Goal: Task Accomplishment & Management: Use online tool/utility

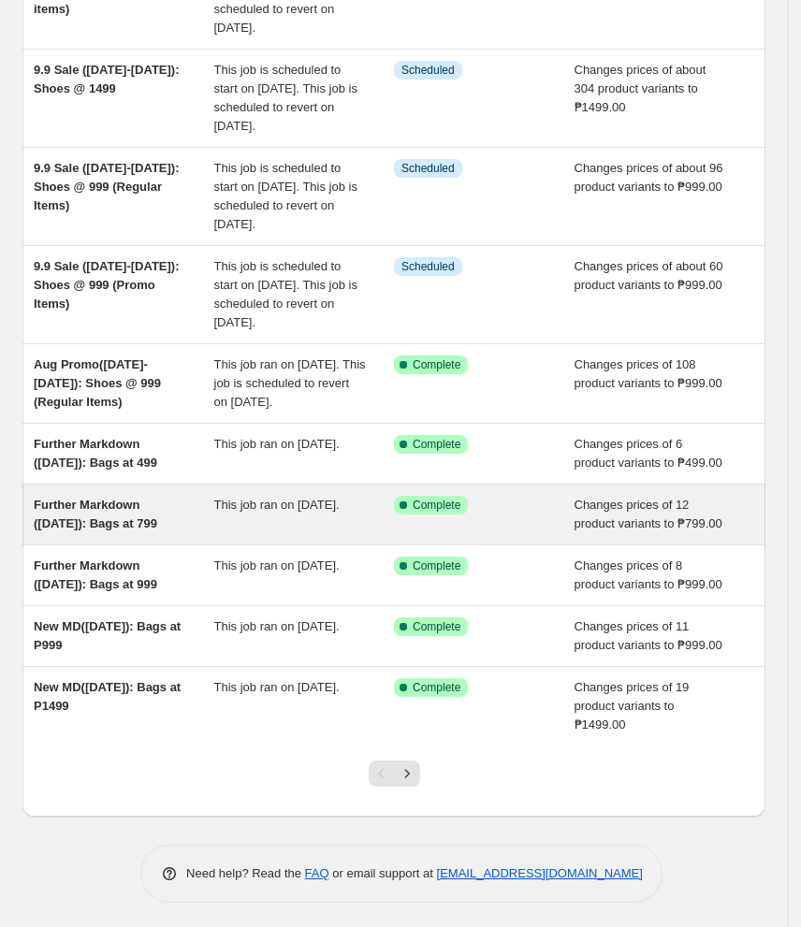
scroll to position [249, 0]
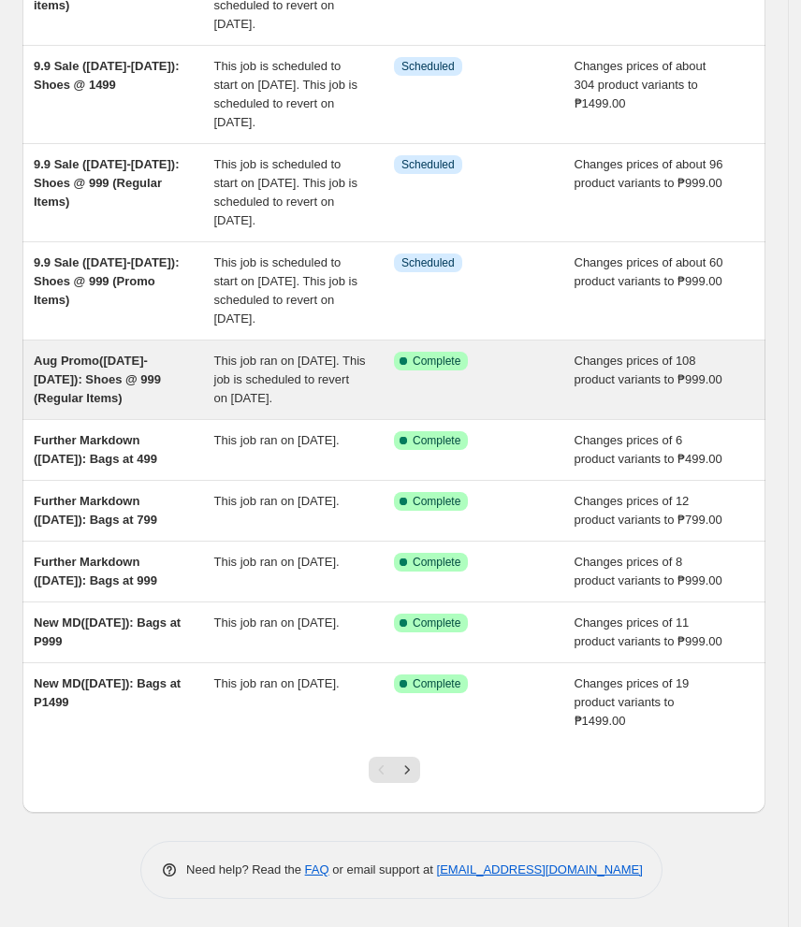
click at [292, 405] on span "This job ran on 12 August 2025. This job is scheduled to revert on 26 August 20…" at bounding box center [290, 379] width 152 height 51
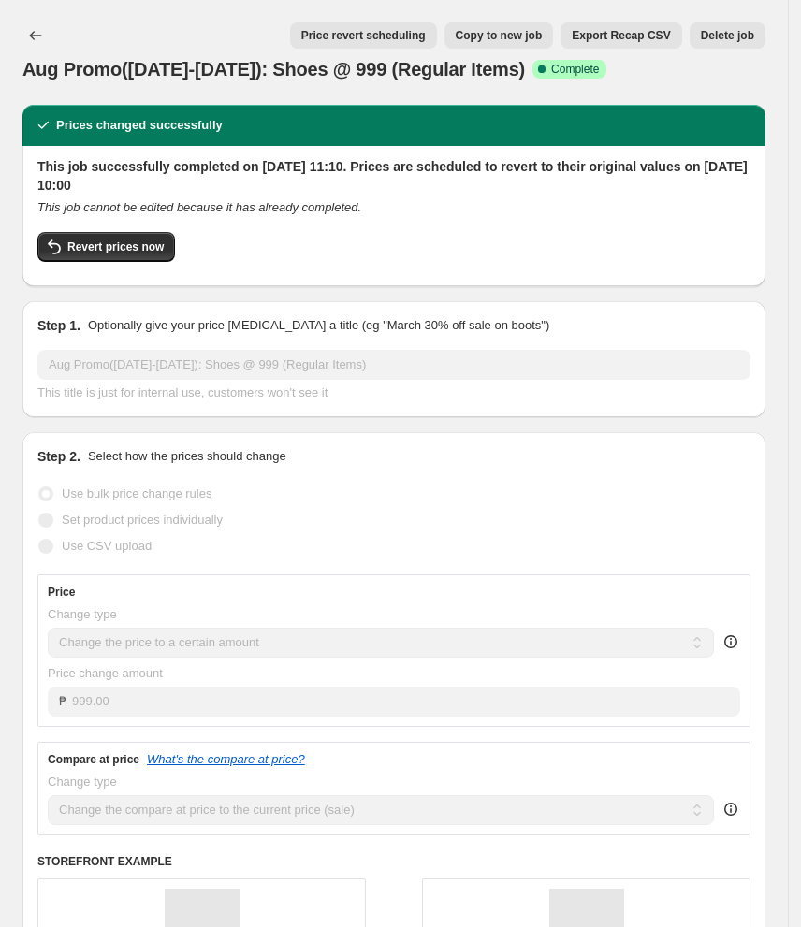
click at [382, 29] on span "Price revert scheduling" at bounding box center [363, 35] width 124 height 15
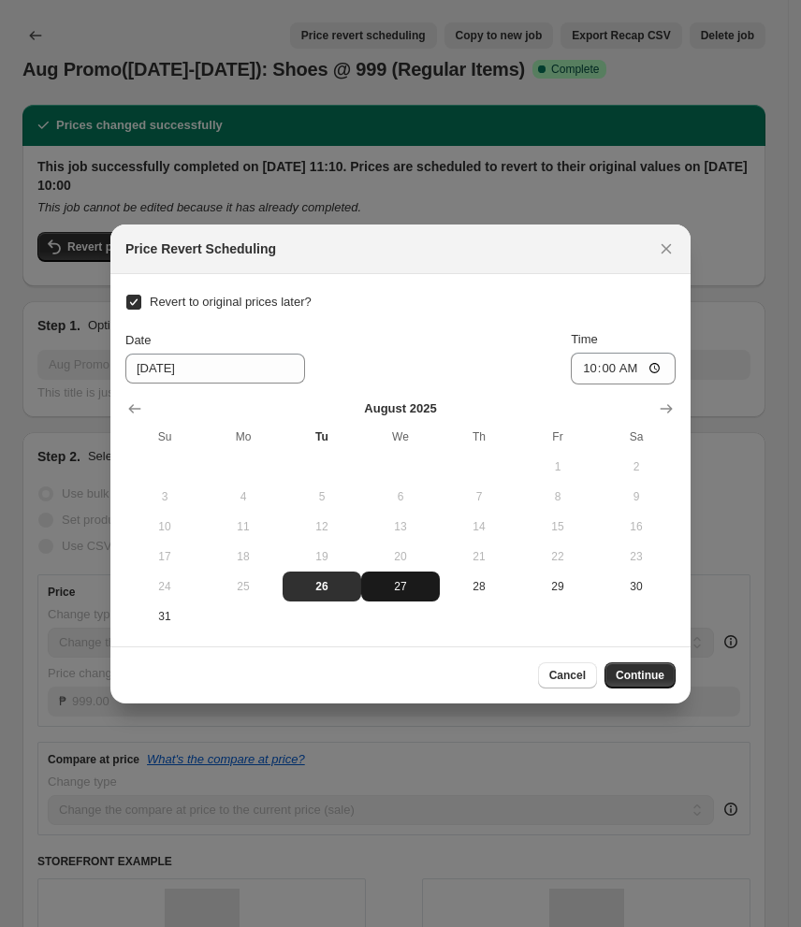
click at [392, 597] on button "27" at bounding box center [400, 587] width 79 height 30
type input "8/27/2025"
click at [644, 671] on span "Continue" at bounding box center [639, 675] width 49 height 15
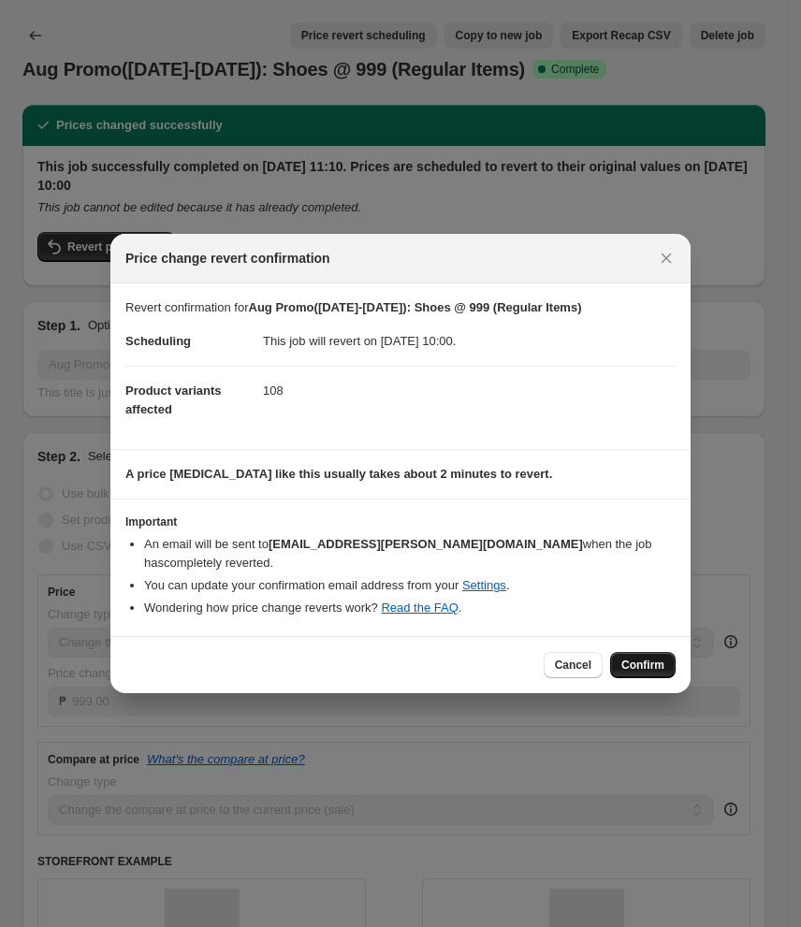
click at [641, 676] on button "Confirm" at bounding box center [642, 665] width 65 height 26
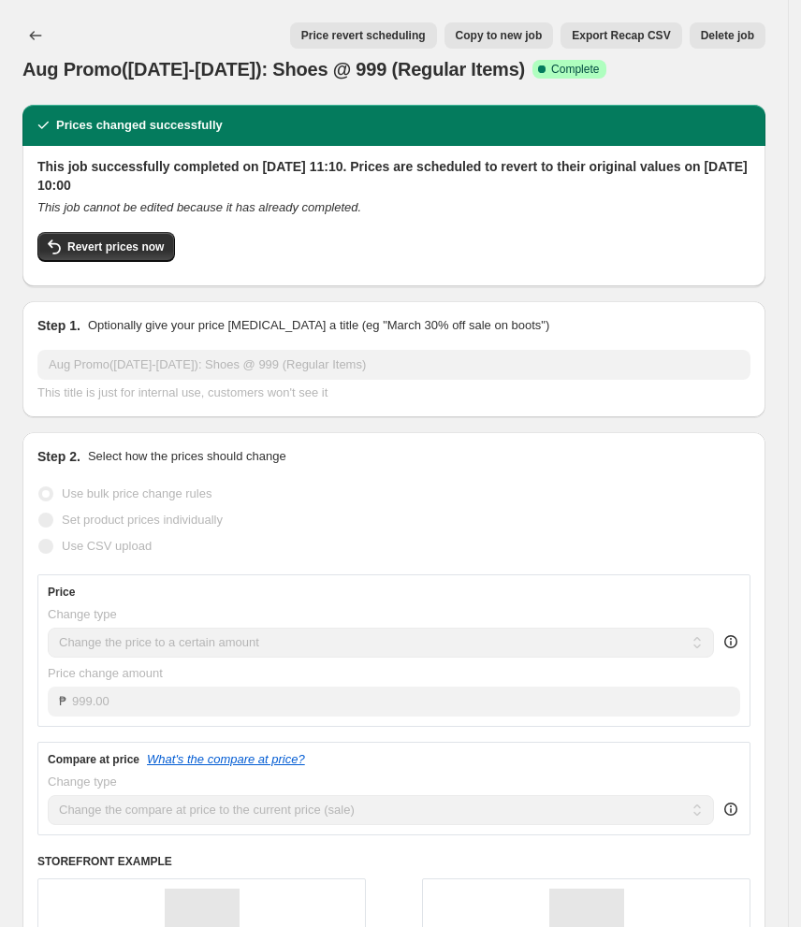
drag, startPoint x: 524, startPoint y: 477, endPoint x: 451, endPoint y: 415, distance: 95.6
click at [525, 477] on div "Step 2. Select how the prices should change Use bulk price change rules Set pro…" at bounding box center [393, 769] width 713 height 645
click at [44, 35] on icon "Price change jobs" at bounding box center [35, 35] width 19 height 19
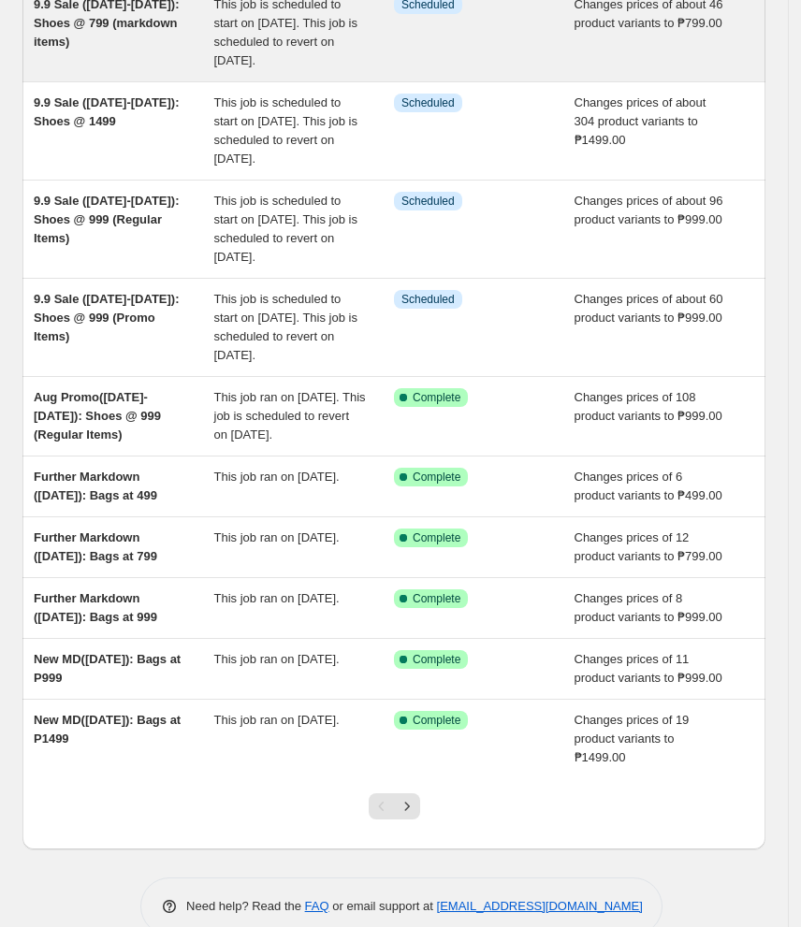
scroll to position [394, 0]
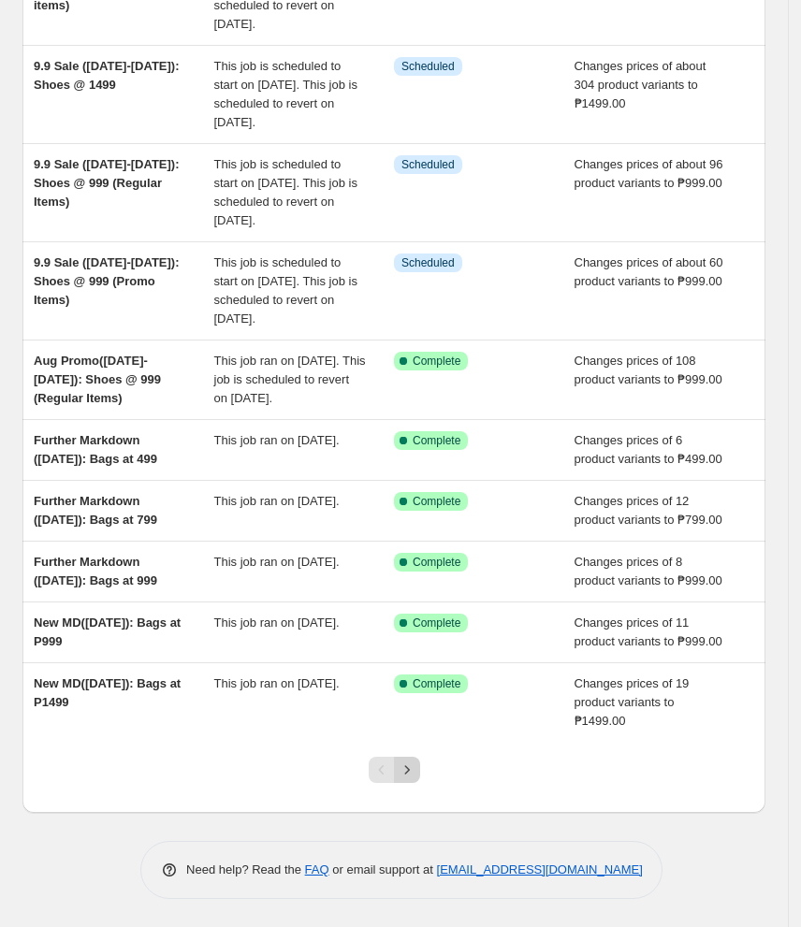
click at [405, 772] on icon "Next" at bounding box center [407, 769] width 19 height 19
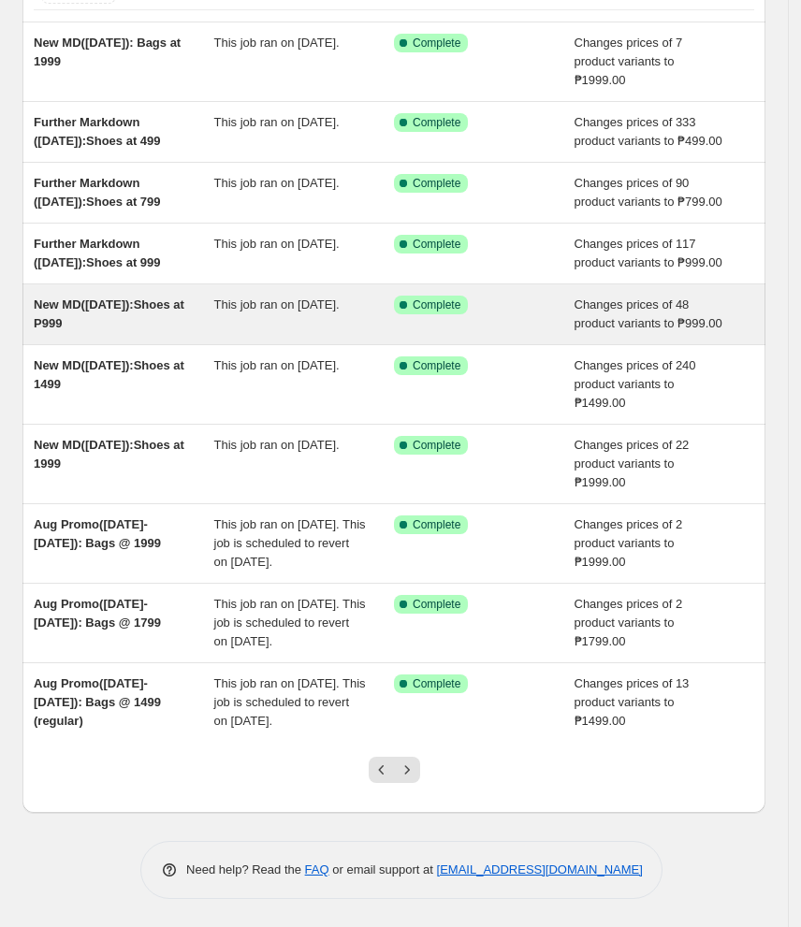
scroll to position [249, 0]
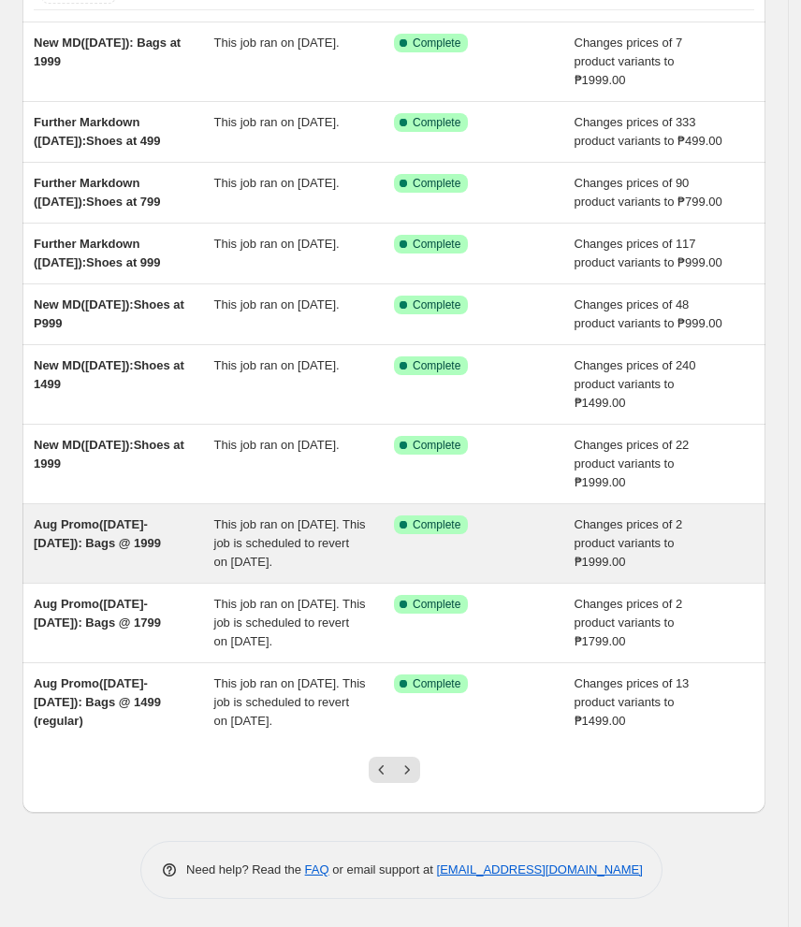
click at [181, 548] on div "Aug Promo(Aug 12-26): Bags @ 1999" at bounding box center [124, 543] width 181 height 56
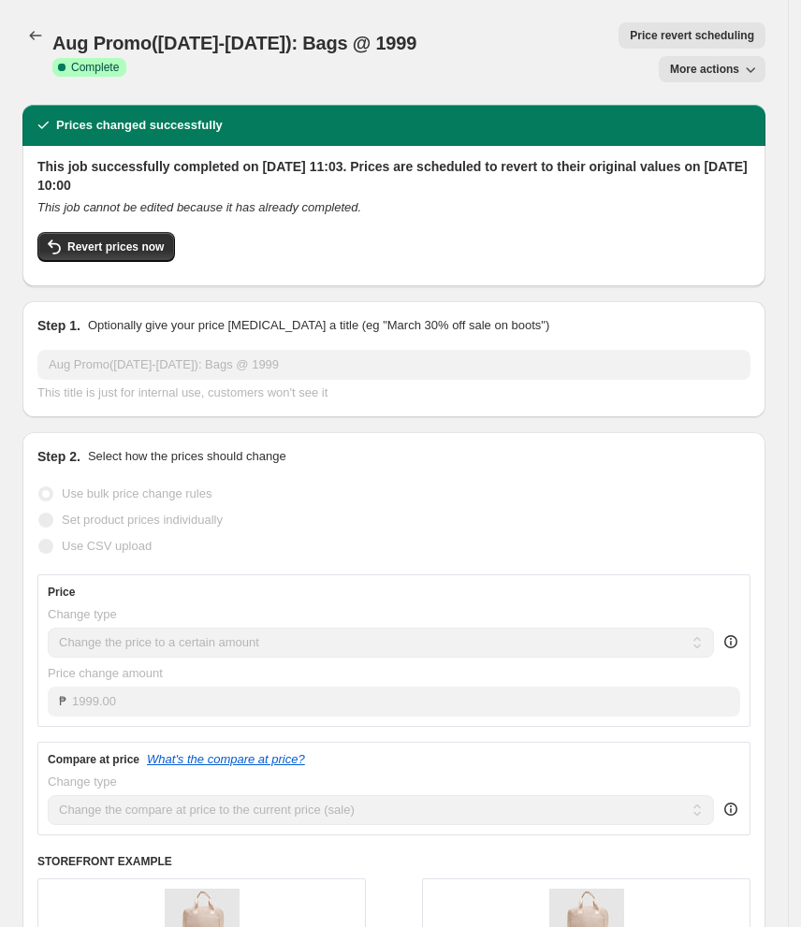
click at [630, 36] on span "Price revert scheduling" at bounding box center [692, 35] width 124 height 15
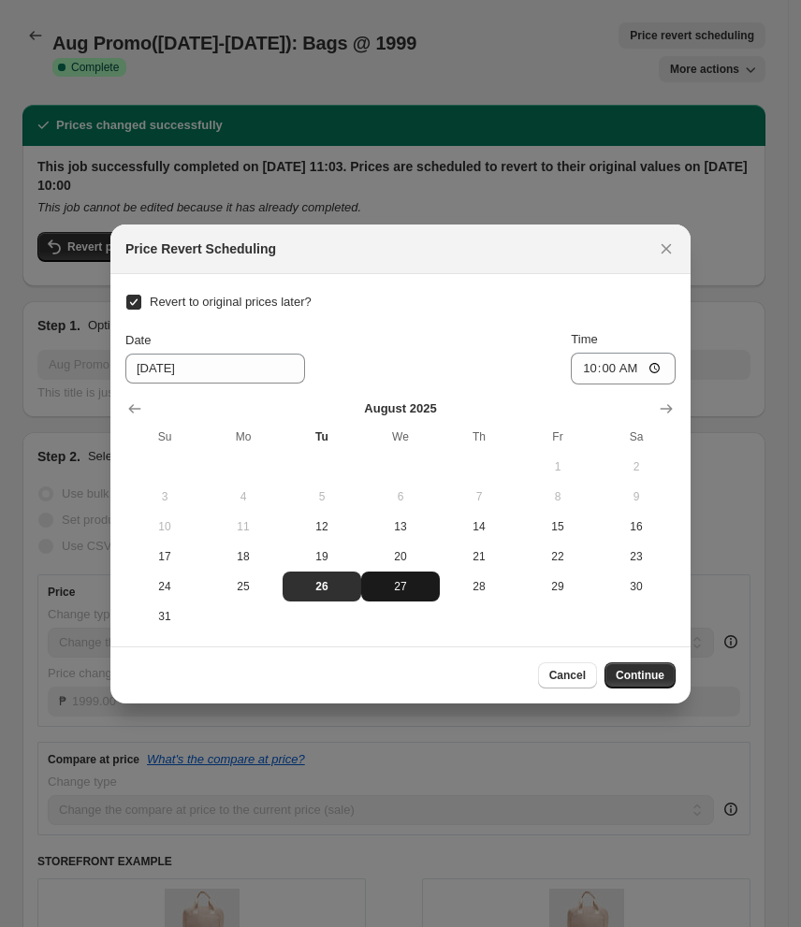
click at [397, 582] on span "27" at bounding box center [401, 586] width 64 height 15
type input "8/27/2025"
click at [616, 671] on span "Continue" at bounding box center [639, 675] width 49 height 15
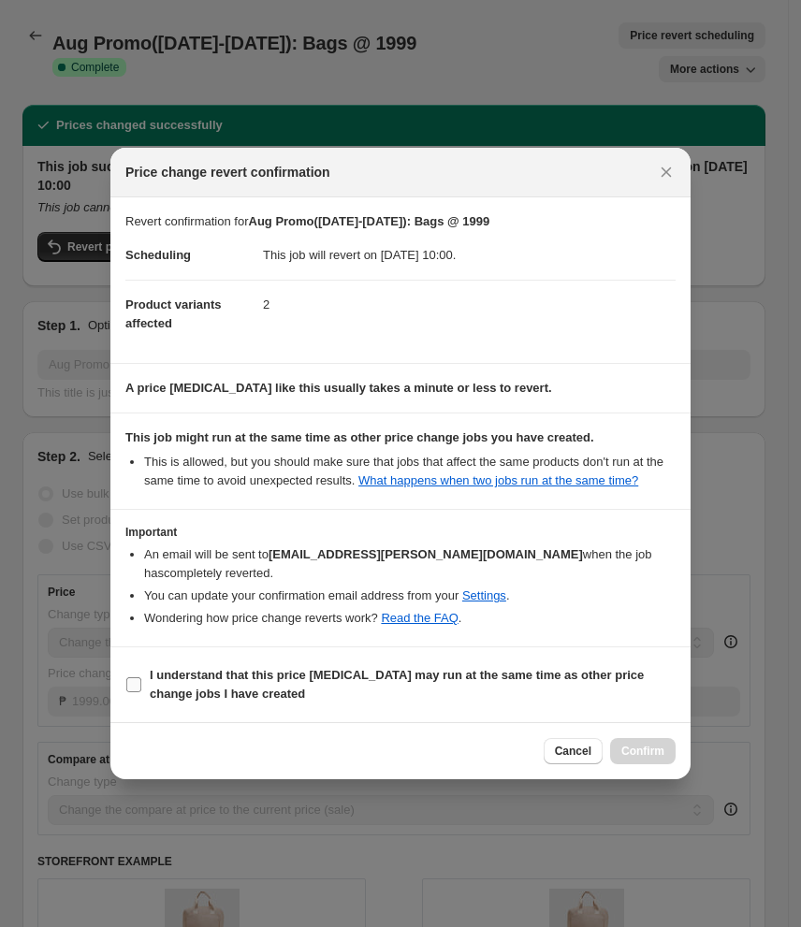
click at [138, 692] on input "I understand that this price change job may run at the same time as other price…" at bounding box center [133, 684] width 15 height 15
checkbox input "true"
click at [623, 751] on button "Confirm" at bounding box center [642, 751] width 65 height 26
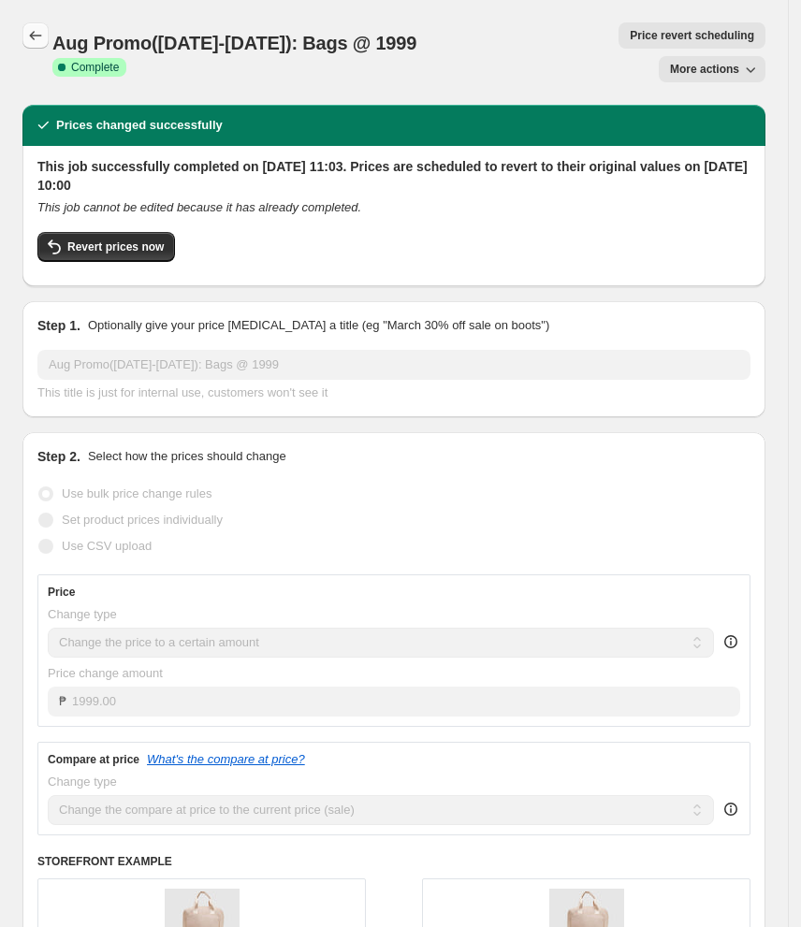
click at [30, 36] on icon "Price change jobs" at bounding box center [36, 35] width 12 height 9
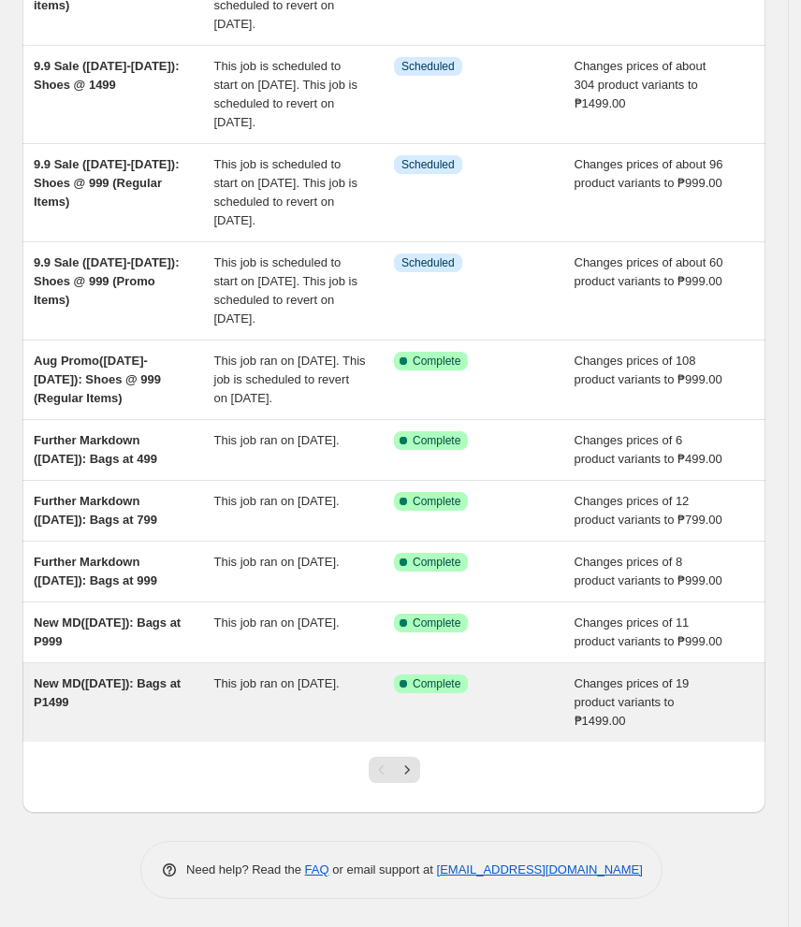
scroll to position [394, 0]
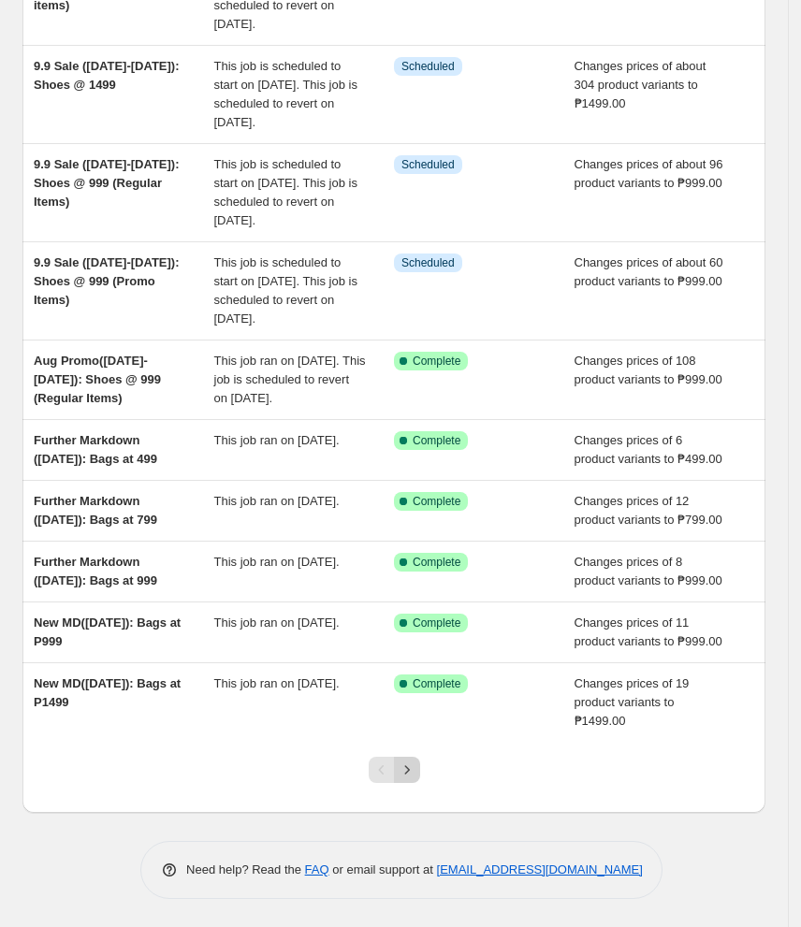
click at [416, 773] on icon "Next" at bounding box center [407, 769] width 19 height 19
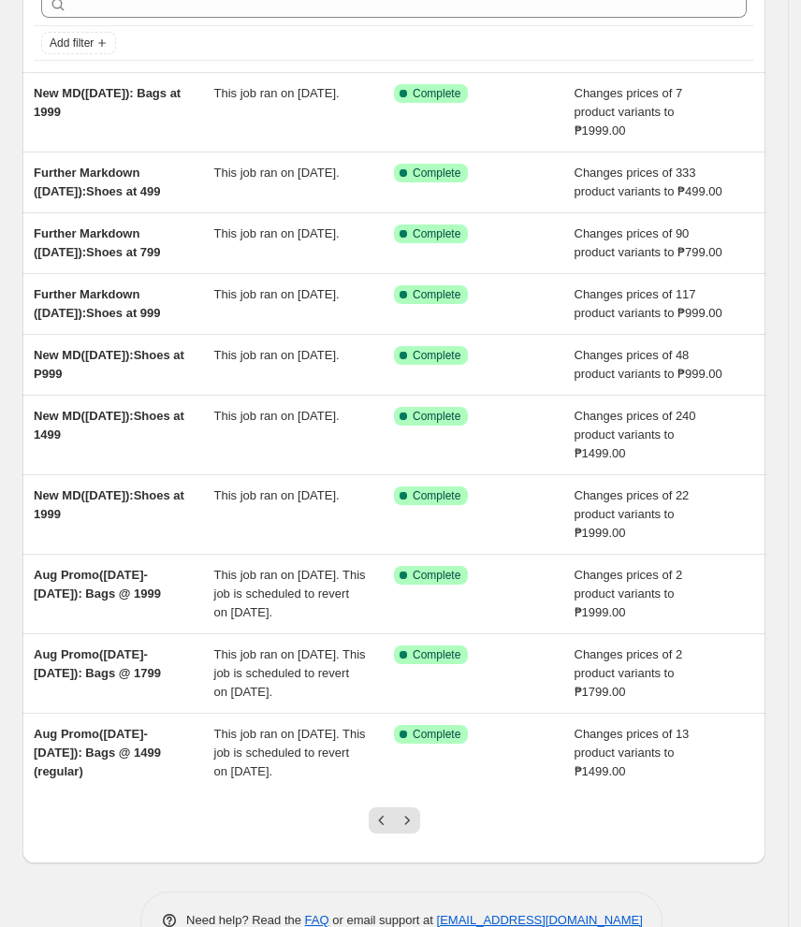
scroll to position [281, 0]
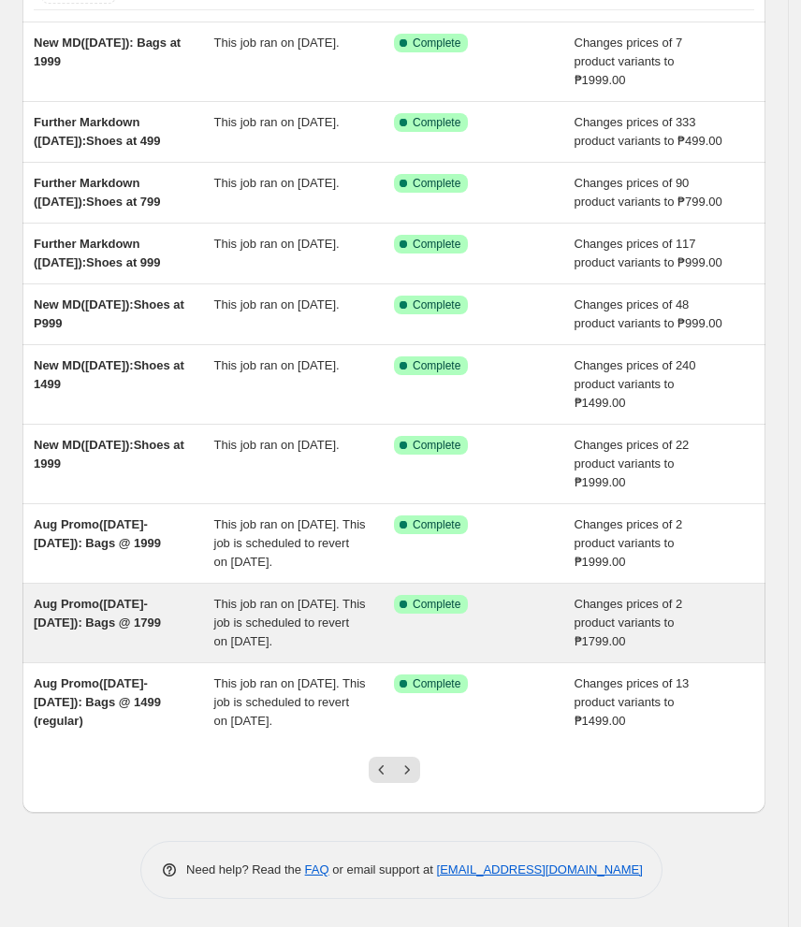
click at [191, 602] on div "Aug Promo(Aug 12-26): Bags @ 1799" at bounding box center [124, 623] width 181 height 56
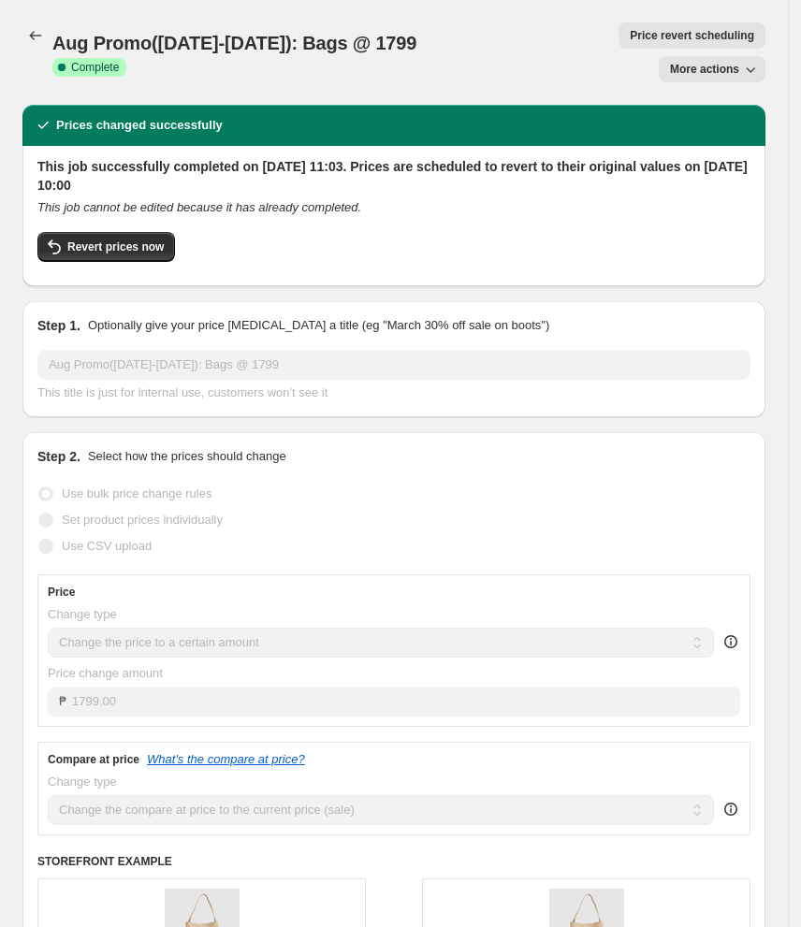
click at [630, 38] on span "Price revert scheduling" at bounding box center [692, 35] width 124 height 15
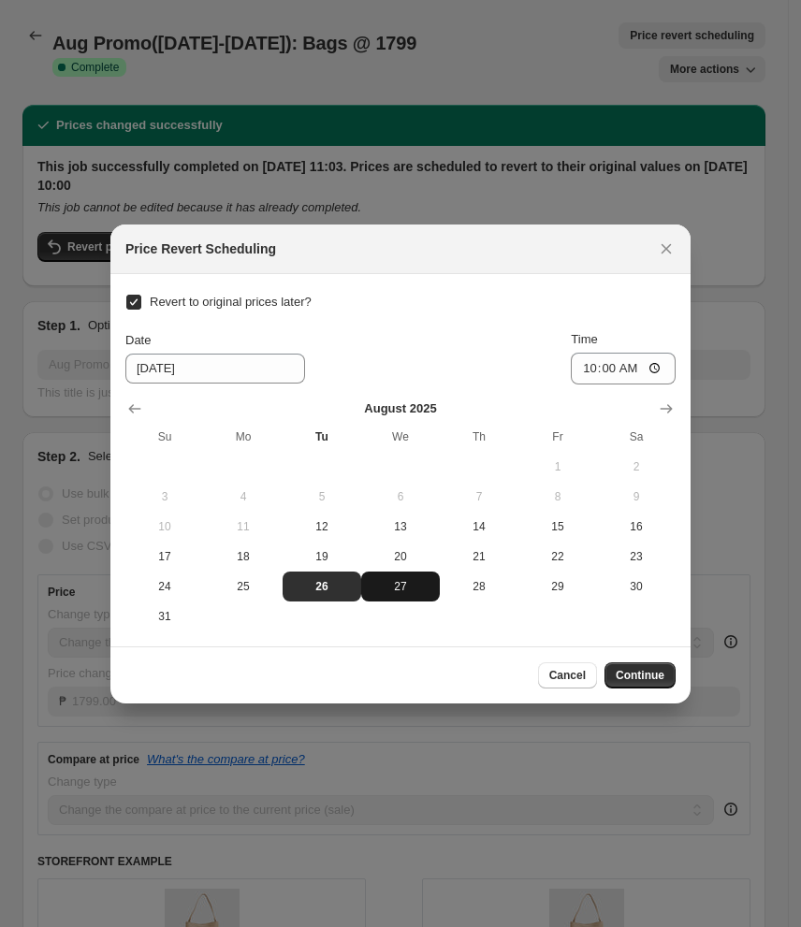
click at [398, 590] on span "27" at bounding box center [401, 586] width 64 height 15
type input "8/27/2025"
click at [656, 677] on span "Continue" at bounding box center [639, 675] width 49 height 15
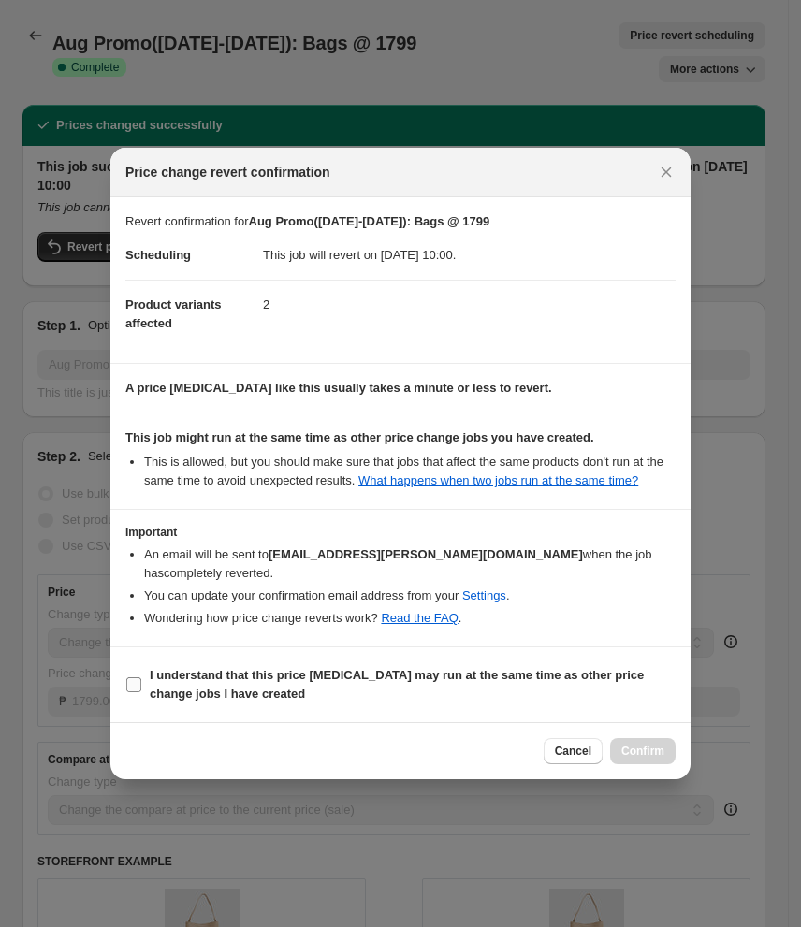
click at [262, 703] on span "I understand that this price change job may run at the same time as other price…" at bounding box center [413, 684] width 526 height 37
click at [141, 692] on input "I understand that this price change job may run at the same time as other price…" at bounding box center [133, 684] width 15 height 15
checkbox input "true"
click at [649, 759] on span "Confirm" at bounding box center [642, 751] width 43 height 15
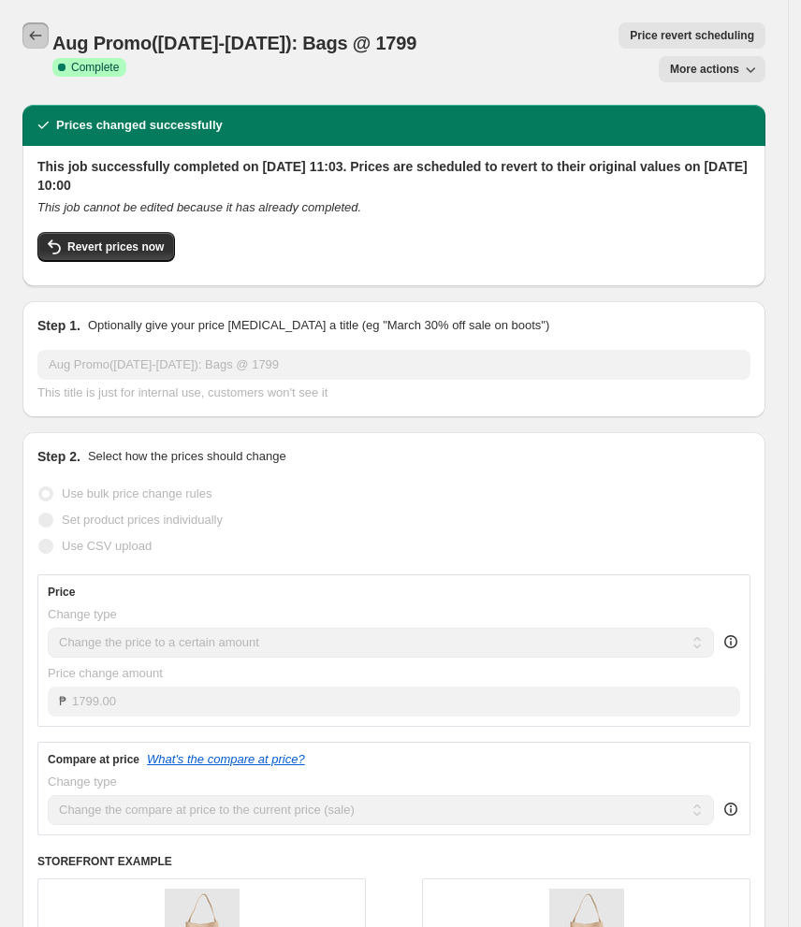
click at [36, 36] on icon "Price change jobs" at bounding box center [36, 35] width 12 height 9
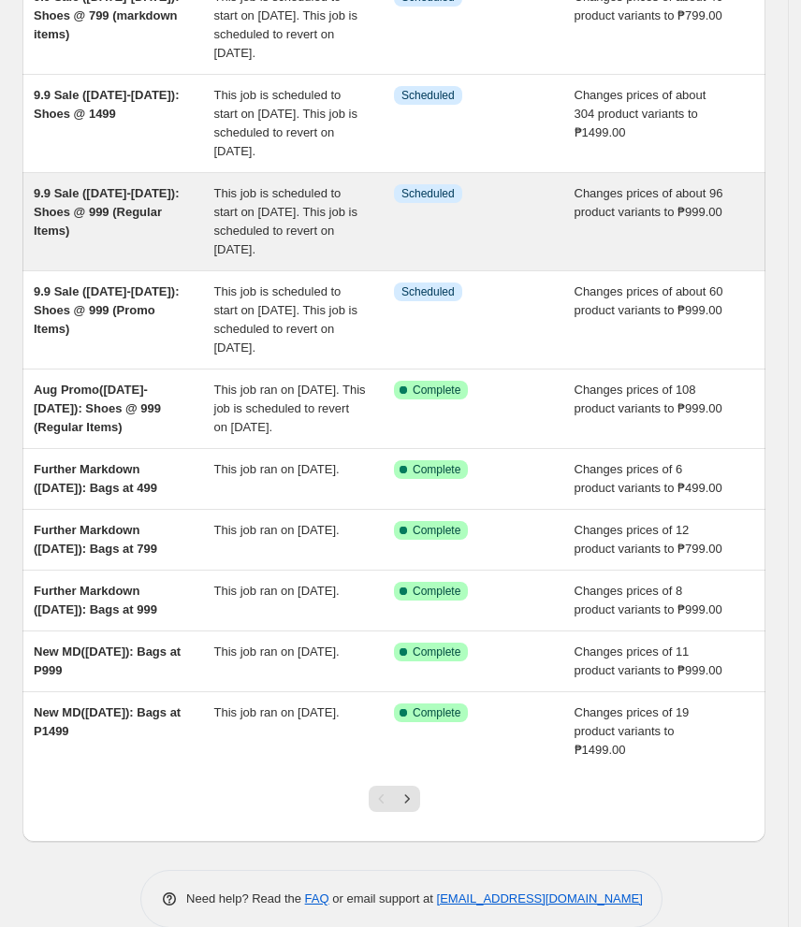
scroll to position [394, 0]
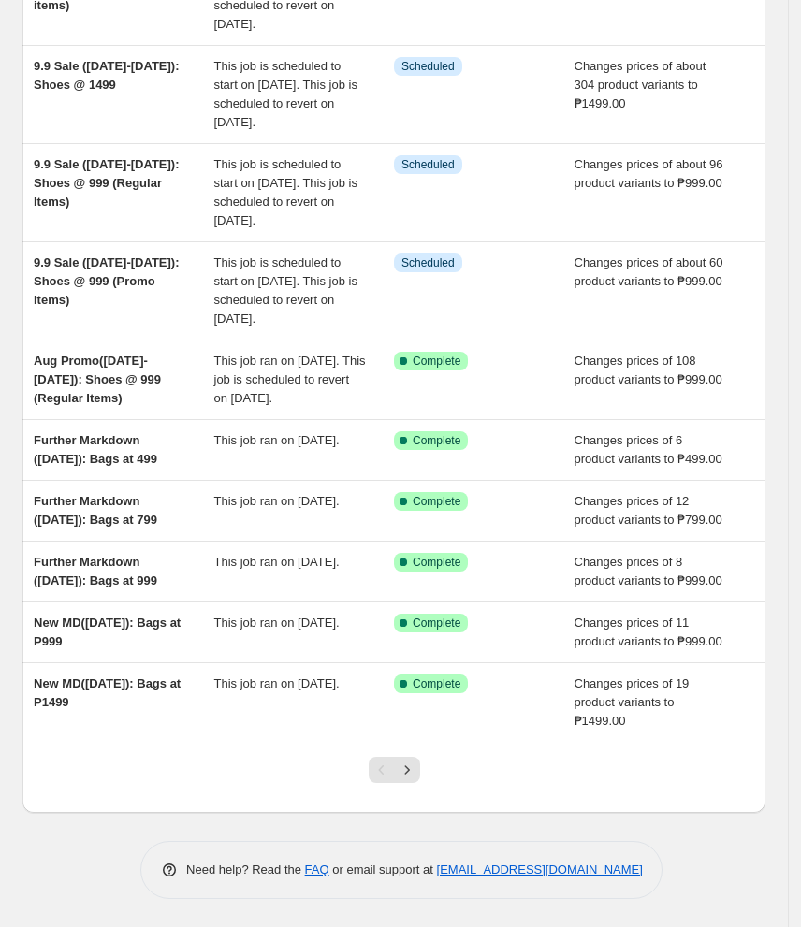
click at [409, 777] on icon "Next" at bounding box center [407, 769] width 19 height 19
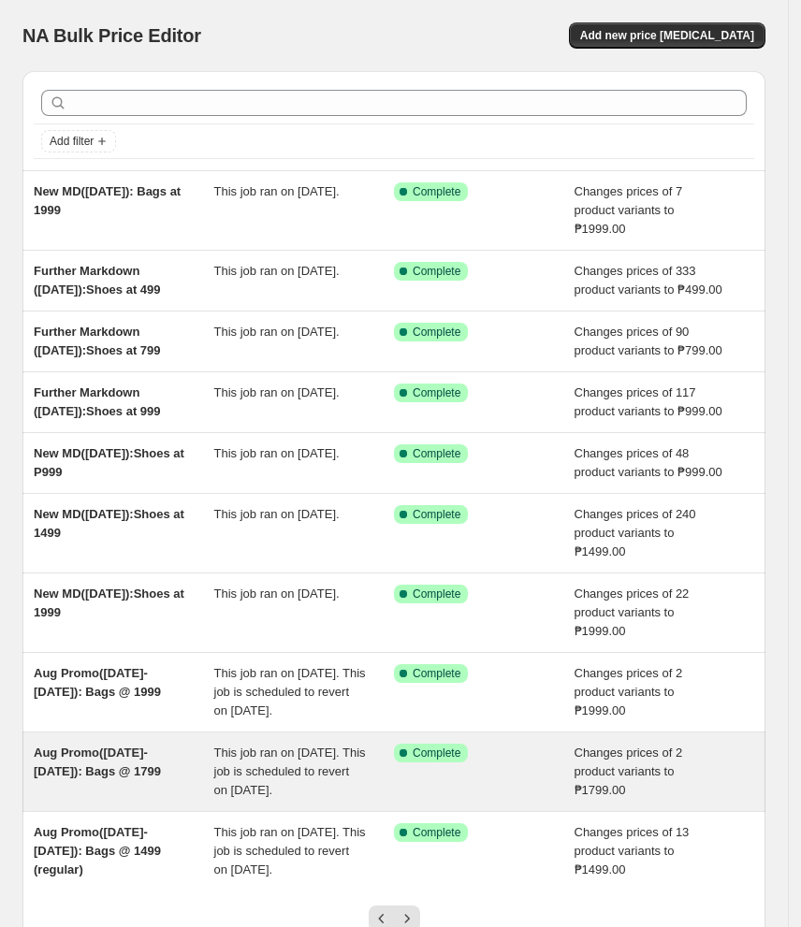
scroll to position [281, 0]
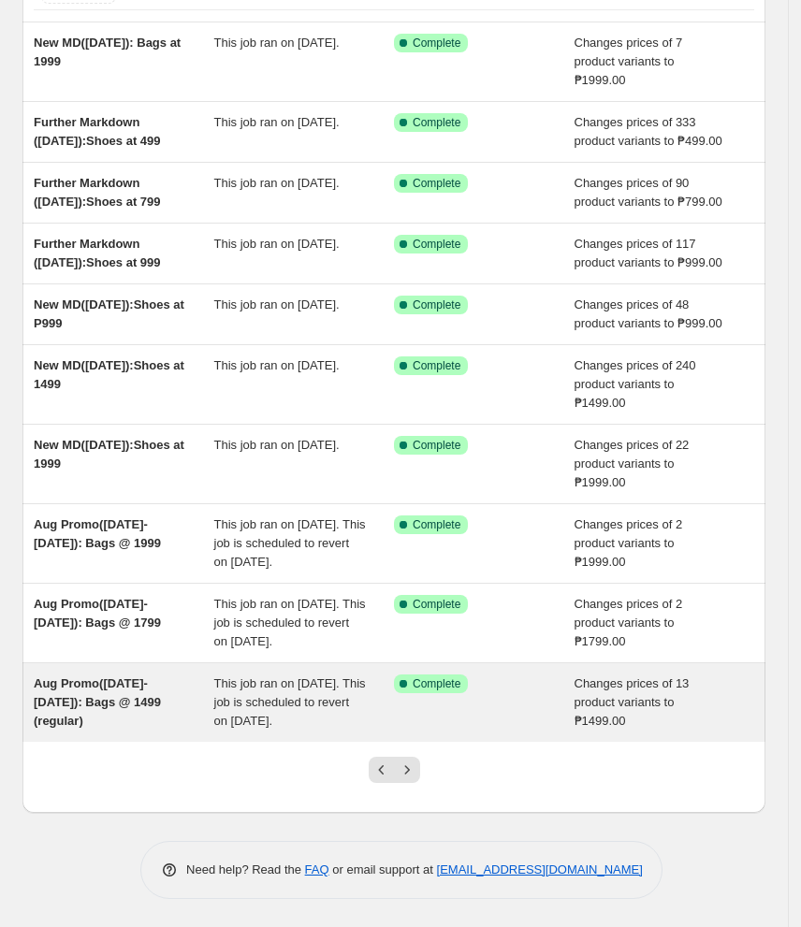
click at [166, 701] on div "Aug Promo(Aug 12-26): Bags @ 1499 (regular)" at bounding box center [124, 702] width 181 height 56
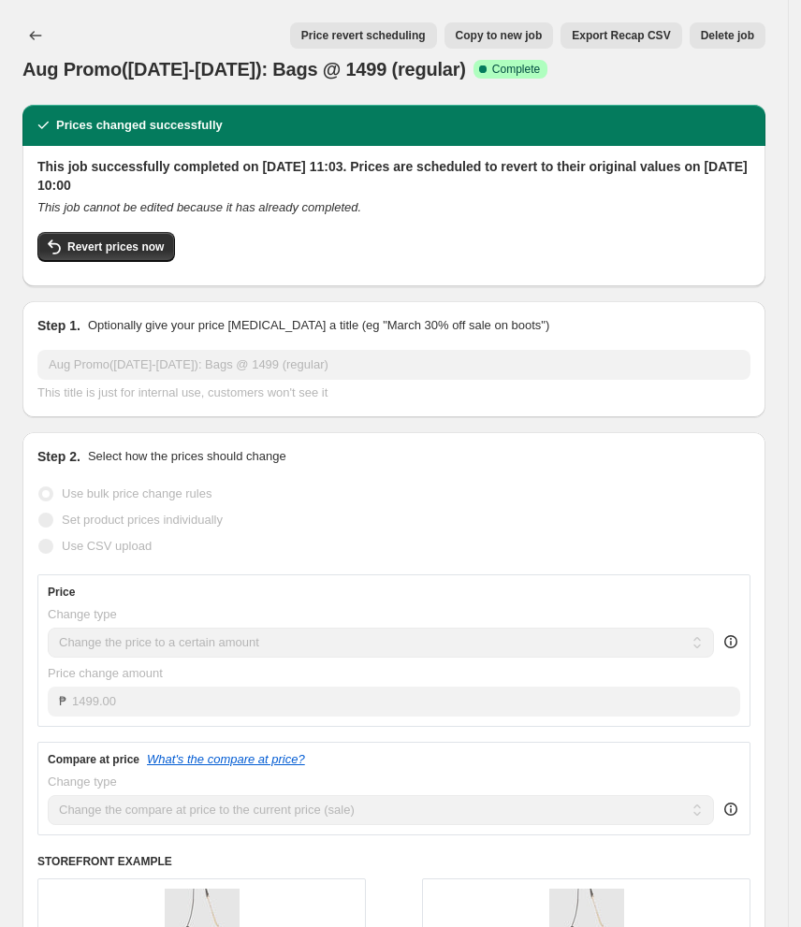
click at [315, 36] on span "Price revert scheduling" at bounding box center [363, 35] width 124 height 15
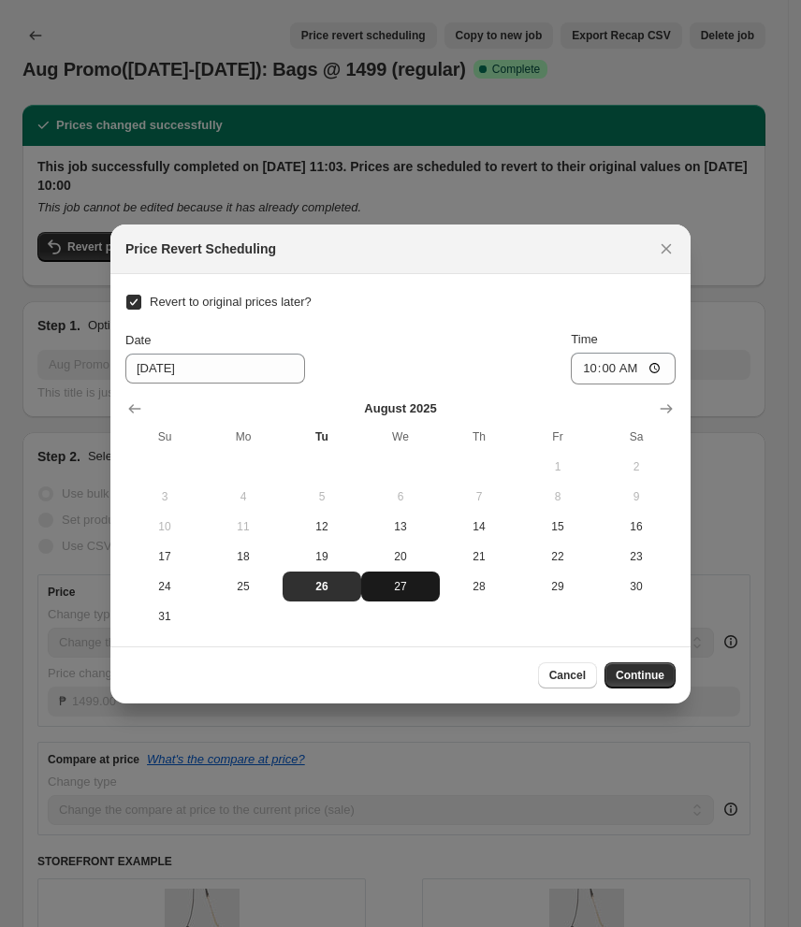
click at [411, 587] on span "27" at bounding box center [401, 586] width 64 height 15
type input "8/27/2025"
click at [617, 674] on span "Continue" at bounding box center [639, 675] width 49 height 15
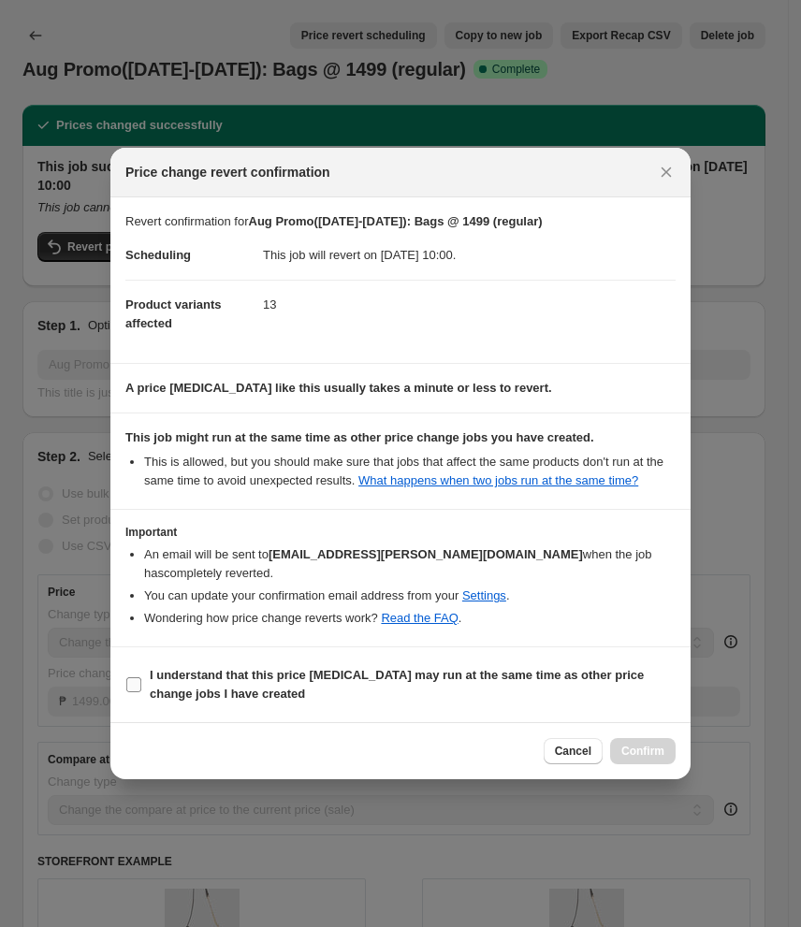
click at [136, 692] on input "I understand that this price change job may run at the same time as other price…" at bounding box center [133, 684] width 15 height 15
checkbox input "true"
click at [650, 759] on span "Confirm" at bounding box center [642, 751] width 43 height 15
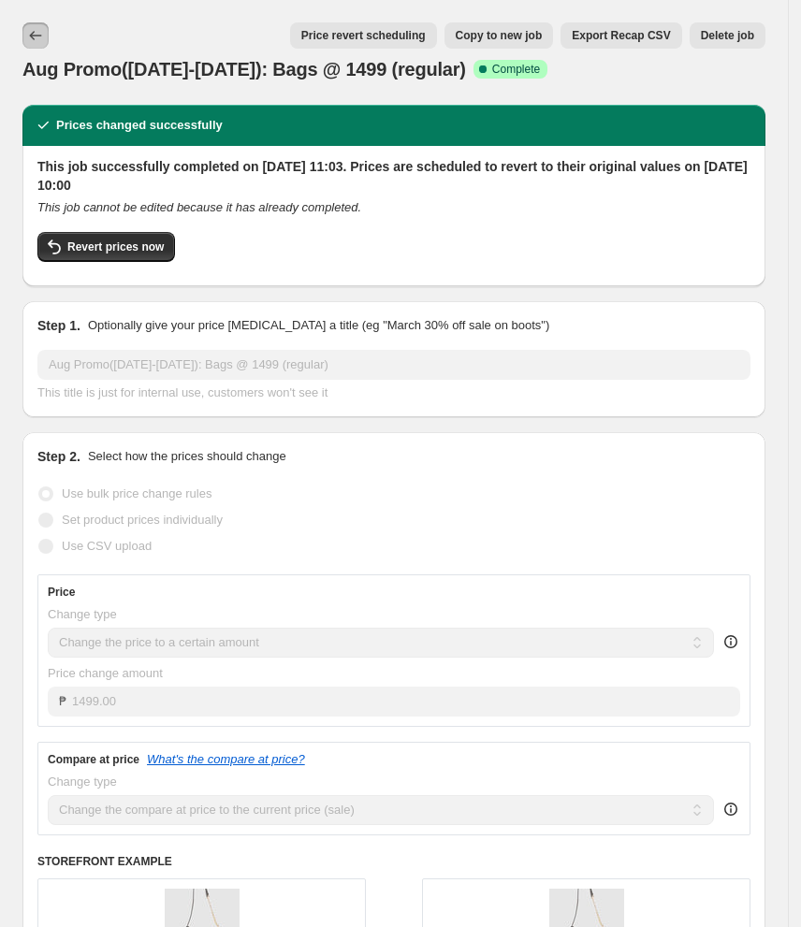
click at [43, 39] on icon "Price change jobs" at bounding box center [35, 35] width 19 height 19
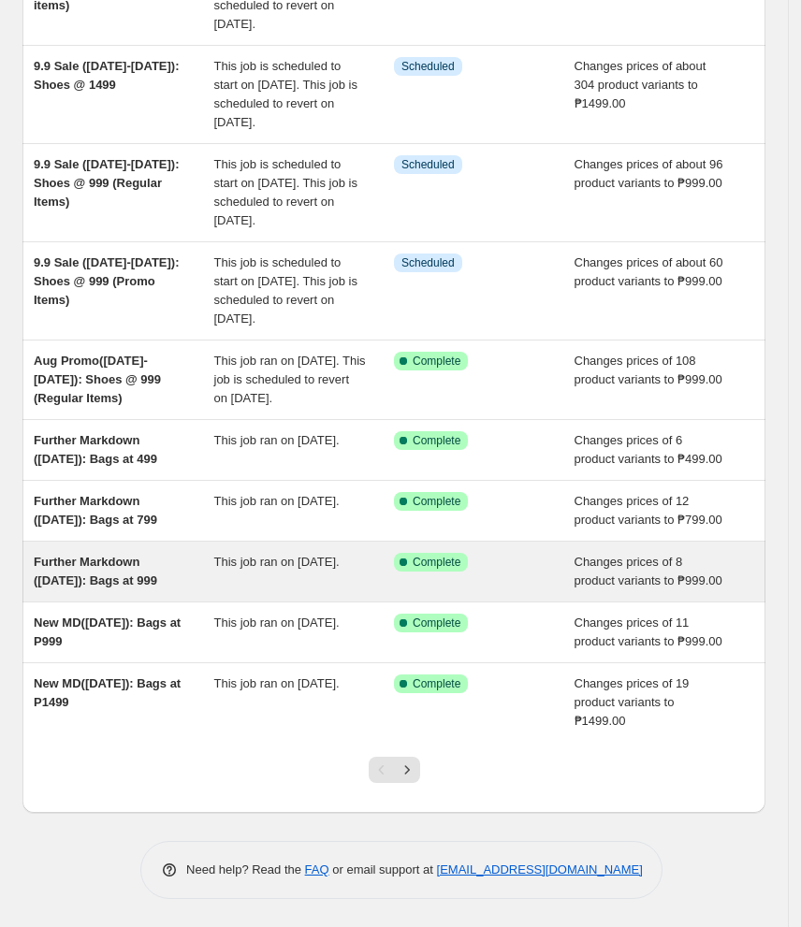
scroll to position [394, 0]
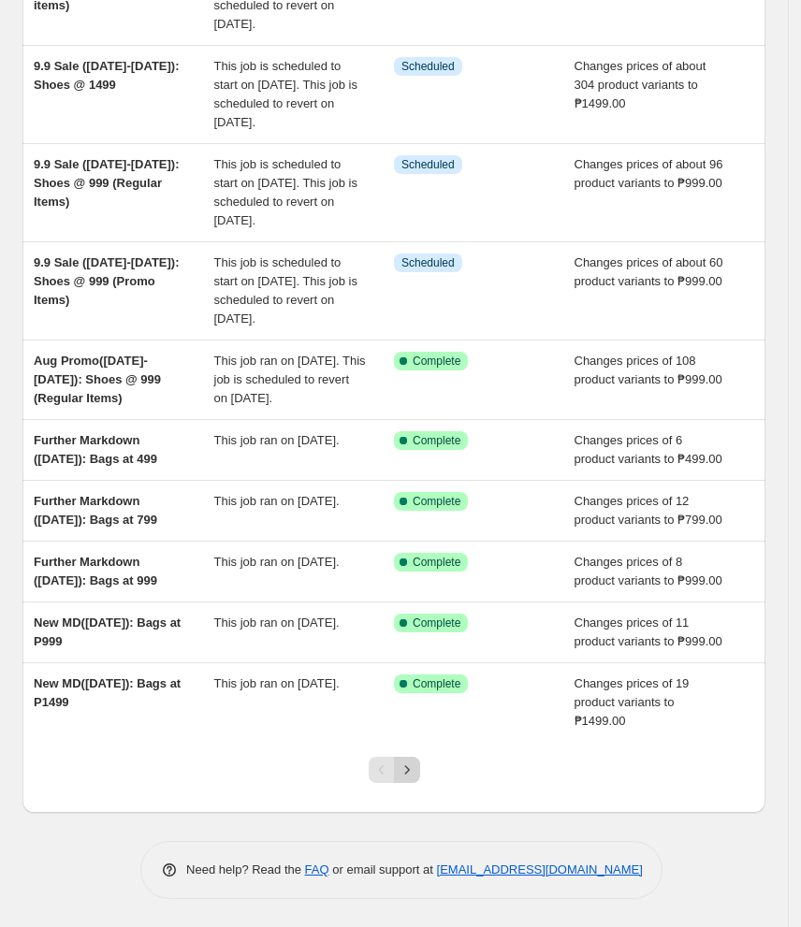
click at [416, 776] on icon "Next" at bounding box center [407, 769] width 19 height 19
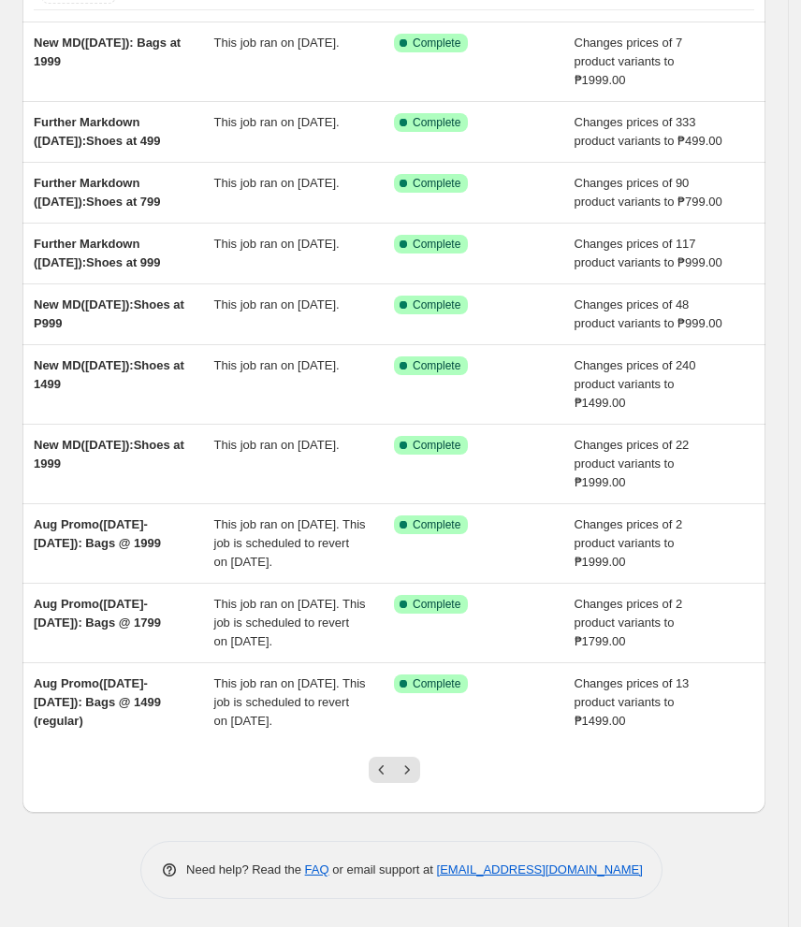
scroll to position [281, 0]
click at [411, 775] on icon "Next" at bounding box center [407, 769] width 19 height 19
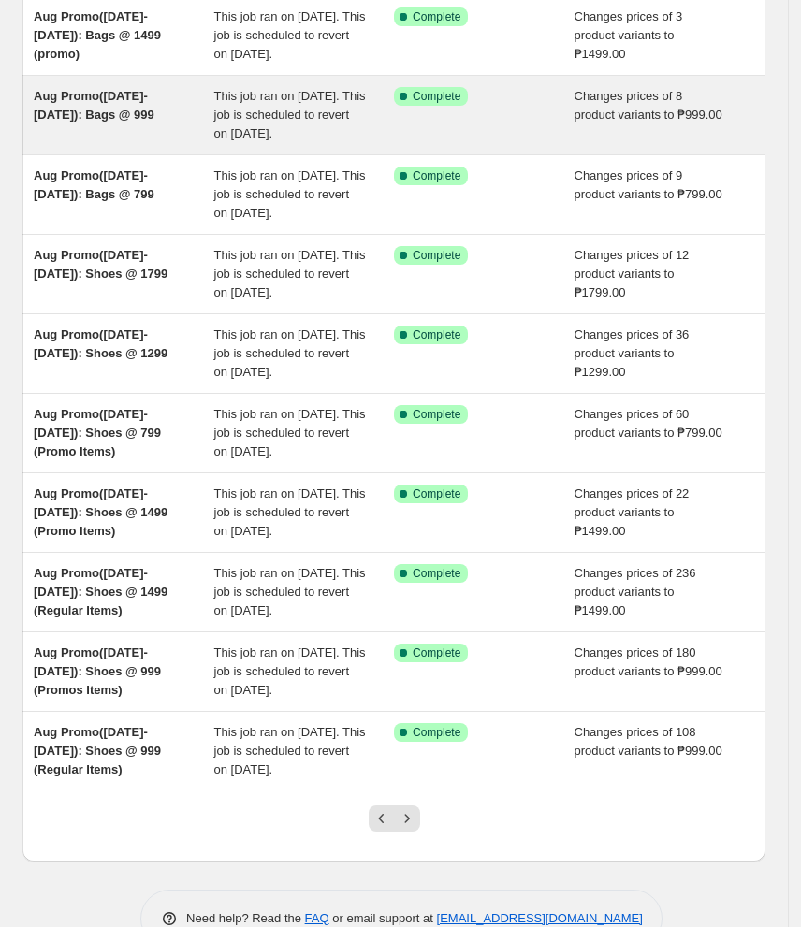
scroll to position [38, 0]
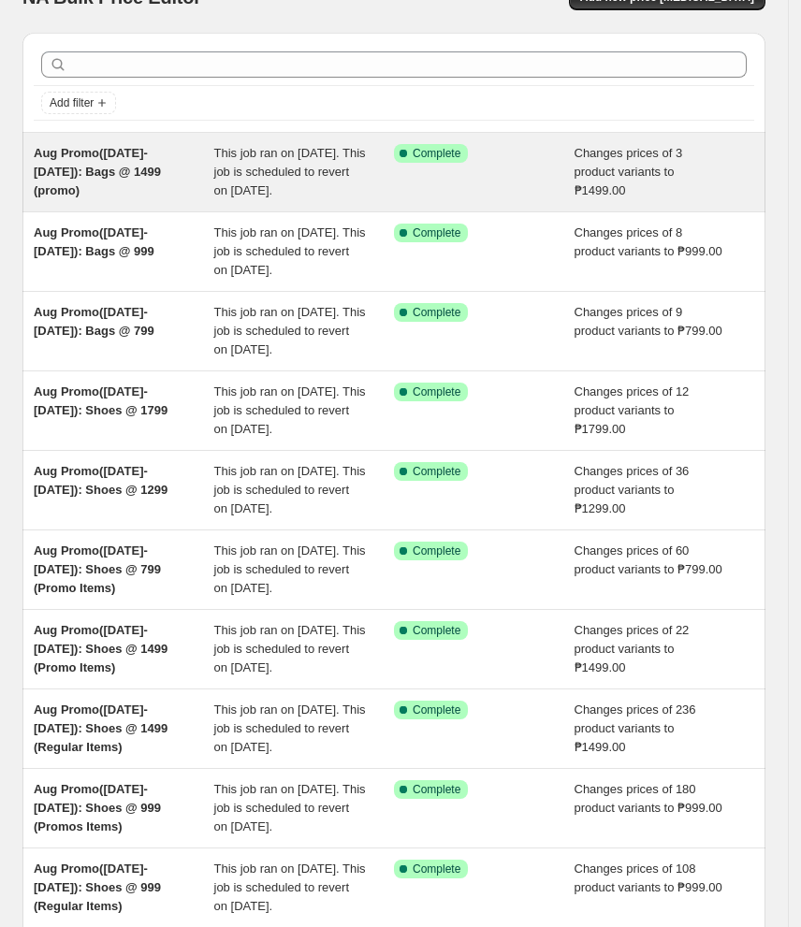
click at [181, 188] on div "Aug Promo(Aug 12-26): Bags @ 1499 (promo)" at bounding box center [124, 172] width 181 height 56
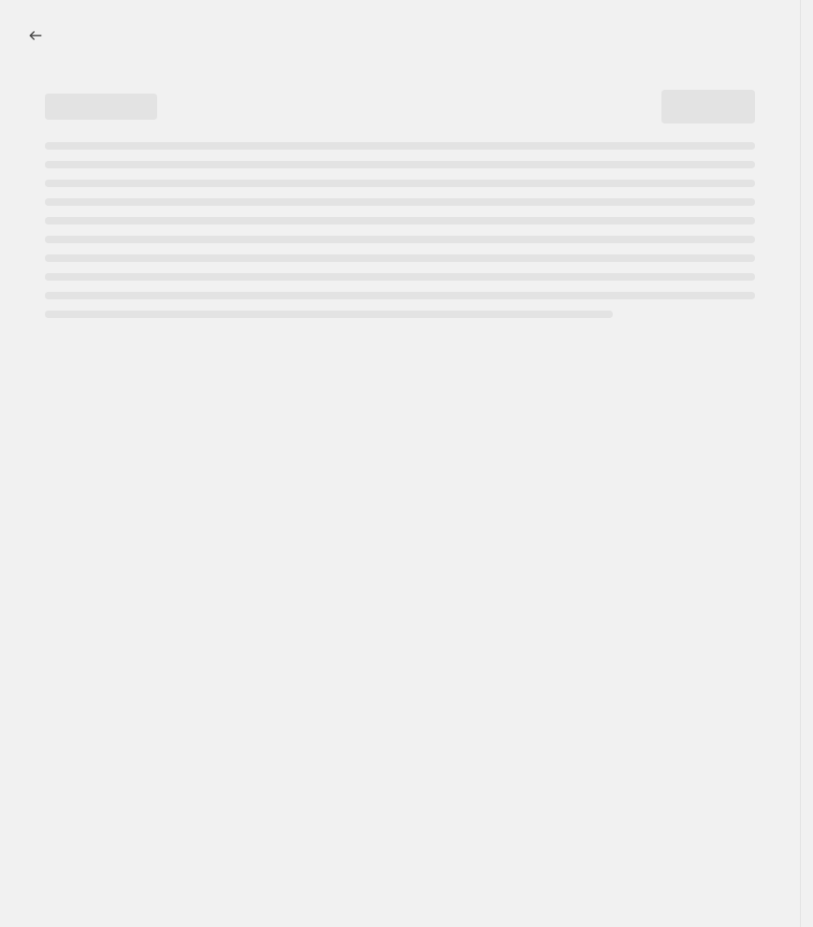
select select "no_change"
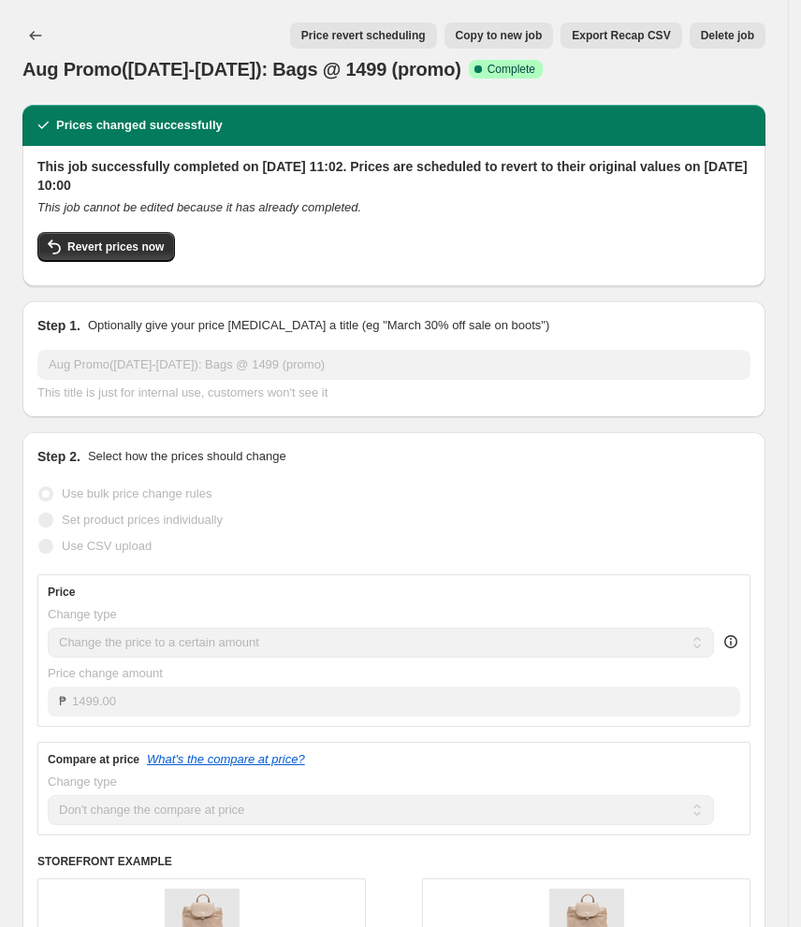
click at [358, 42] on span "Price revert scheduling" at bounding box center [363, 35] width 124 height 15
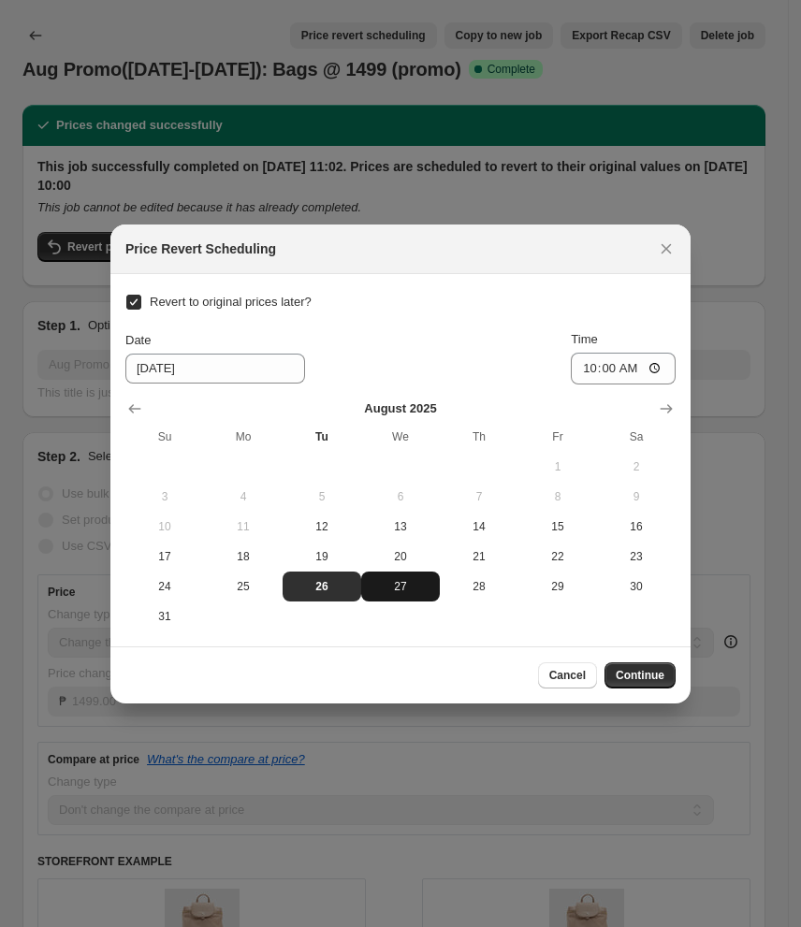
click at [390, 585] on span "27" at bounding box center [401, 586] width 64 height 15
type input "8/27/2025"
click at [657, 679] on span "Continue" at bounding box center [639, 675] width 49 height 15
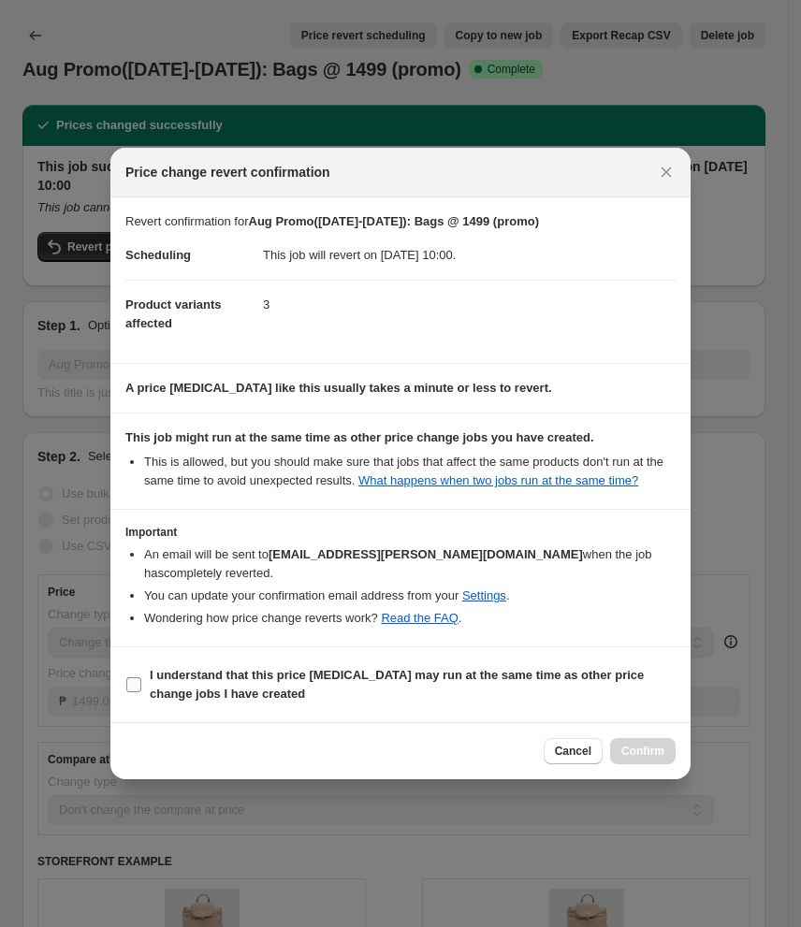
click at [282, 673] on label "I understand that this price change job may run at the same time as other price…" at bounding box center [400, 684] width 550 height 45
click at [141, 677] on input "I understand that this price change job may run at the same time as other price…" at bounding box center [133, 684] width 15 height 15
checkbox input "true"
click at [644, 756] on span "Confirm" at bounding box center [642, 751] width 43 height 15
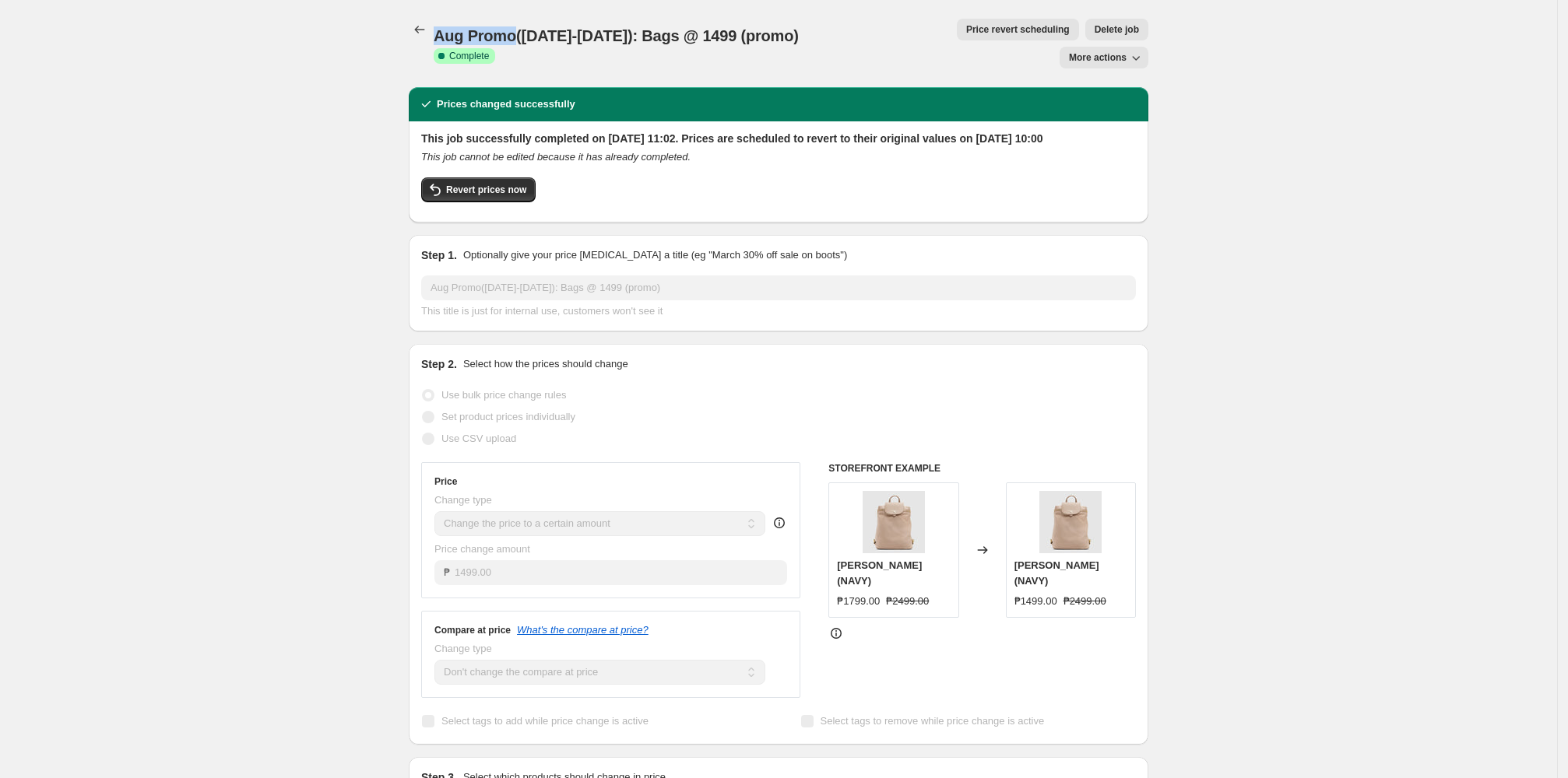
drag, startPoint x: 442, startPoint y: 37, endPoint x: 518, endPoint y: 40, distance: 76.1
click at [518, 40] on span "Aug Promo(Aug 12-26): Bags @ 1499 (promo)" at bounding box center [616, 36] width 365 height 17
copy span "Aug Promo"
click at [428, 27] on icon "Price change jobs" at bounding box center [419, 29] width 16 height 16
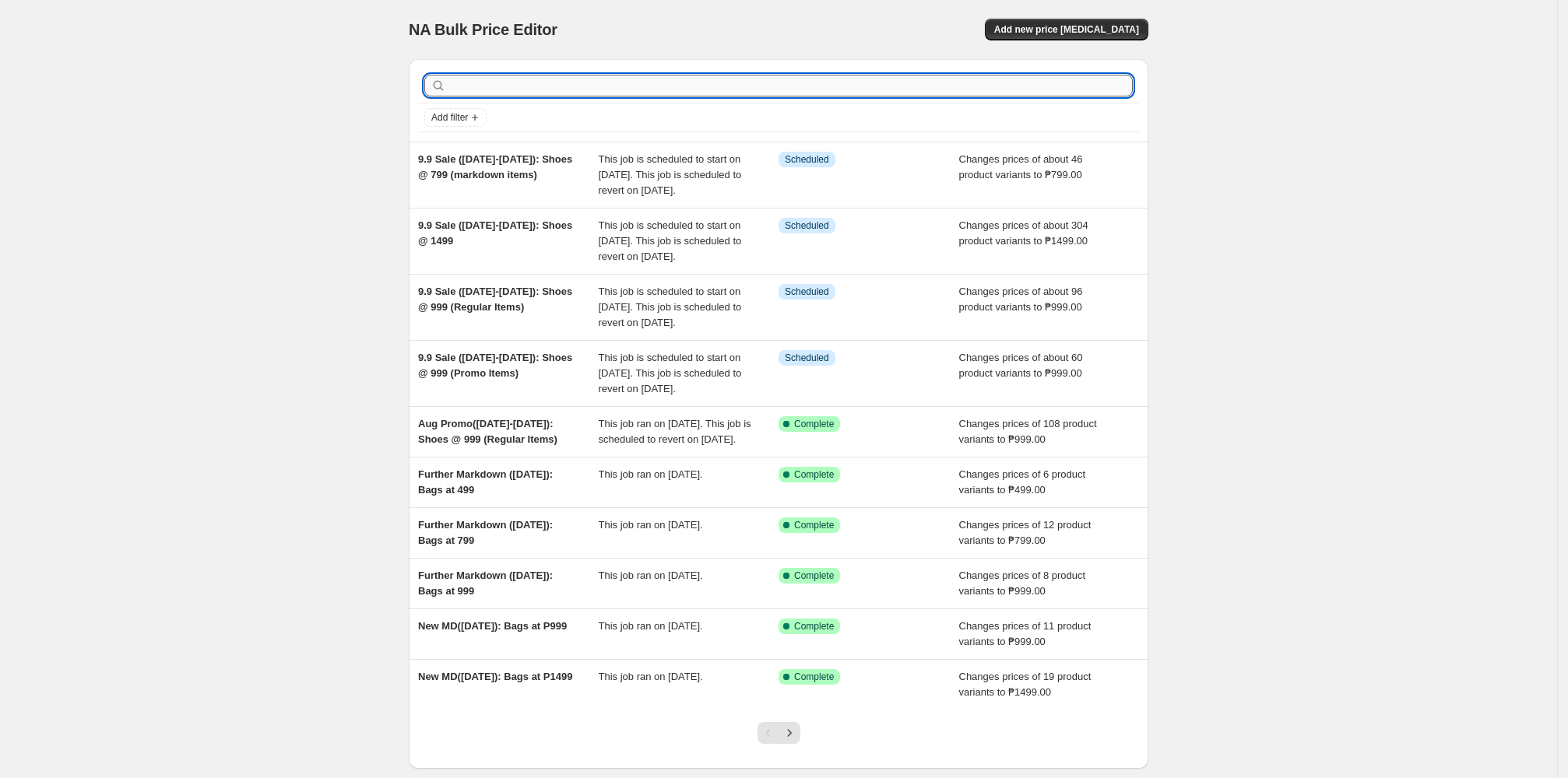
click at [648, 79] on input "text" at bounding box center [791, 86] width 683 height 22
paste input "Aug Promo"
type input "Aug Promo"
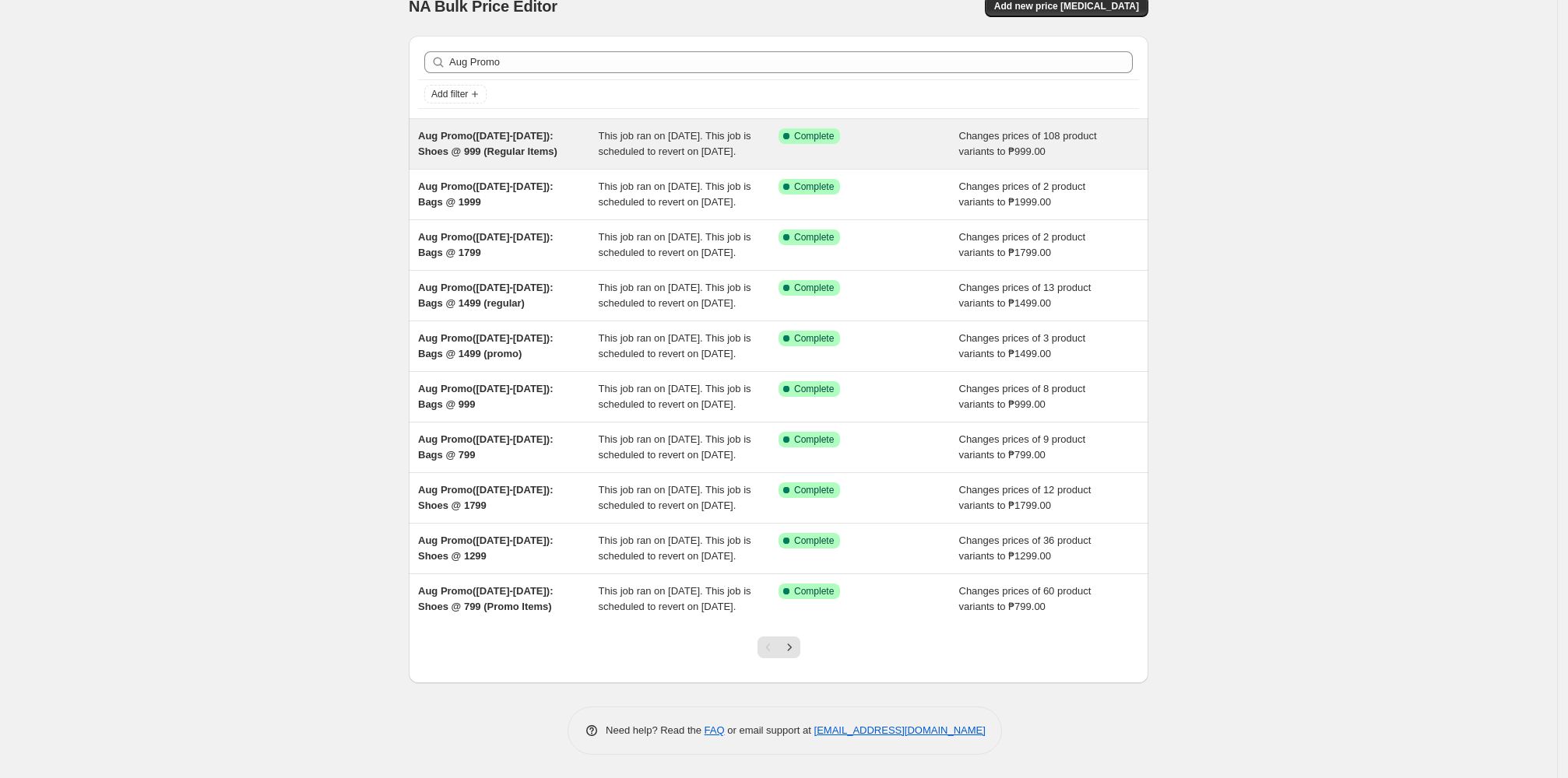
scroll to position [103, 0]
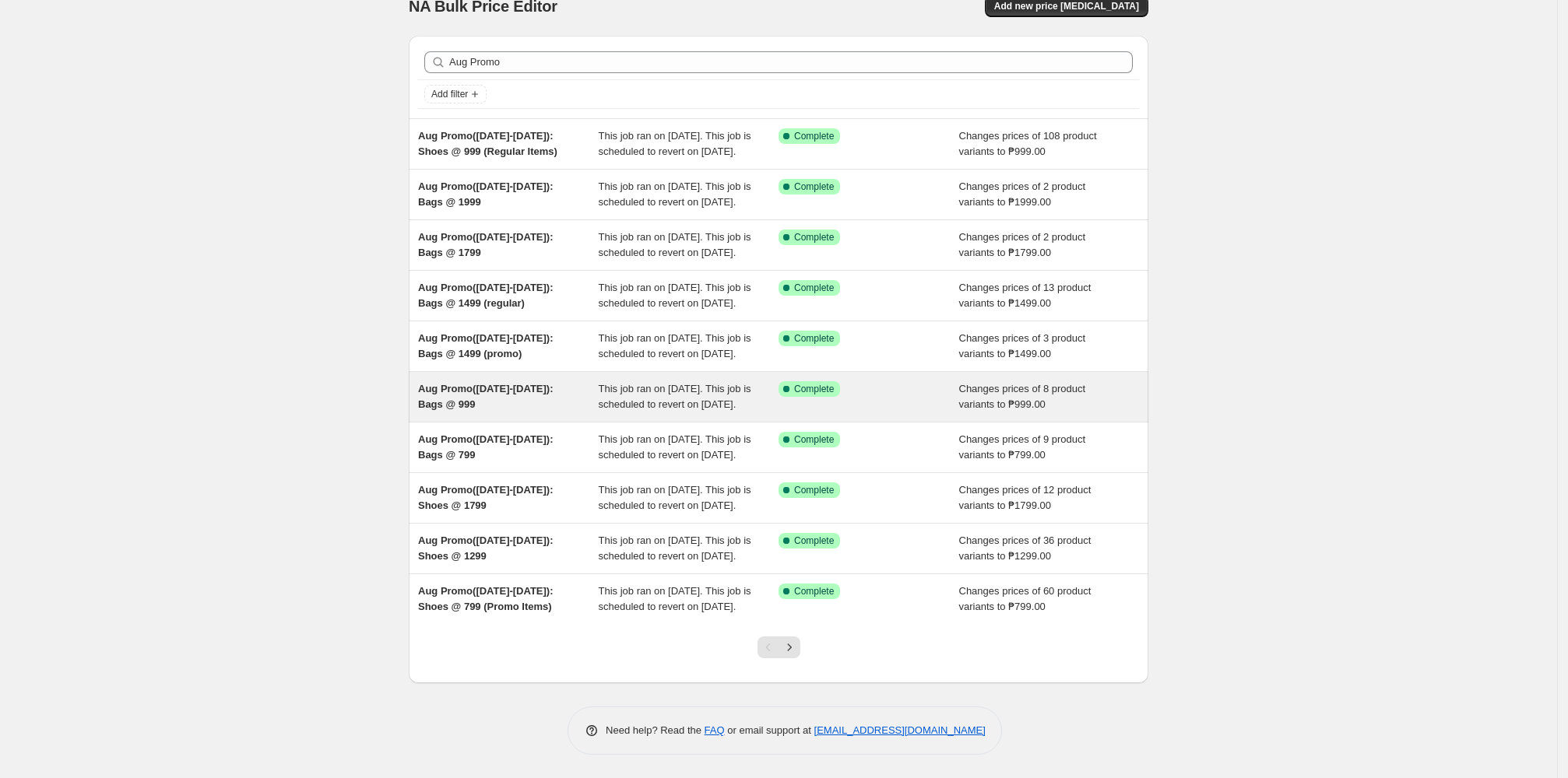
click at [577, 413] on div "Aug Promo(Aug 12-26): Bags @ 999" at bounding box center [508, 396] width 181 height 31
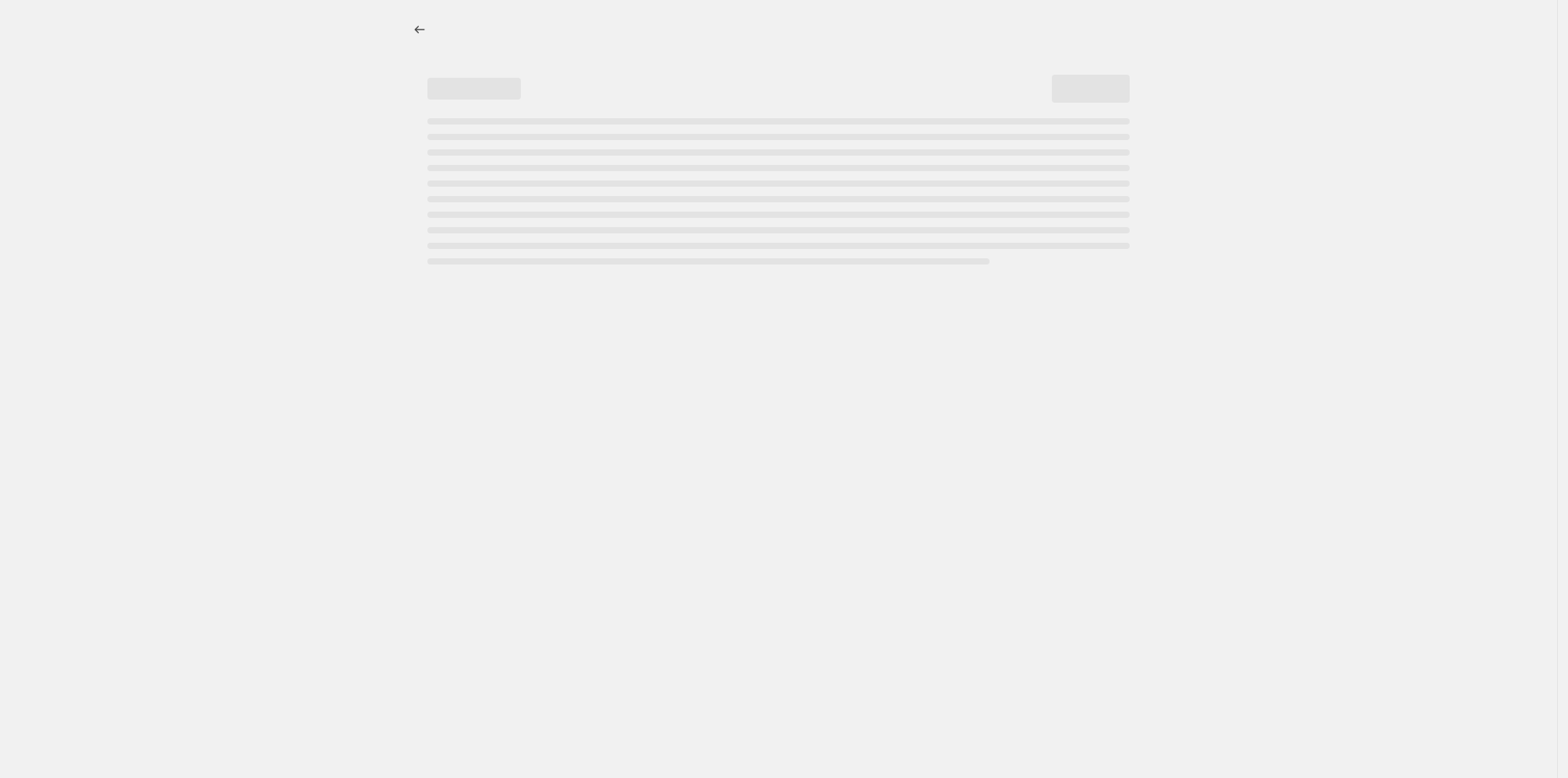
select select "no_change"
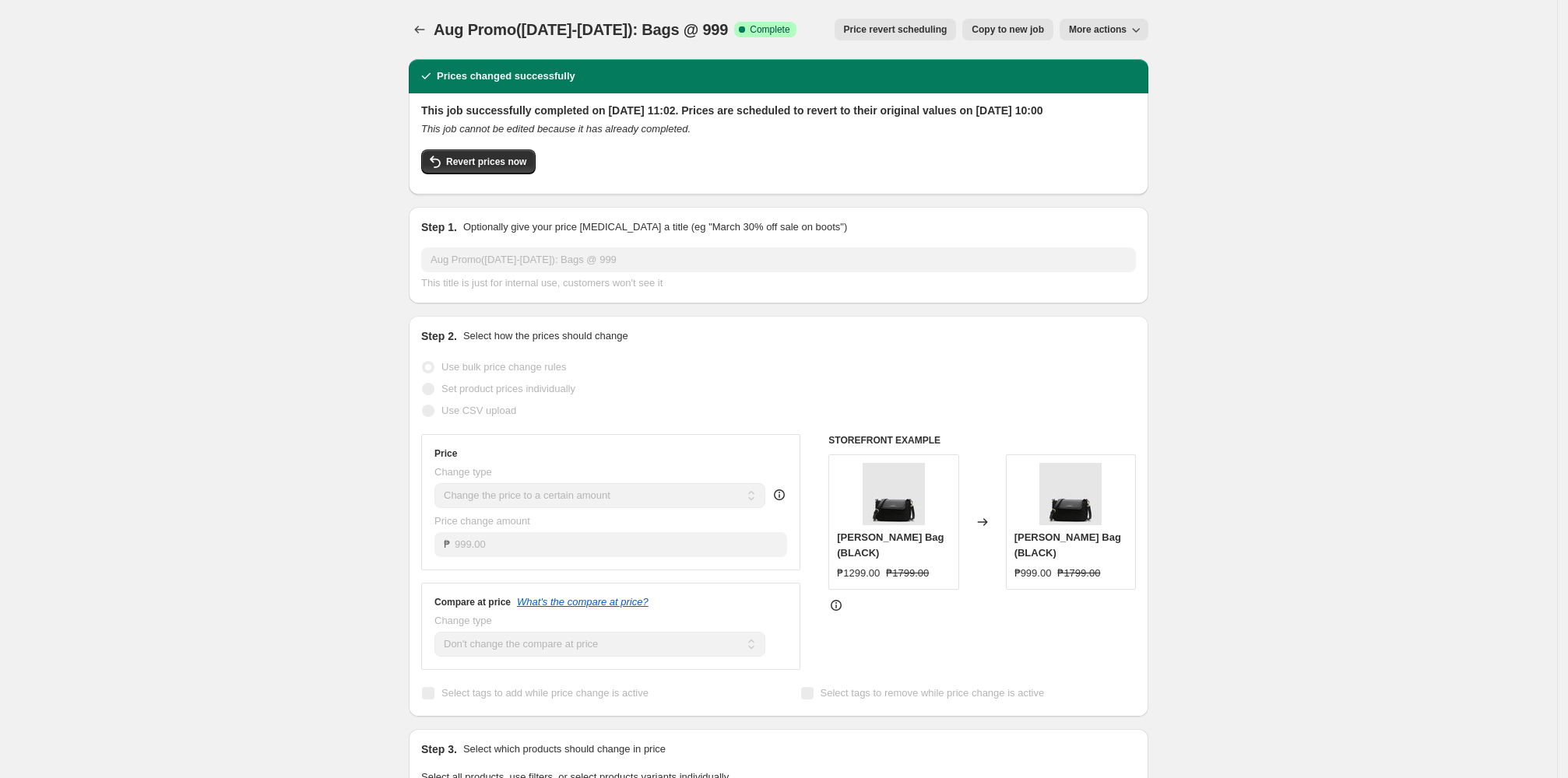
click at [676, 32] on span "Price revert scheduling" at bounding box center [896, 29] width 103 height 12
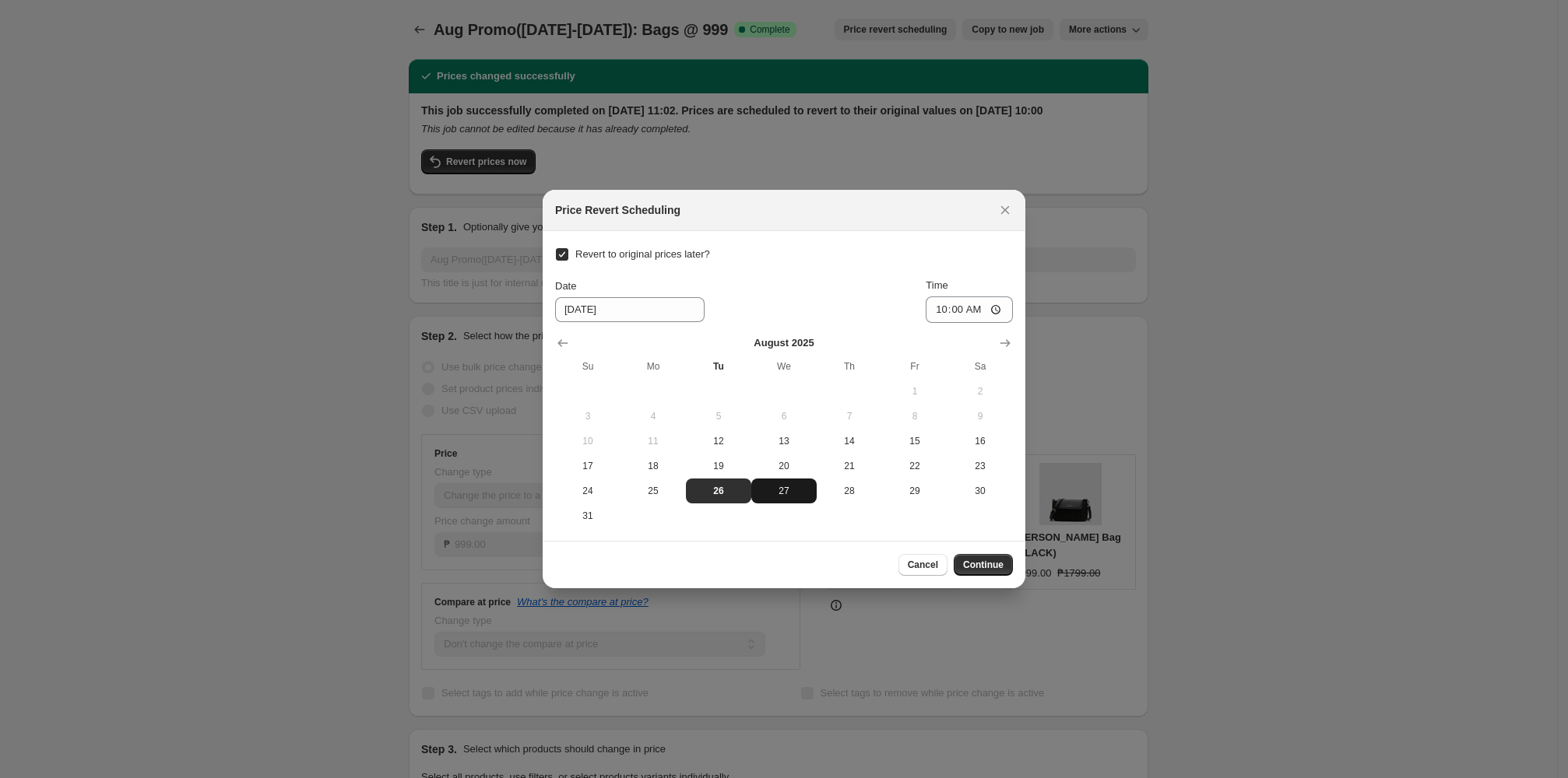
click at [676, 493] on span "27" at bounding box center [784, 491] width 53 height 12
type input "8/27/2025"
click at [676, 564] on span "Continue" at bounding box center [983, 565] width 41 height 12
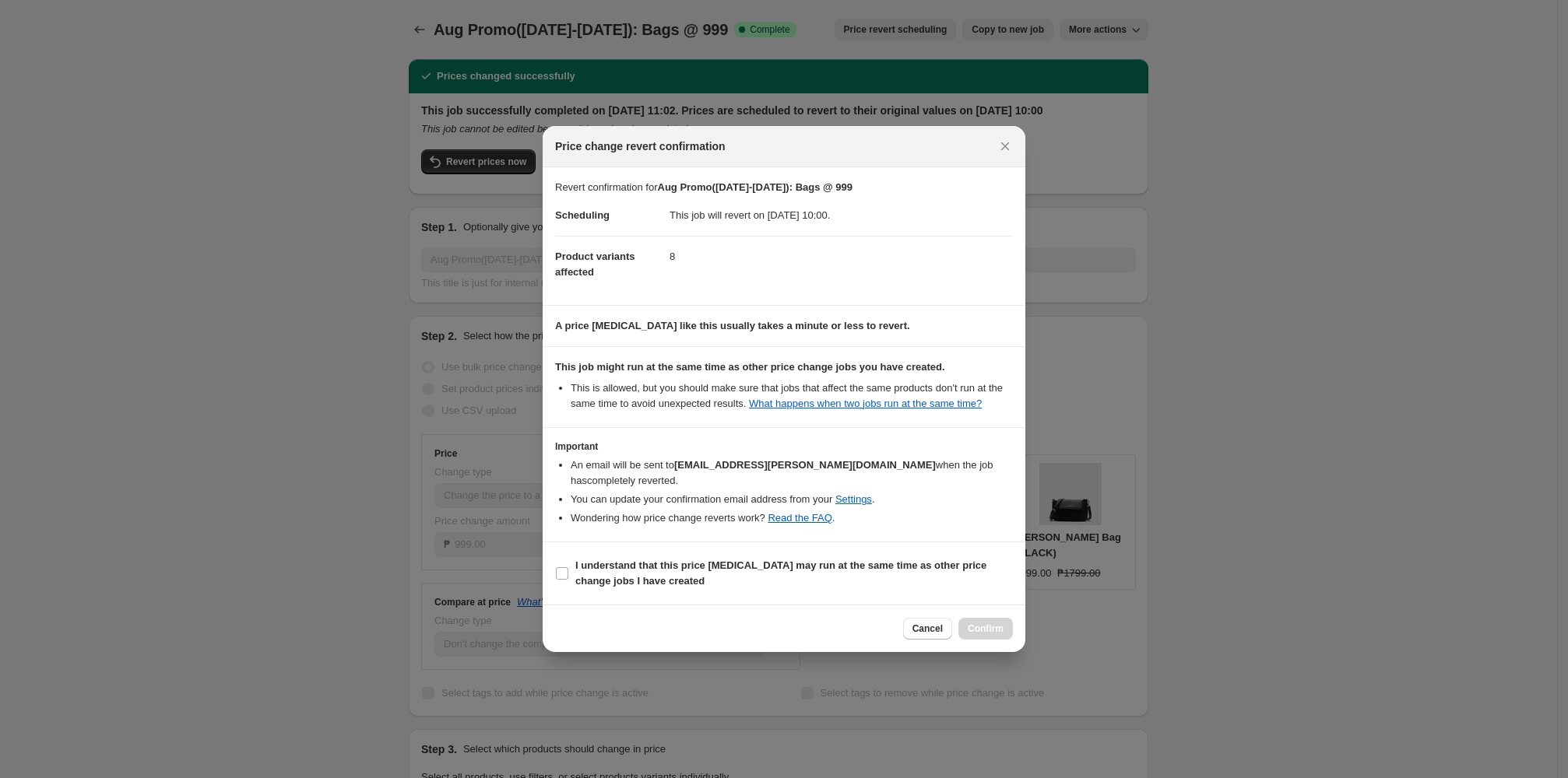
click at [676, 558] on section "I understand that this price change job may run at the same time as other price…" at bounding box center [784, 573] width 483 height 62
drag, startPoint x: 692, startPoint y: 569, endPoint x: 771, endPoint y: 585, distance: 80.6
click at [676, 570] on b "I understand that this price change job may run at the same time as other price…" at bounding box center [781, 573] width 411 height 27
click at [637, 579] on b "I understand that this price change job may run at the same time as other price…" at bounding box center [781, 573] width 411 height 27
click at [568, 579] on input "I understand that this price change job may run at the same time as other price…" at bounding box center [562, 573] width 12 height 12
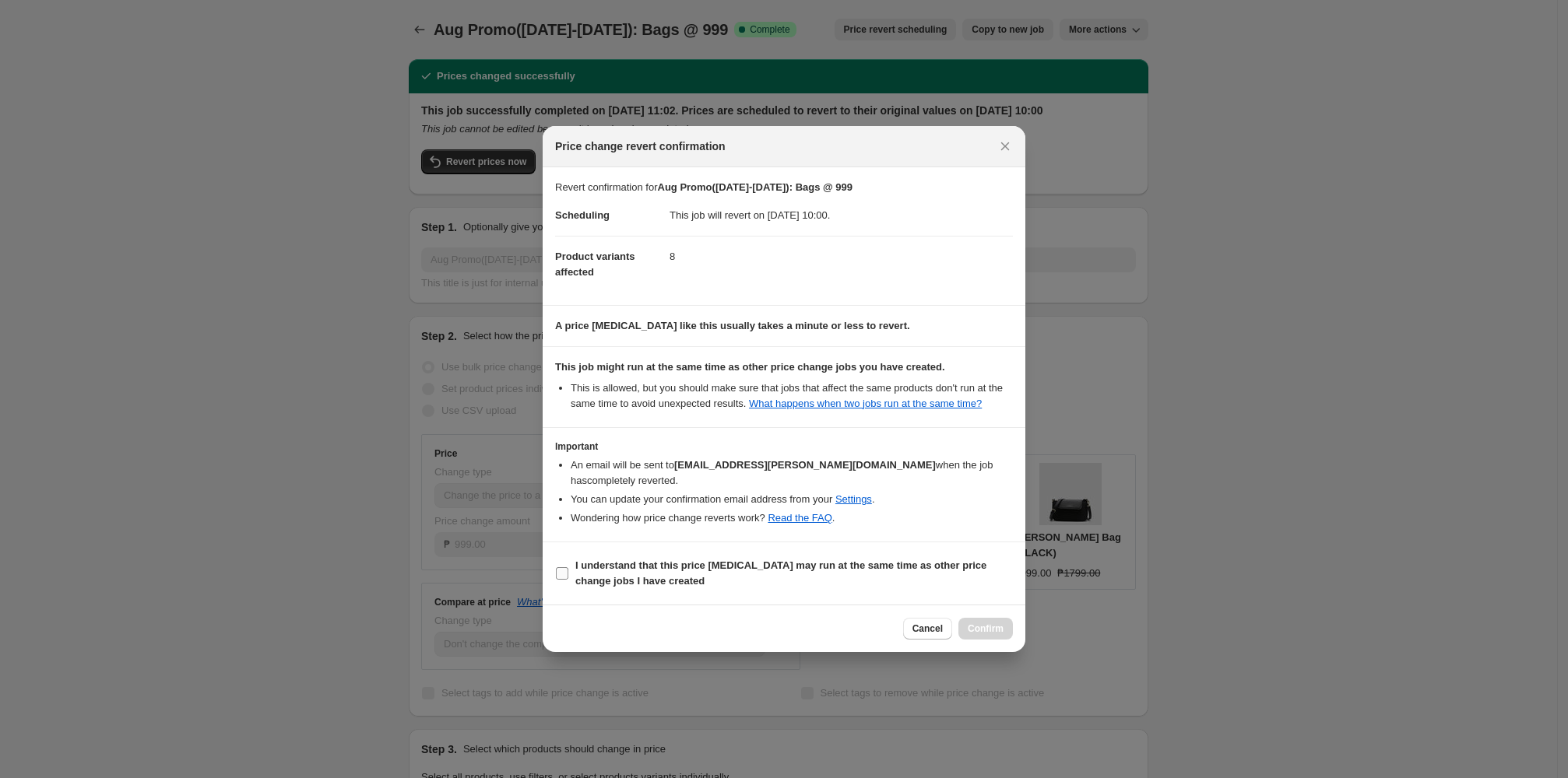
checkbox input "true"
click at [676, 640] on button "Confirm" at bounding box center [985, 629] width 54 height 22
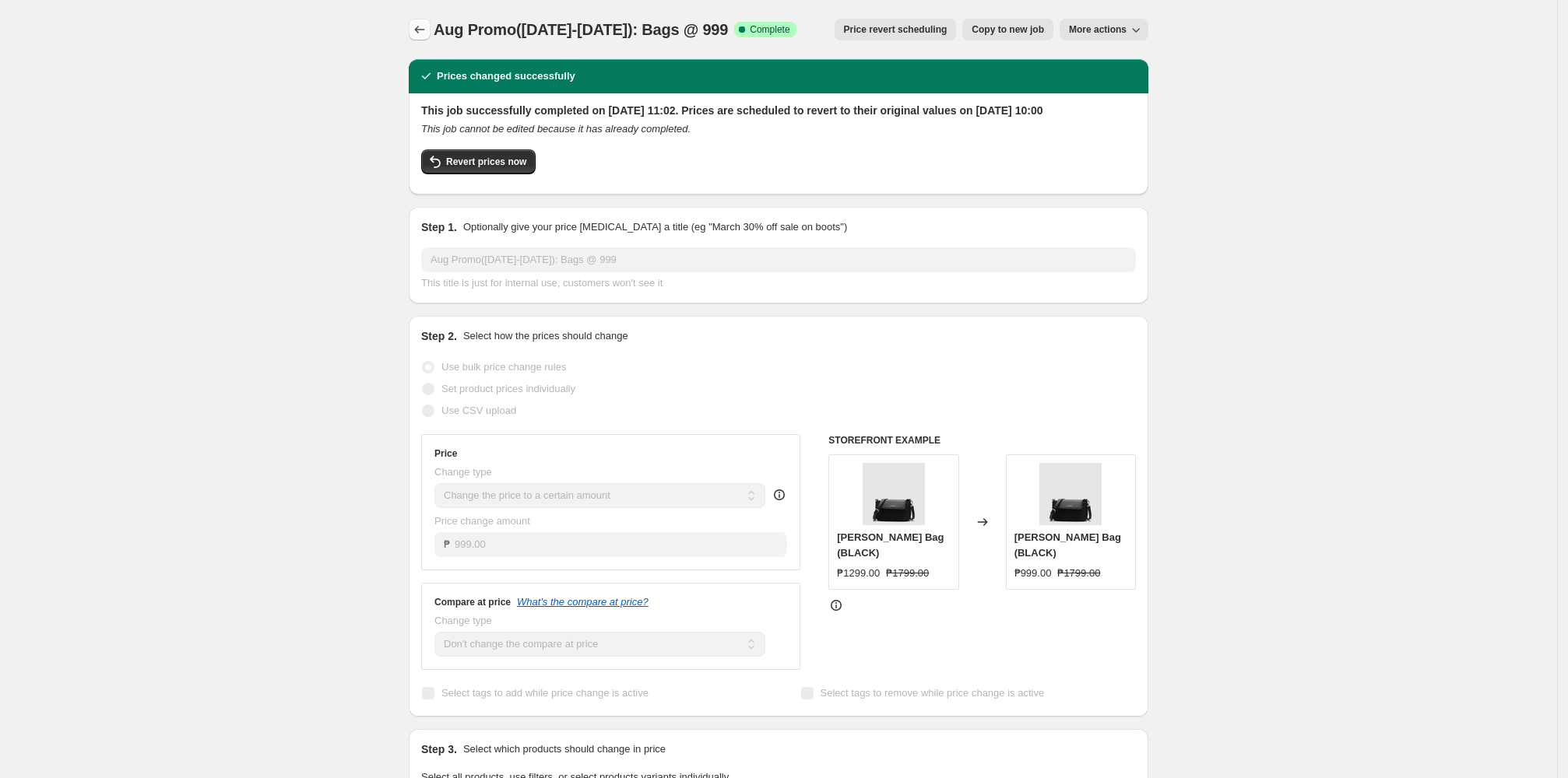
click at [426, 33] on icon "Price change jobs" at bounding box center [419, 29] width 16 height 16
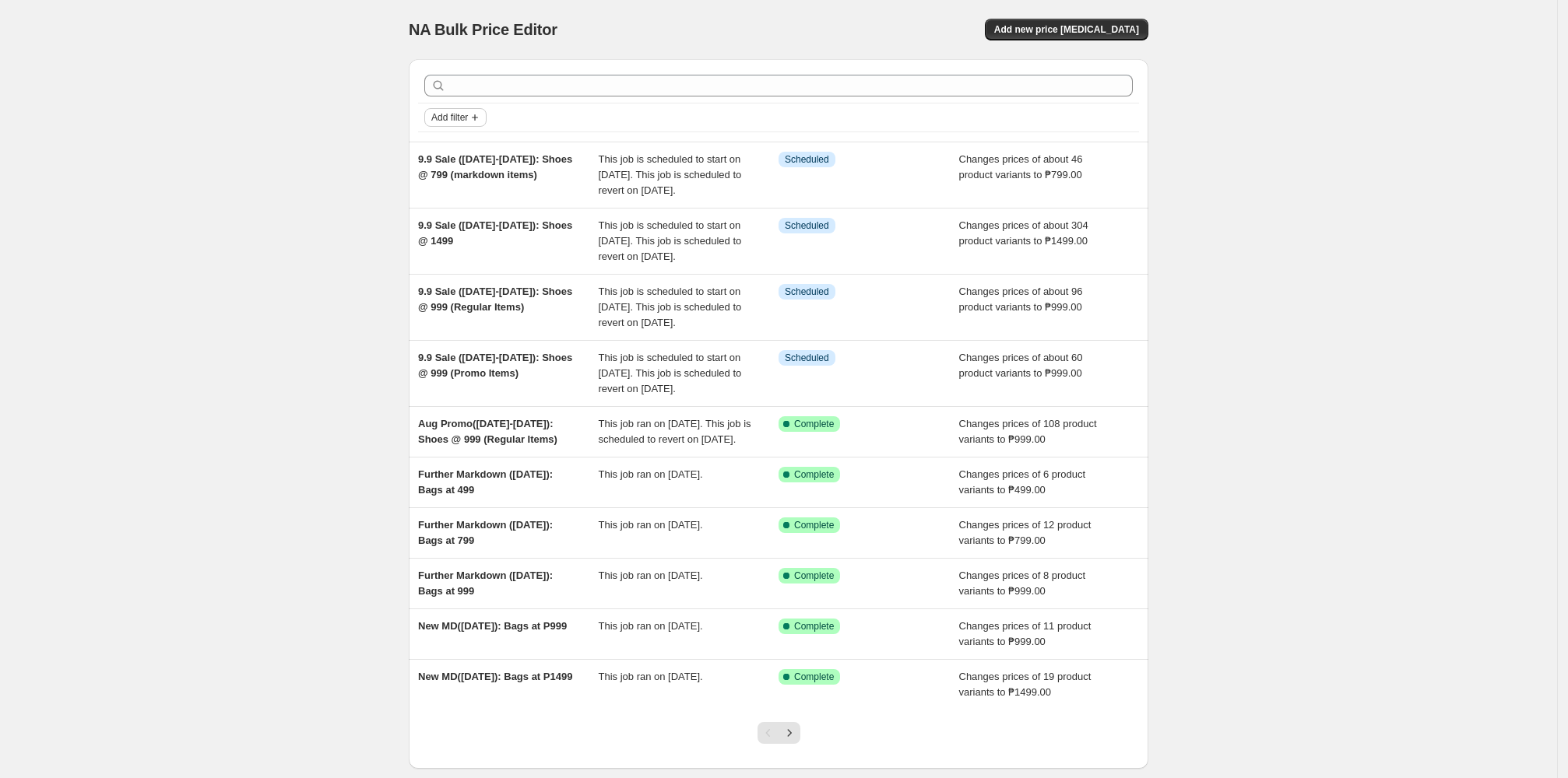
click at [481, 115] on icon "Add filter" at bounding box center [474, 117] width 12 height 12
click at [480, 151] on span "Job status" at bounding box center [460, 148] width 46 height 12
click at [491, 211] on span "Complete" at bounding box center [480, 216] width 43 height 12
click at [452, 211] on input "Complete" at bounding box center [445, 216] width 12 height 12
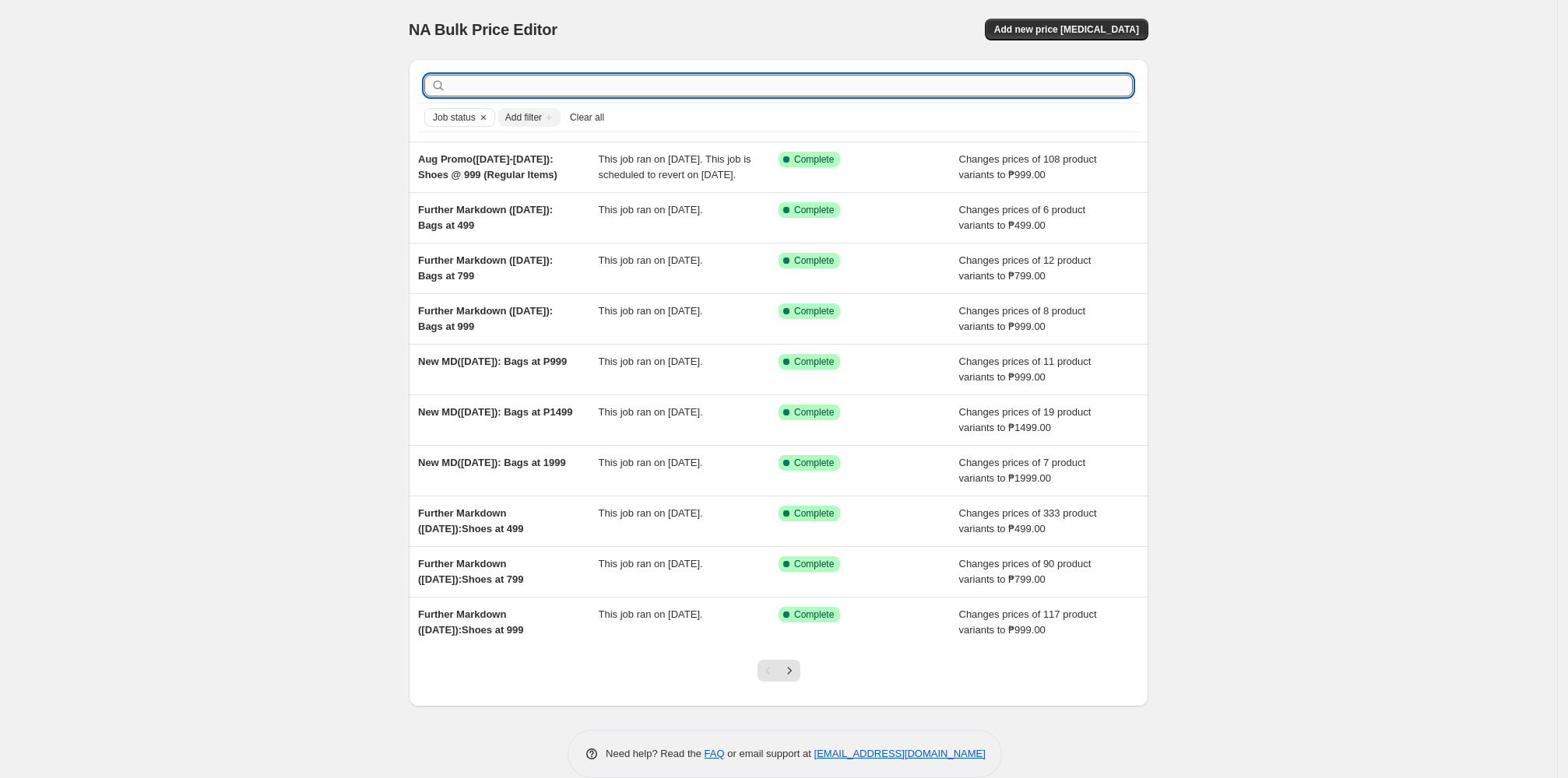
click at [667, 85] on input "text" at bounding box center [791, 86] width 683 height 22
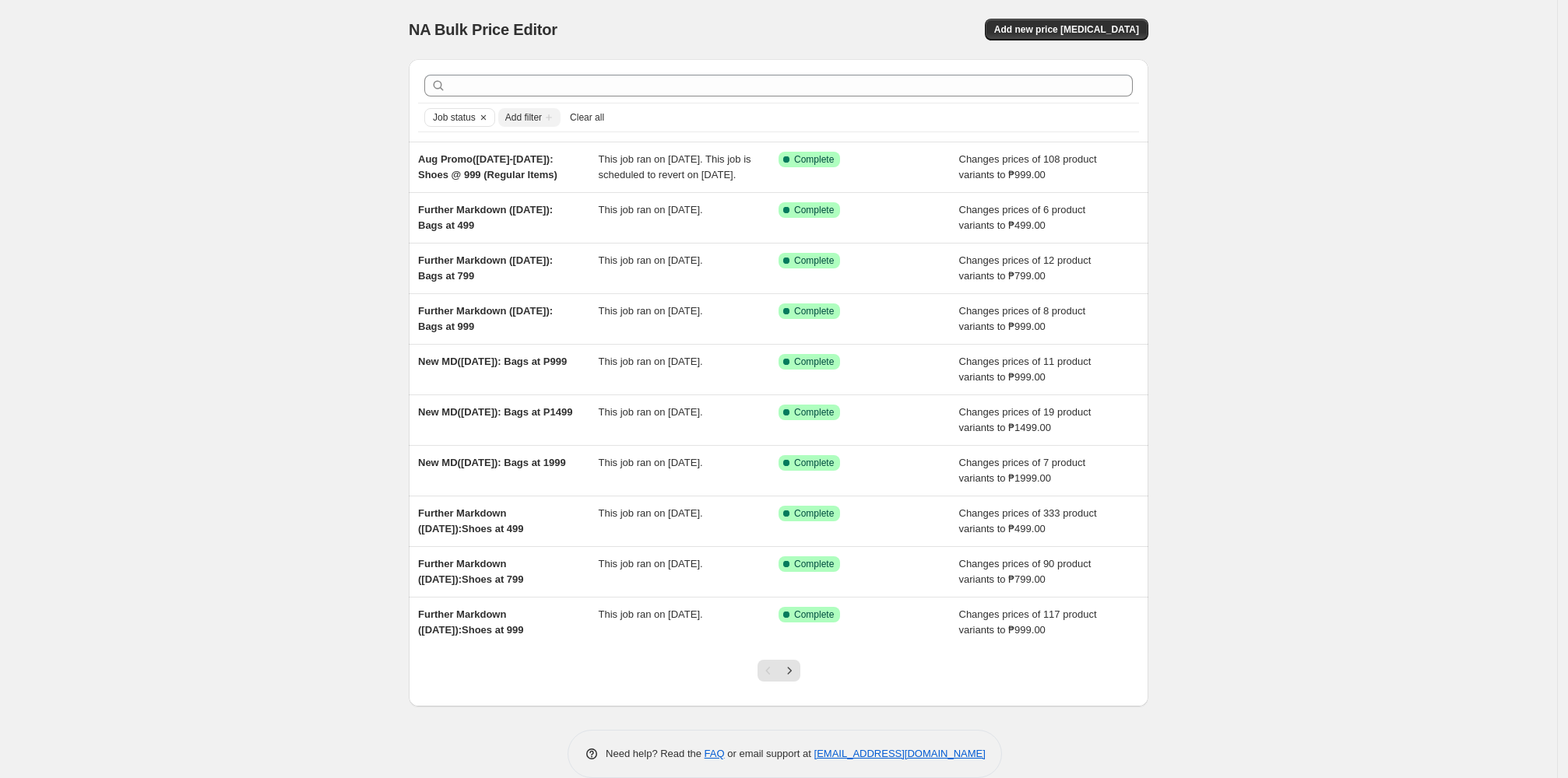
click at [524, 116] on span "Add filter" at bounding box center [523, 117] width 37 height 12
click at [524, 121] on span "Add filter" at bounding box center [523, 117] width 37 height 12
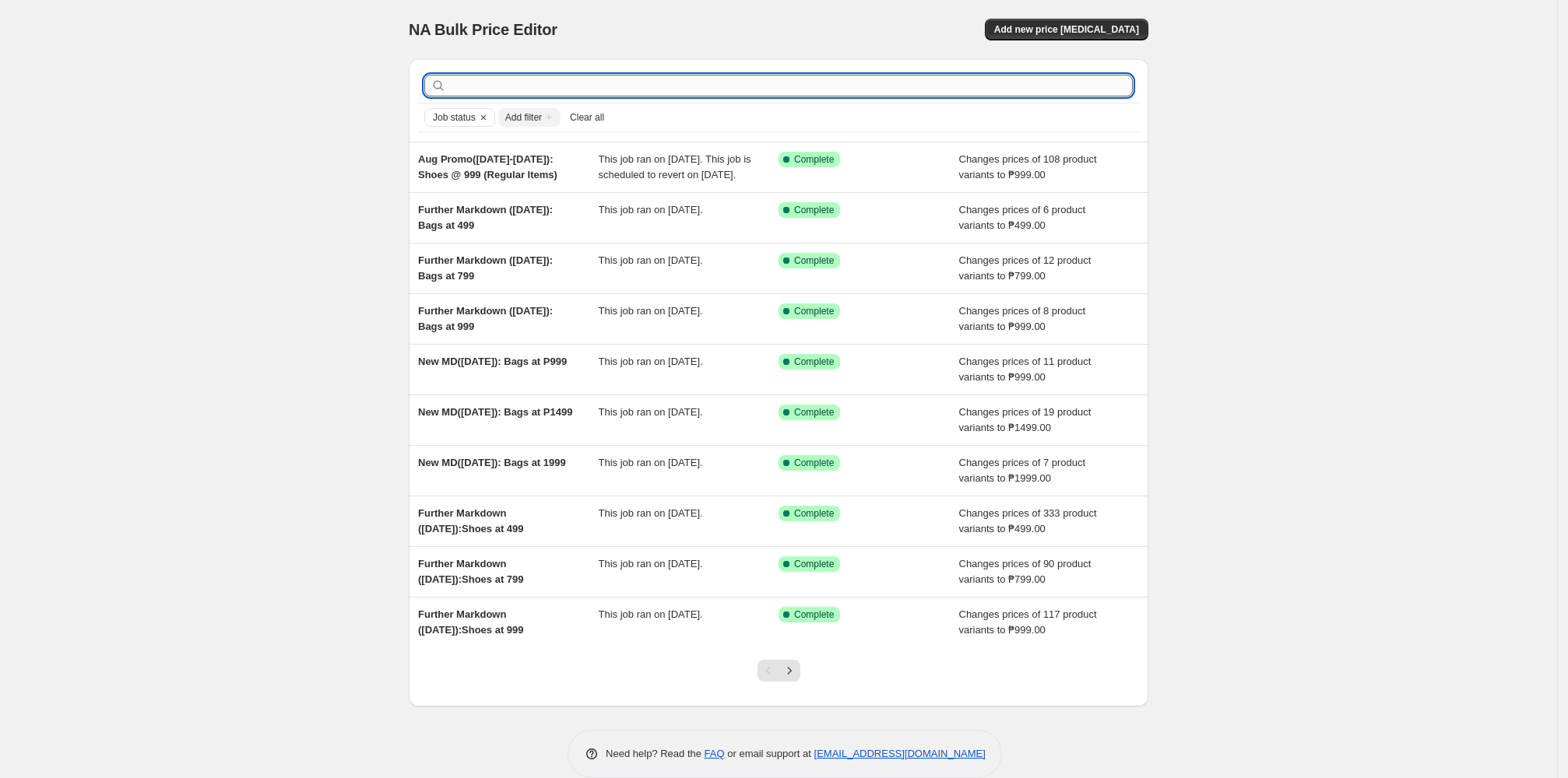
click at [589, 84] on input "text" at bounding box center [791, 86] width 683 height 22
paste input "Aug Promo"
type input "Aug Promo"
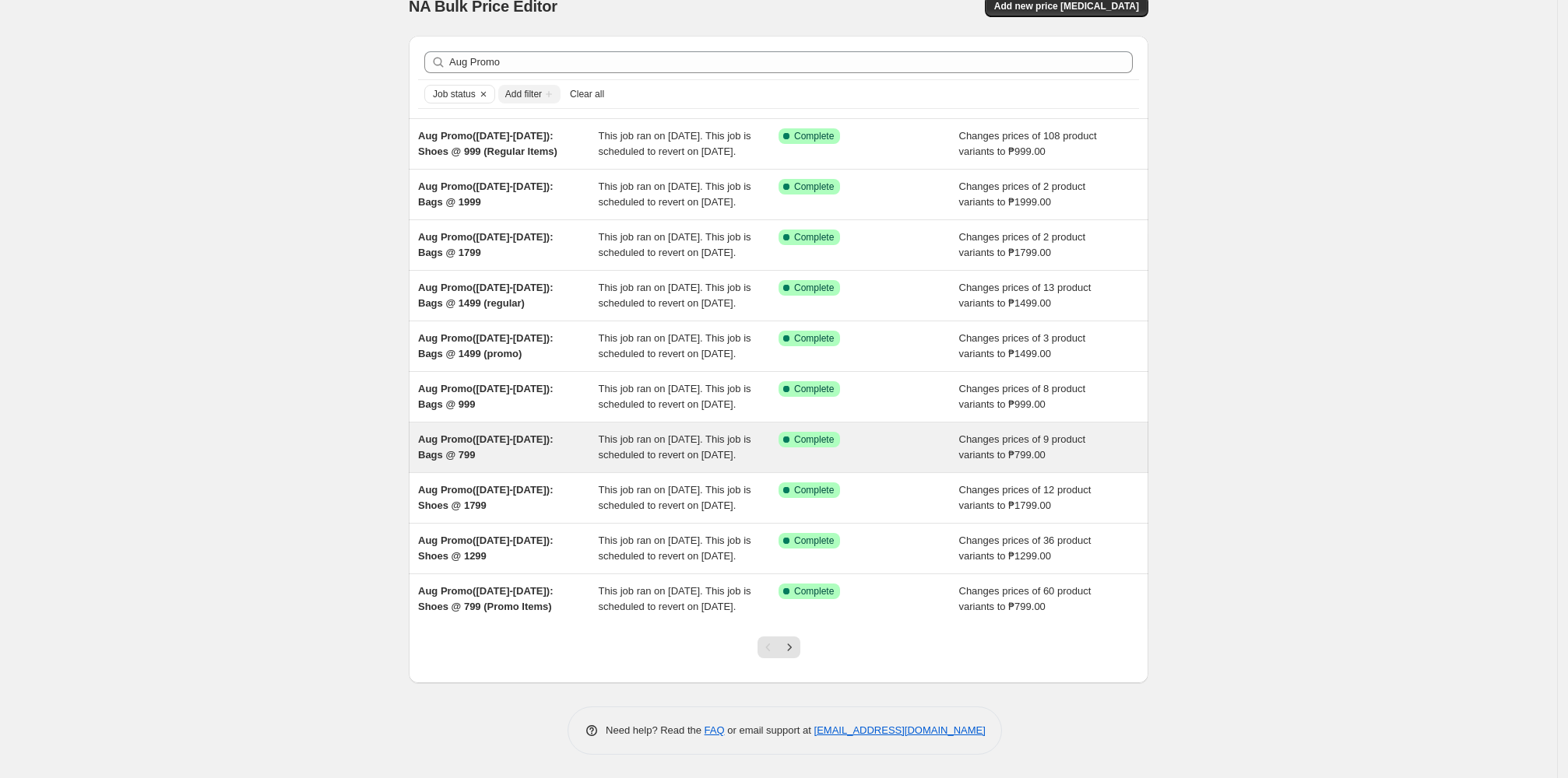
scroll to position [181, 0]
click at [668, 434] on span "This job ran on 12 August 2025. This job is scheduled to revert on 26 August 20…" at bounding box center [674, 447] width 152 height 27
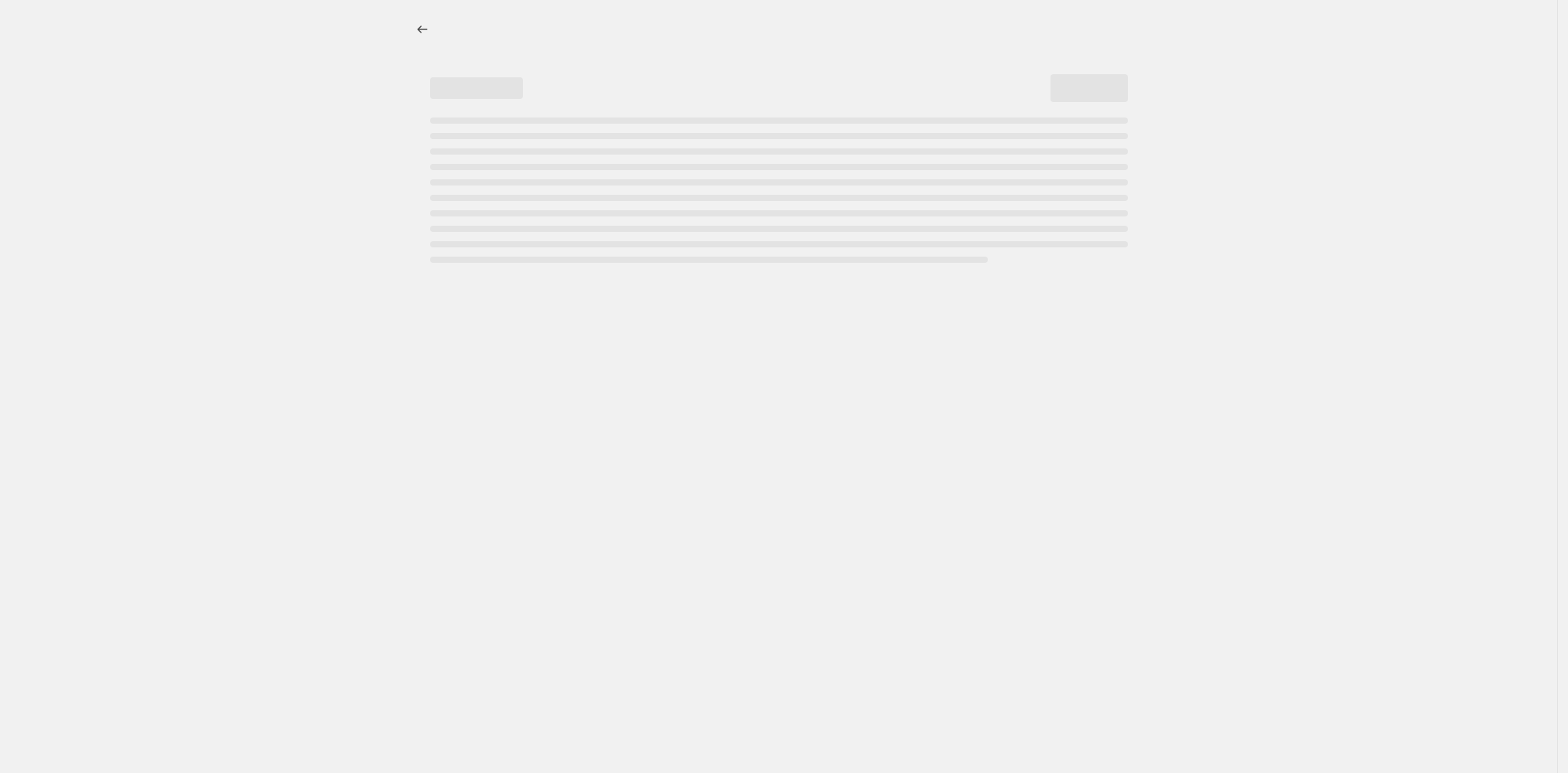
select select "no_change"
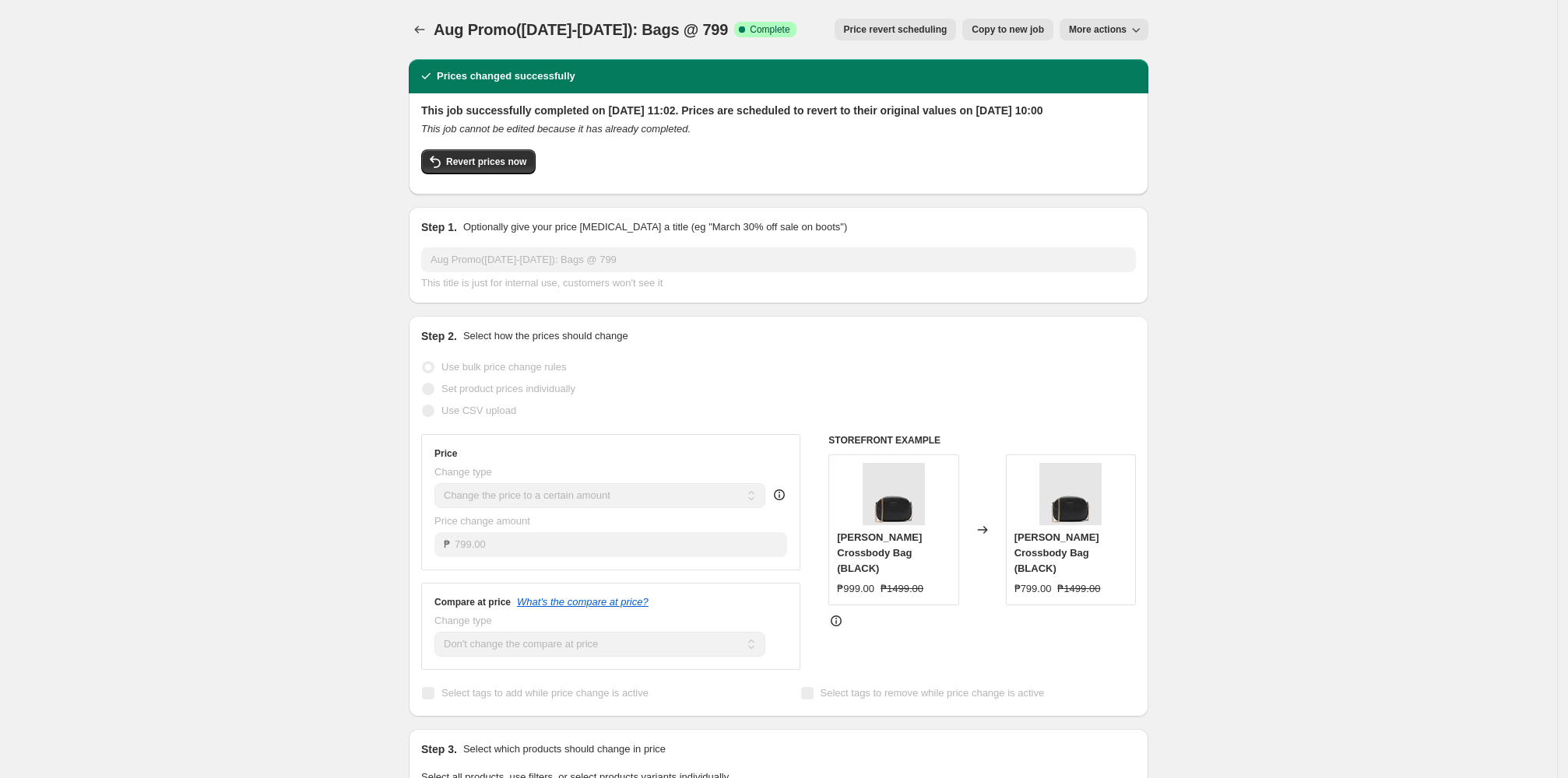
click at [676, 30] on span "Price revert scheduling" at bounding box center [896, 29] width 103 height 12
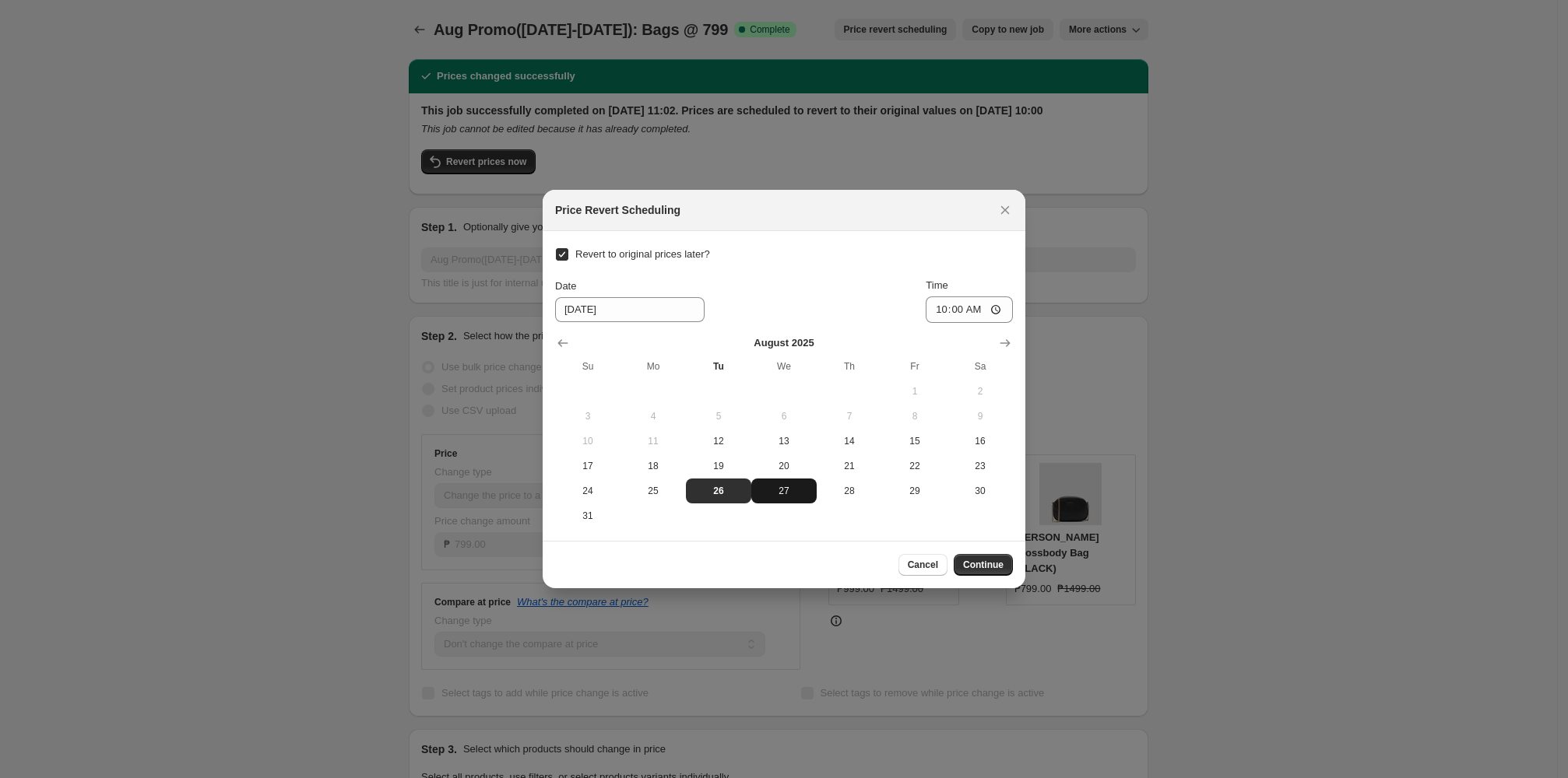
click at [676, 496] on button "27" at bounding box center [784, 491] width 66 height 25
type input "8/27/2025"
click at [676, 566] on span "Continue" at bounding box center [983, 565] width 41 height 12
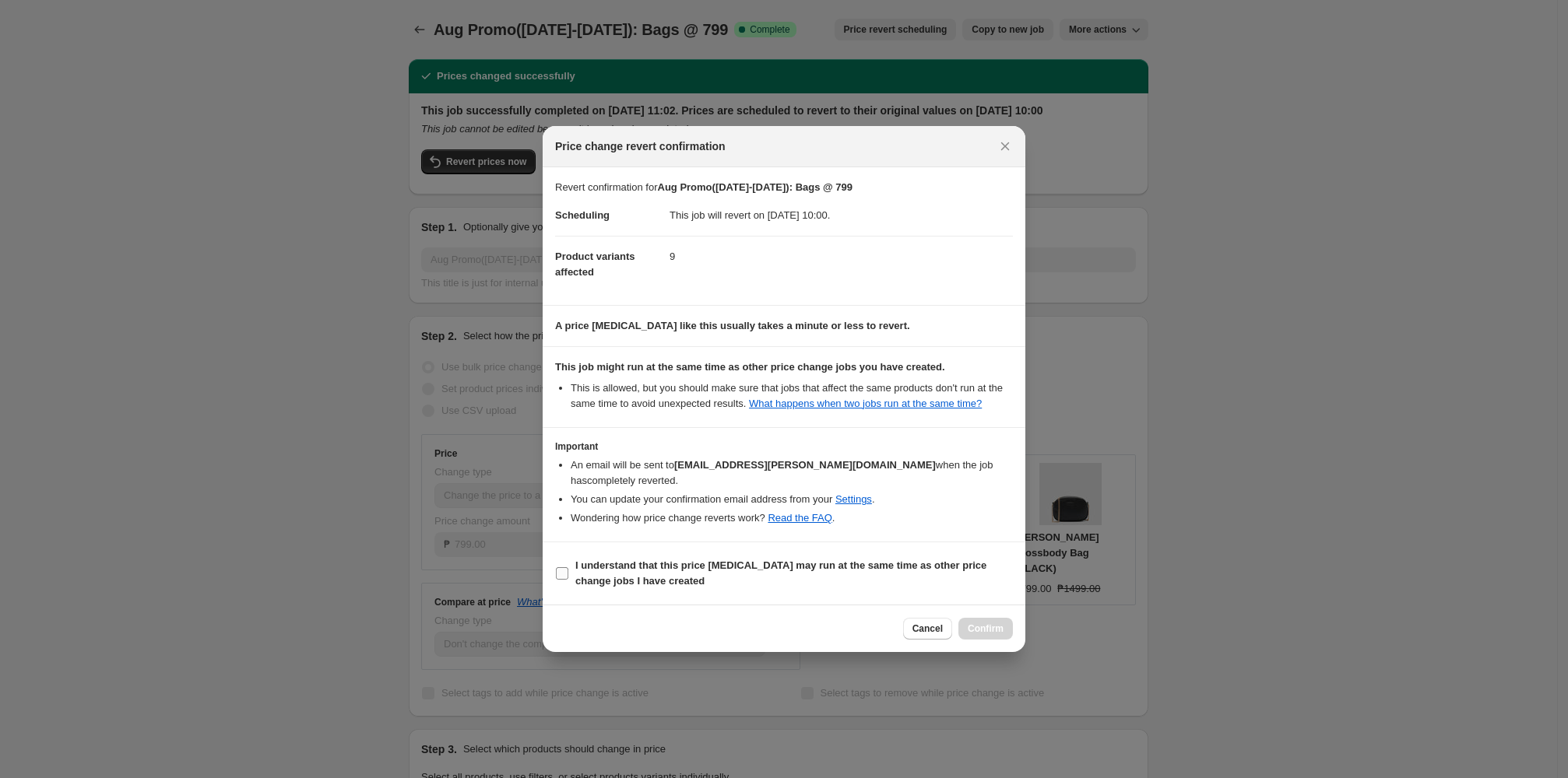
click at [599, 577] on b "I understand that this price change job may run at the same time as other price…" at bounding box center [781, 573] width 411 height 27
click at [568, 577] on input "I understand that this price change job may run at the same time as other price…" at bounding box center [562, 573] width 12 height 12
checkbox input "true"
click at [676, 635] on span "Confirm" at bounding box center [985, 628] width 36 height 12
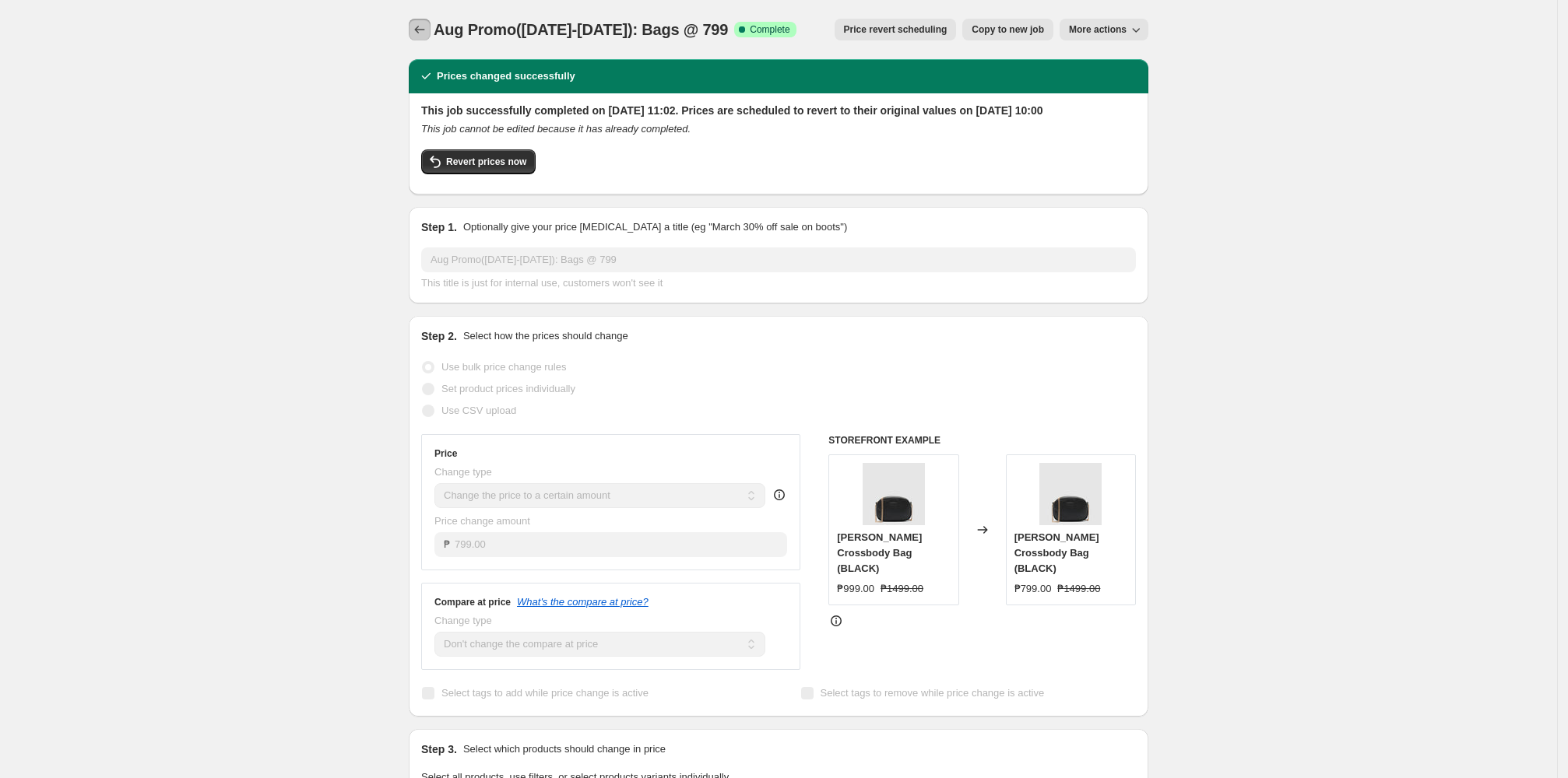
click at [421, 29] on icon "Price change jobs" at bounding box center [420, 29] width 10 height 7
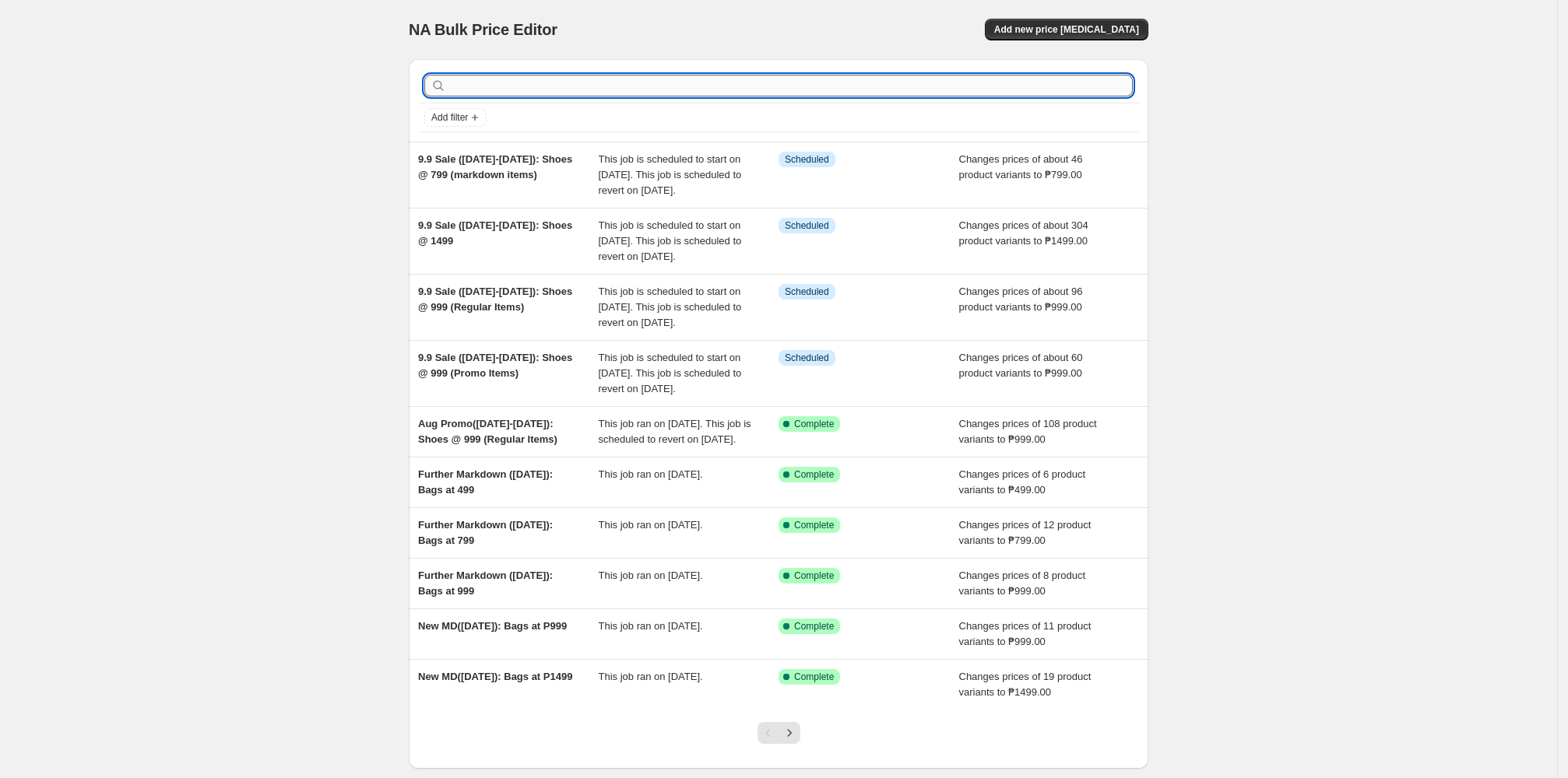
click at [596, 76] on input "text" at bounding box center [791, 86] width 683 height 22
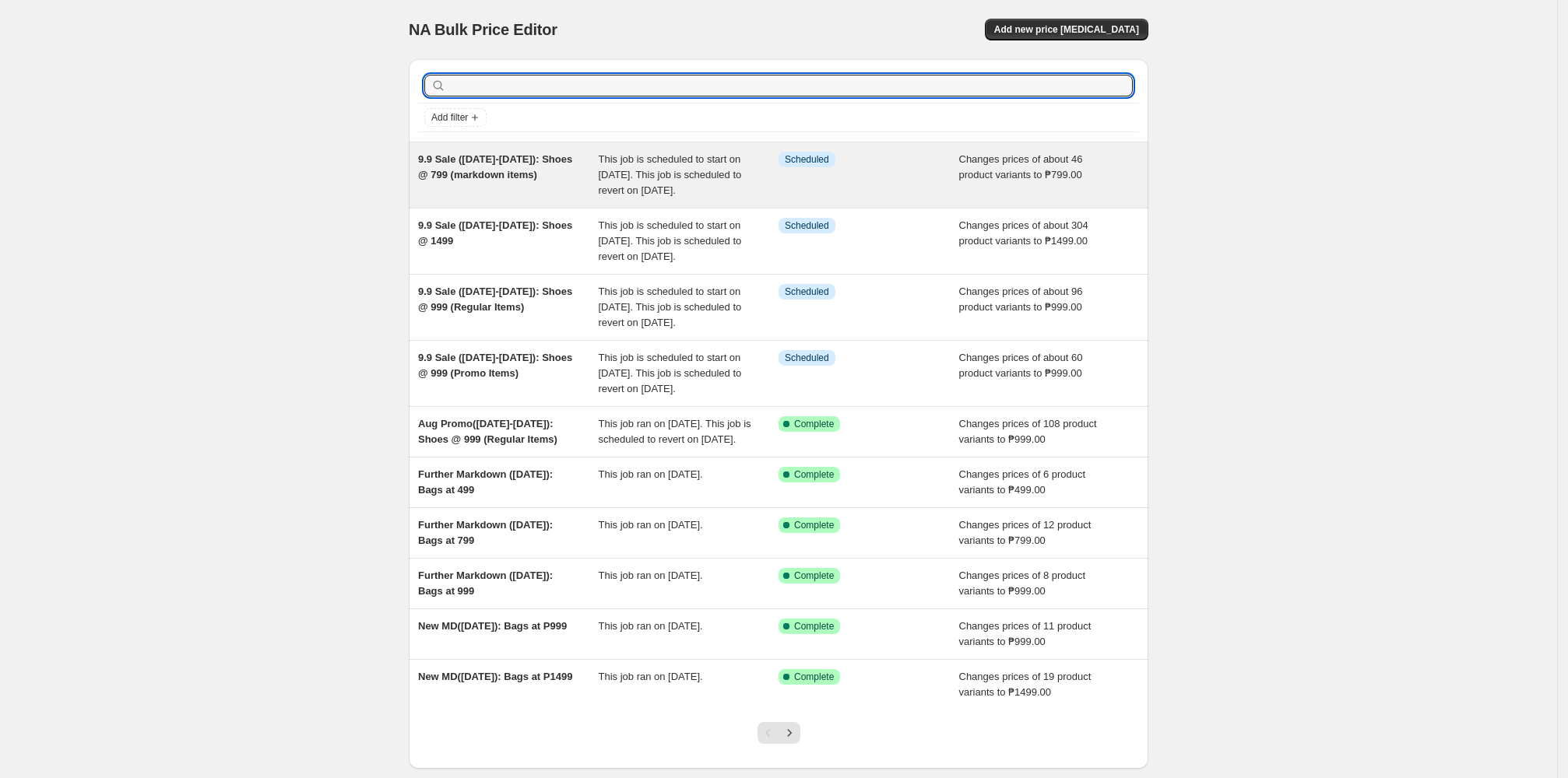
paste input "Aug Promo"
type input "Aug Promo"
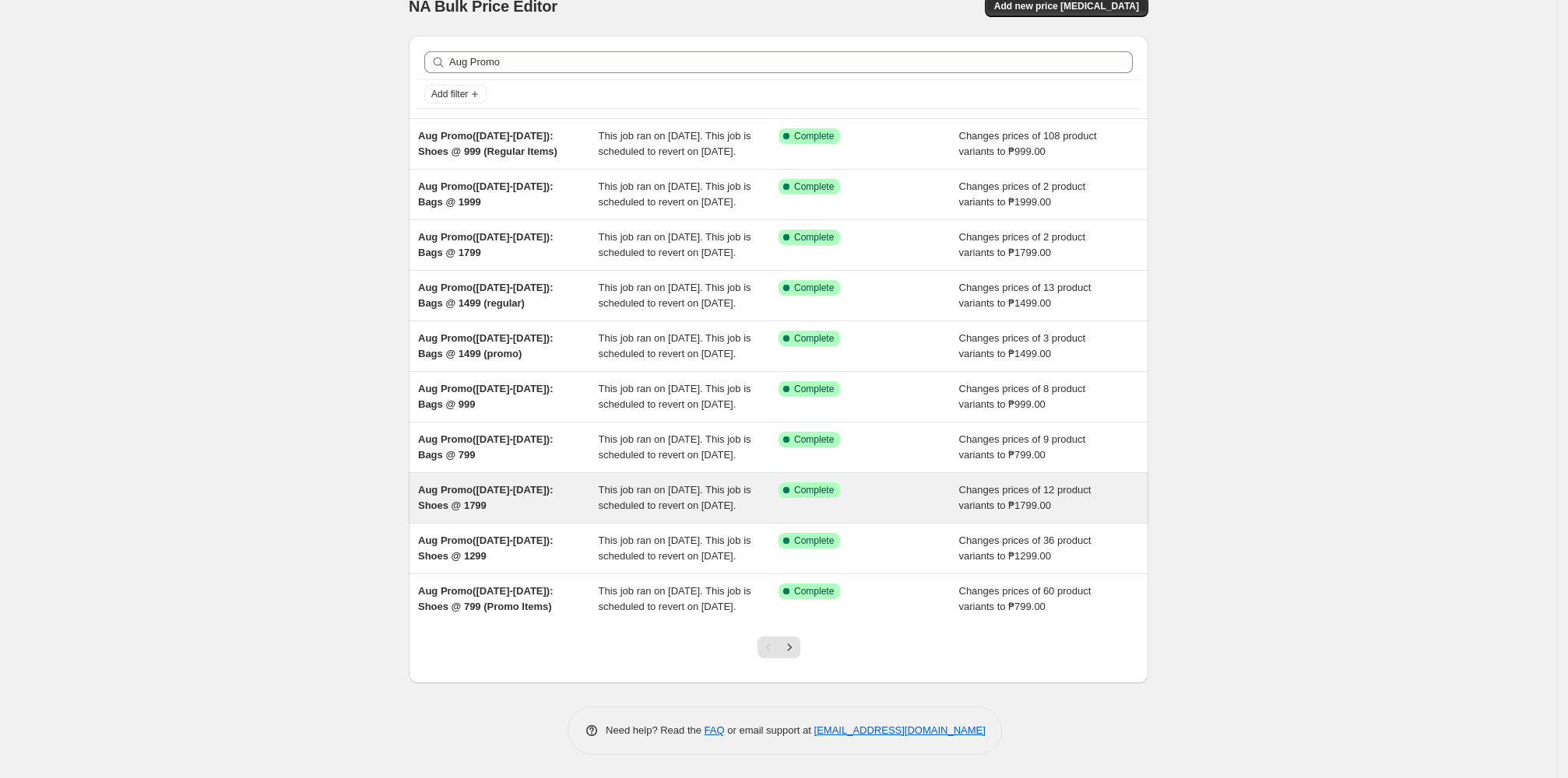
scroll to position [180, 0]
click at [676, 483] on div "This job ran on 12 August 2025. This job is scheduled to revert on 26 August 20…" at bounding box center [688, 498] width 181 height 31
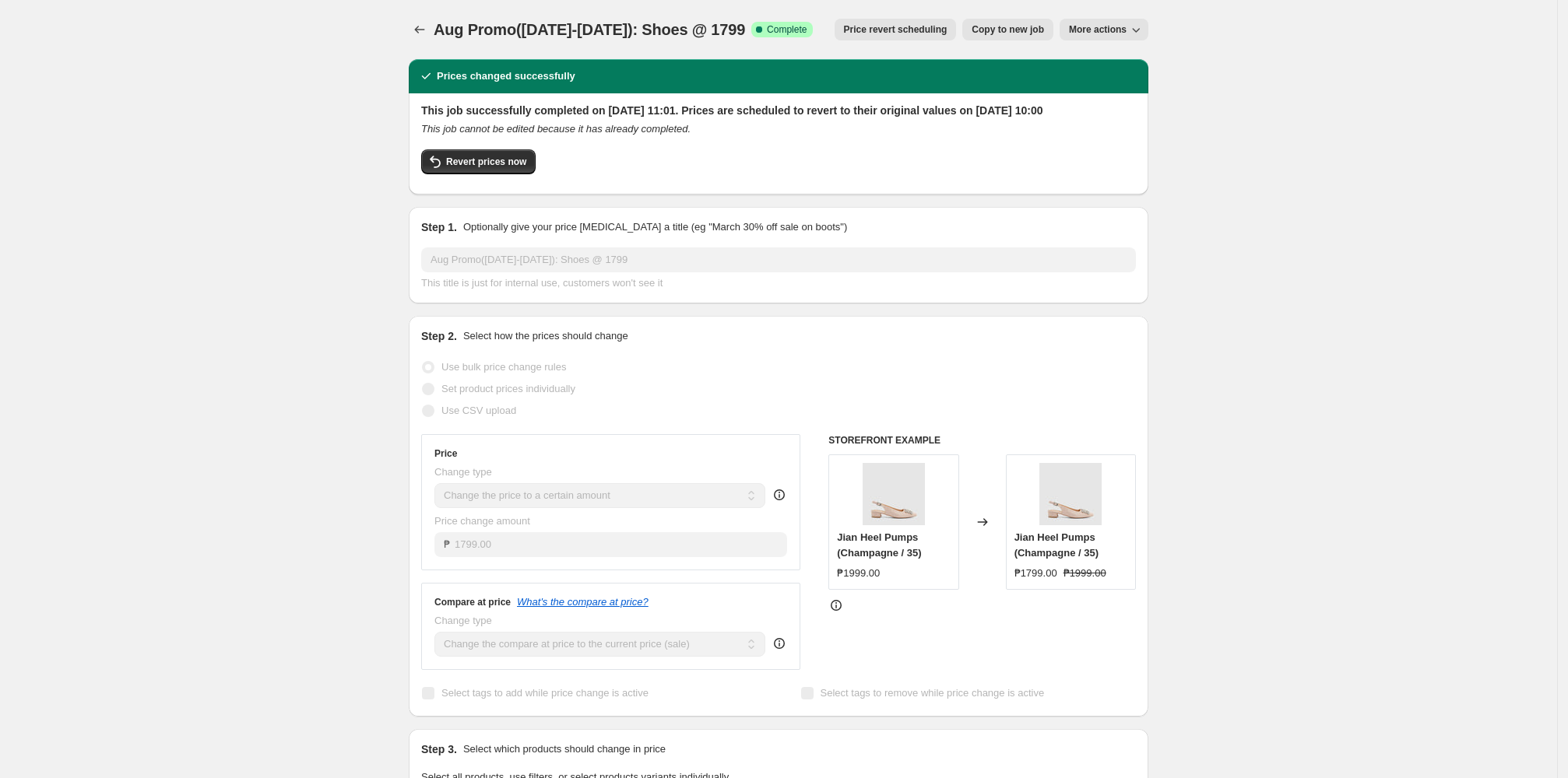
click at [676, 24] on span "Price revert scheduling" at bounding box center [896, 29] width 103 height 12
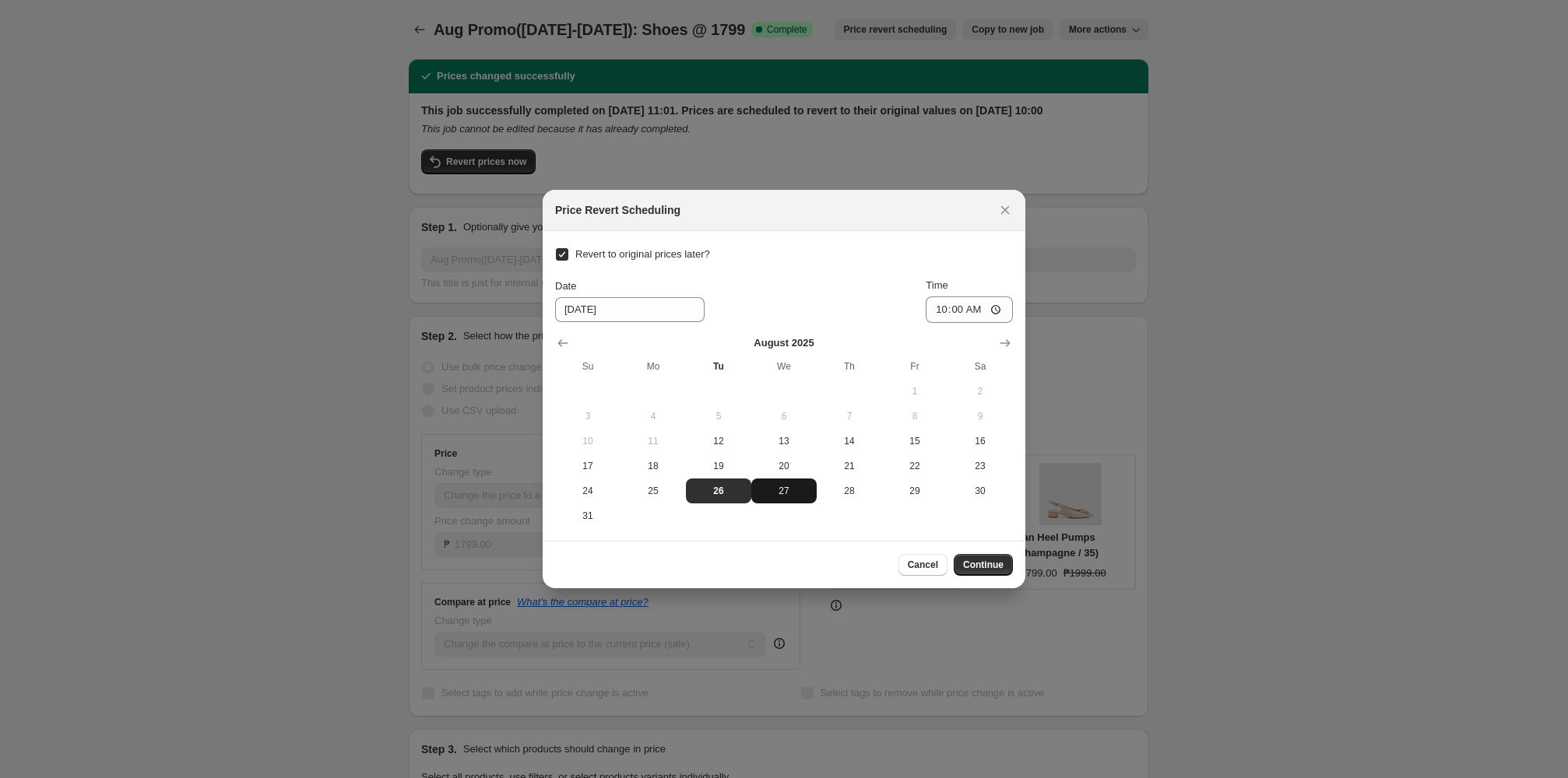
click at [676, 497] on span "27" at bounding box center [784, 491] width 53 height 12
type input "8/27/2025"
click at [676, 562] on span "Continue" at bounding box center [983, 565] width 41 height 12
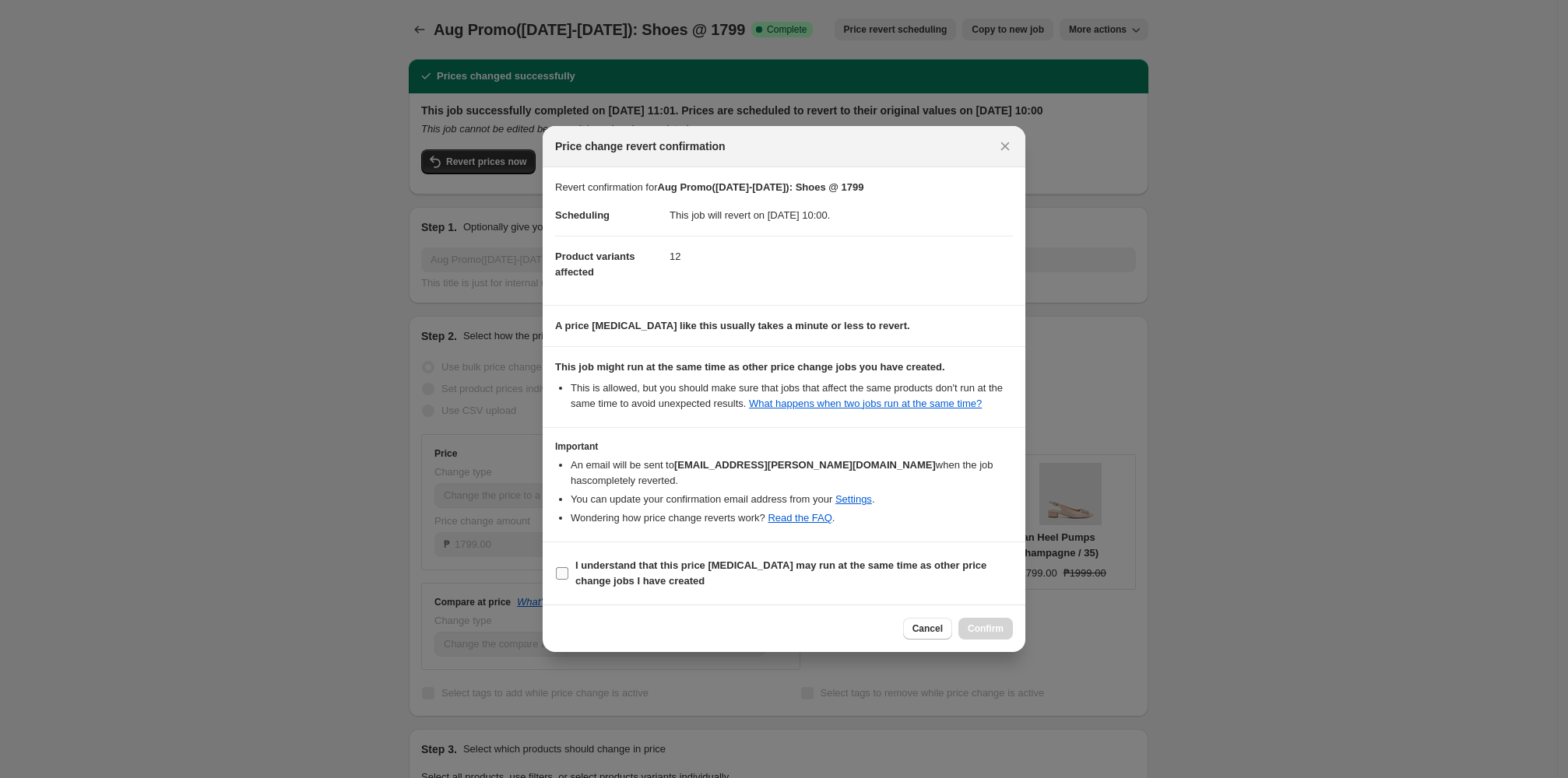
click at [652, 575] on b "I understand that this price change job may run at the same time as other price…" at bounding box center [781, 573] width 411 height 27
click at [568, 575] on input "I understand that this price change job may run at the same time as other price…" at bounding box center [562, 573] width 12 height 12
checkbox input "true"
click at [676, 632] on span "Confirm" at bounding box center [985, 628] width 36 height 12
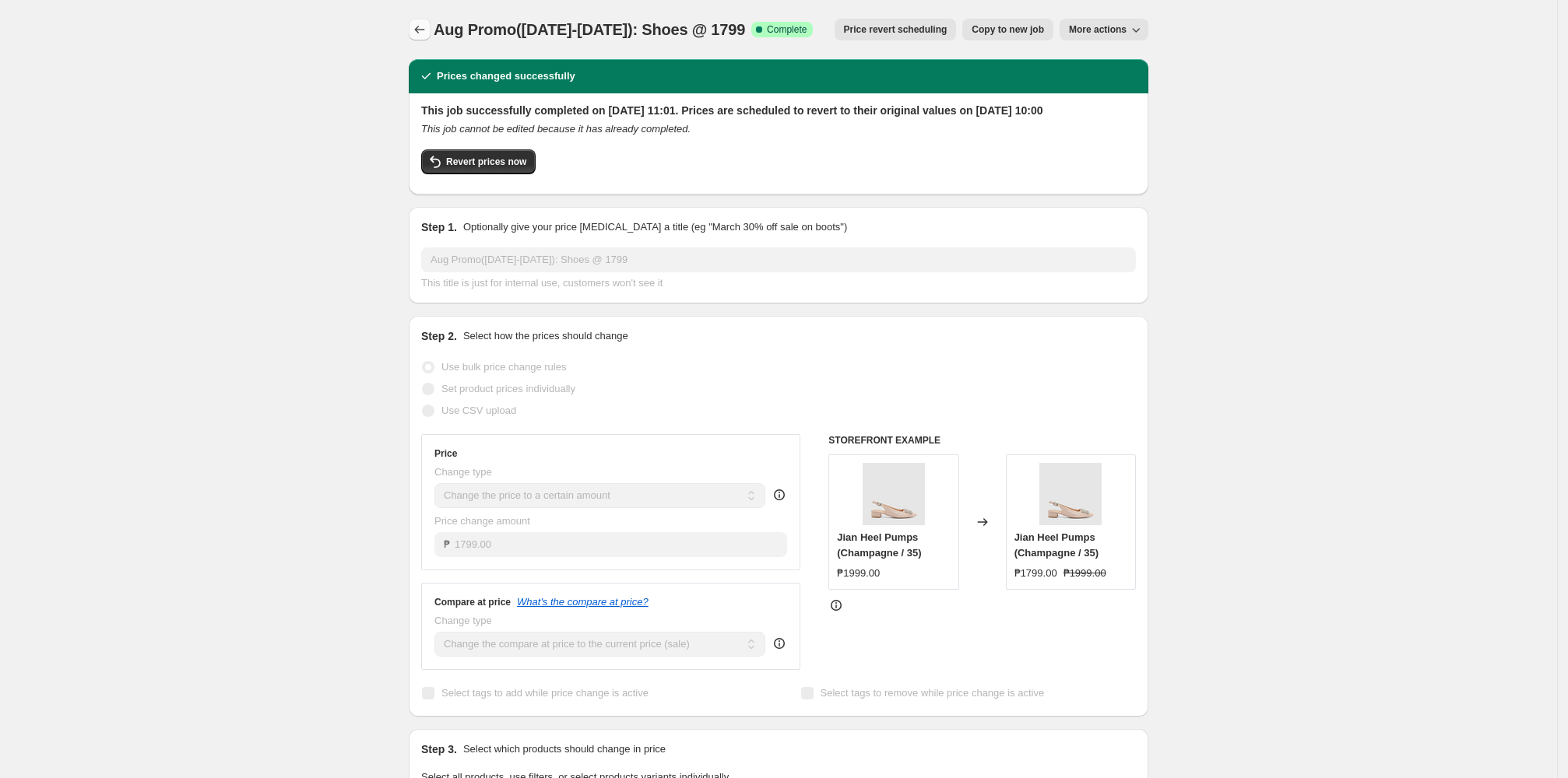
click at [419, 25] on icon "Price change jobs" at bounding box center [419, 29] width 16 height 16
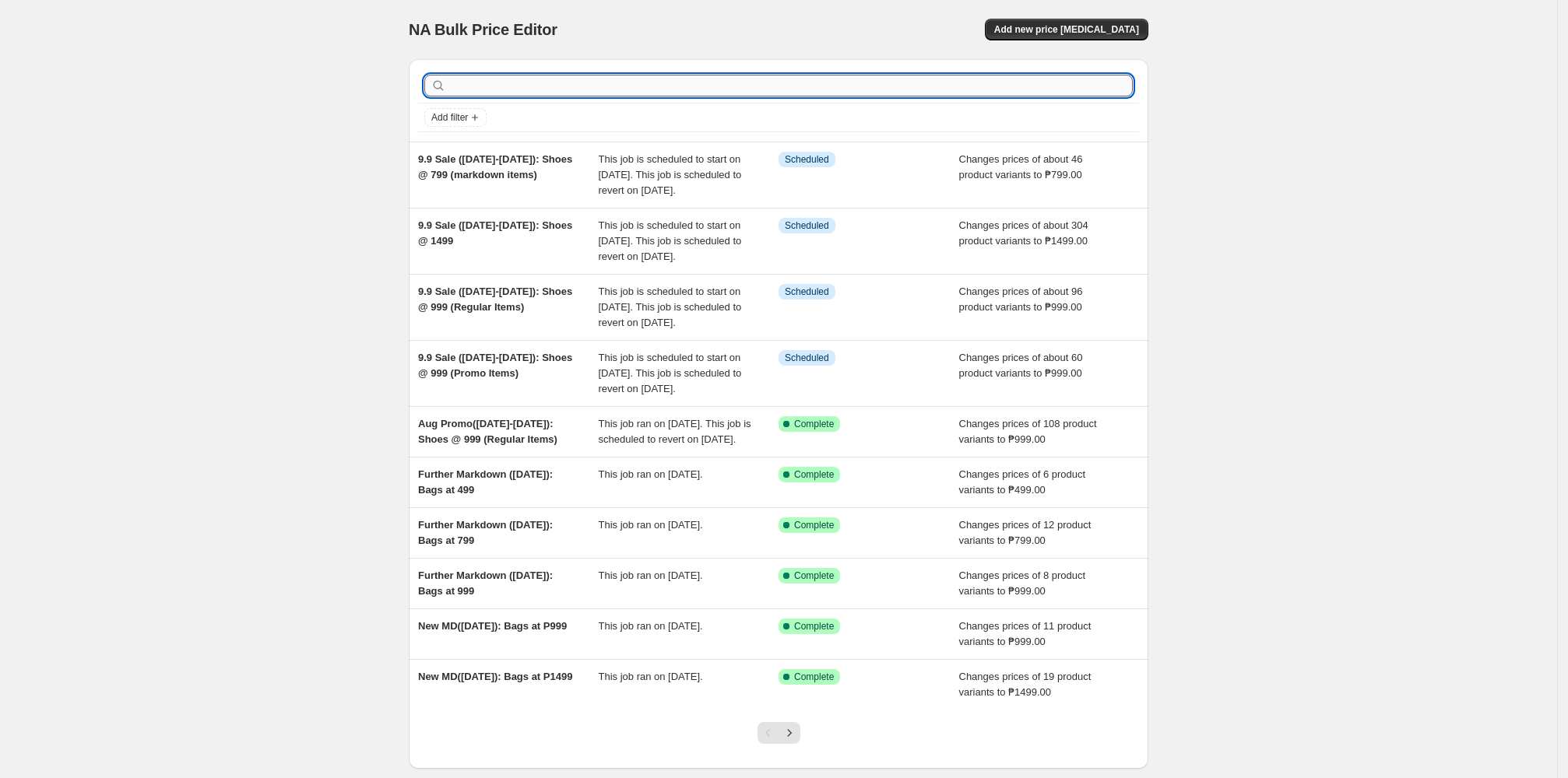
click at [579, 91] on input "text" at bounding box center [791, 86] width 683 height 22
paste input "Aug Promo"
type input "Aug Promo"
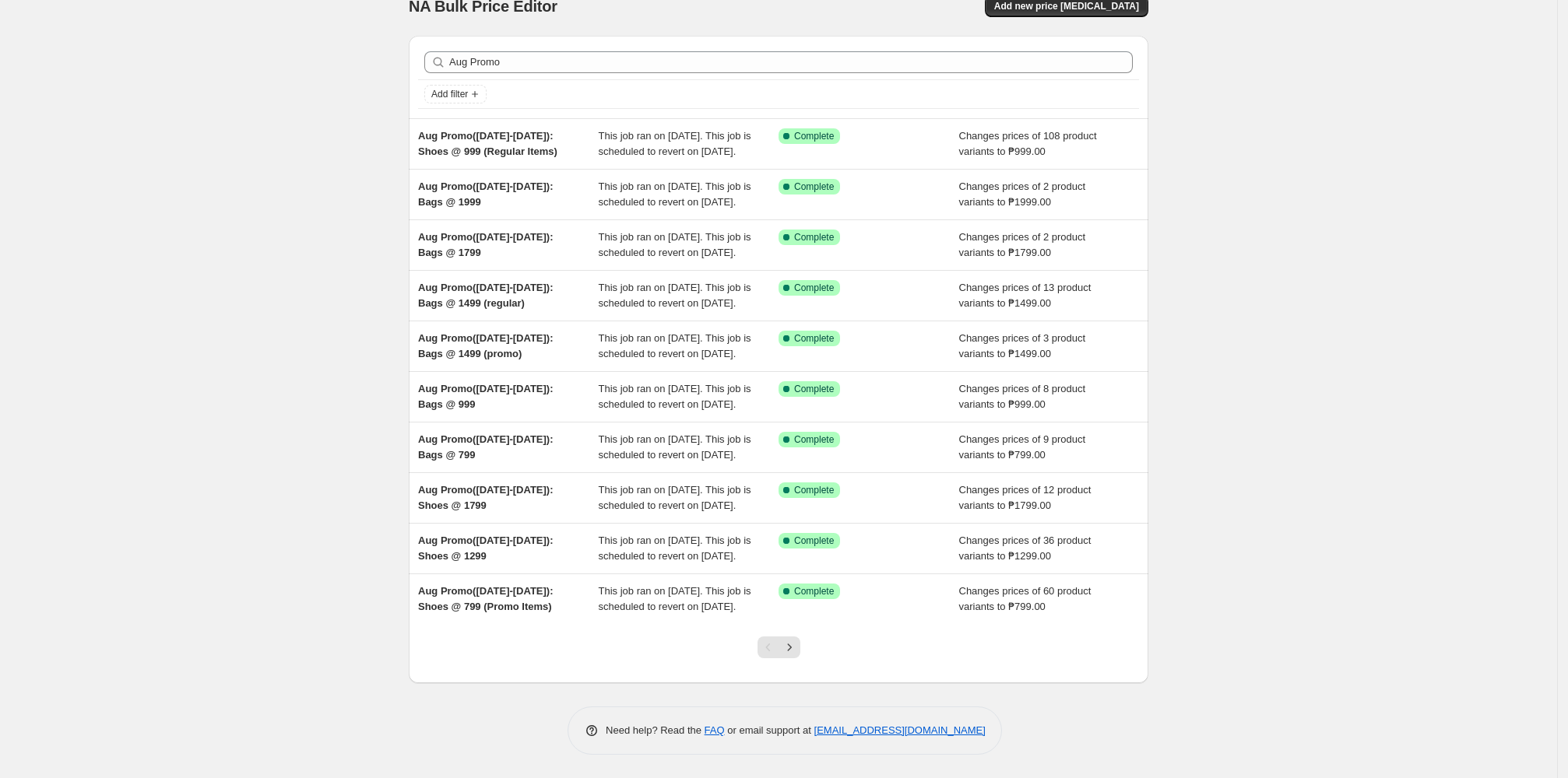
scroll to position [180, 0]
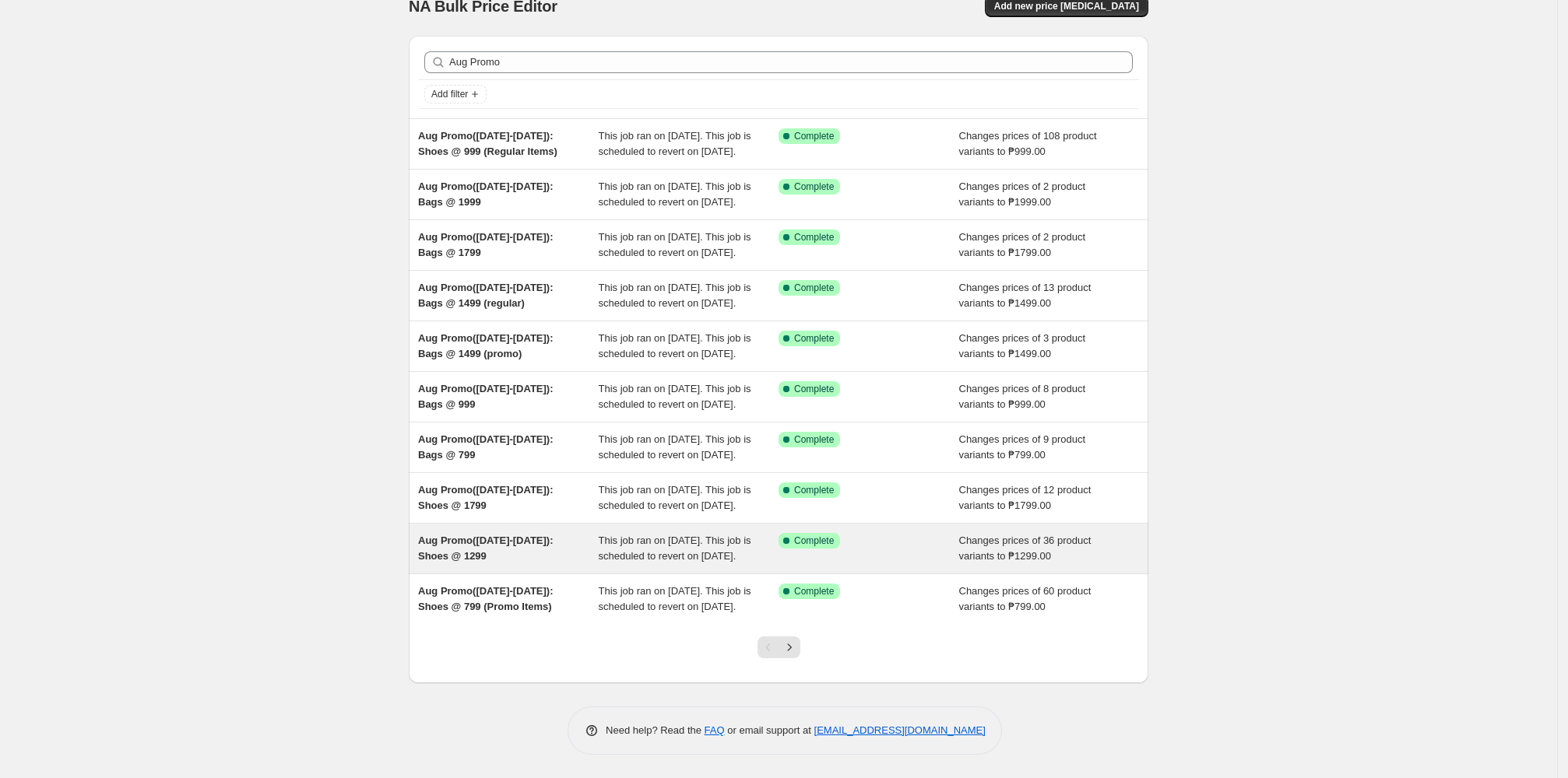
click at [676, 535] on div "This job ran on 12 August 2025. This job is scheduled to revert on 26 August 20…" at bounding box center [688, 548] width 181 height 31
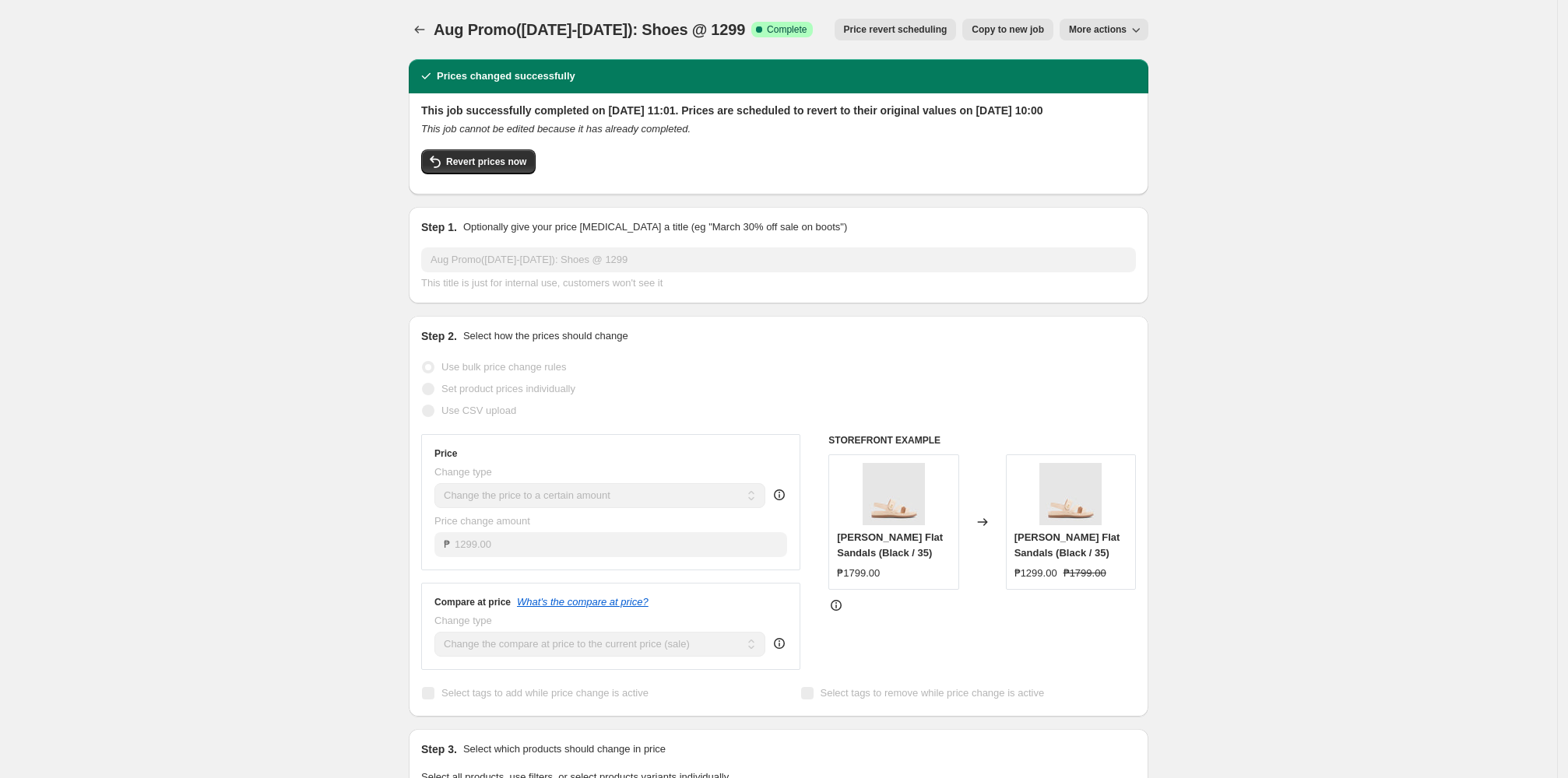
click at [676, 32] on span "Price revert scheduling" at bounding box center [896, 29] width 103 height 12
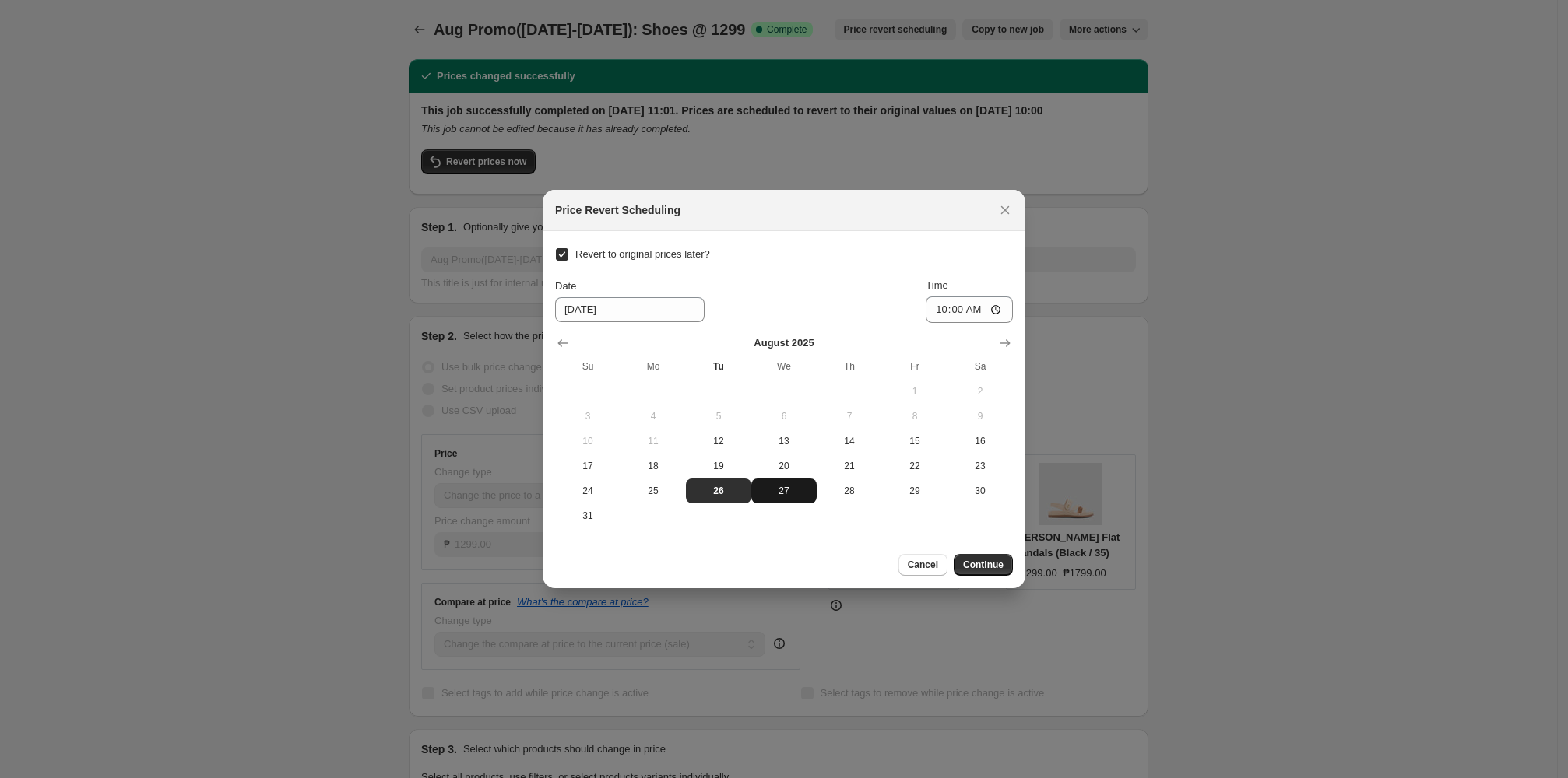
click at [676, 503] on button "27" at bounding box center [784, 491] width 66 height 25
type input "8/27/2025"
click at [676, 578] on div "Cancel Continue" at bounding box center [784, 564] width 483 height 47
click at [676, 568] on span "Continue" at bounding box center [983, 565] width 41 height 12
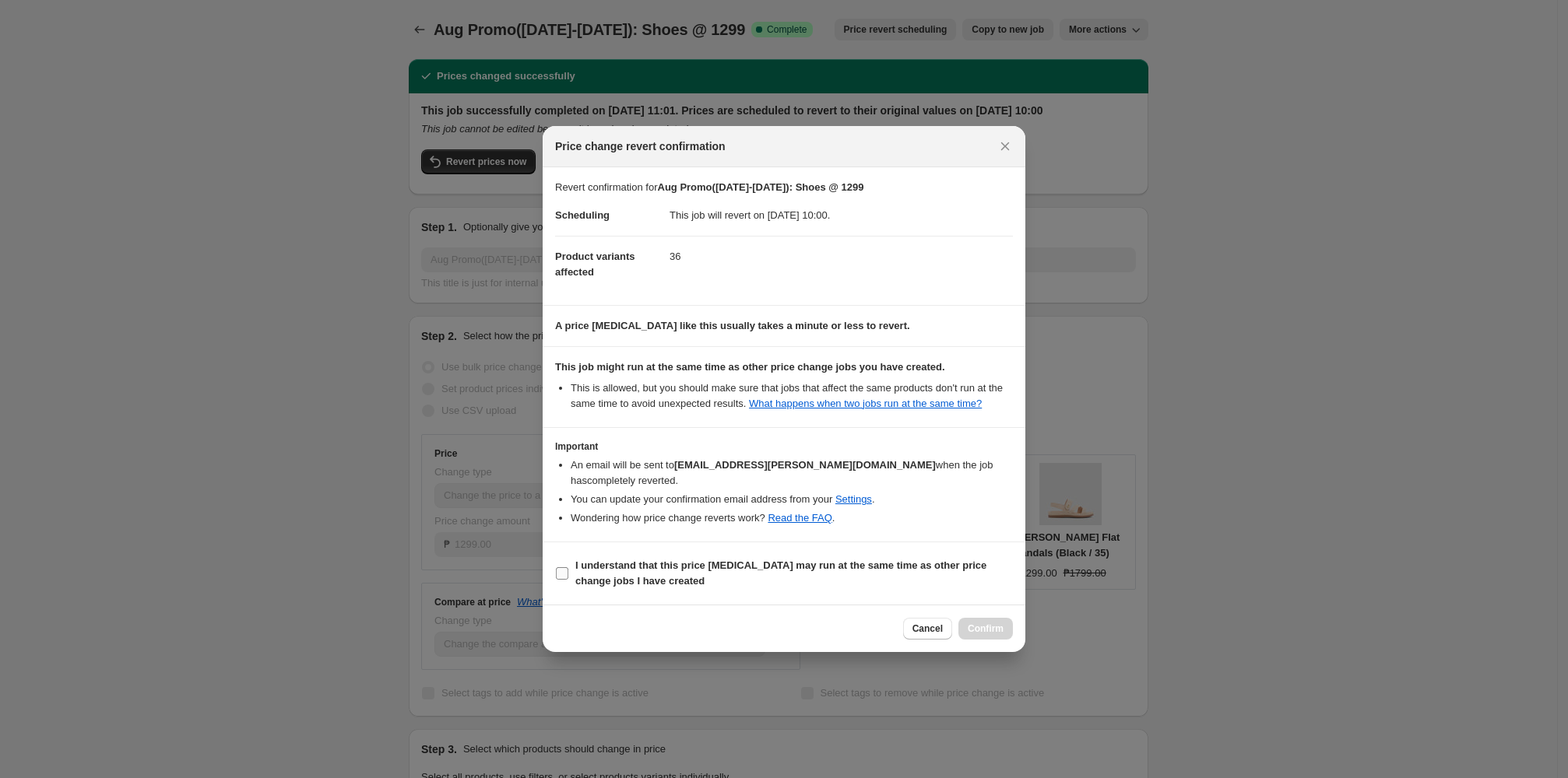
click at [676, 585] on span "I understand that this price change job may run at the same time as other price…" at bounding box center [794, 573] width 438 height 31
click at [568, 580] on input "I understand that this price change job may run at the same time as other price…" at bounding box center [562, 573] width 12 height 12
checkbox input "true"
click at [676, 637] on button "Confirm" at bounding box center [985, 629] width 54 height 22
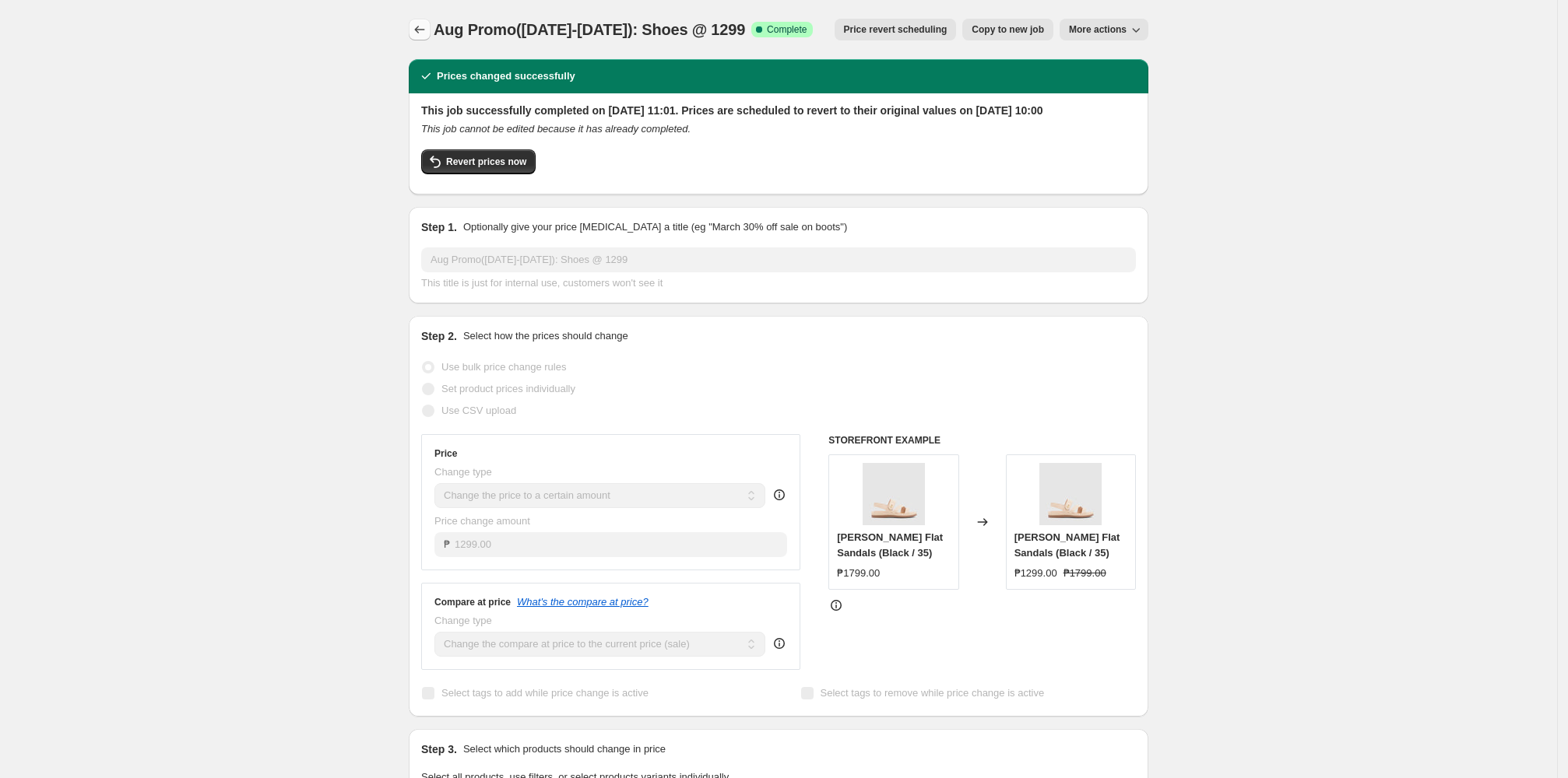
click at [422, 32] on icon "Price change jobs" at bounding box center [420, 29] width 10 height 7
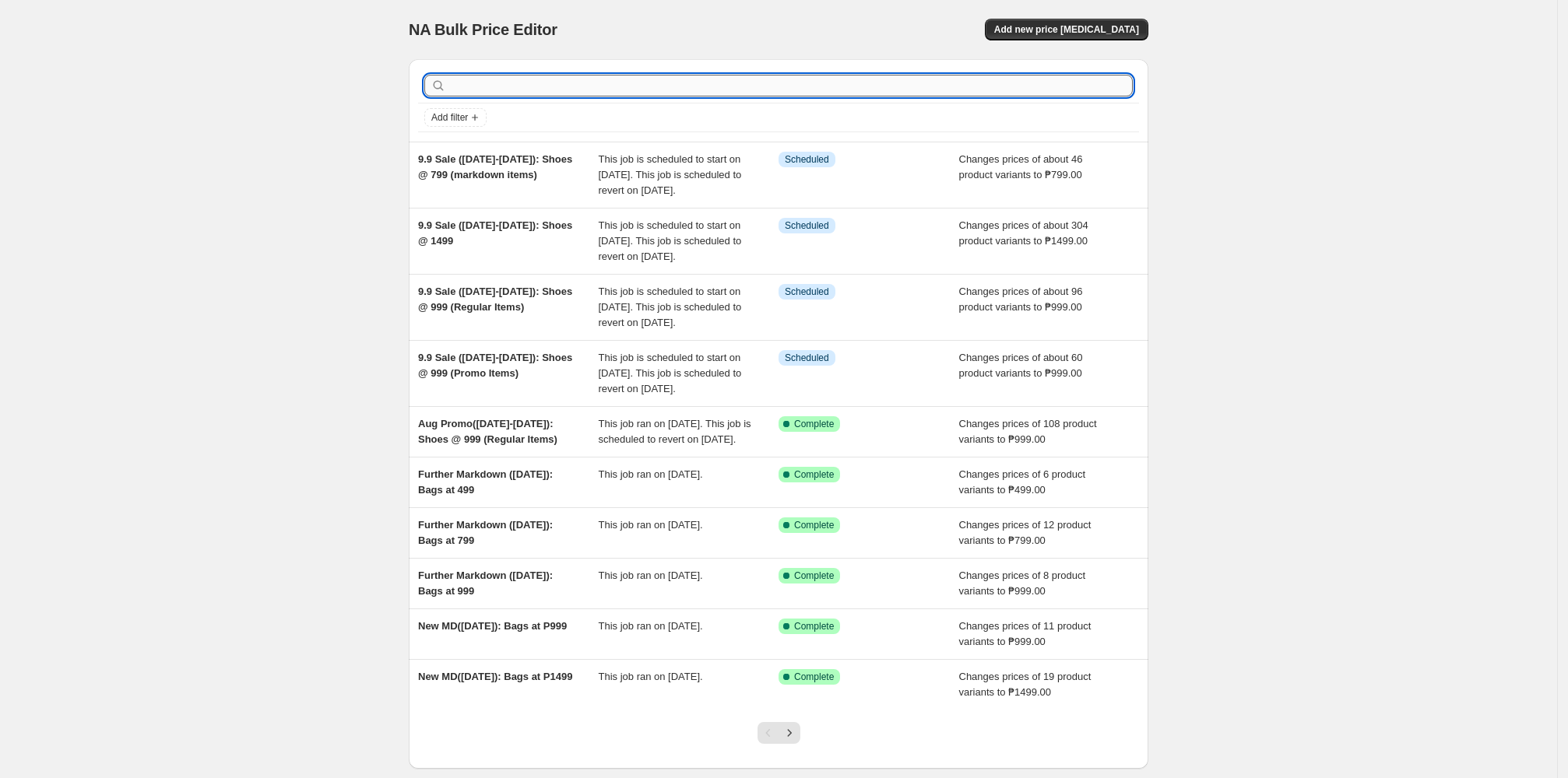
click at [637, 81] on input "text" at bounding box center [791, 86] width 683 height 22
paste input "Aug Promo"
type input "Aug Promo"
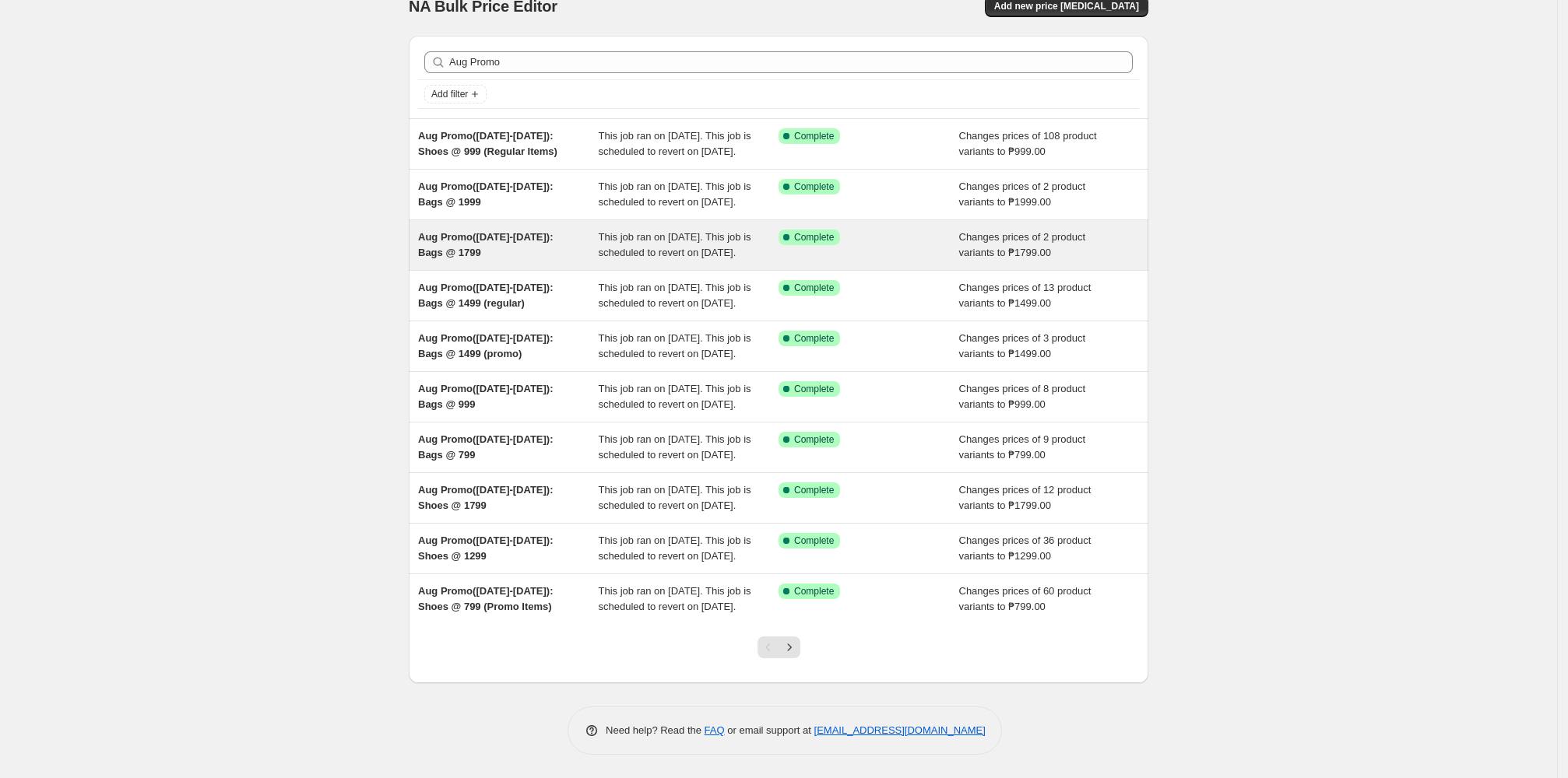
scroll to position [180, 0]
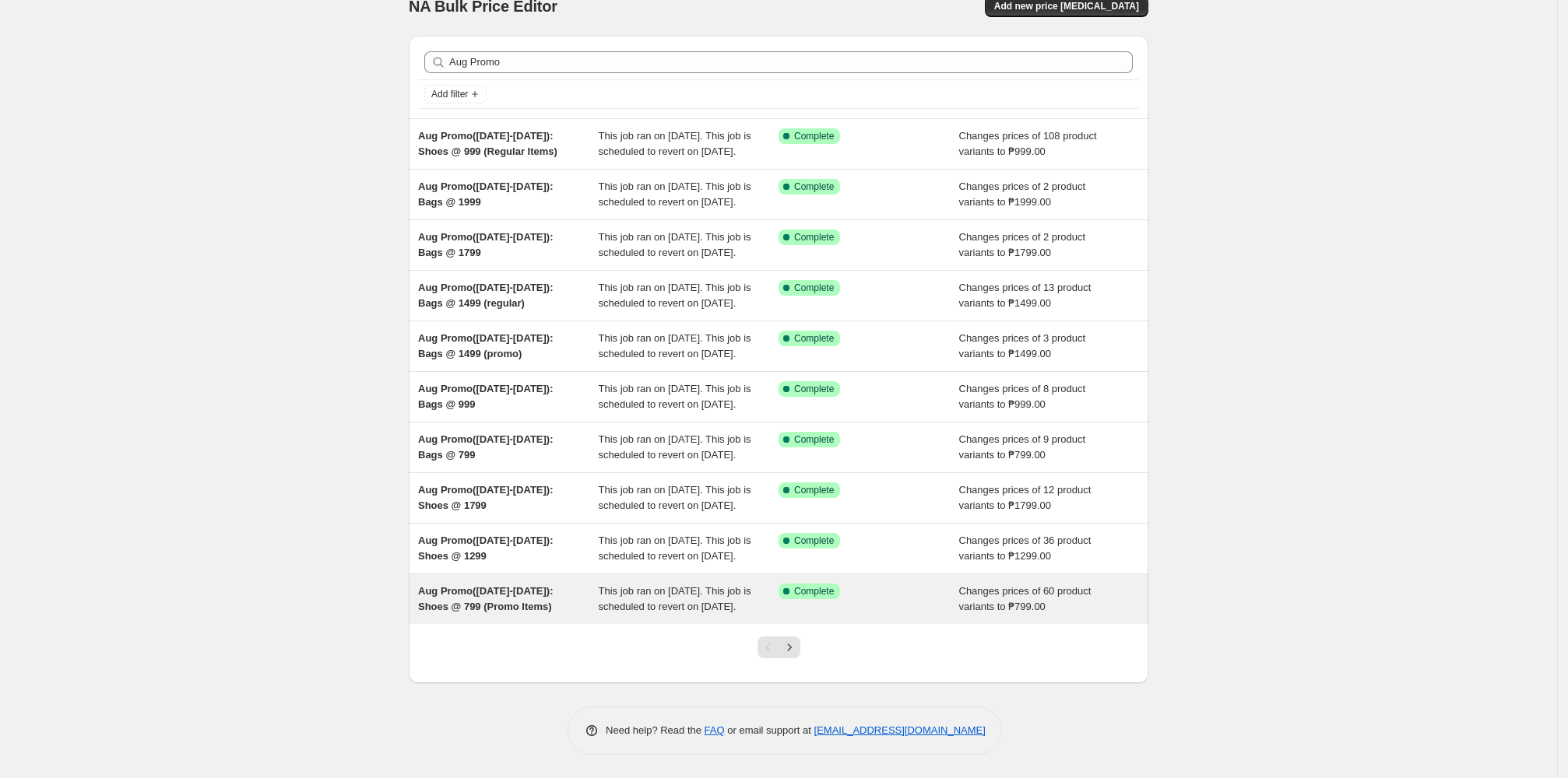
click at [676, 591] on span "This job ran on 12 August 2025. This job is scheduled to revert on 26 August 20…" at bounding box center [674, 598] width 152 height 27
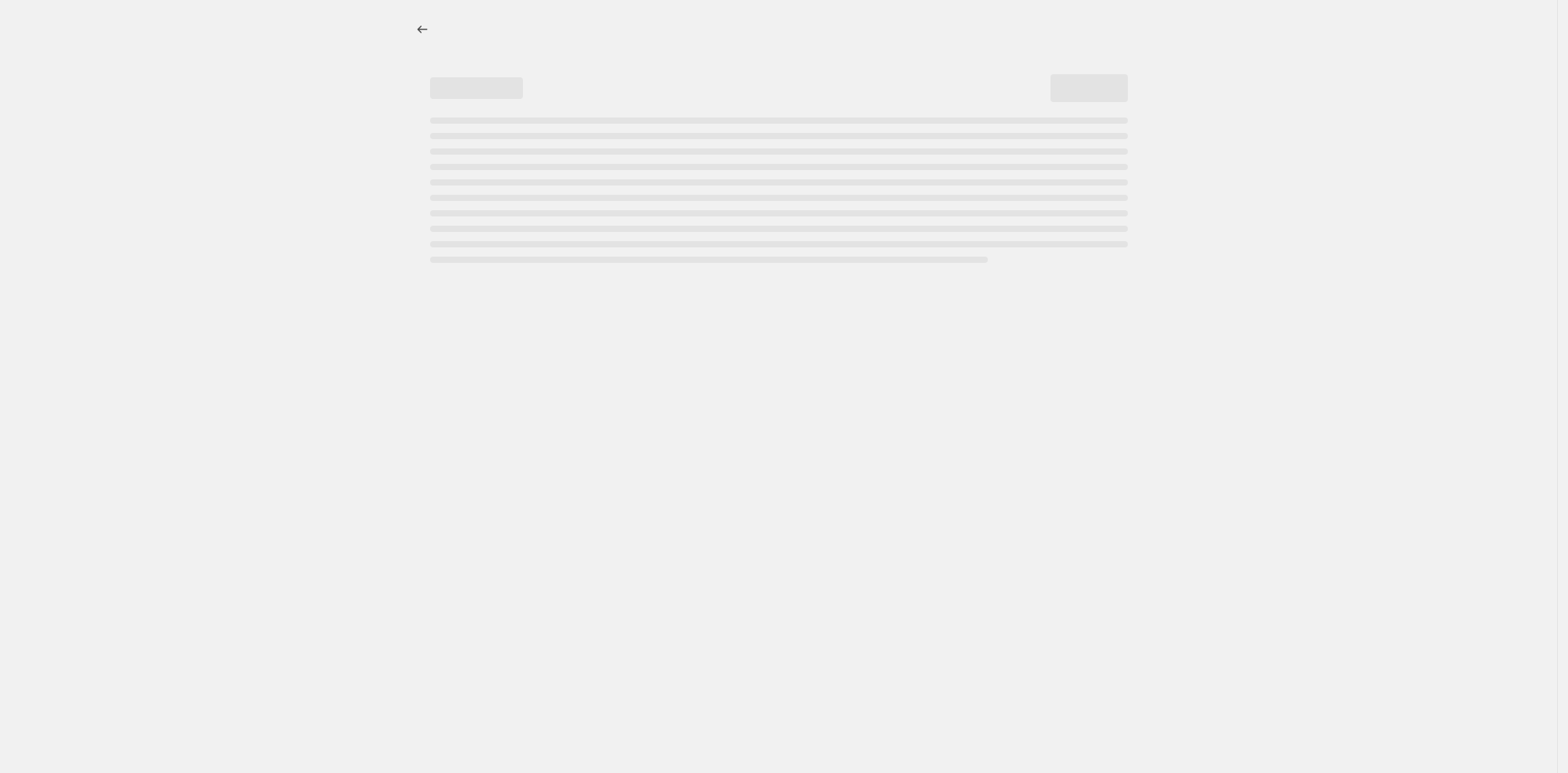
select select "no_change"
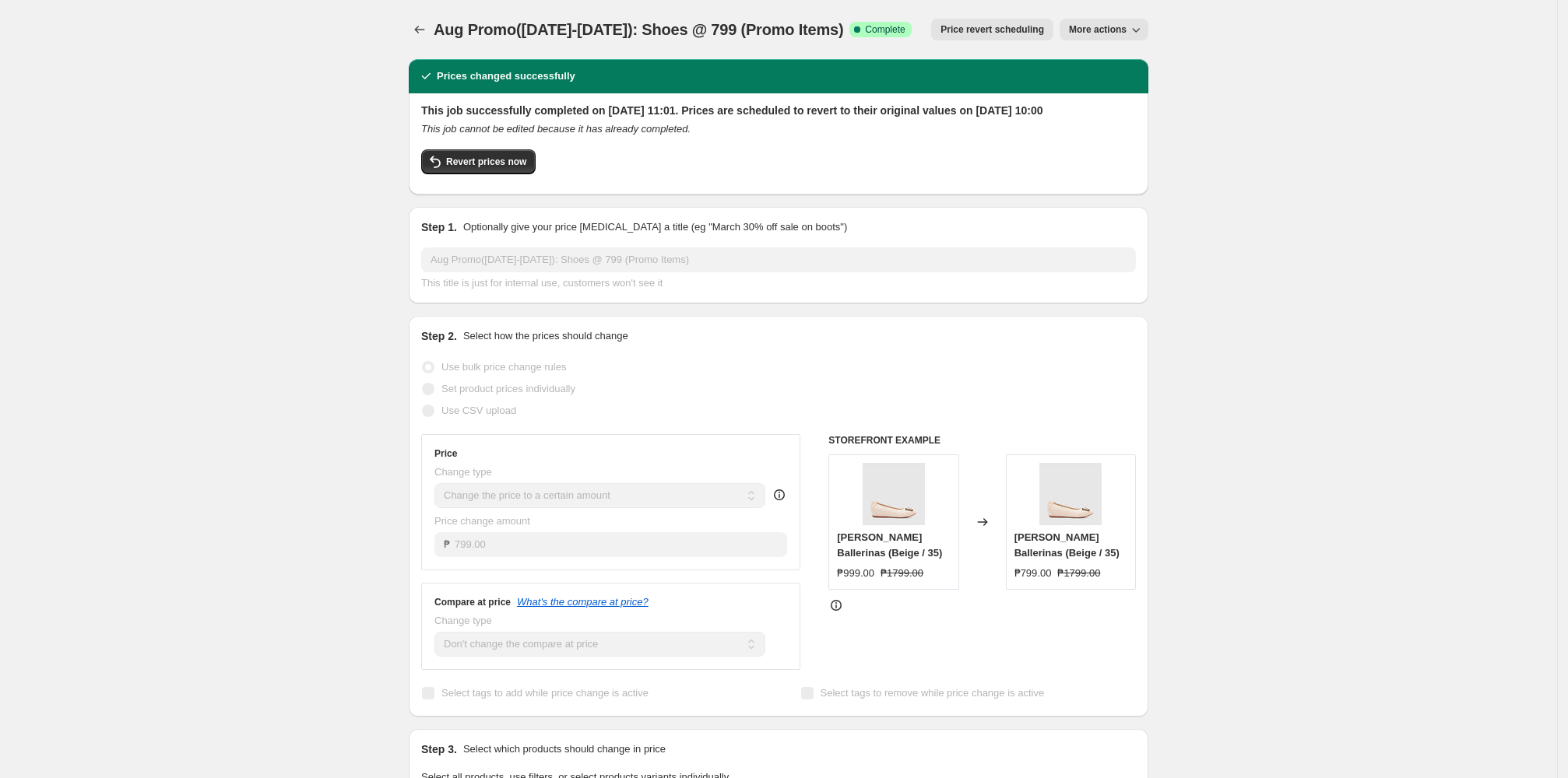
click at [676, 30] on span "Price revert scheduling" at bounding box center [992, 29] width 103 height 12
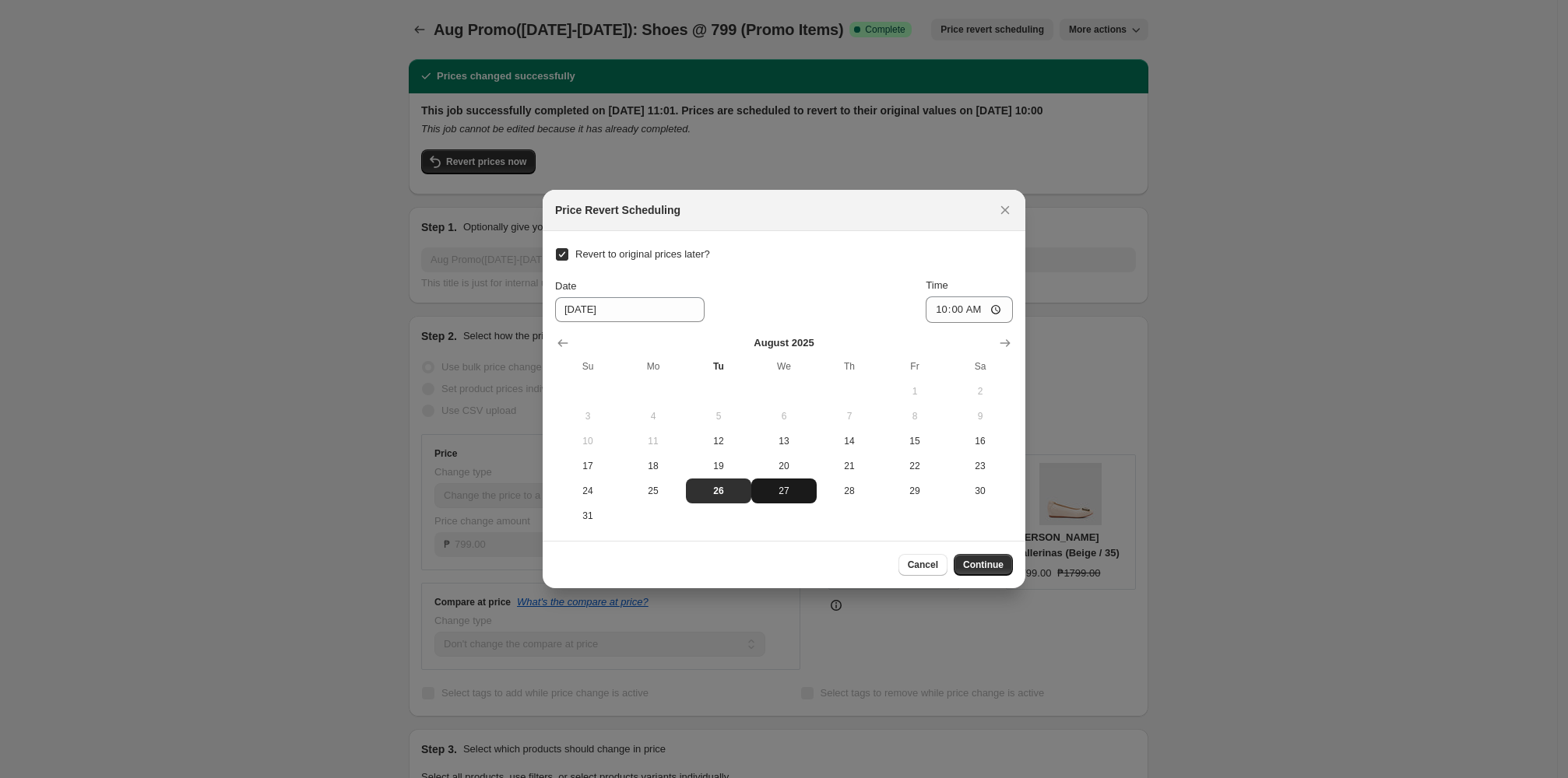
click at [676, 489] on span "27" at bounding box center [784, 491] width 53 height 12
type input "8/27/2025"
click at [676, 568] on span "Continue" at bounding box center [983, 565] width 41 height 12
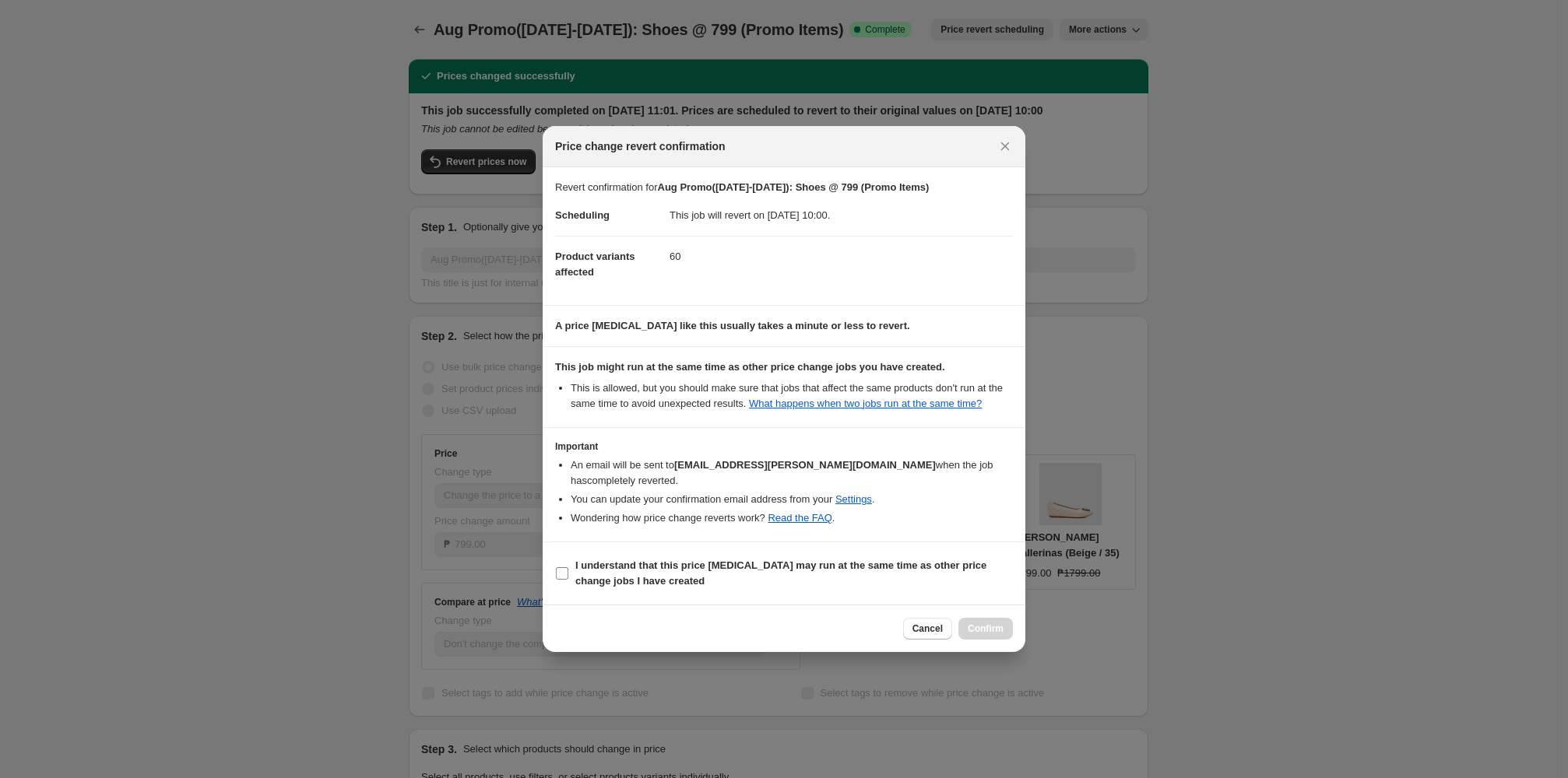
click at [633, 586] on b "I understand that this price change job may run at the same time as other price…" at bounding box center [781, 573] width 411 height 27
click at [568, 580] on input "I understand that this price change job may run at the same time as other price…" at bounding box center [562, 573] width 12 height 12
checkbox input "true"
click at [676, 637] on button "Confirm" at bounding box center [985, 629] width 54 height 22
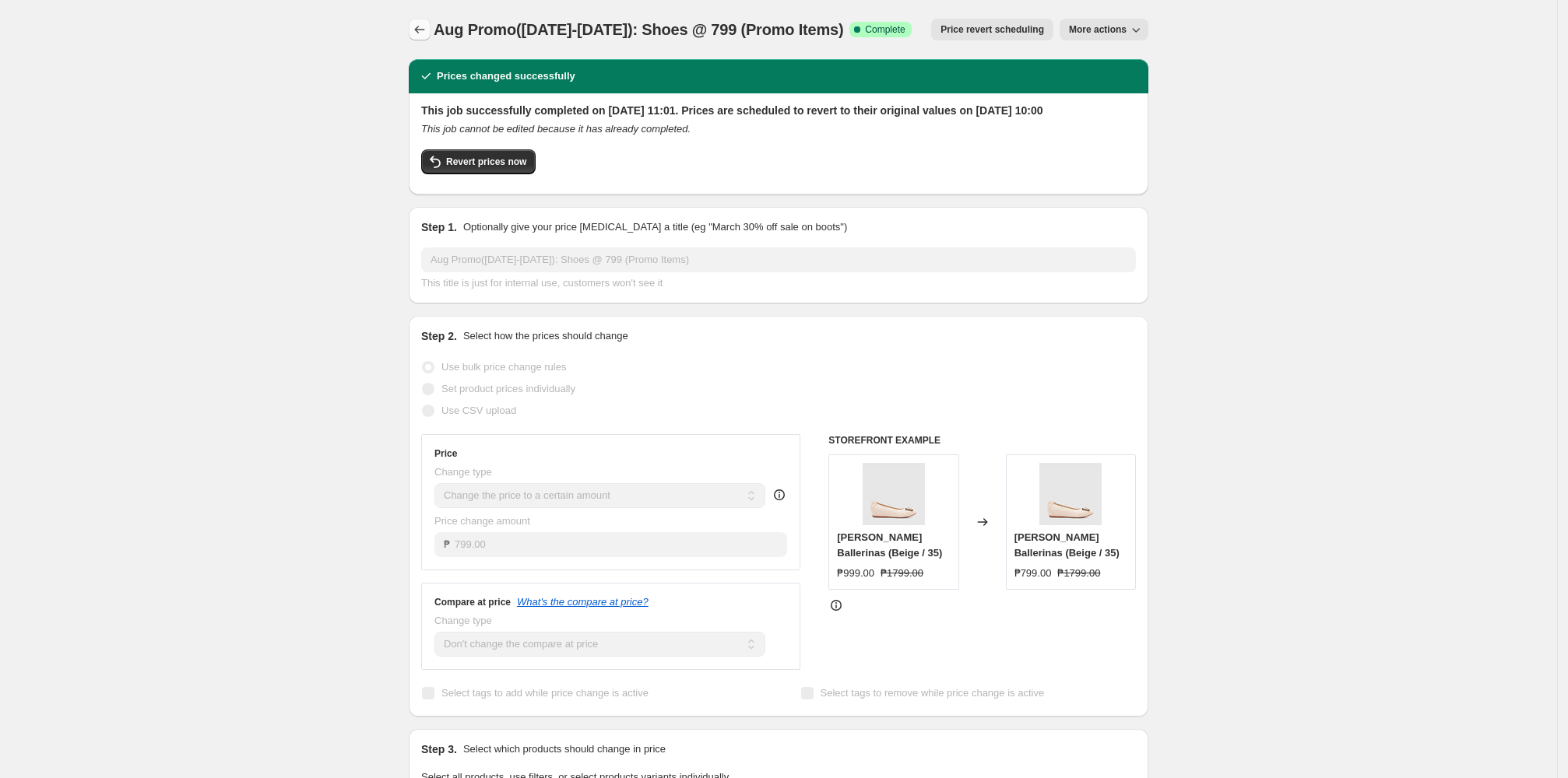
click at [422, 28] on icon "Price change jobs" at bounding box center [420, 29] width 10 height 7
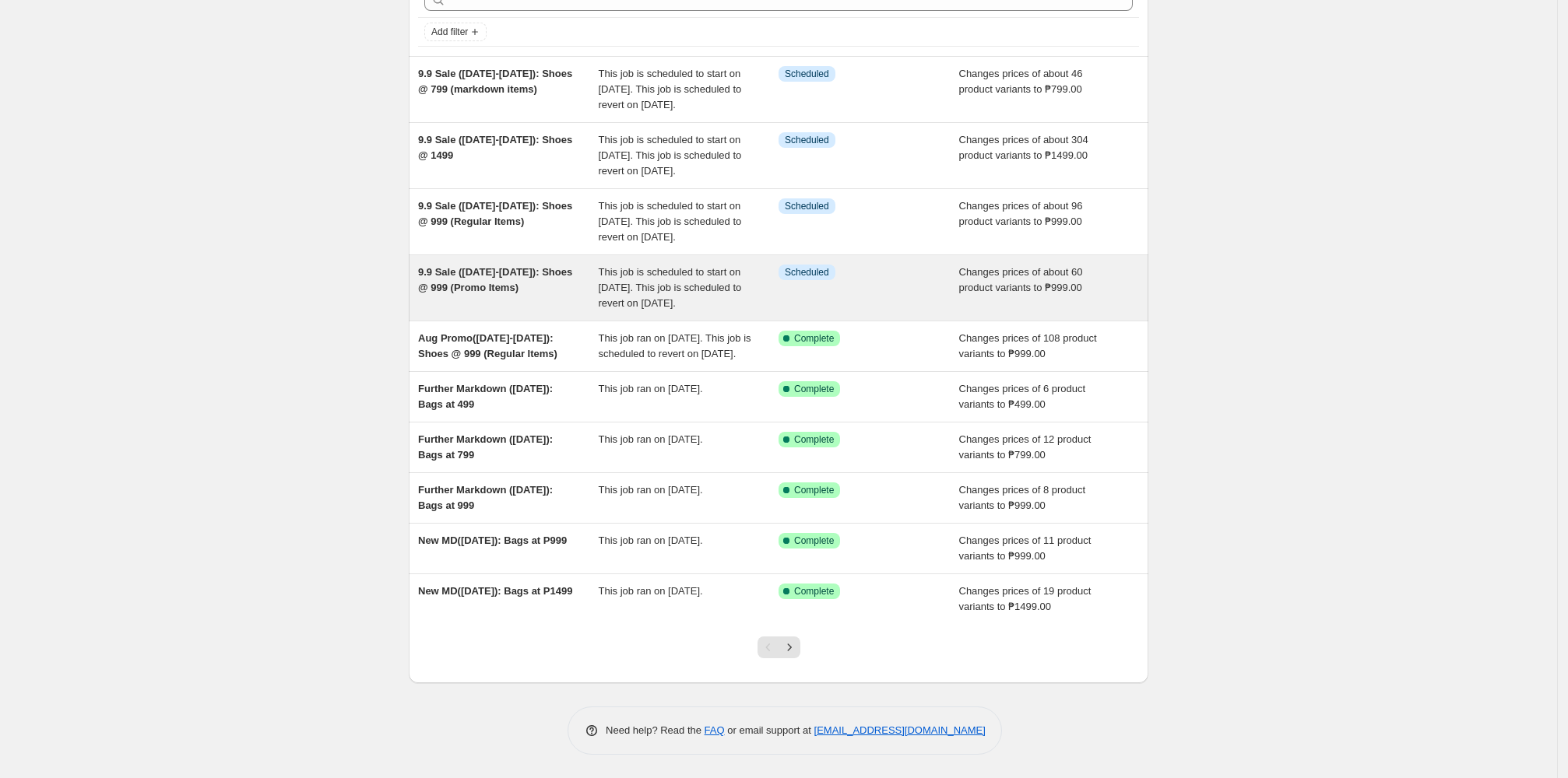
scroll to position [164, 0]
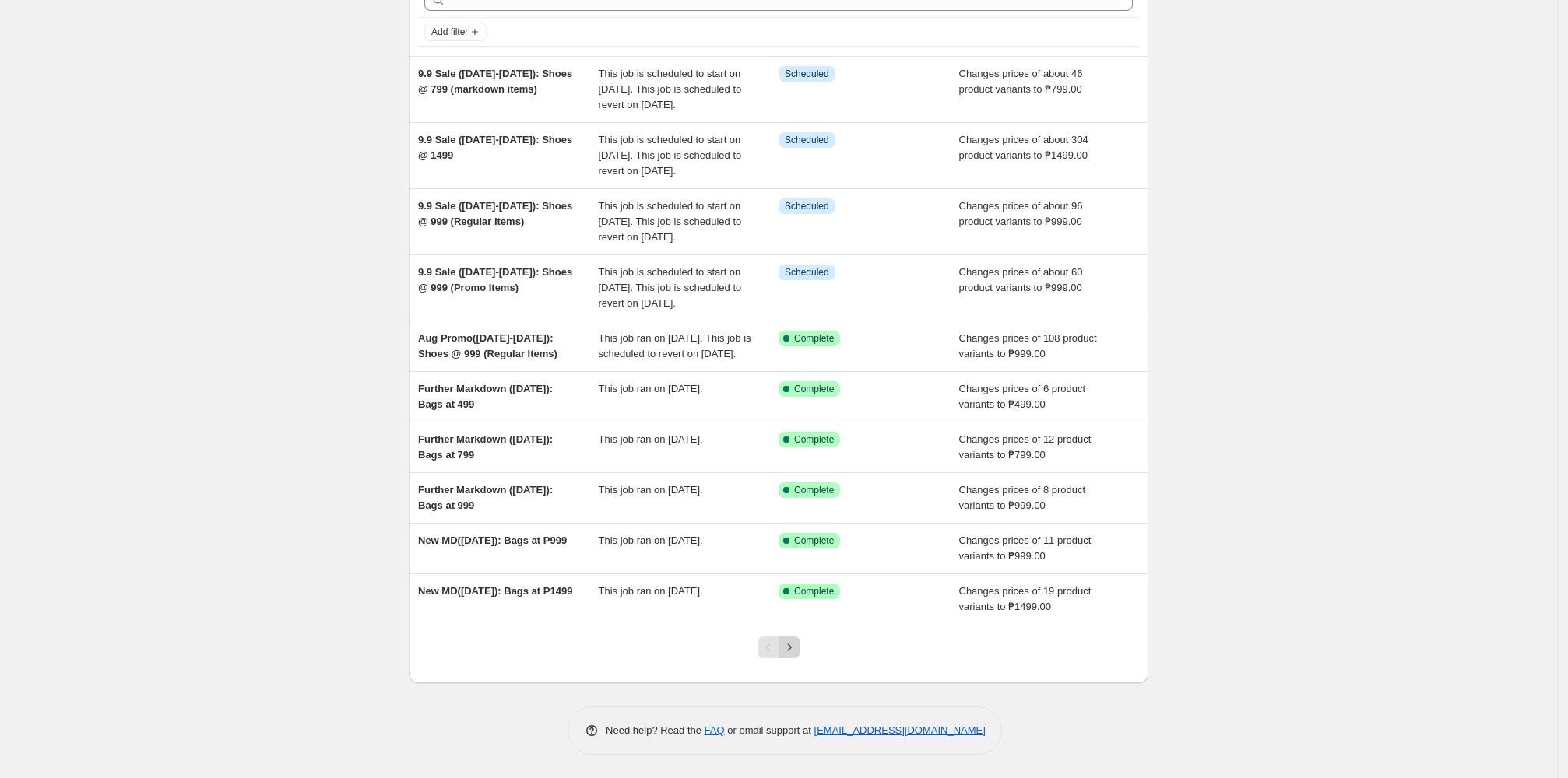
click at [676, 657] on button "Next" at bounding box center [789, 647] width 22 height 22
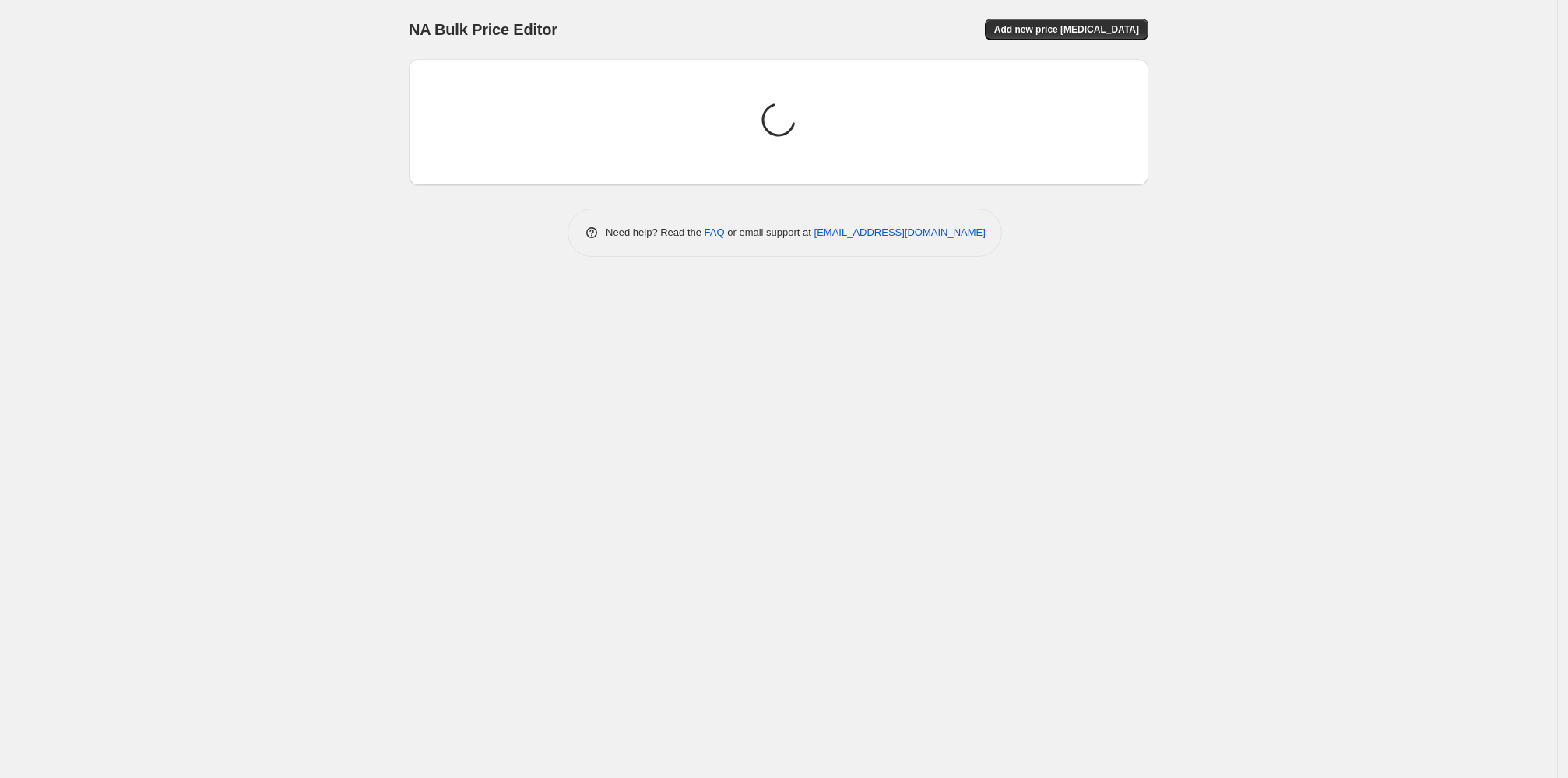
scroll to position [0, 0]
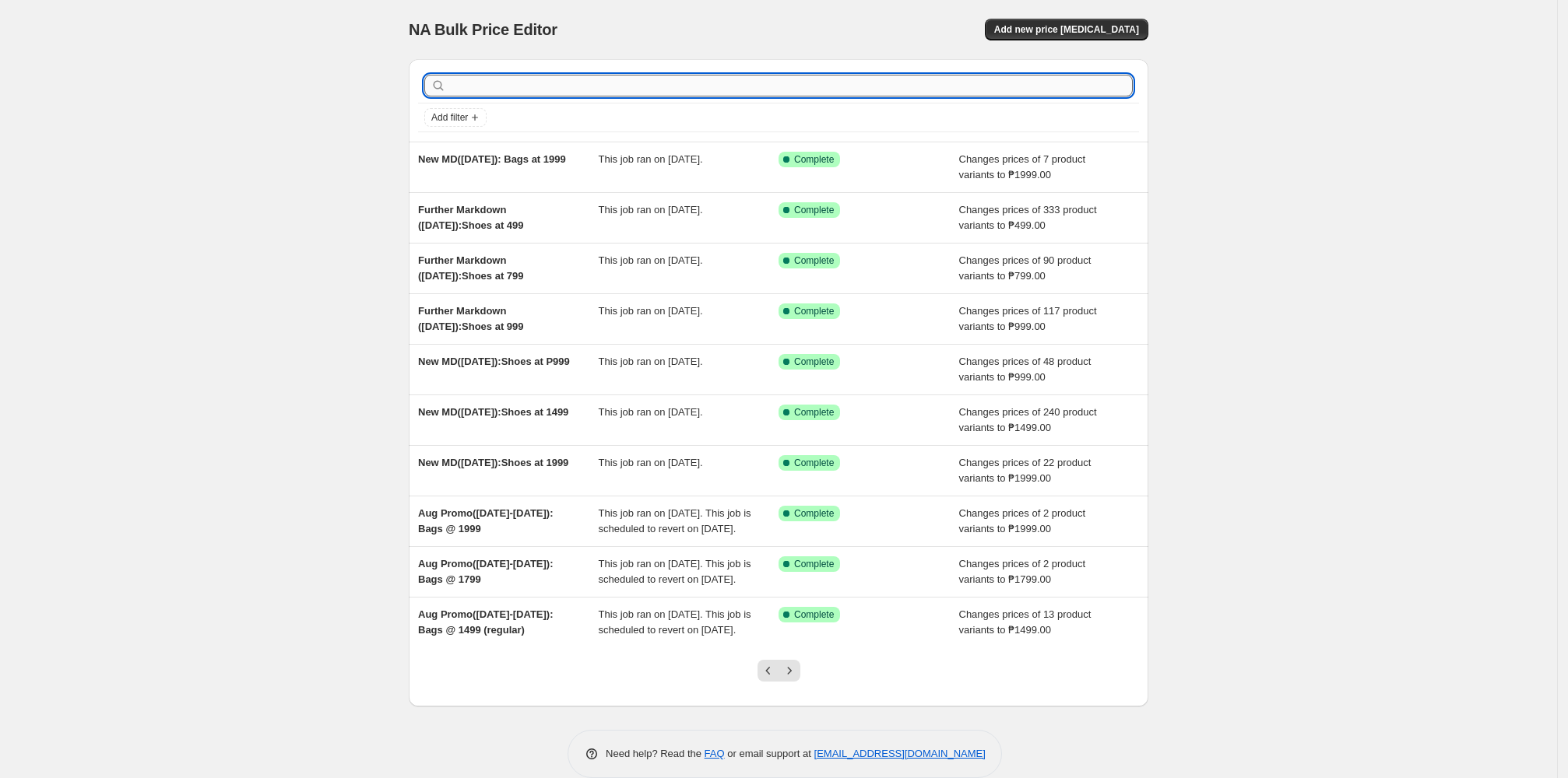
click at [536, 89] on input "text" at bounding box center [791, 86] width 683 height 22
paste input "Aug Promo"
type input "Aug Promo"
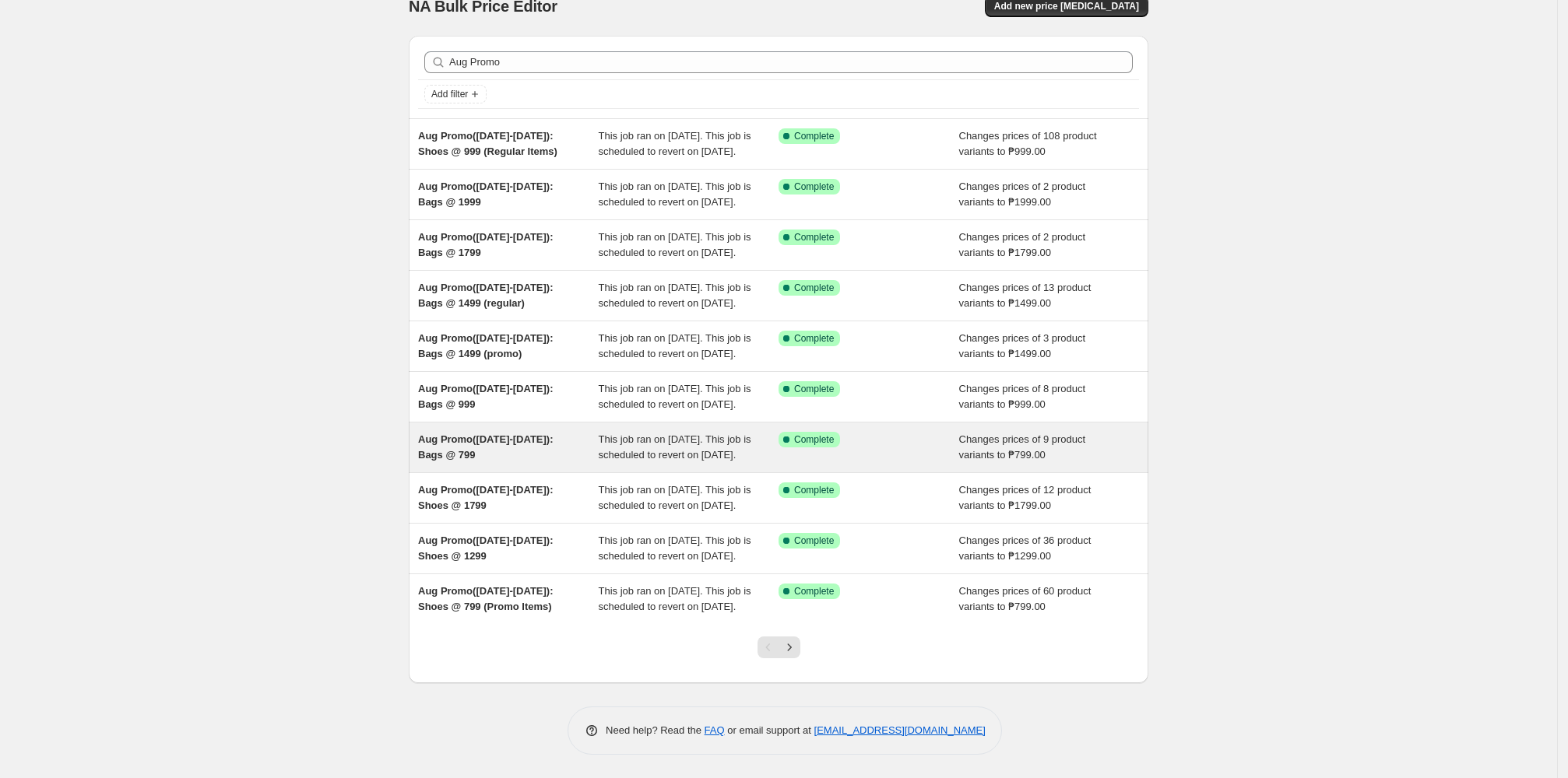
scroll to position [180, 0]
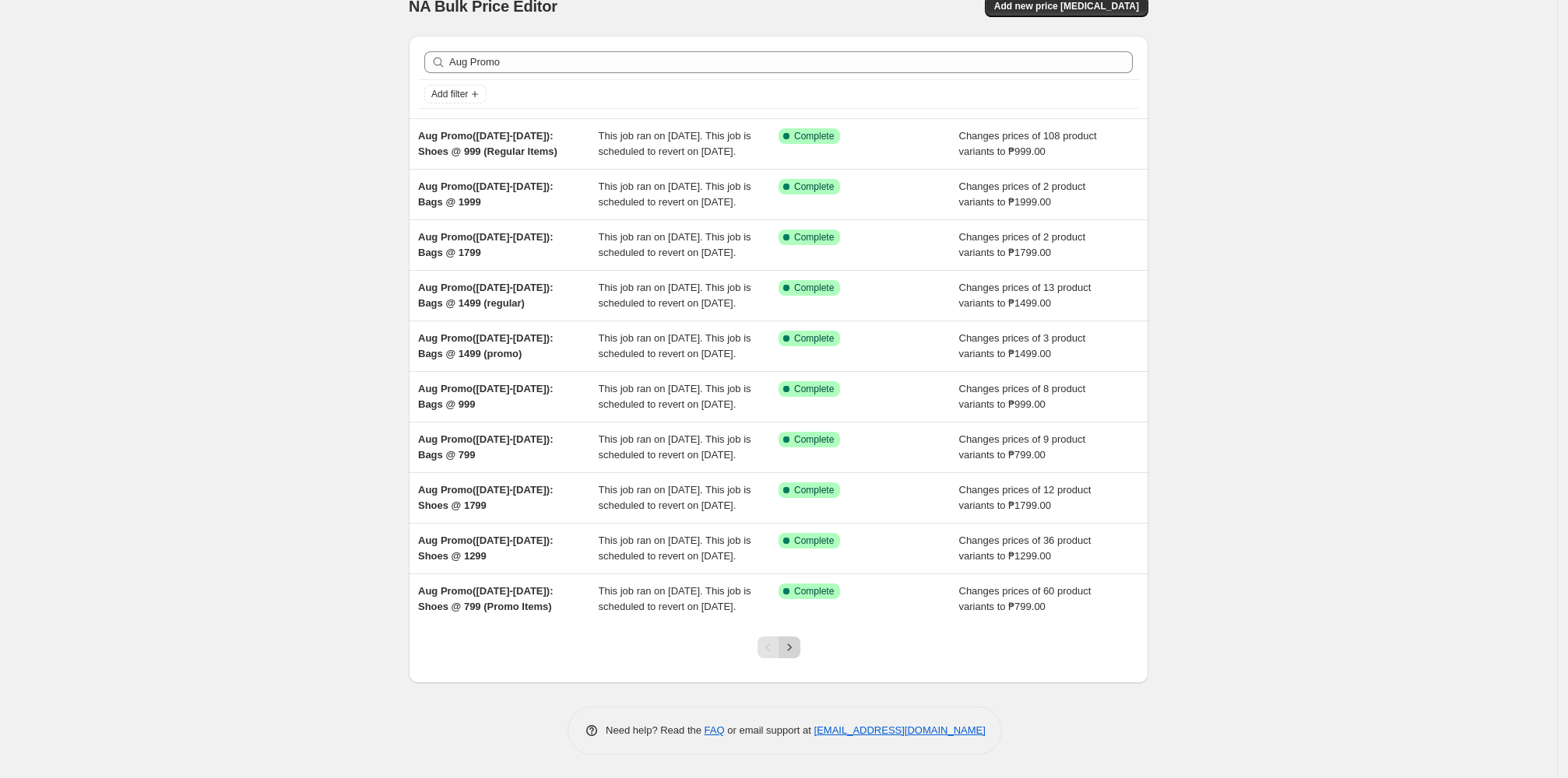
click at [676, 648] on button "Next" at bounding box center [789, 647] width 22 height 22
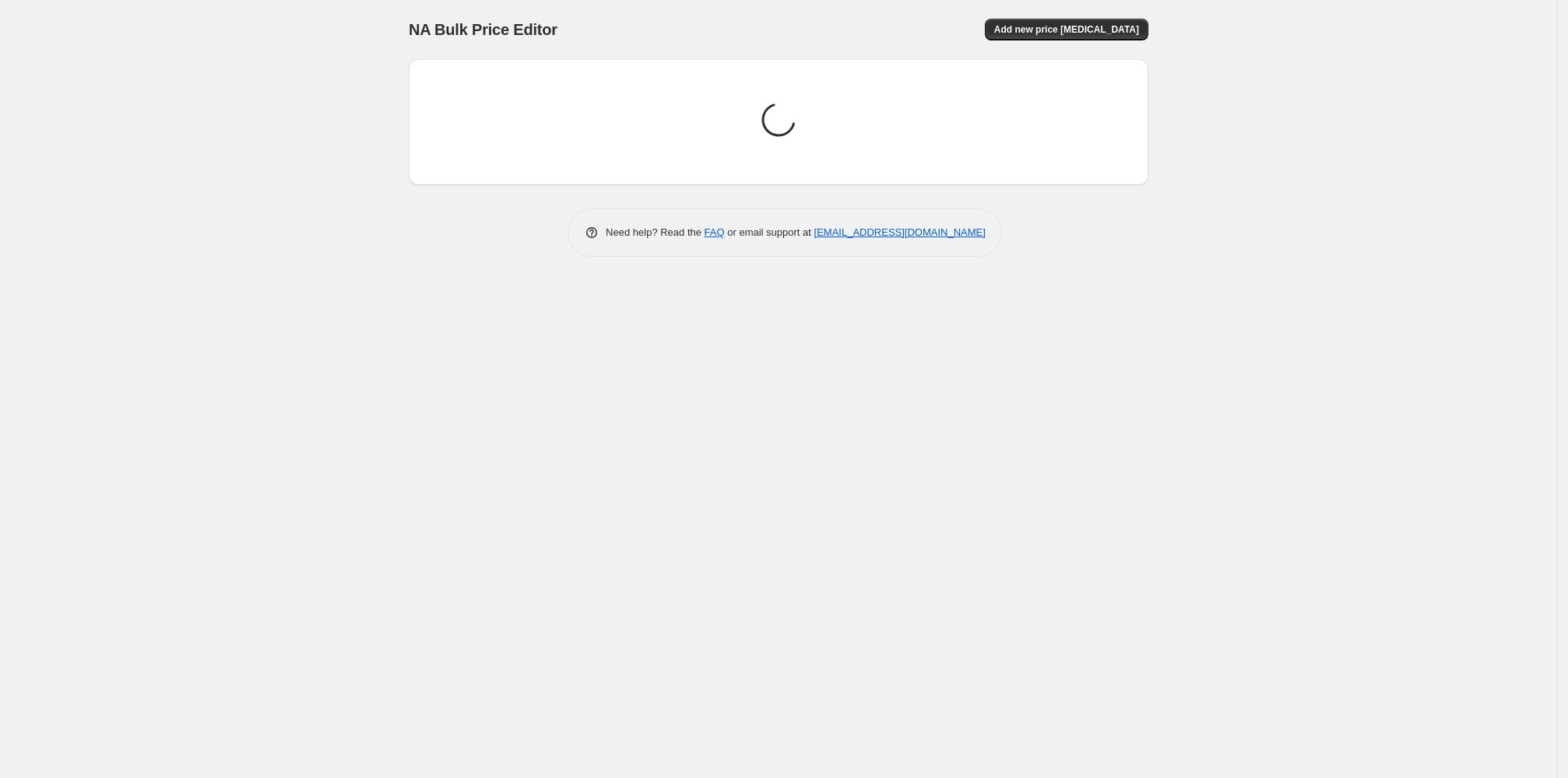
scroll to position [0, 0]
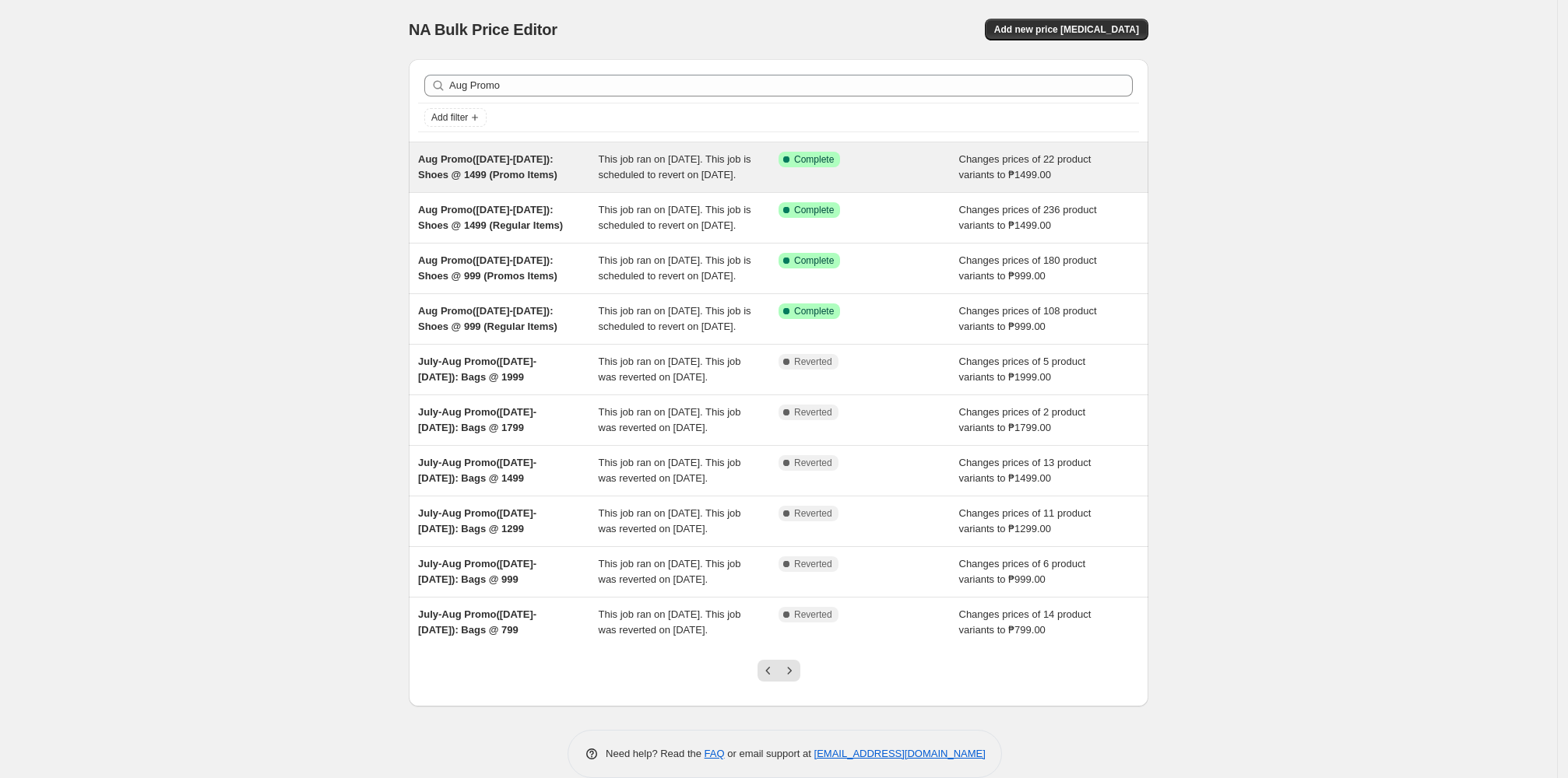
click at [676, 173] on span "This job ran on 12 August 2025. This job is scheduled to revert on 26 August 20…" at bounding box center [674, 166] width 152 height 27
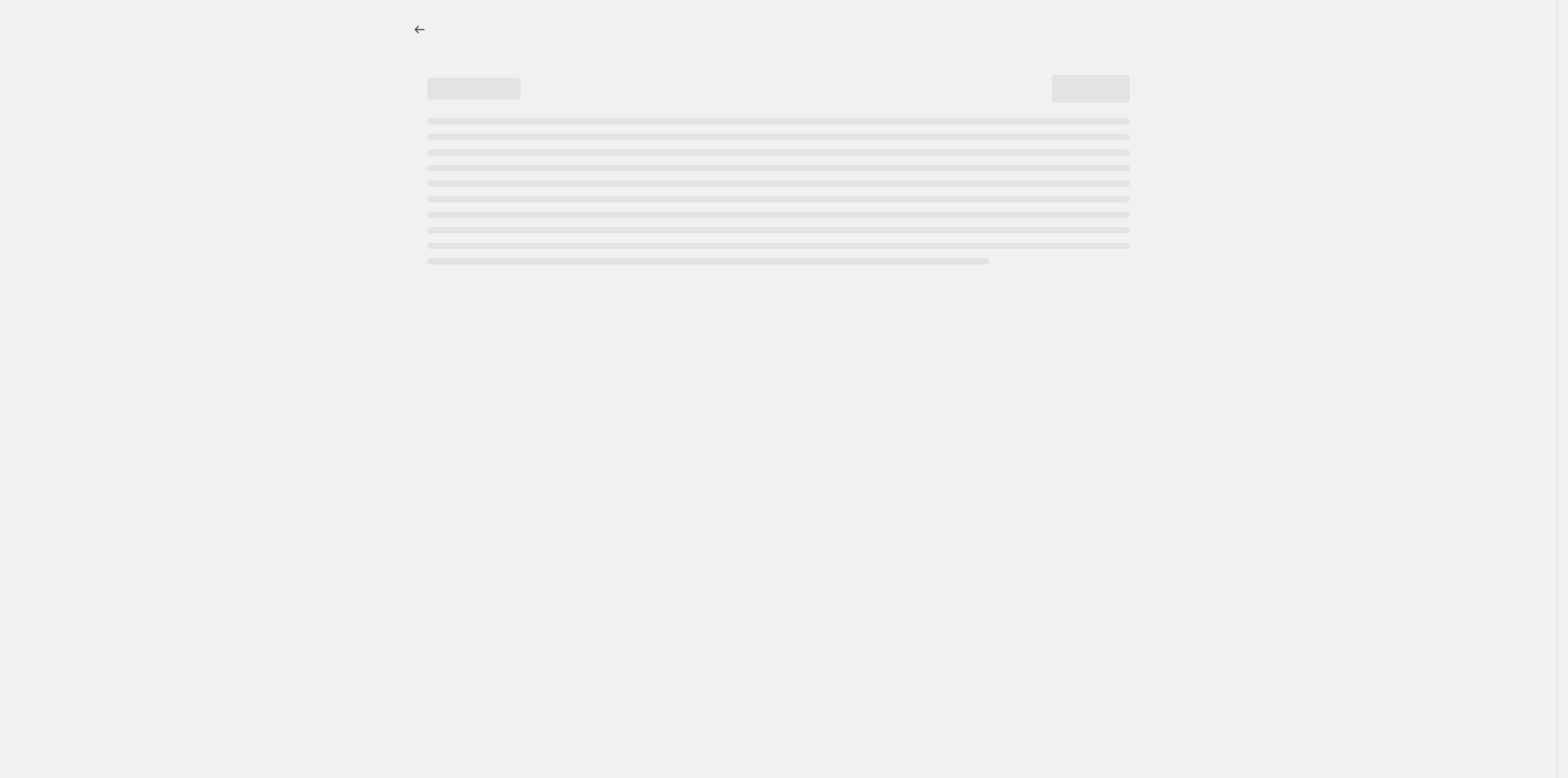
select select "no_change"
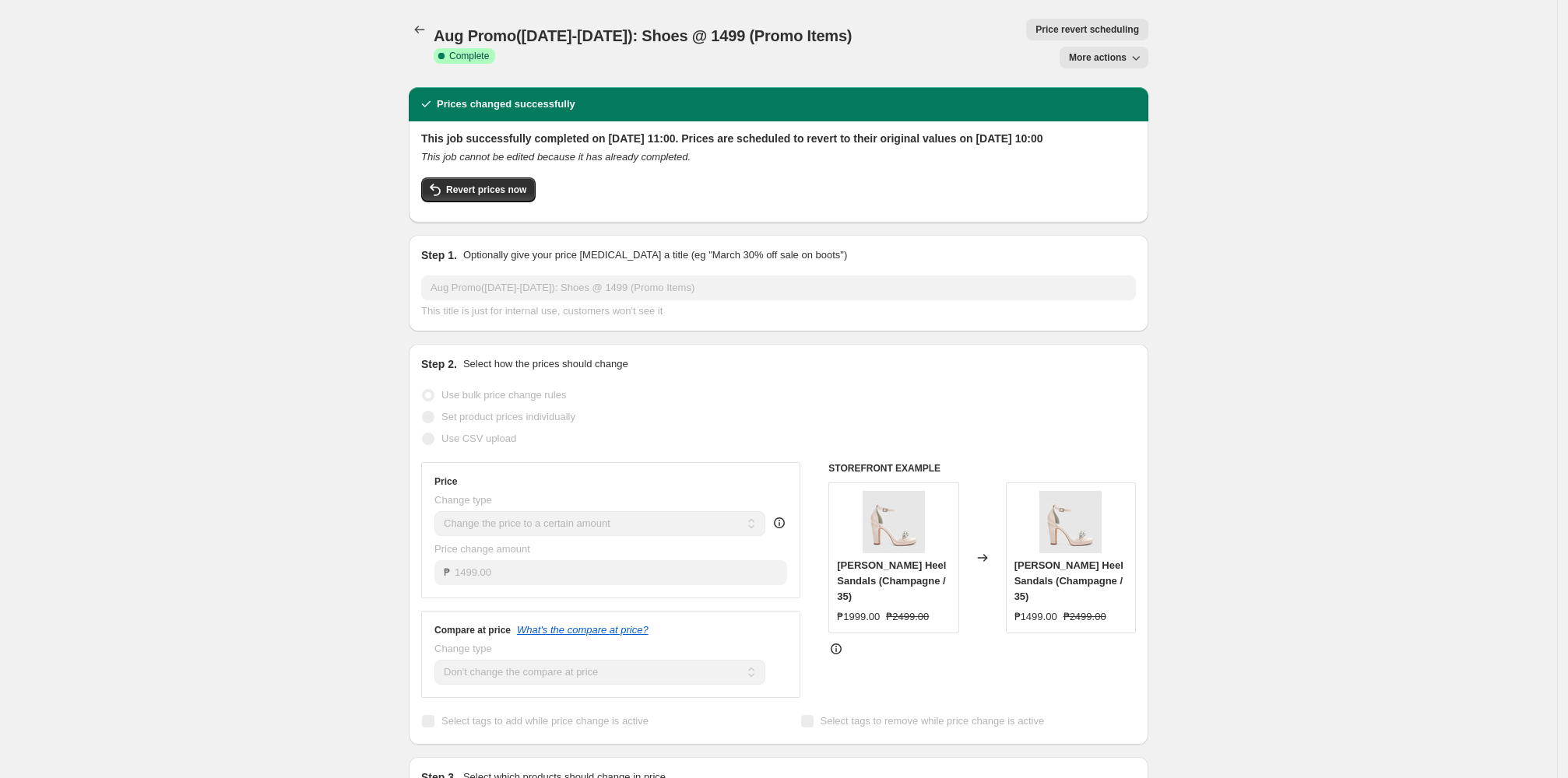
click at [676, 28] on span "Price revert scheduling" at bounding box center [1087, 29] width 103 height 12
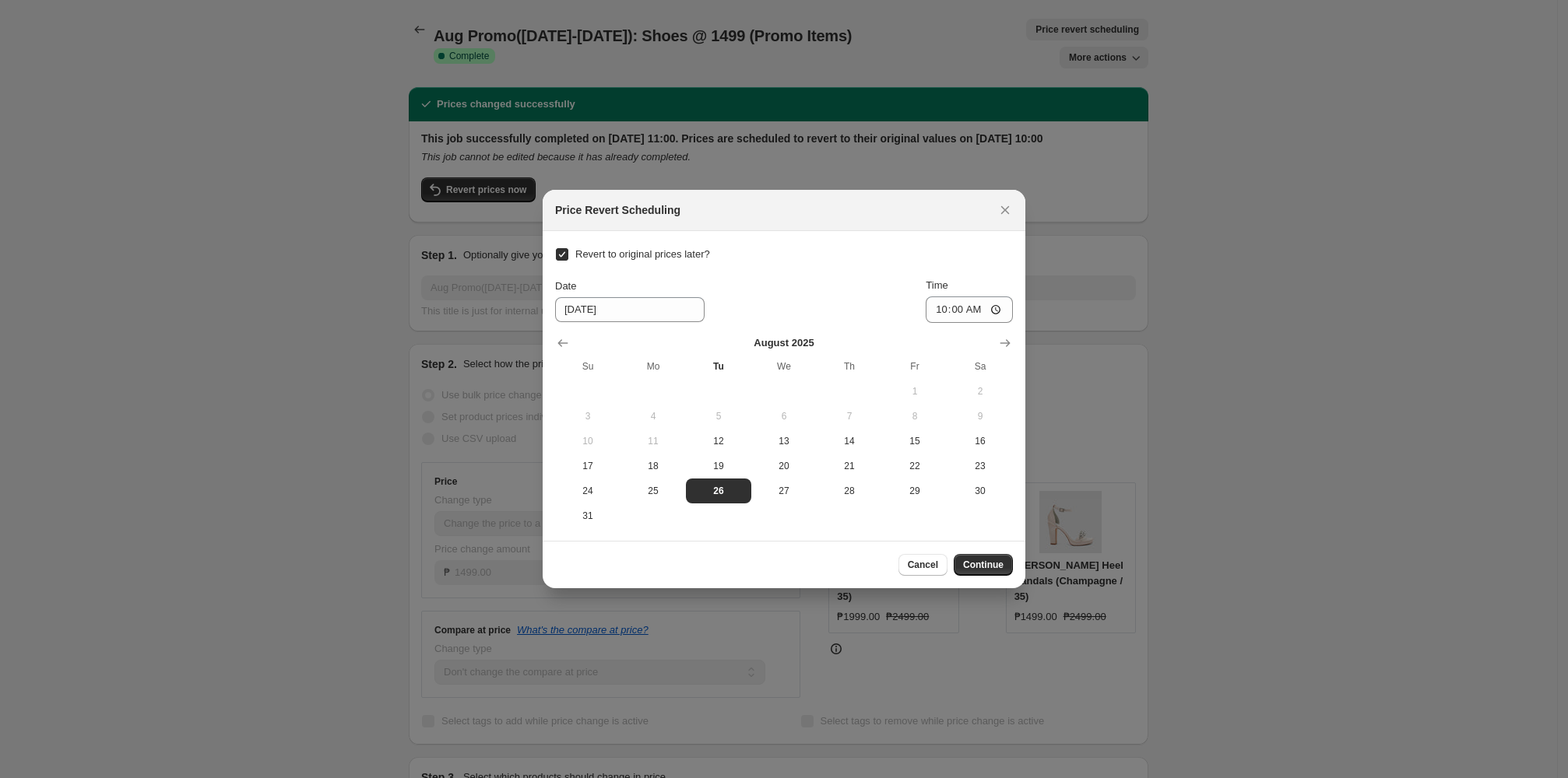
click at [676, 508] on td ":r108:" at bounding box center [784, 516] width 66 height 25
click at [676, 494] on span "27" at bounding box center [784, 491] width 53 height 12
type input "8/27/2025"
click at [676, 567] on span "Continue" at bounding box center [983, 565] width 41 height 12
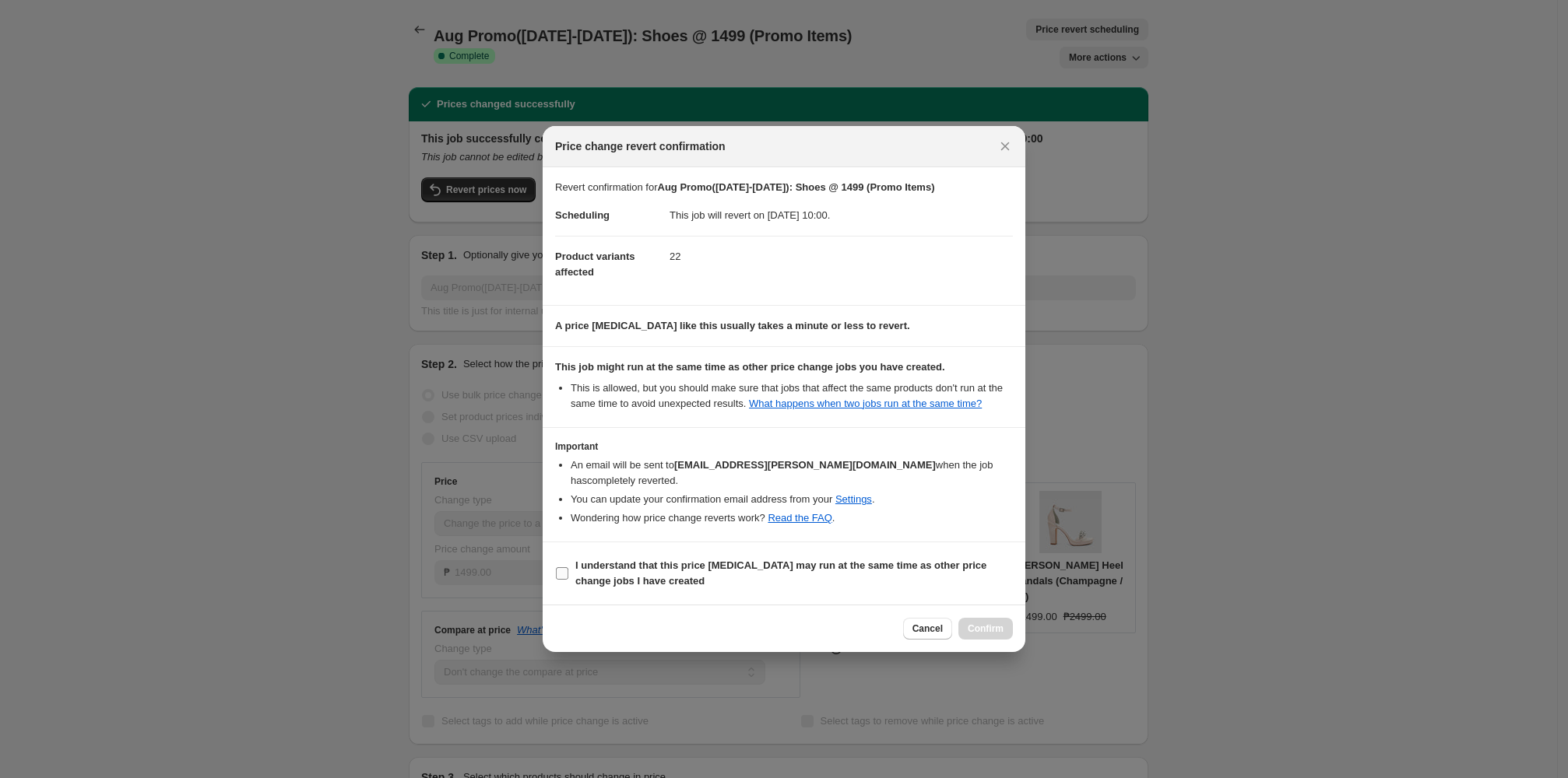
drag, startPoint x: 690, startPoint y: 590, endPoint x: 887, endPoint y: 648, distance: 205.4
click at [676, 589] on span "I understand that this price change job may run at the same time as other price…" at bounding box center [794, 573] width 438 height 31
click at [568, 580] on input "I understand that this price change job may run at the same time as other price…" at bounding box center [562, 573] width 12 height 12
checkbox input "true"
click at [676, 635] on span "Confirm" at bounding box center [985, 628] width 36 height 12
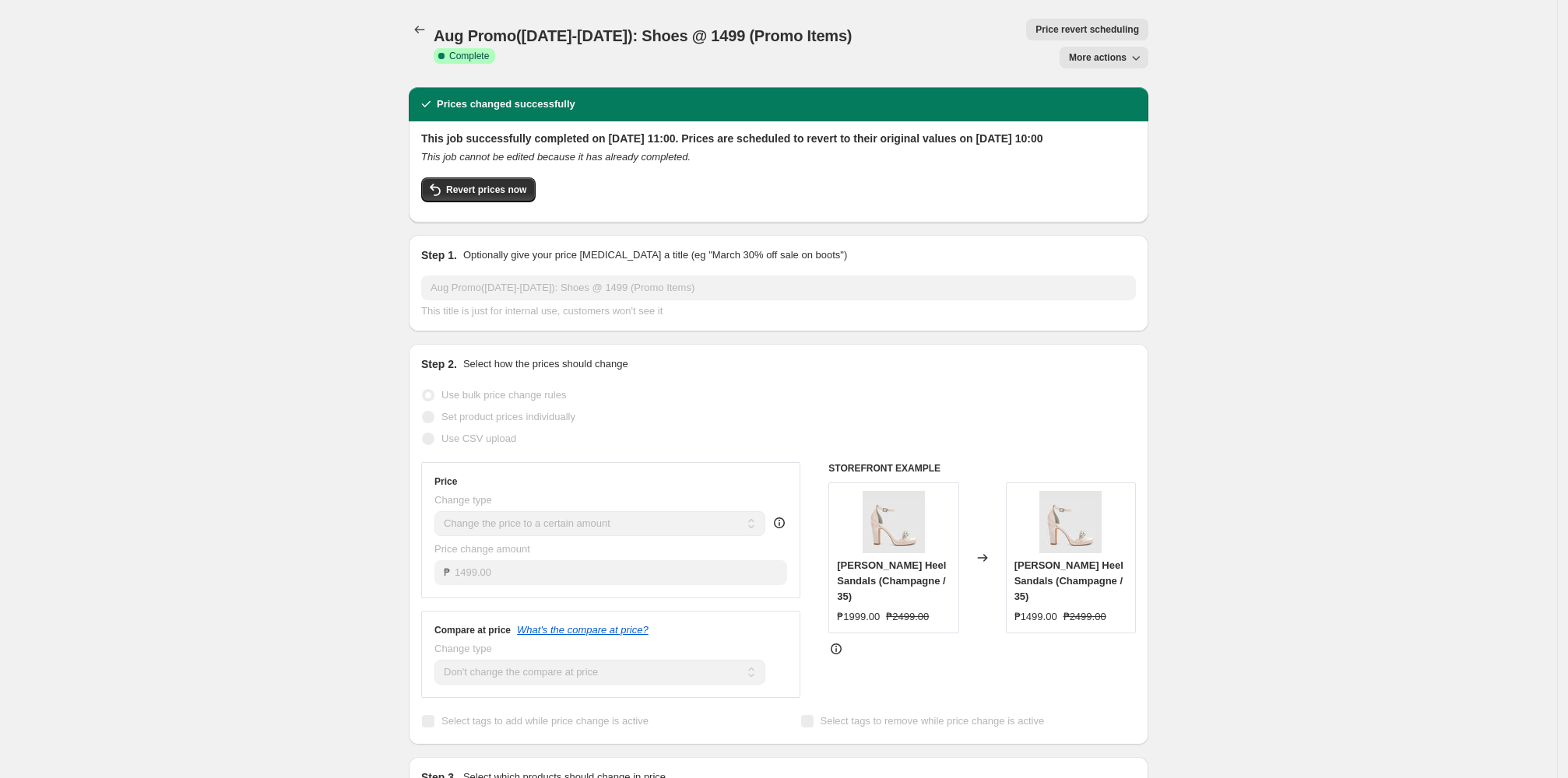
click at [676, 22] on button "Price revert scheduling" at bounding box center [1087, 29] width 122 height 22
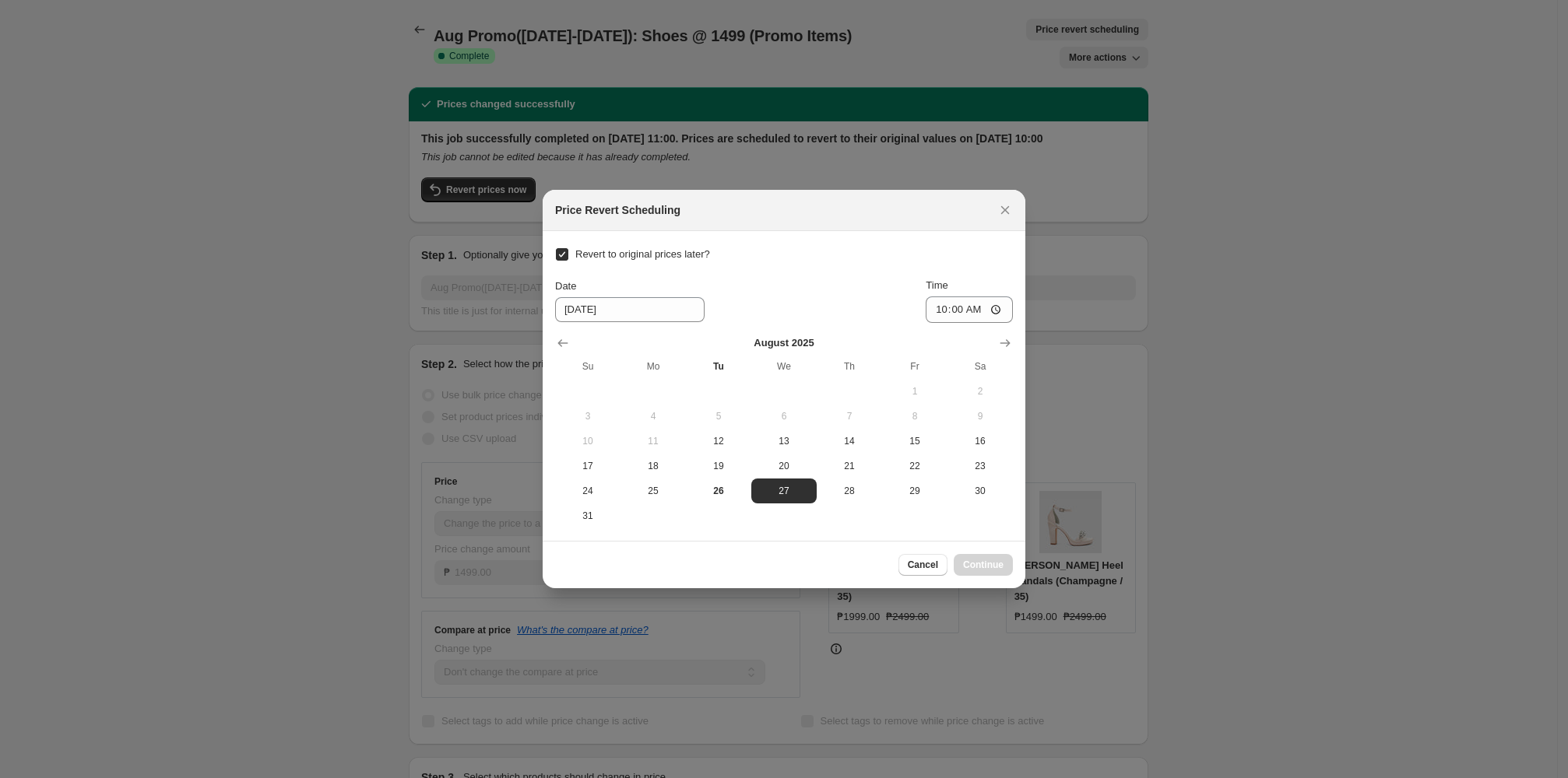
click at [676, 134] on div at bounding box center [784, 389] width 1568 height 778
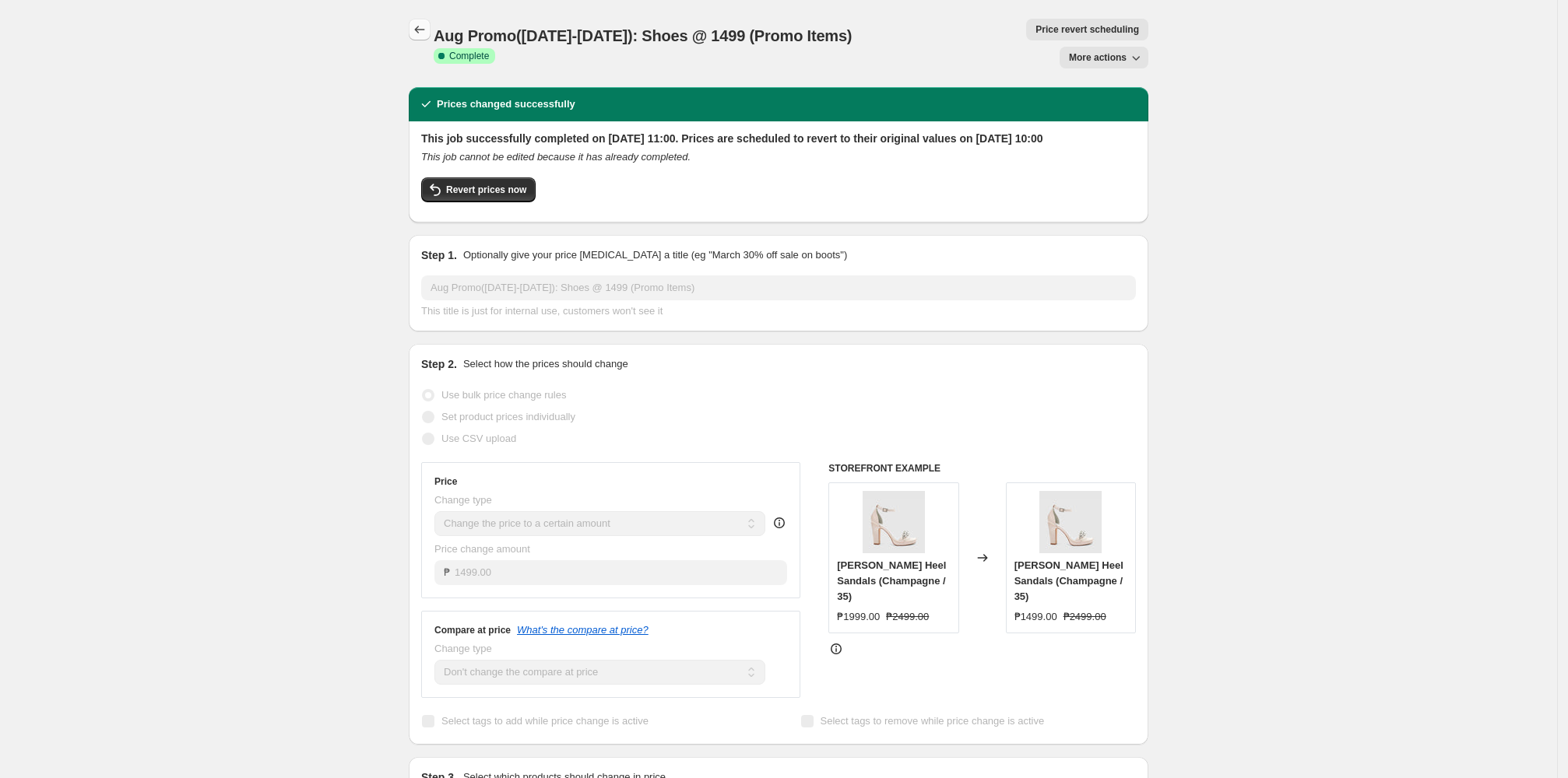
click at [419, 22] on icon "Price change jobs" at bounding box center [419, 29] width 16 height 16
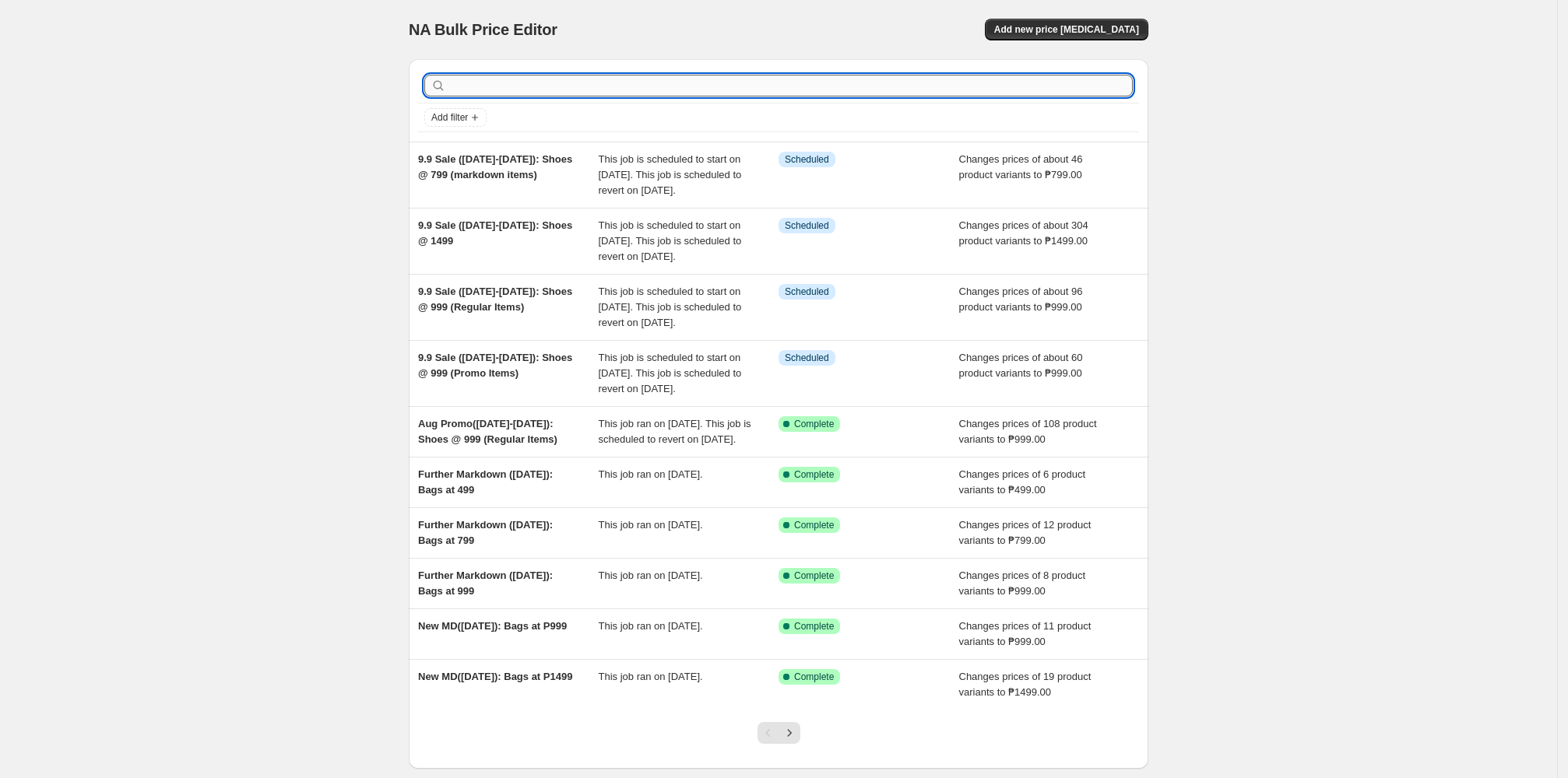
click at [676, 82] on input "text" at bounding box center [791, 86] width 683 height 22
click at [626, 75] on input "text" at bounding box center [791, 86] width 683 height 22
click at [626, 86] on input "text" at bounding box center [791, 86] width 683 height 22
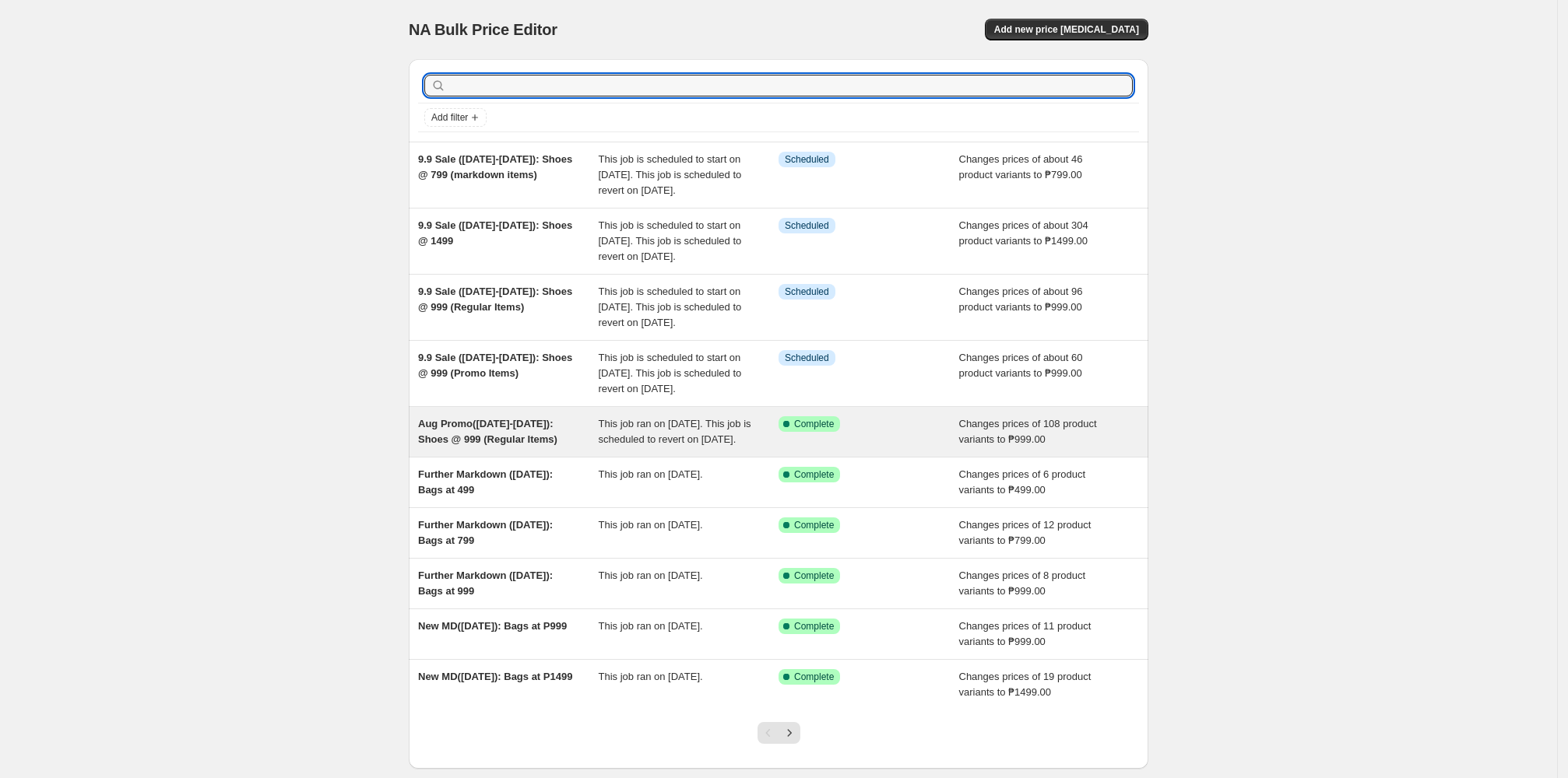
click at [583, 448] on div "Aug Promo(Aug 12-26): Shoes @ 999 (Regular Items)" at bounding box center [508, 431] width 181 height 31
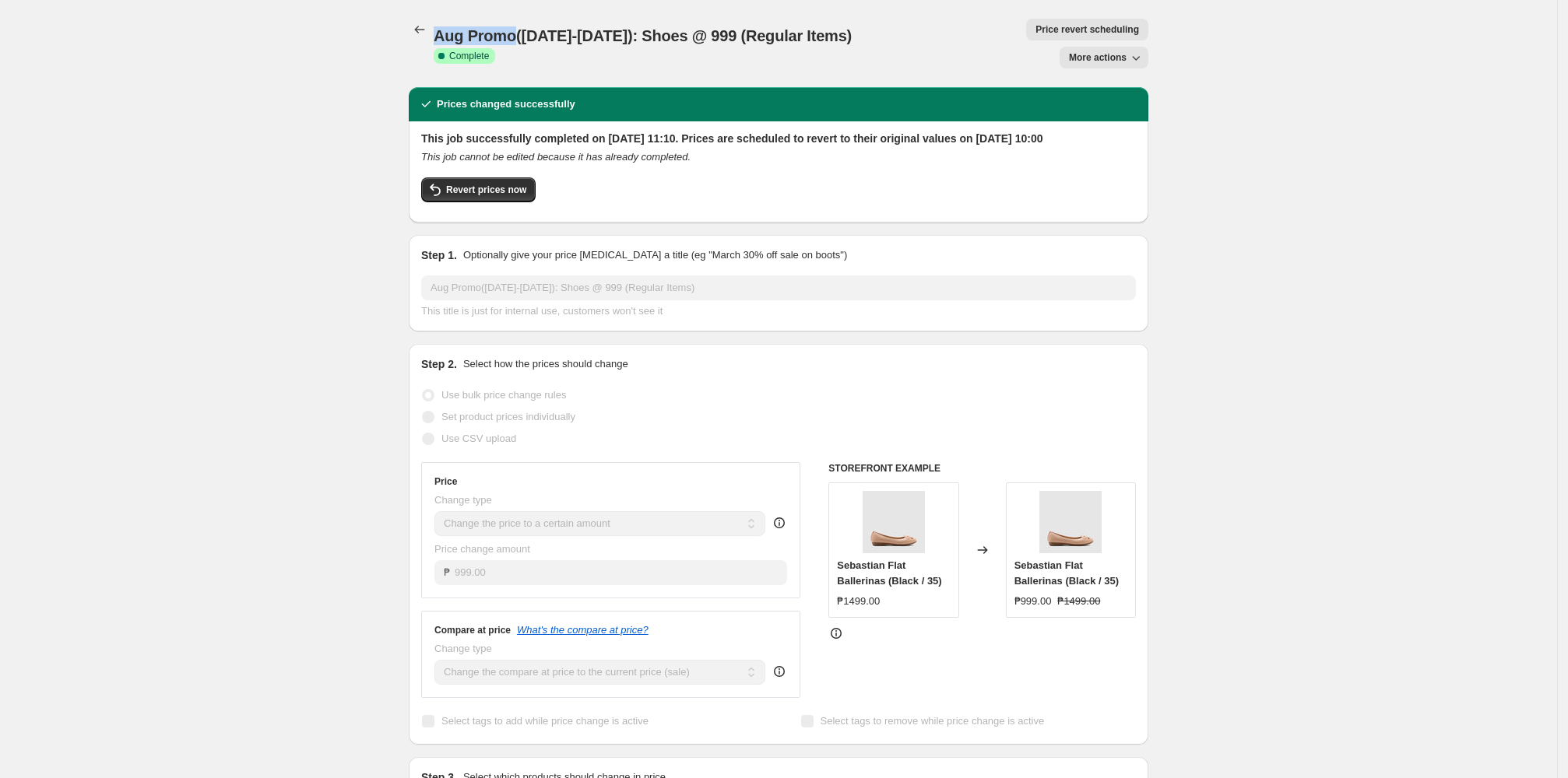
drag, startPoint x: 438, startPoint y: 26, endPoint x: 519, endPoint y: 33, distance: 81.3
click at [519, 33] on span "Aug Promo(Aug 12-26): Shoes @ 999 (Regular Items)" at bounding box center [643, 36] width 418 height 17
copy span "Aug Promo"
click at [424, 26] on icon "Price change jobs" at bounding box center [419, 29] width 16 height 16
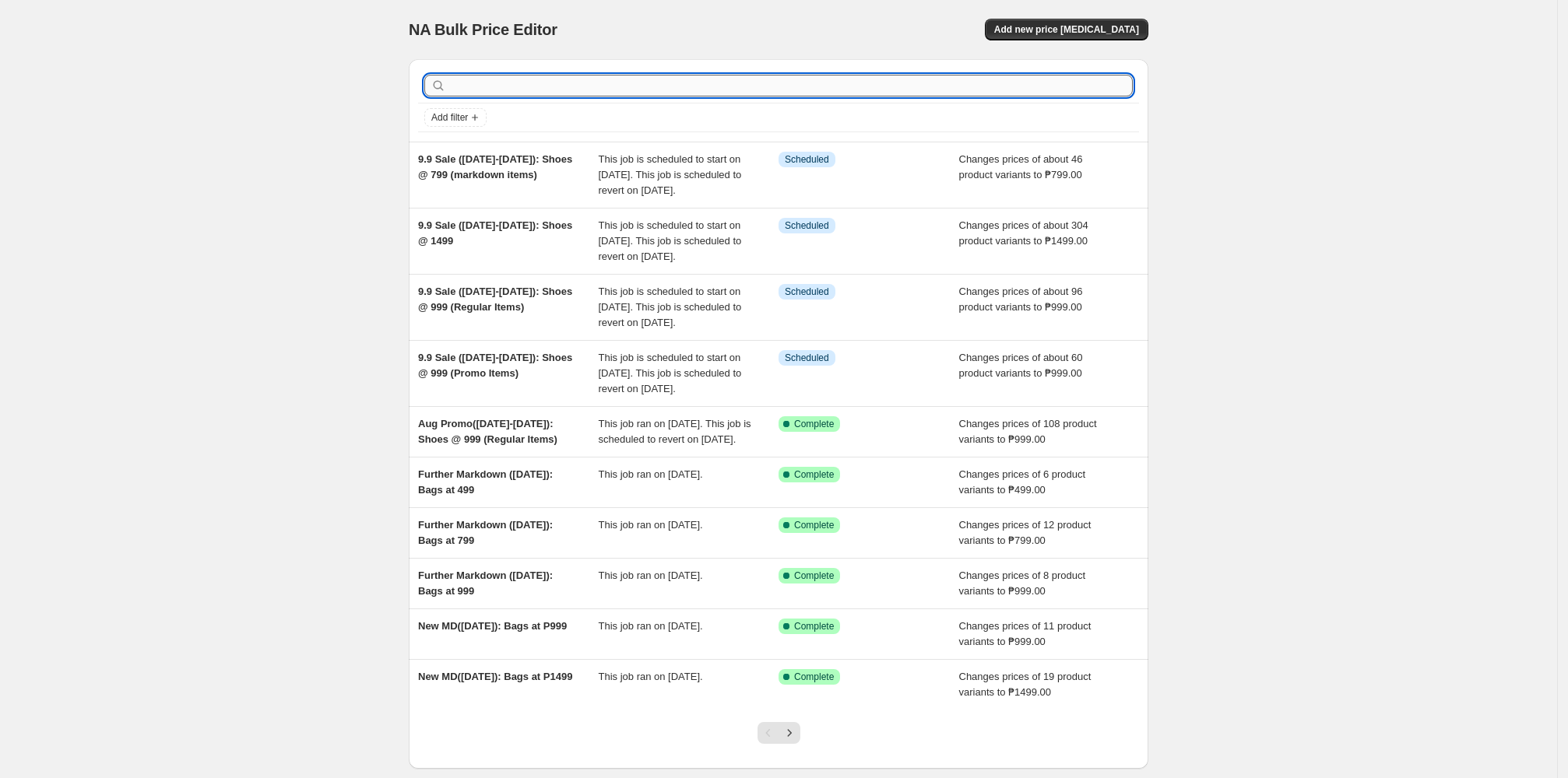
click at [667, 91] on input "text" at bounding box center [791, 86] width 683 height 22
paste input "Aug Promo"
type input "Aug Promo"
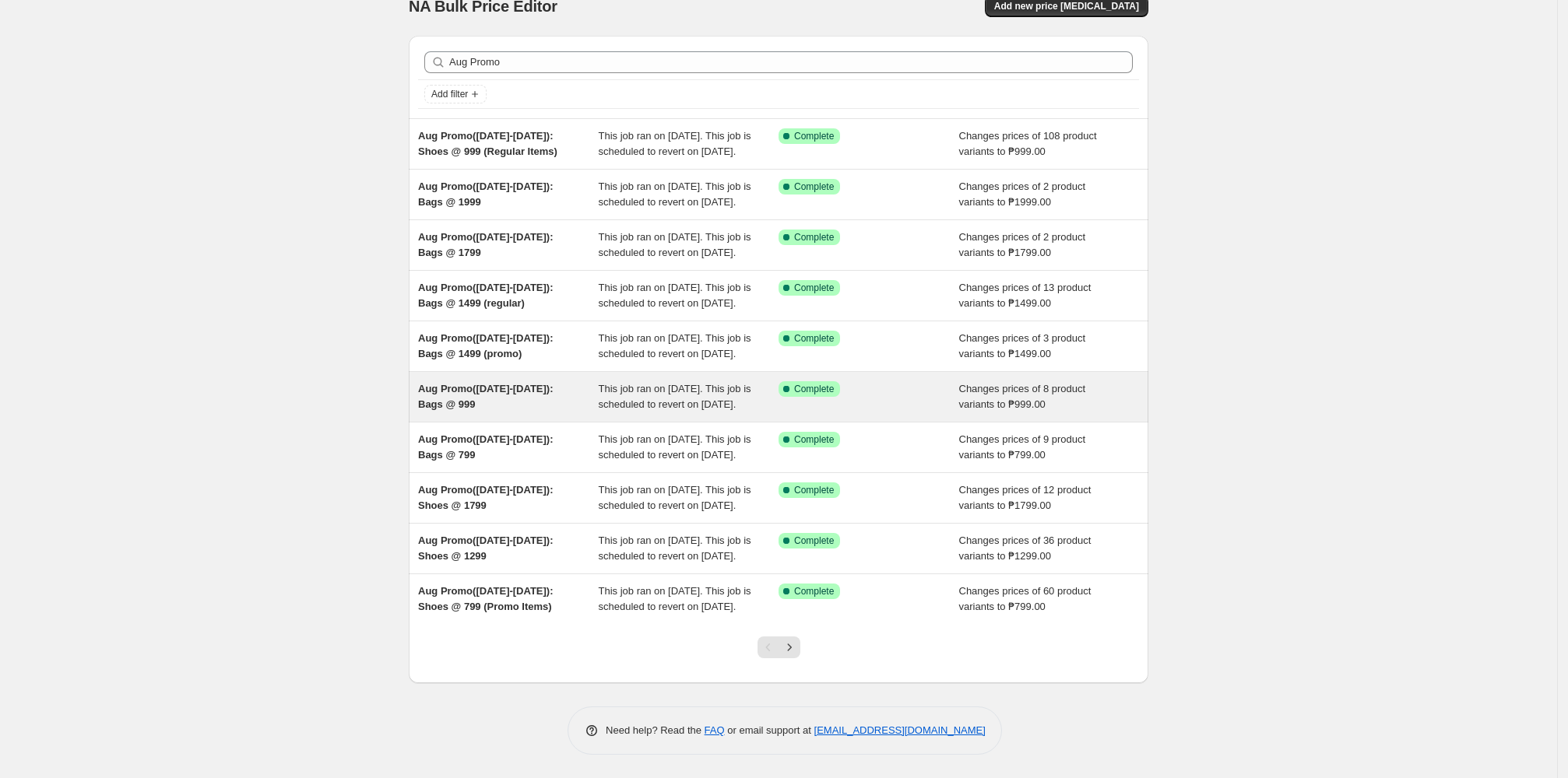
scroll to position [180, 0]
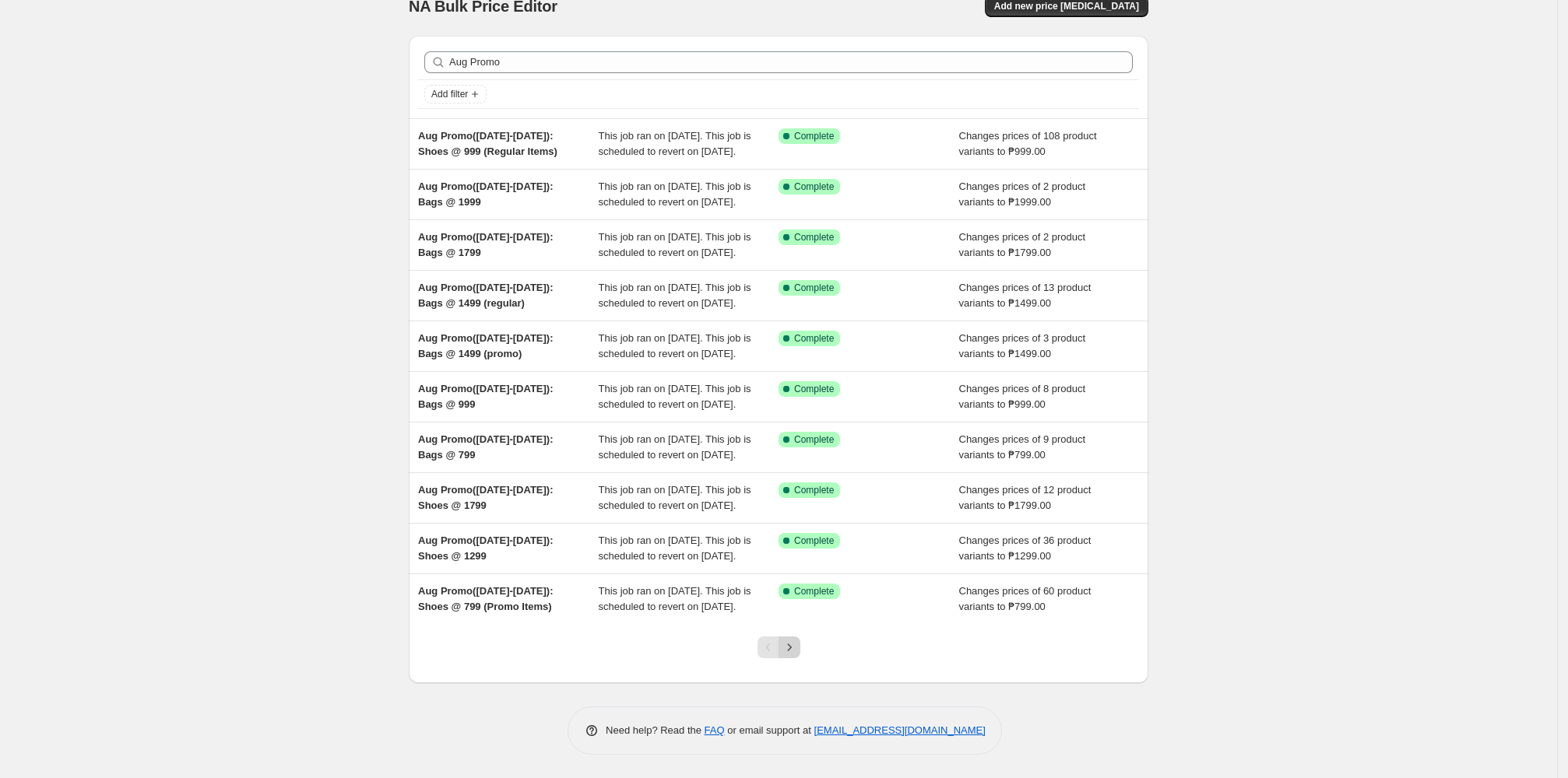
click at [676, 647] on icon "Next" at bounding box center [789, 647] width 16 height 16
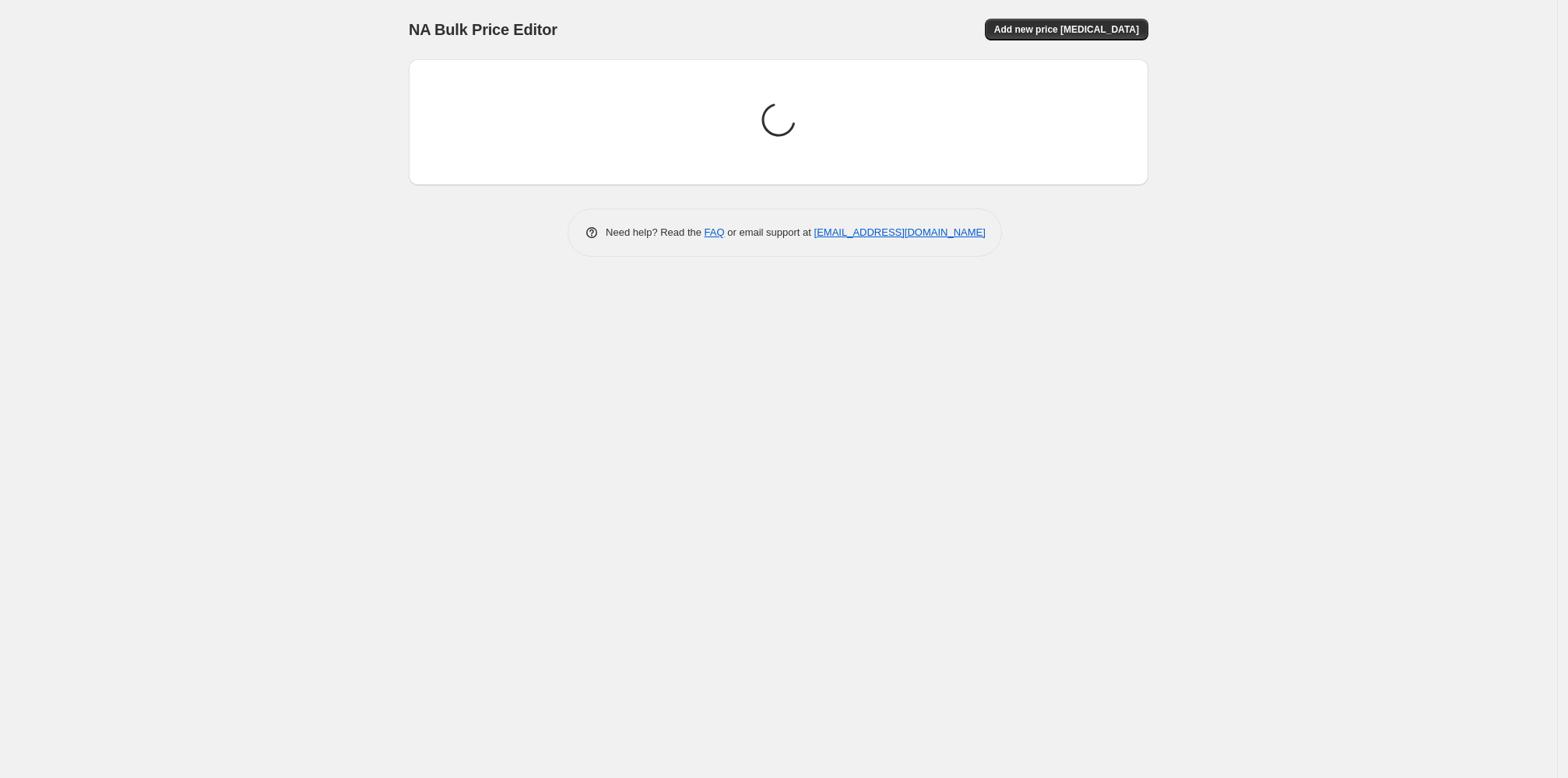
scroll to position [0, 0]
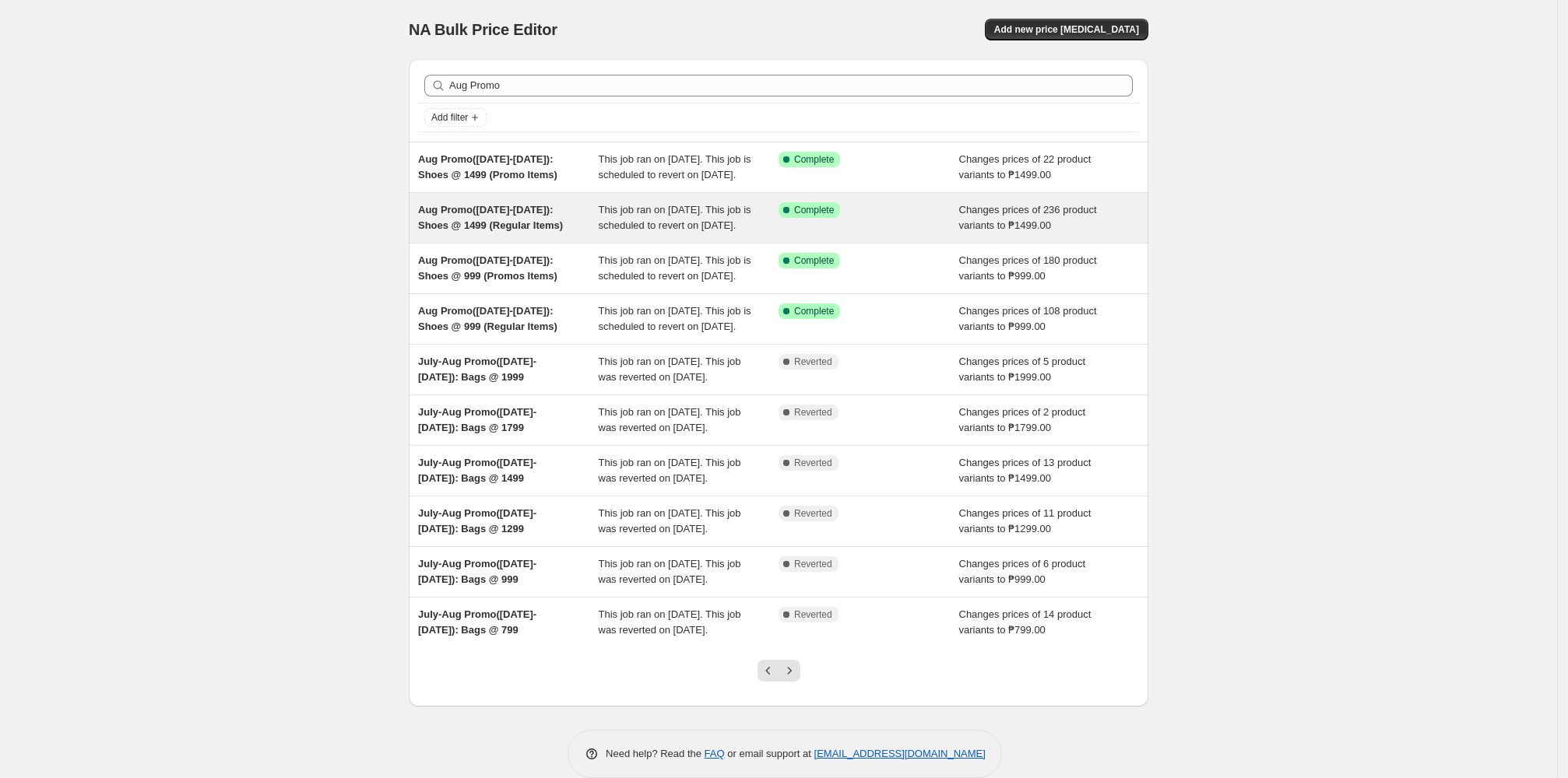
click at [676, 234] on div "This job ran on 12 August 2025. This job is scheduled to revert on 26 August 20…" at bounding box center [688, 217] width 181 height 31
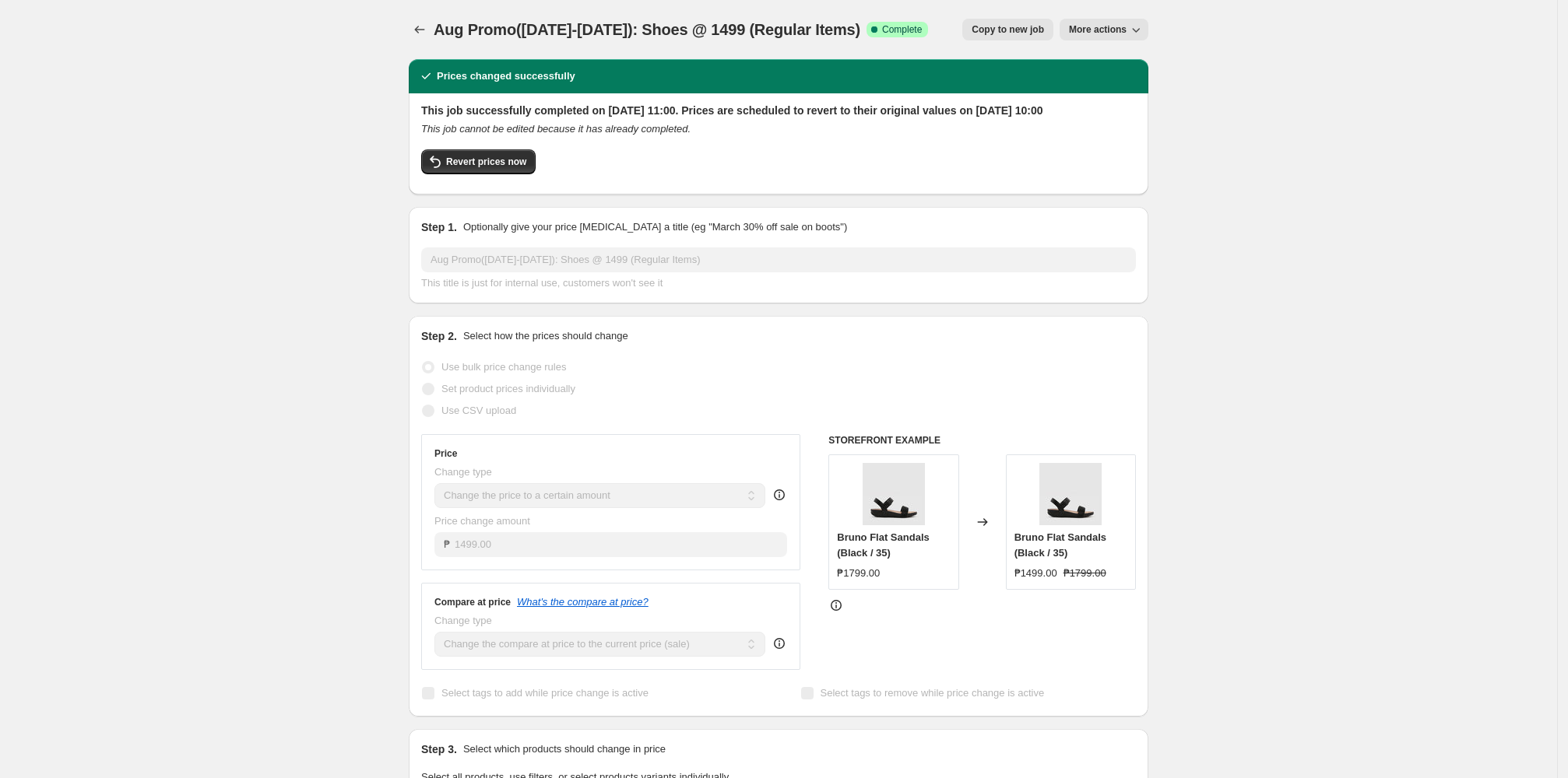
click at [676, 23] on icon "button" at bounding box center [1135, 29] width 16 height 16
click at [676, 59] on span "Price revert scheduling" at bounding box center [1124, 61] width 102 height 12
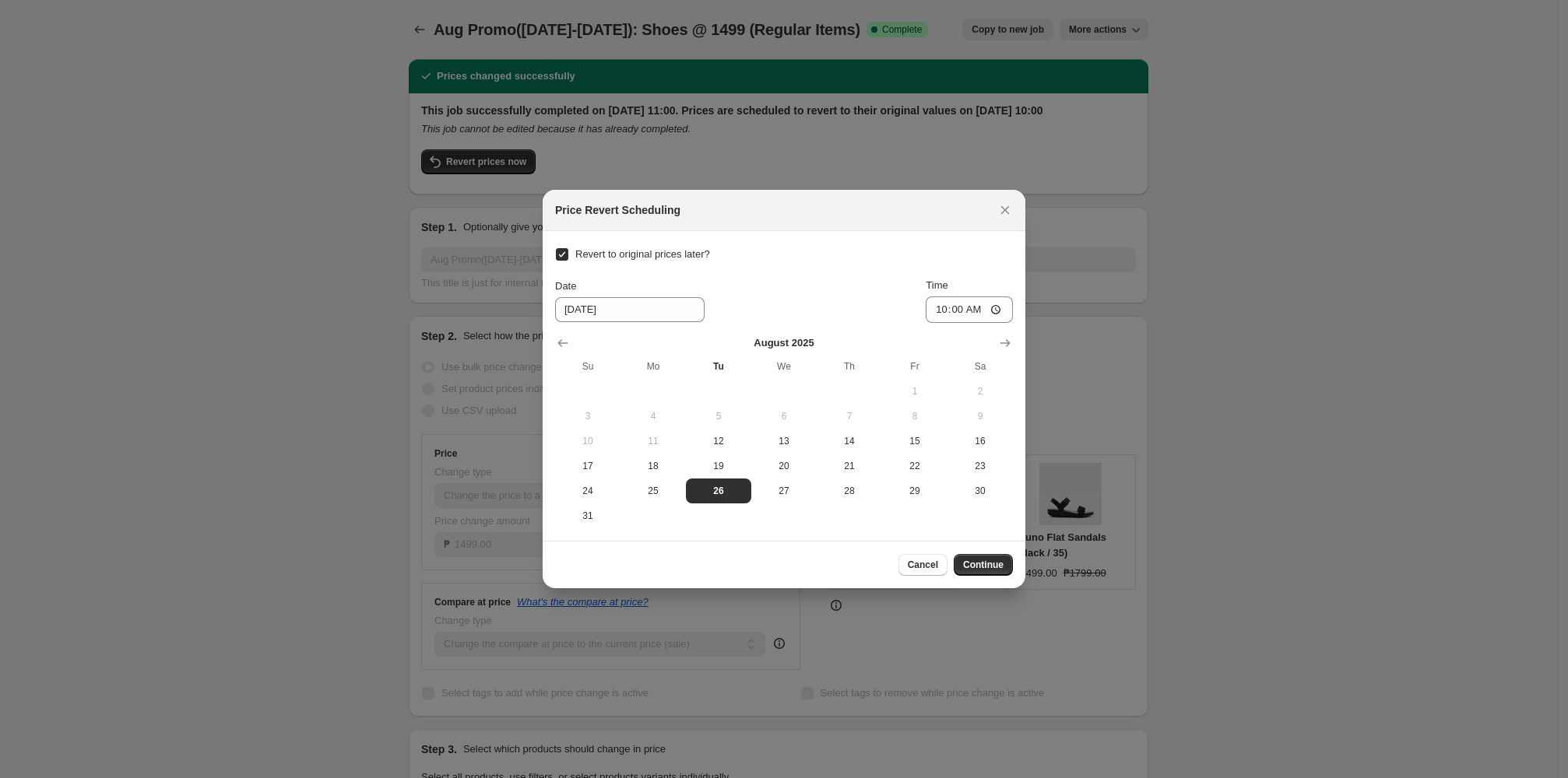
drag, startPoint x: 779, startPoint y: 488, endPoint x: 892, endPoint y: 512, distance: 115.5
click at [676, 488] on span "27" at bounding box center [784, 491] width 53 height 12
type input "8/27/2025"
click at [676, 559] on span "Continue" at bounding box center [983, 565] width 41 height 12
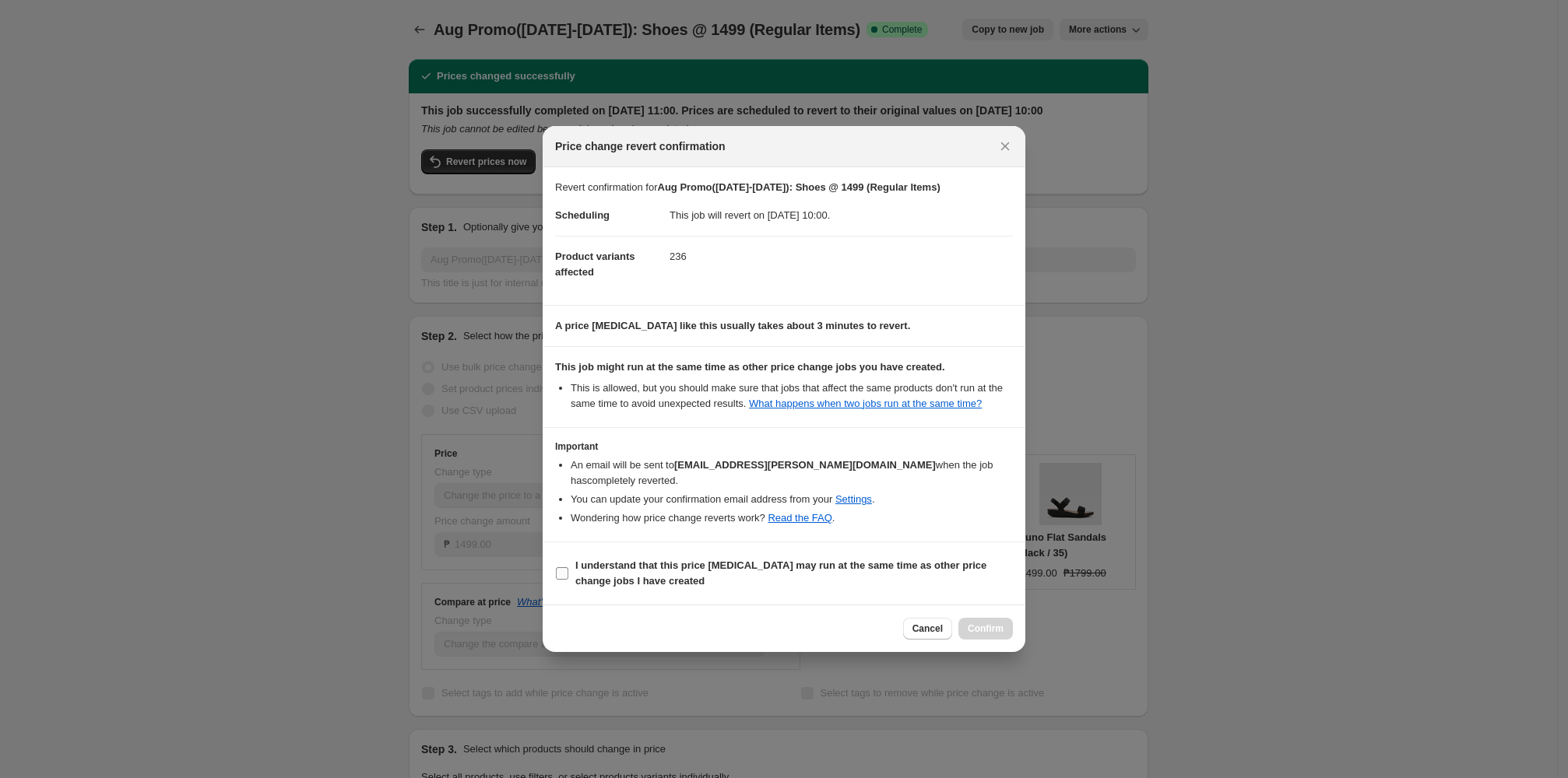
drag, startPoint x: 613, startPoint y: 583, endPoint x: 993, endPoint y: 610, distance: 381.0
click at [614, 582] on b "I understand that this price change job may run at the same time as other price…" at bounding box center [781, 573] width 411 height 27
click at [568, 580] on input "I understand that this price change job may run at the same time as other price…" at bounding box center [562, 573] width 12 height 12
checkbox input "true"
click at [676, 631] on button "Confirm" at bounding box center [985, 629] width 54 height 22
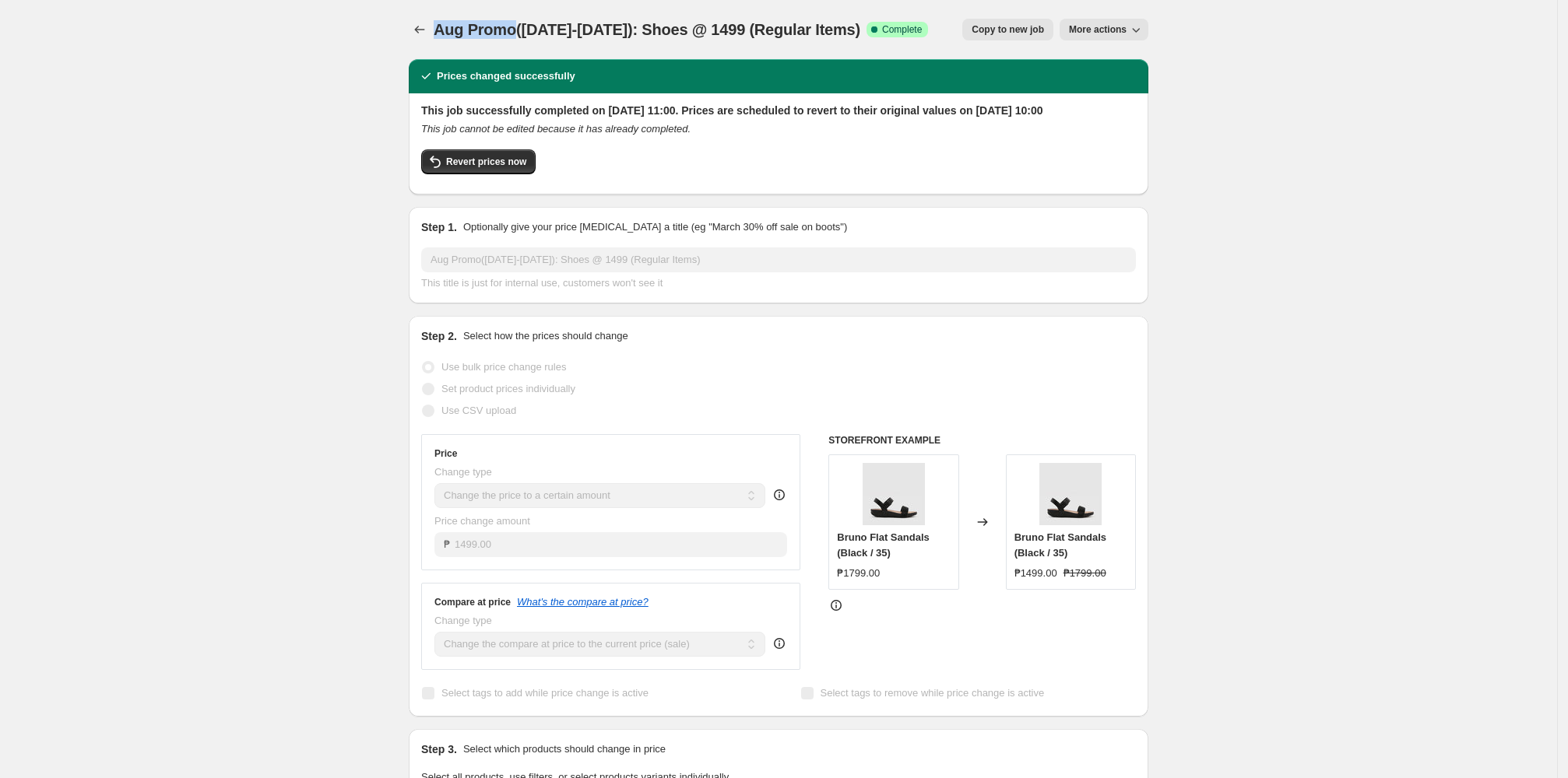
drag, startPoint x: 519, startPoint y: 32, endPoint x: 436, endPoint y: 34, distance: 83.0
click at [436, 34] on div "Aug Promo(Aug 12-26): Shoes @ 1499 (Regular Items) Success Complete Complete Pr…" at bounding box center [778, 29] width 740 height 22
click at [434, 34] on div at bounding box center [421, 29] width 25 height 22
drag, startPoint x: 439, startPoint y: 32, endPoint x: 613, endPoint y: 40, distance: 174.2
click at [613, 40] on div "Aug Promo(Aug 12-26): Shoes @ 1499 (Regular Items) Success Complete Complete" at bounding box center [681, 29] width 494 height 22
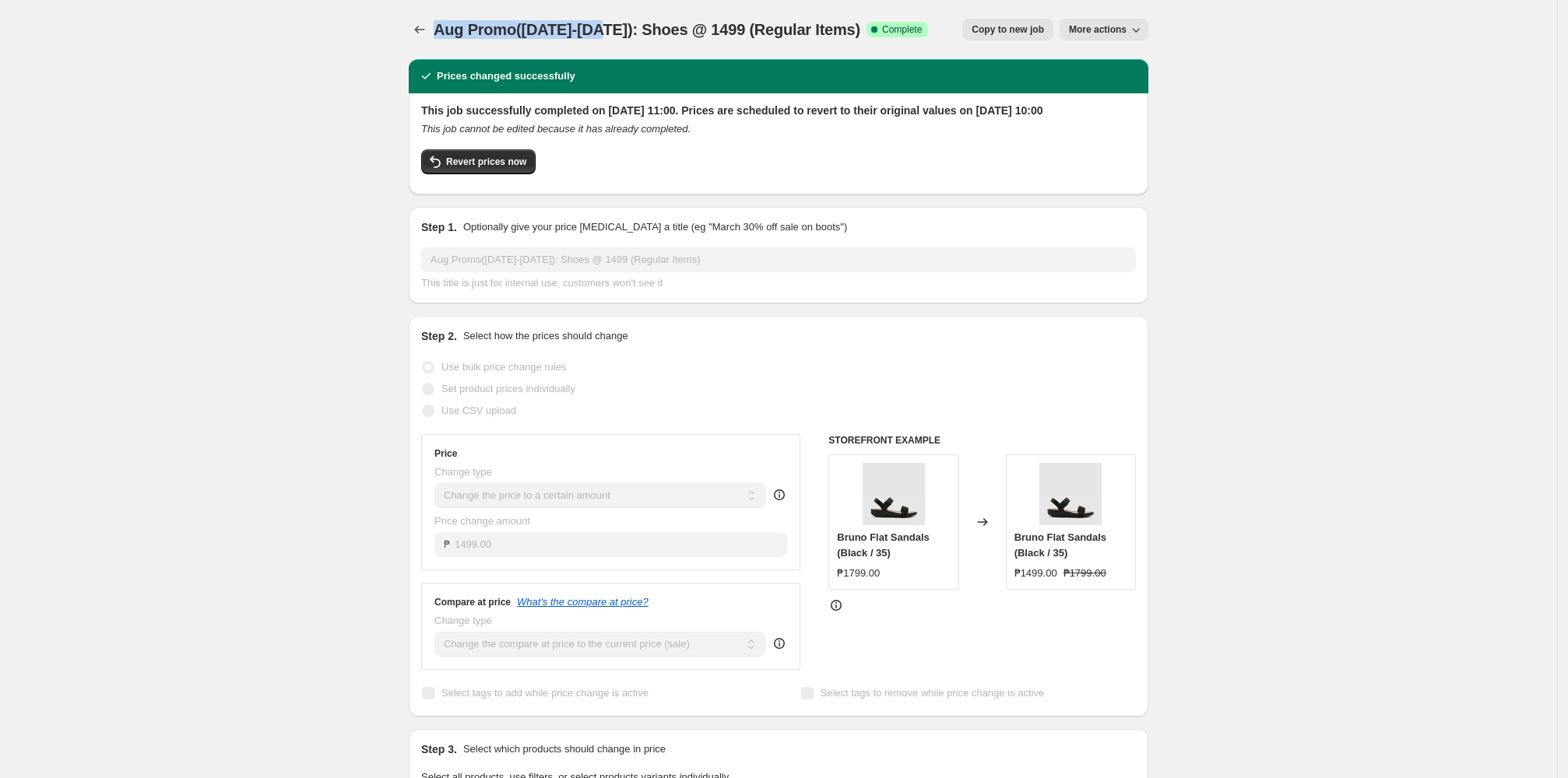
copy span "Aug Promo(Aug 12-26)"
click at [426, 27] on icon "Price change jobs" at bounding box center [419, 29] width 16 height 16
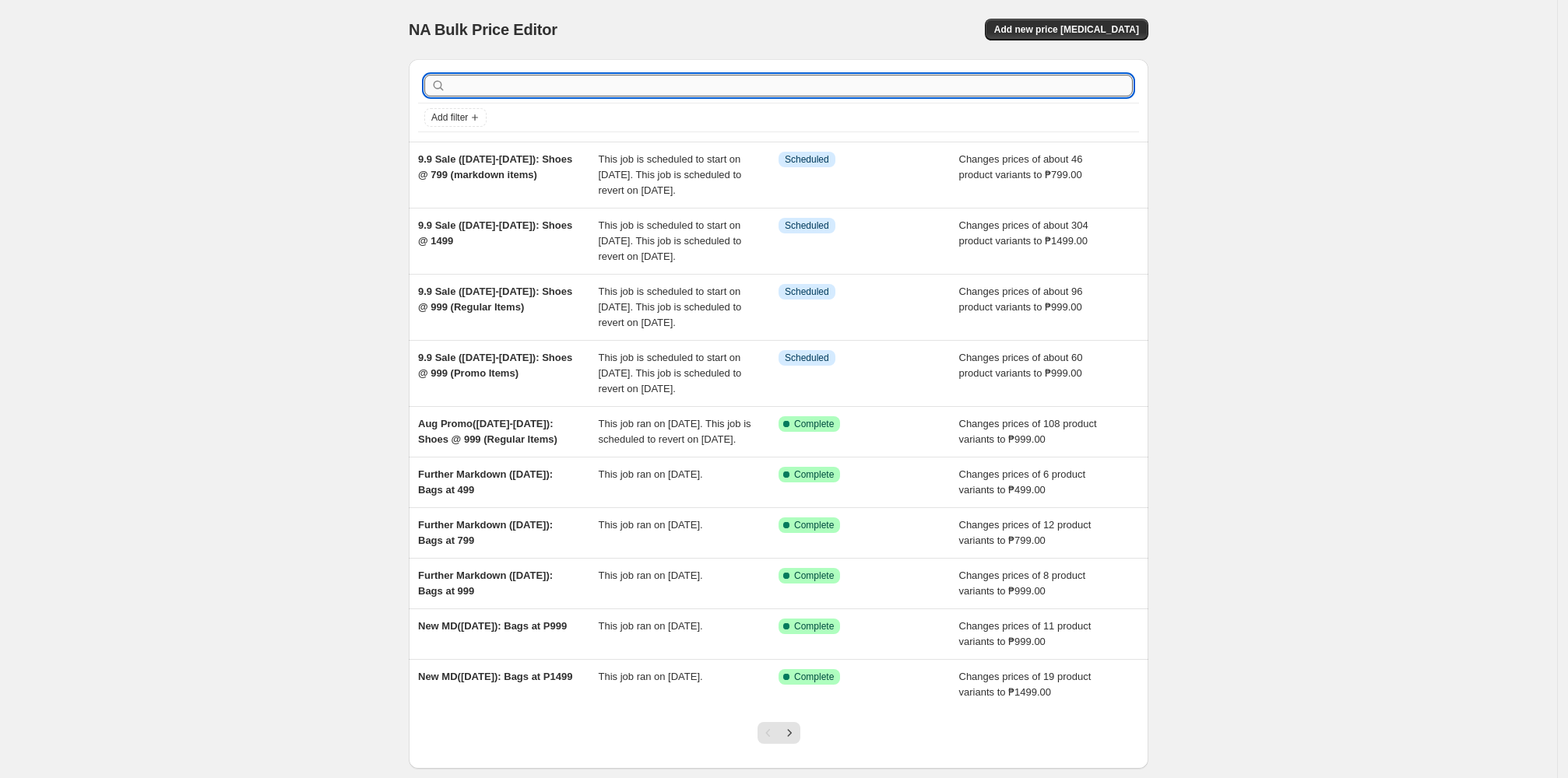
click at [662, 83] on input "text" at bounding box center [791, 86] width 683 height 22
paste input "Aug Promo(Aug 12-26)"
type input "Aug Promo(Aug 12-26)"
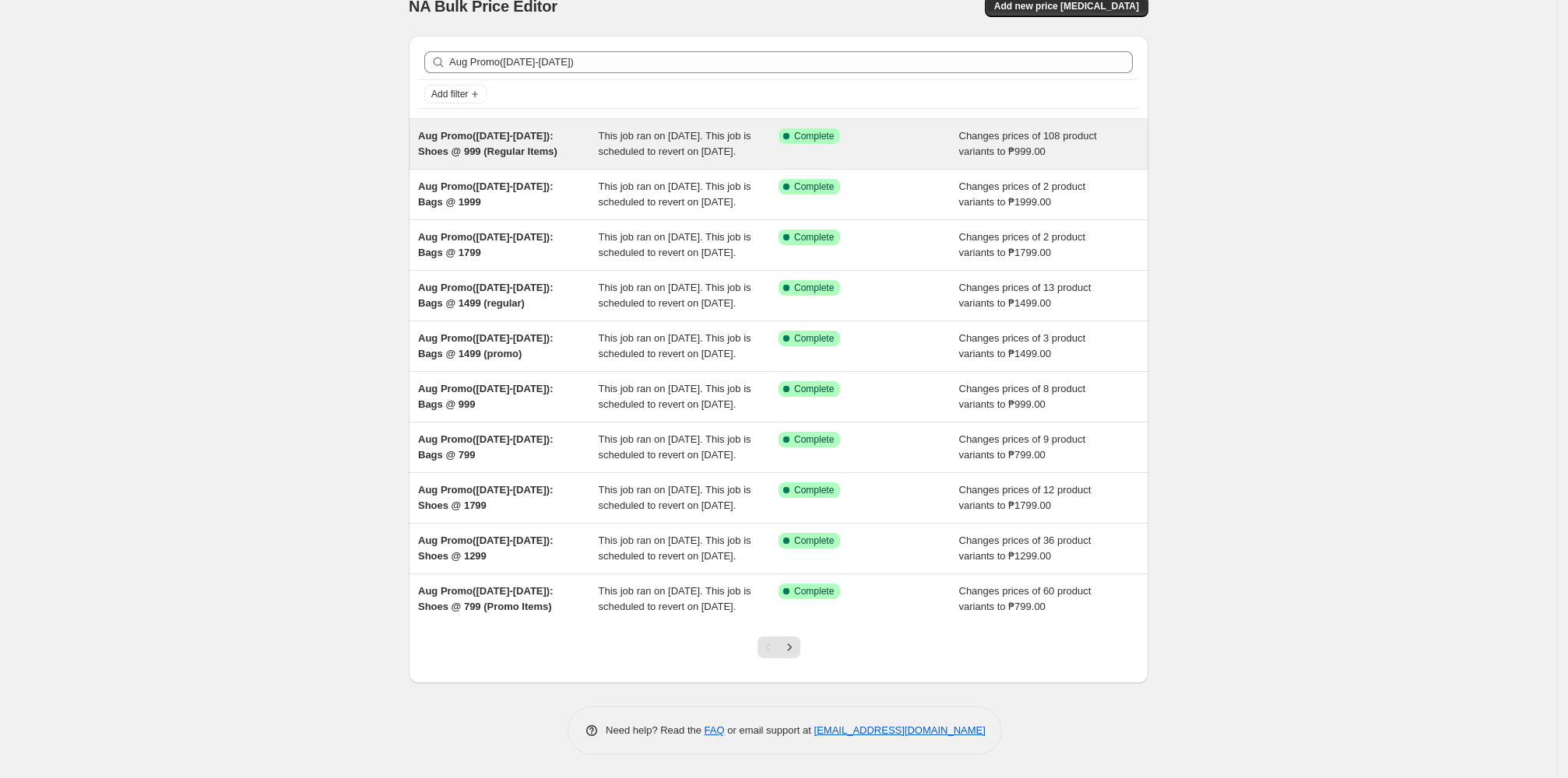
scroll to position [180, 0]
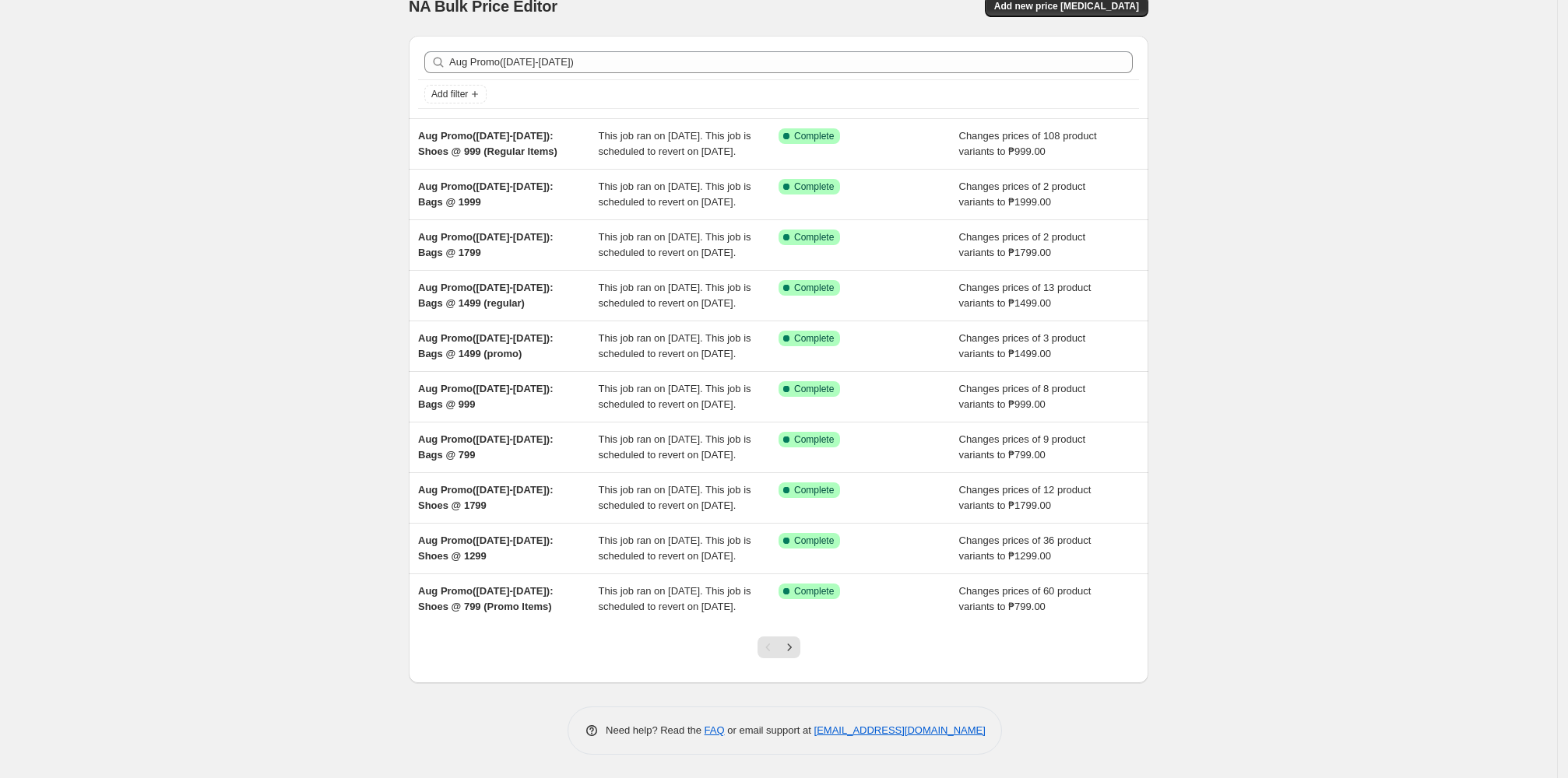
click at [676, 652] on icon "Next" at bounding box center [789, 647] width 16 height 16
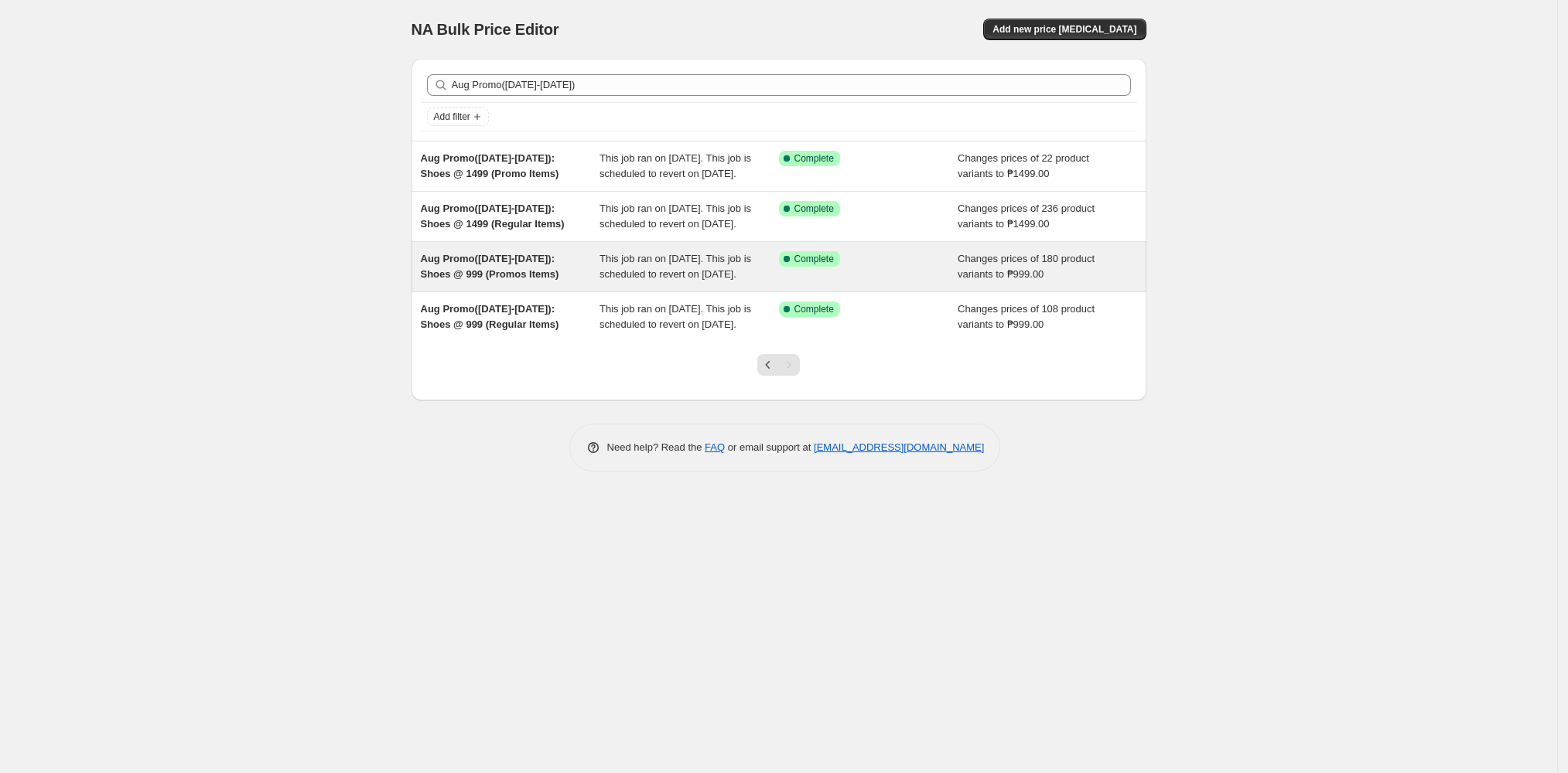
click at [672, 282] on div "This job ran on 12 August 2025. This job is scheduled to revert on 26 August 20…" at bounding box center [689, 266] width 179 height 31
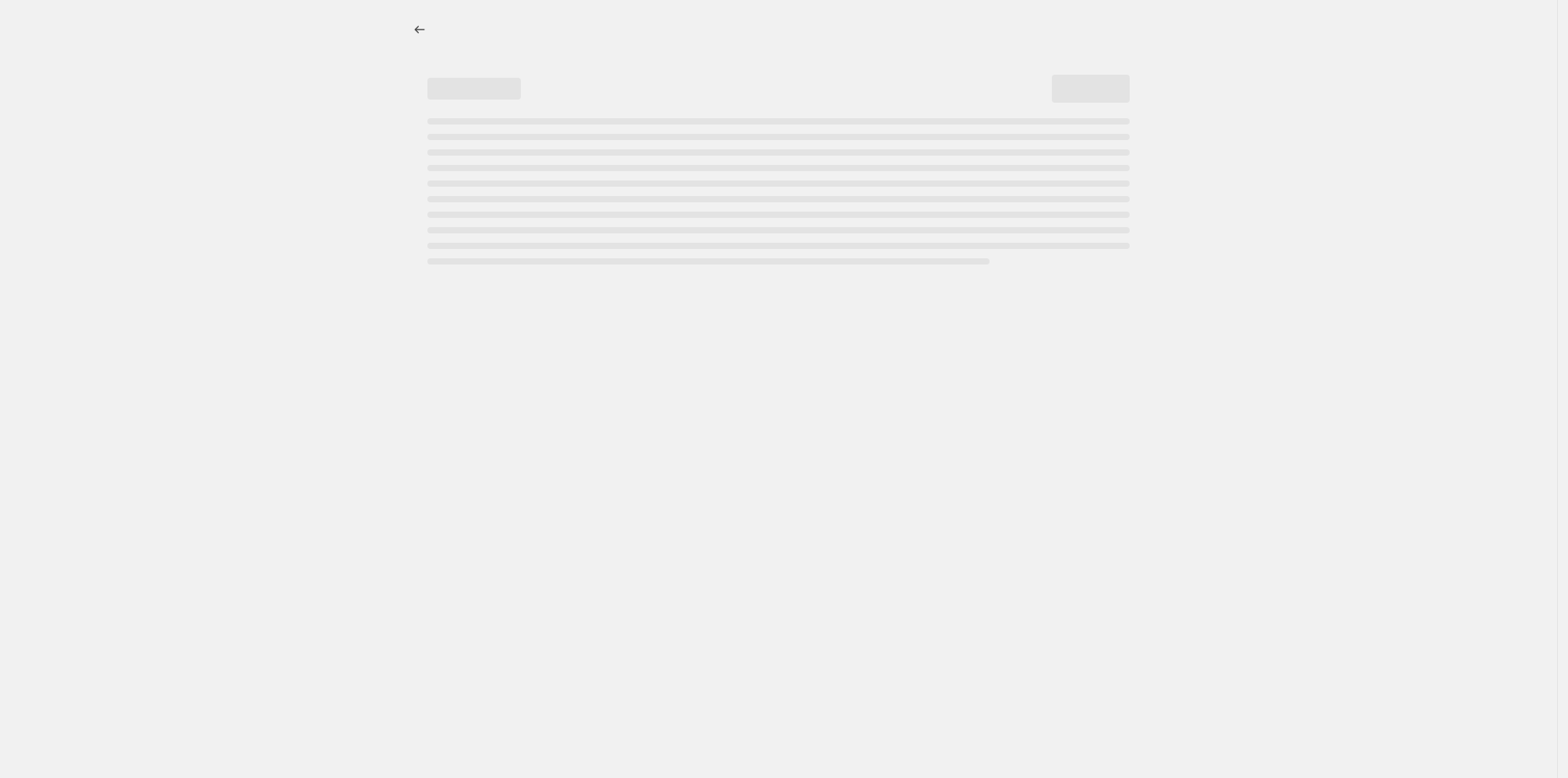
select select "no_change"
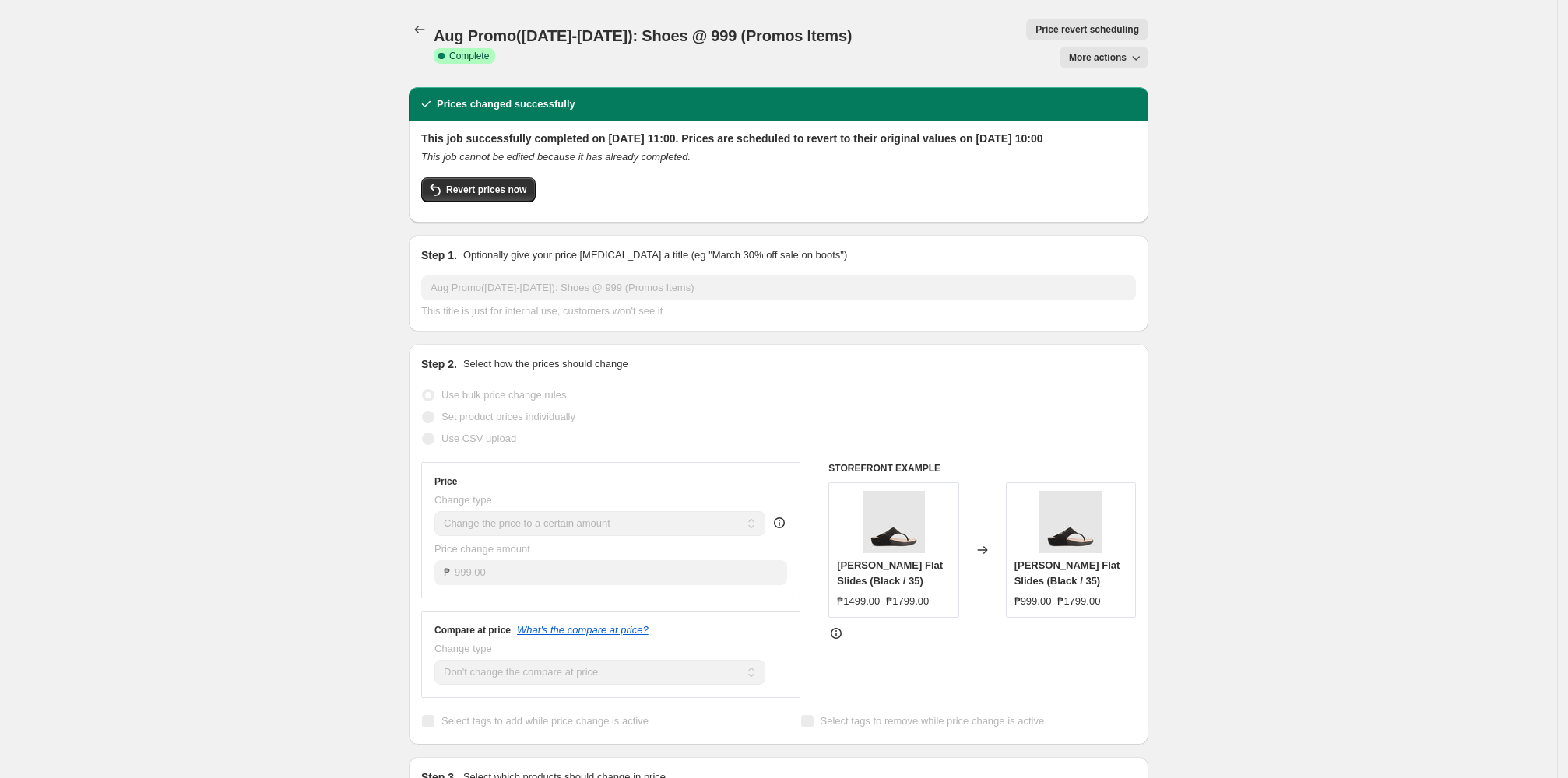
click at [676, 32] on span "Price revert scheduling" at bounding box center [1087, 29] width 103 height 12
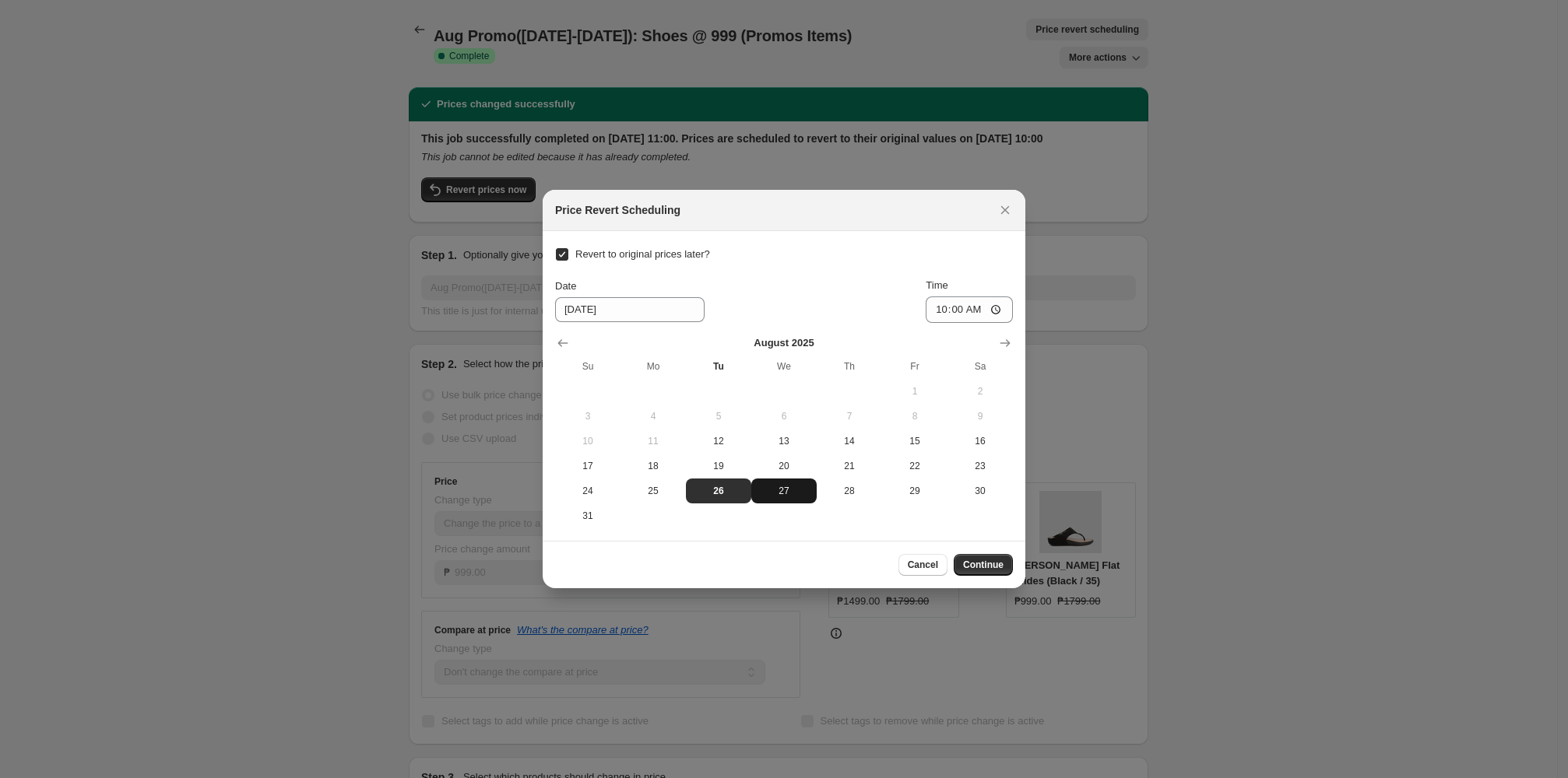
drag, startPoint x: 799, startPoint y: 493, endPoint x: 930, endPoint y: 538, distance: 138.5
click at [676, 493] on span "27" at bounding box center [784, 491] width 53 height 12
type input "8/27/2025"
click at [676, 565] on span "Continue" at bounding box center [983, 565] width 41 height 12
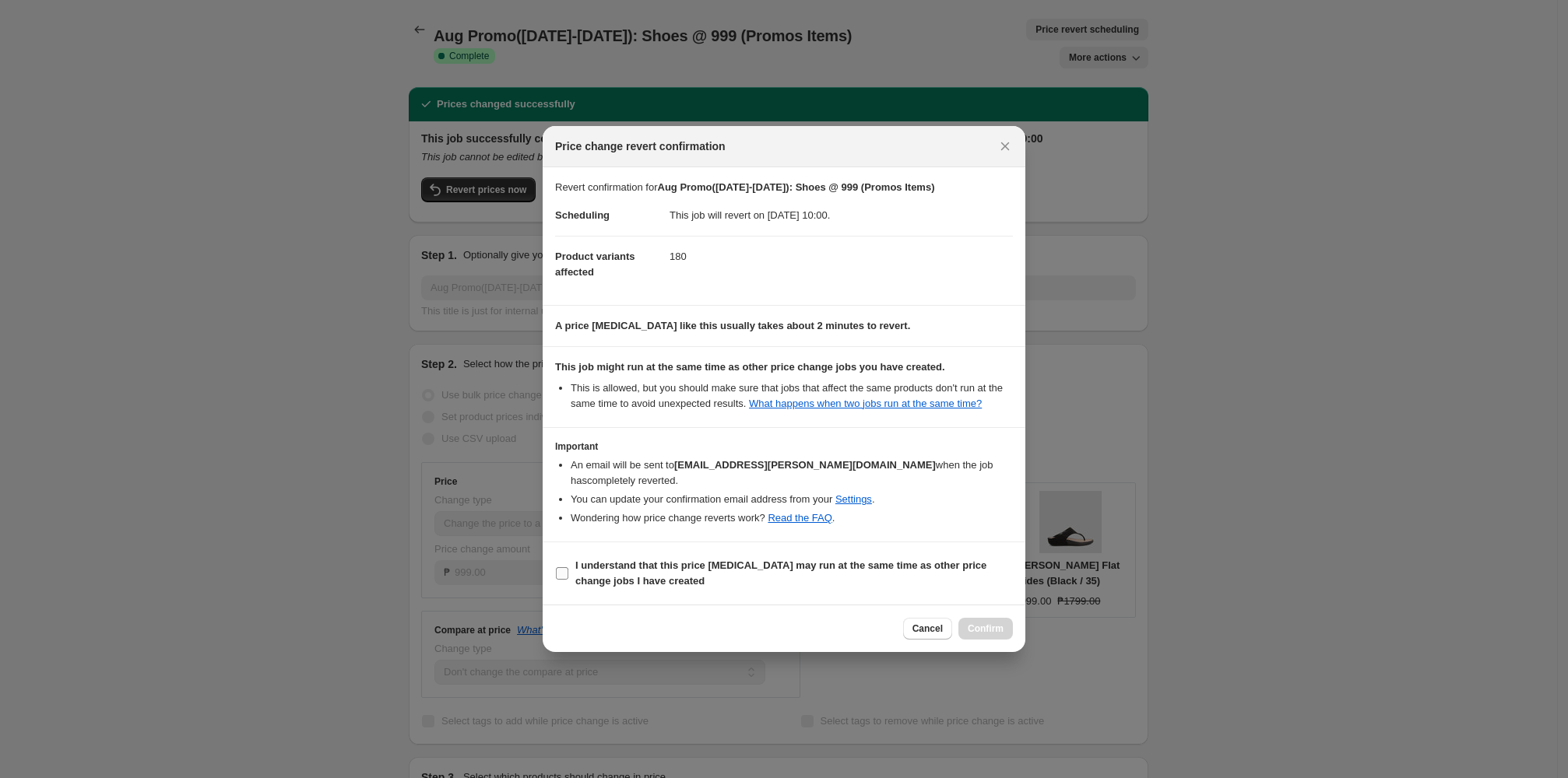
click at [623, 584] on b "I understand that this price change job may run at the same time as other price…" at bounding box center [781, 573] width 411 height 27
click at [568, 580] on input "I understand that this price change job may run at the same time as other price…" at bounding box center [562, 573] width 12 height 12
checkbox input "true"
click at [676, 635] on span "Confirm" at bounding box center [985, 628] width 36 height 12
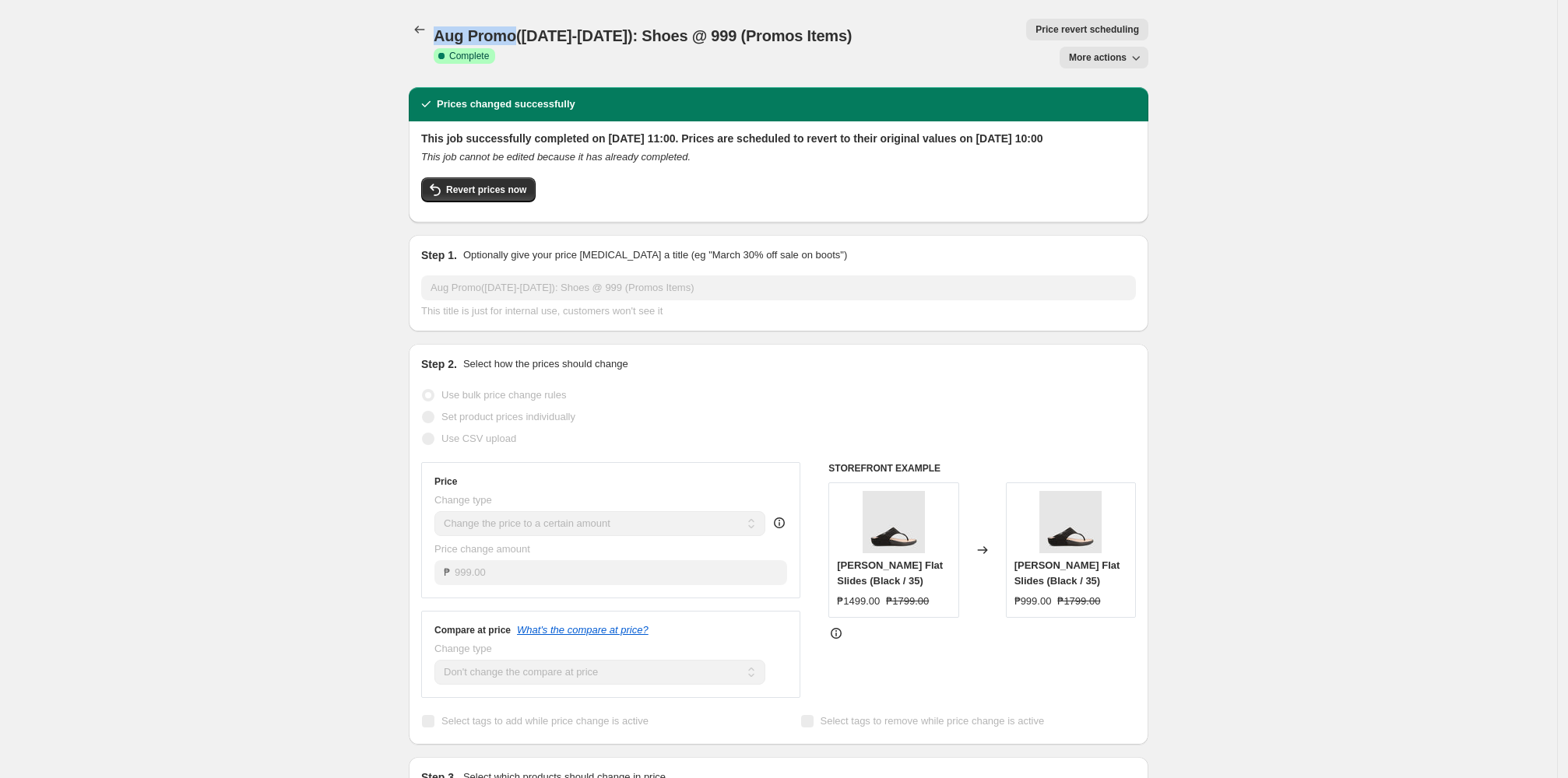
drag, startPoint x: 439, startPoint y: 32, endPoint x: 519, endPoint y: 32, distance: 80.0
click at [519, 32] on span "Aug Promo(Aug 12-26): Shoes @ 999 (Promos Items)" at bounding box center [643, 36] width 418 height 17
copy span "Aug Promo"
click at [428, 32] on icon "Price change jobs" at bounding box center [419, 29] width 16 height 16
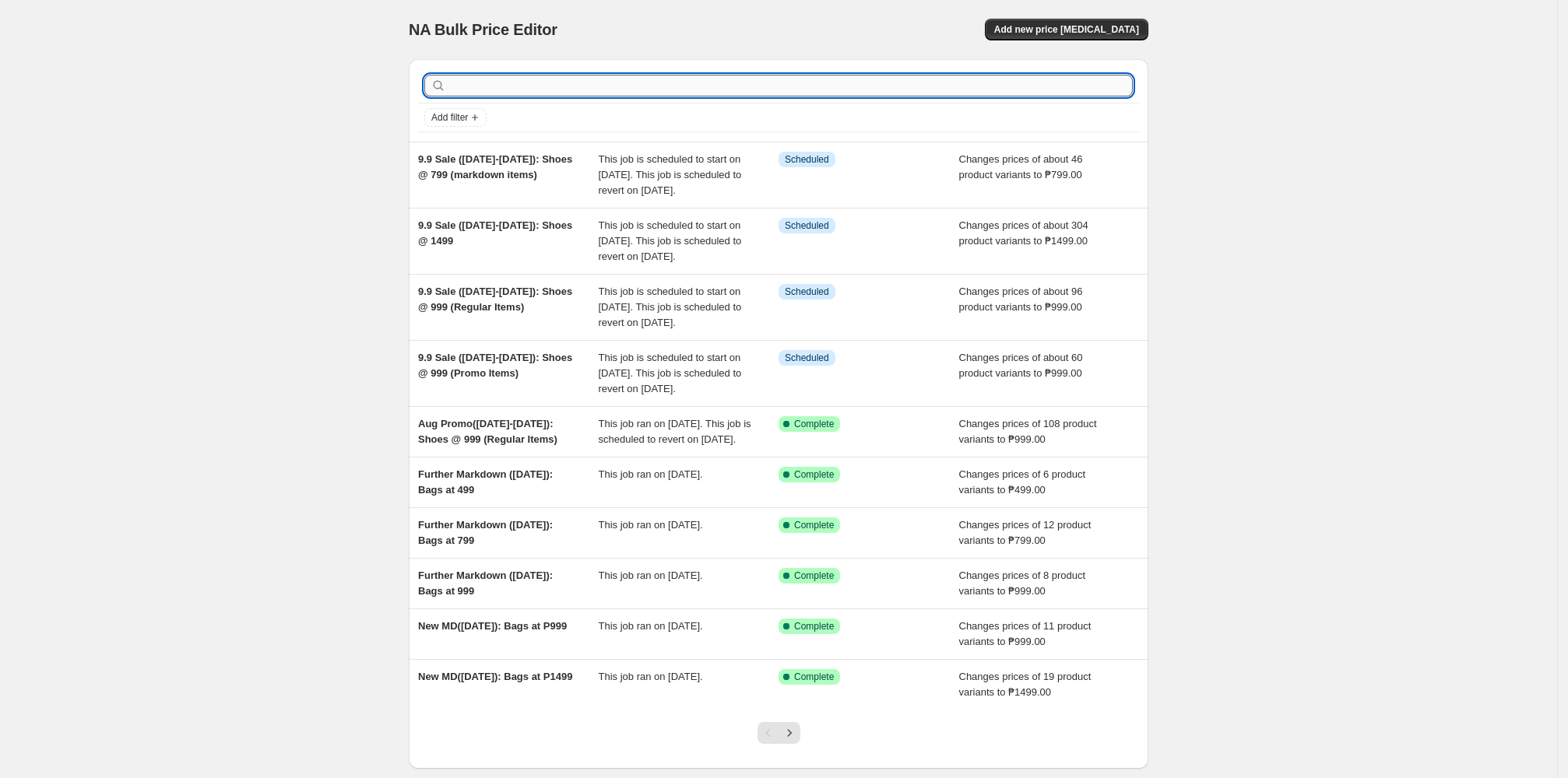
click at [633, 89] on input "text" at bounding box center [791, 86] width 683 height 22
paste input "Aug Promo"
type input "Aug Promo"
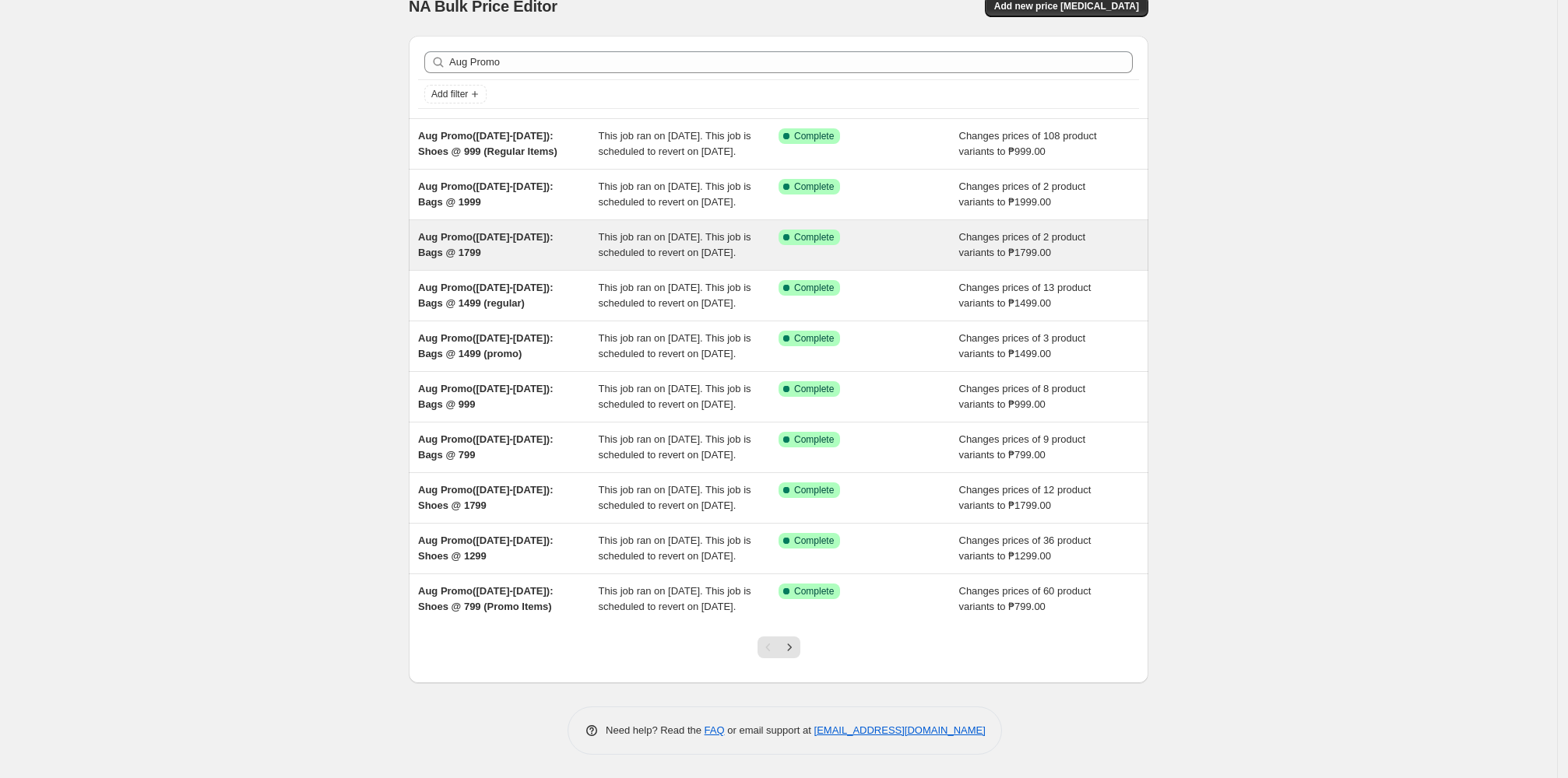
scroll to position [180, 0]
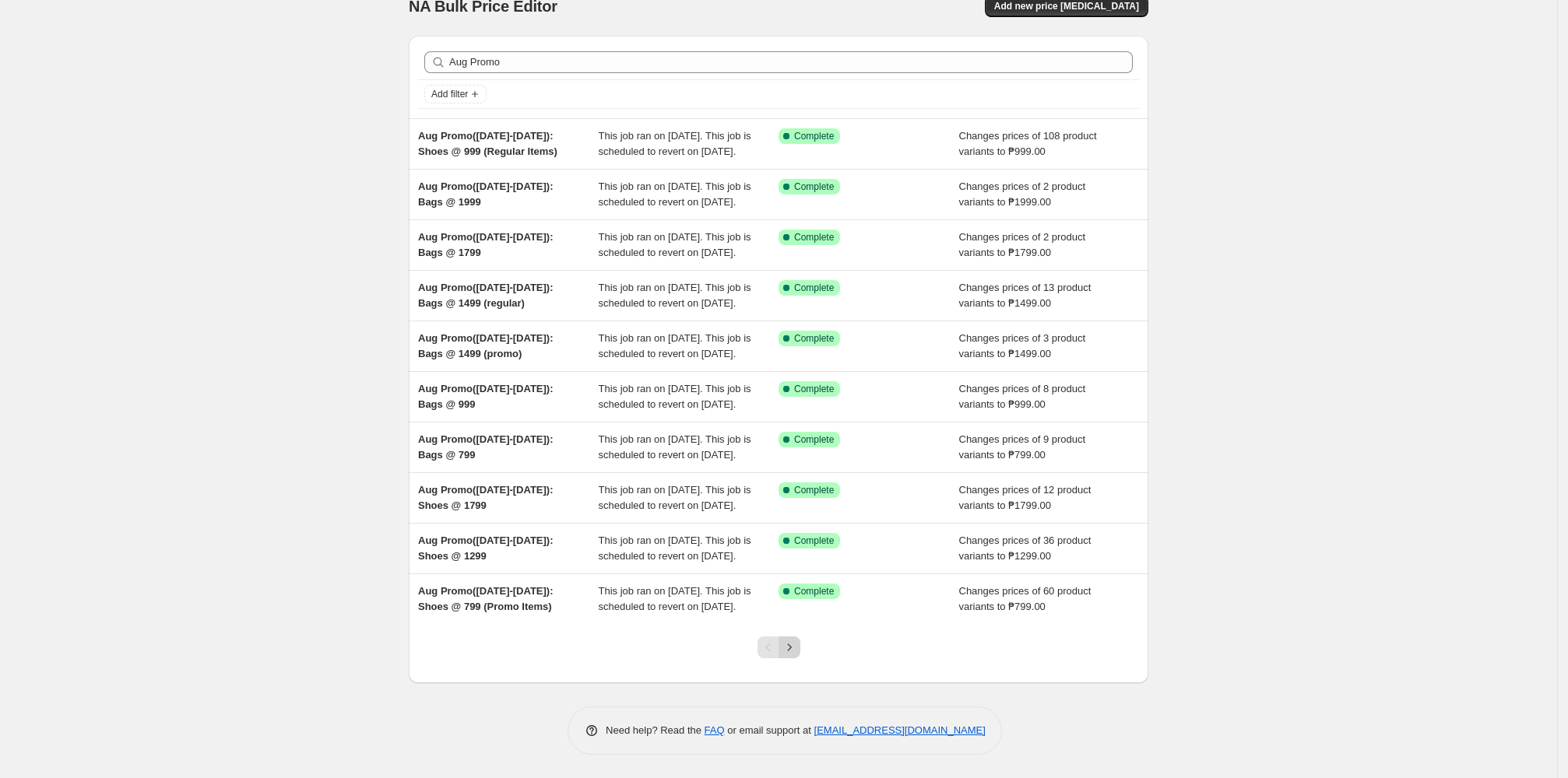
click at [676, 656] on icon "Next" at bounding box center [789, 647] width 16 height 16
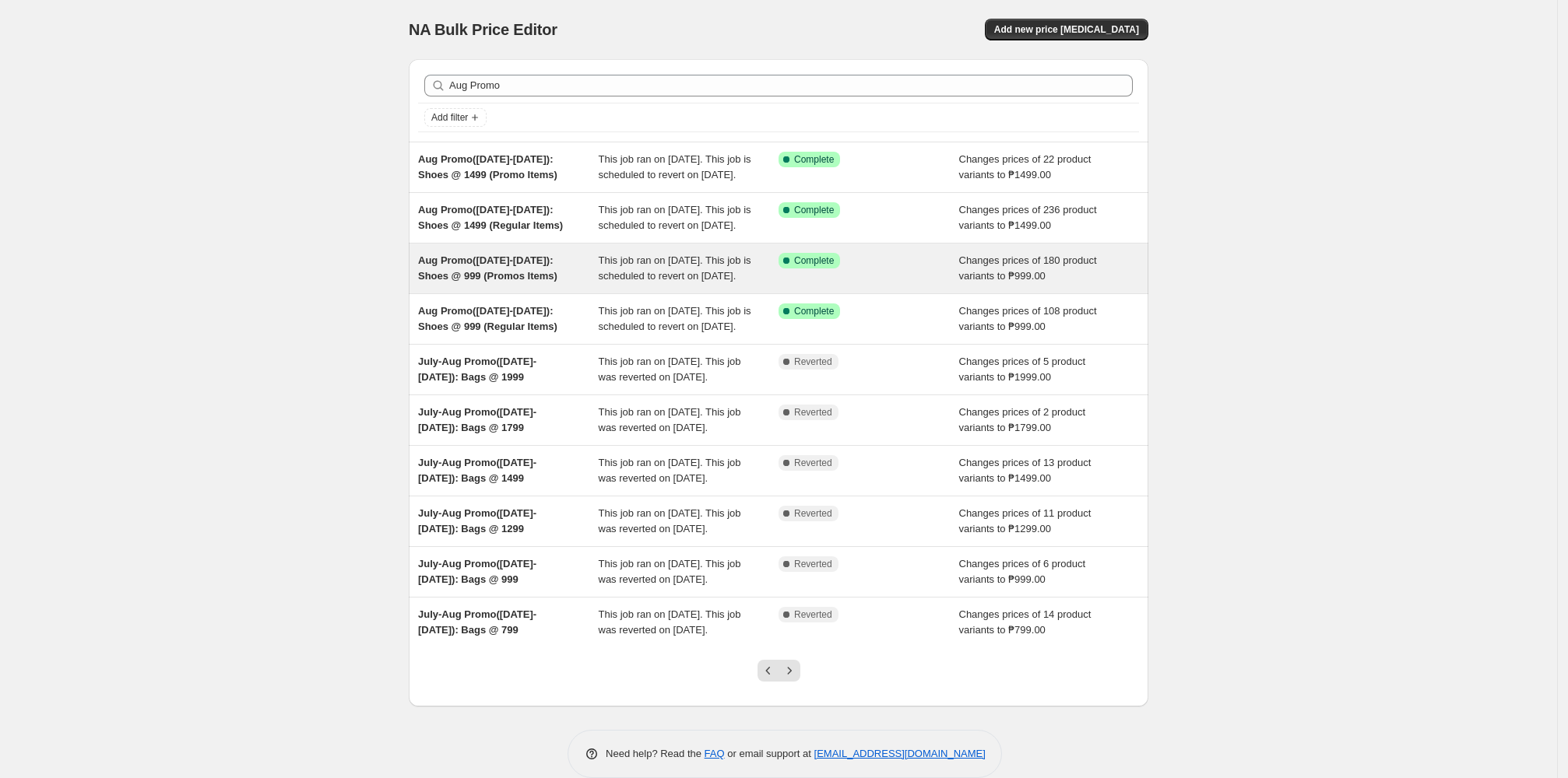
scroll to position [103, 0]
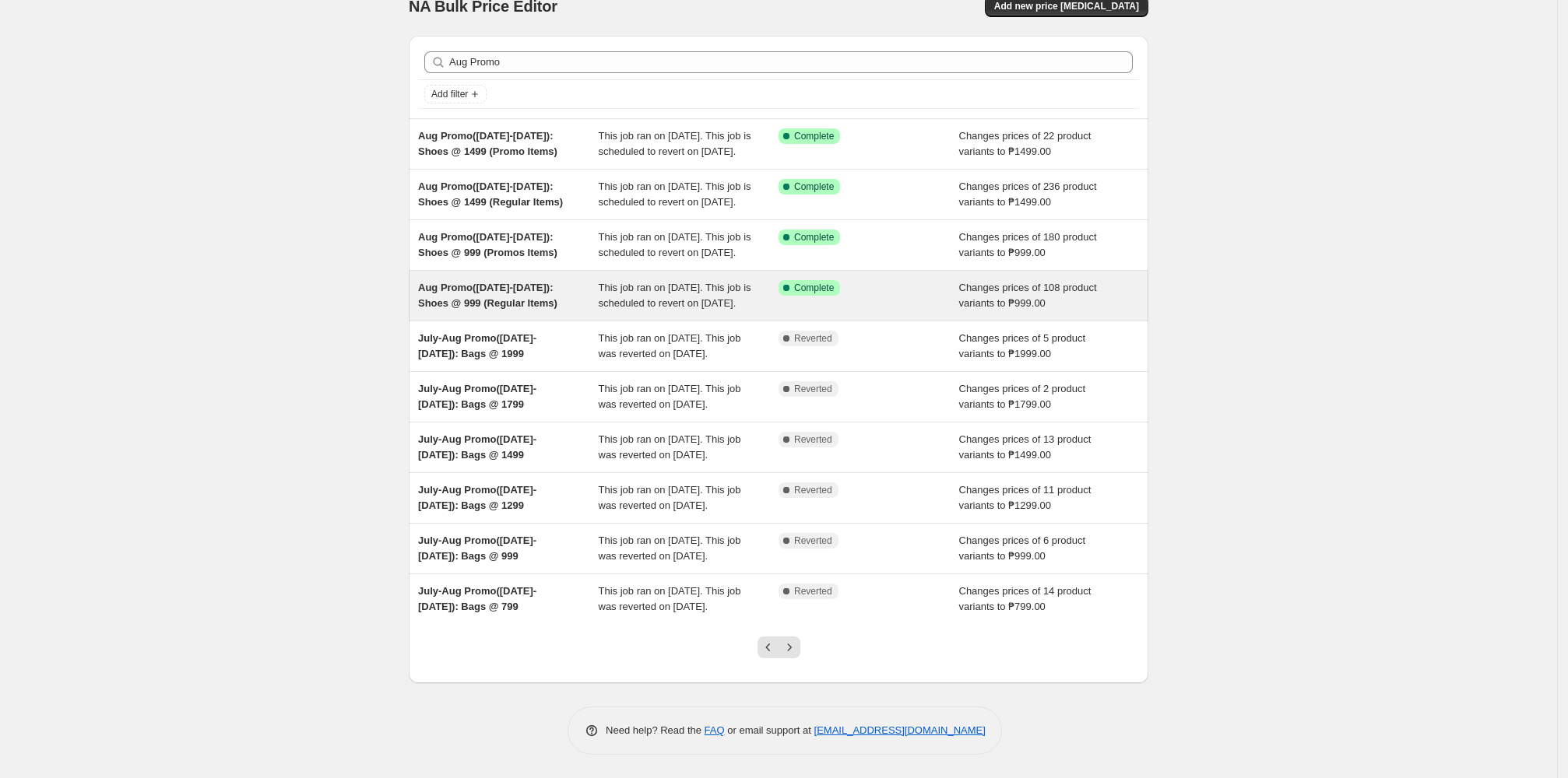
click at [581, 280] on div "Aug Promo(Aug 12-26): Shoes @ 999 (Regular Items)" at bounding box center [508, 295] width 181 height 31
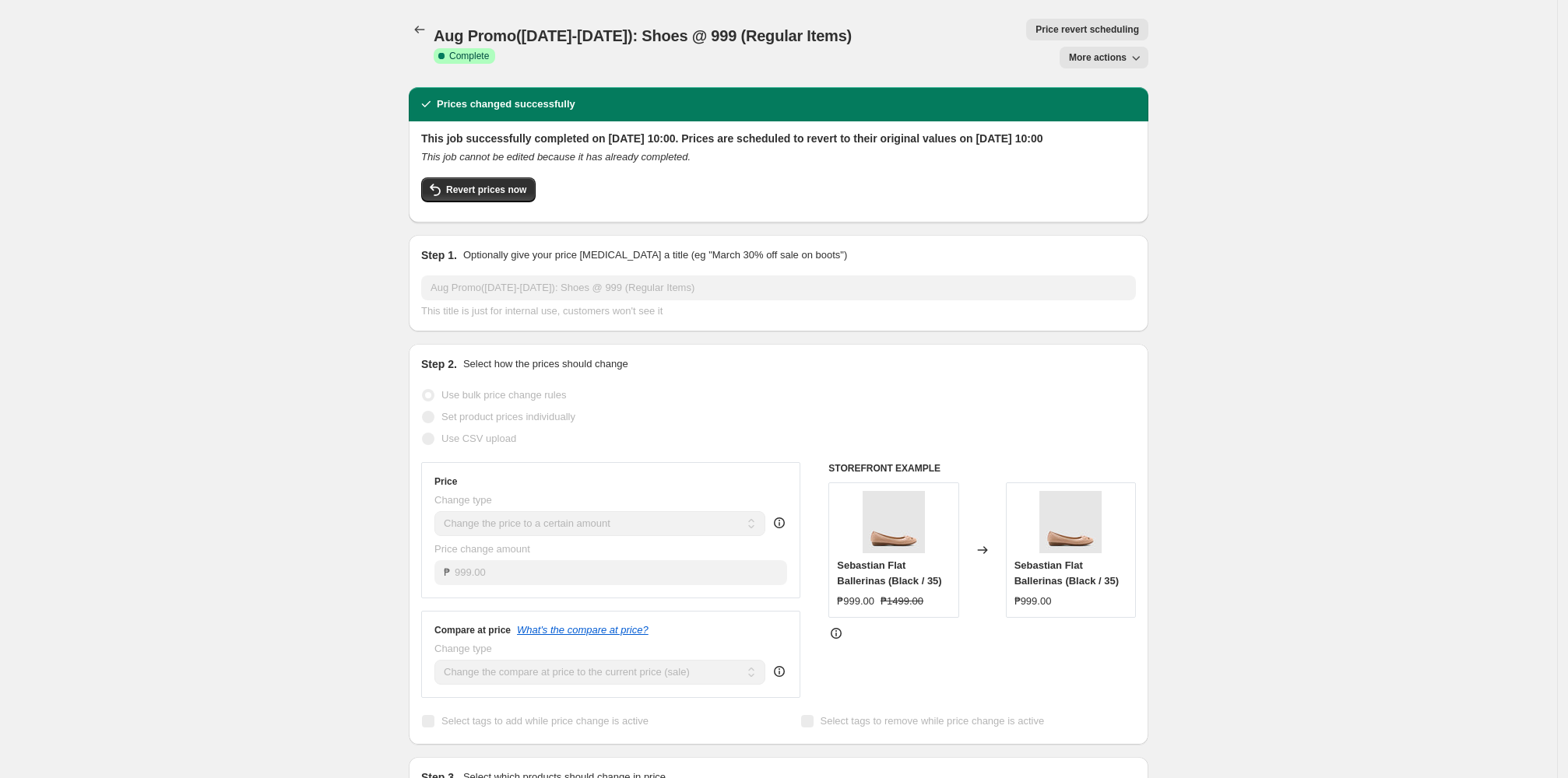
click at [676, 27] on span "Price revert scheduling" at bounding box center [1087, 29] width 103 height 12
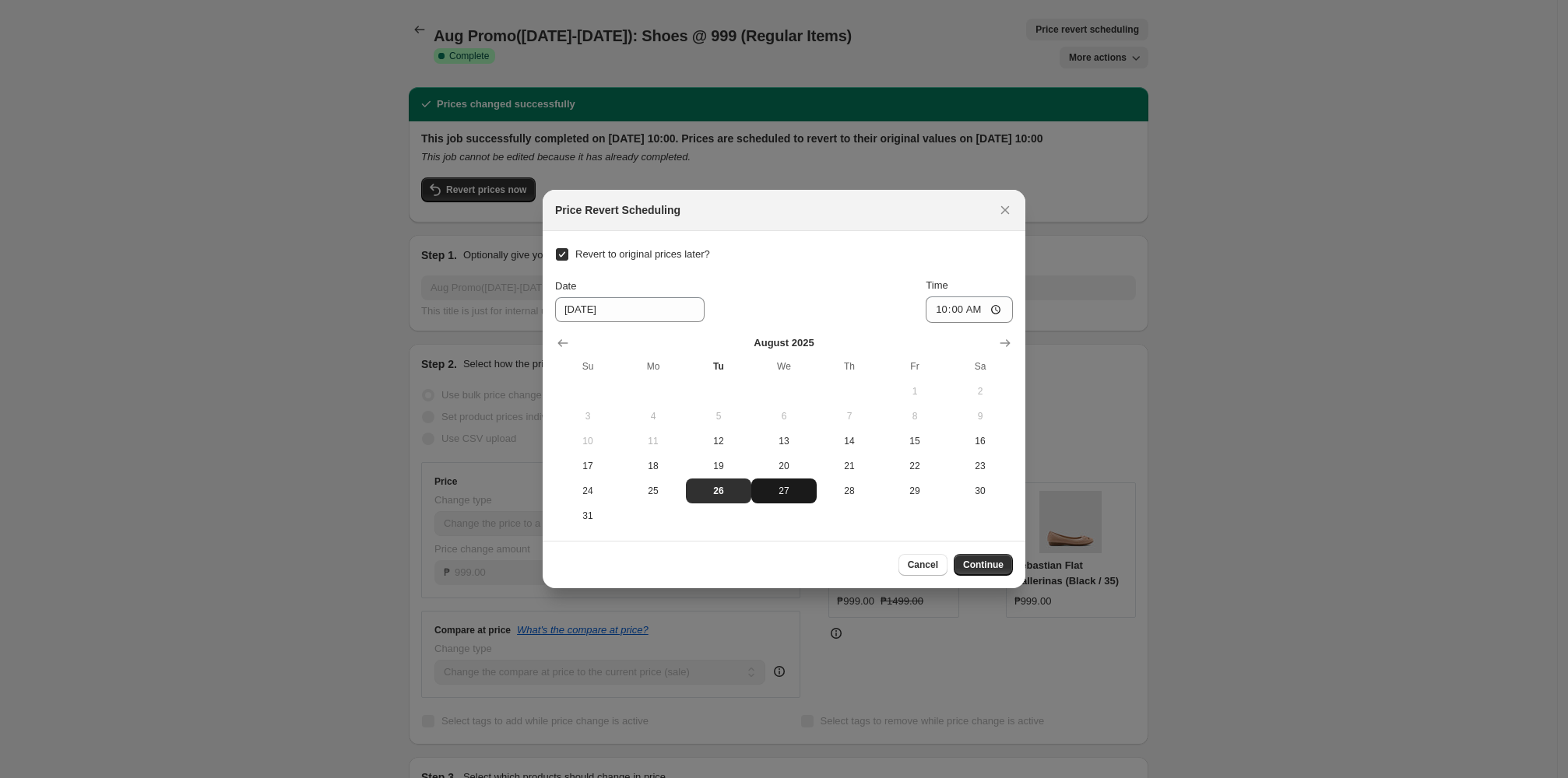
click at [676, 492] on span "27" at bounding box center [784, 491] width 53 height 12
type input "8/27/2025"
click at [676, 564] on span "Continue" at bounding box center [983, 565] width 41 height 12
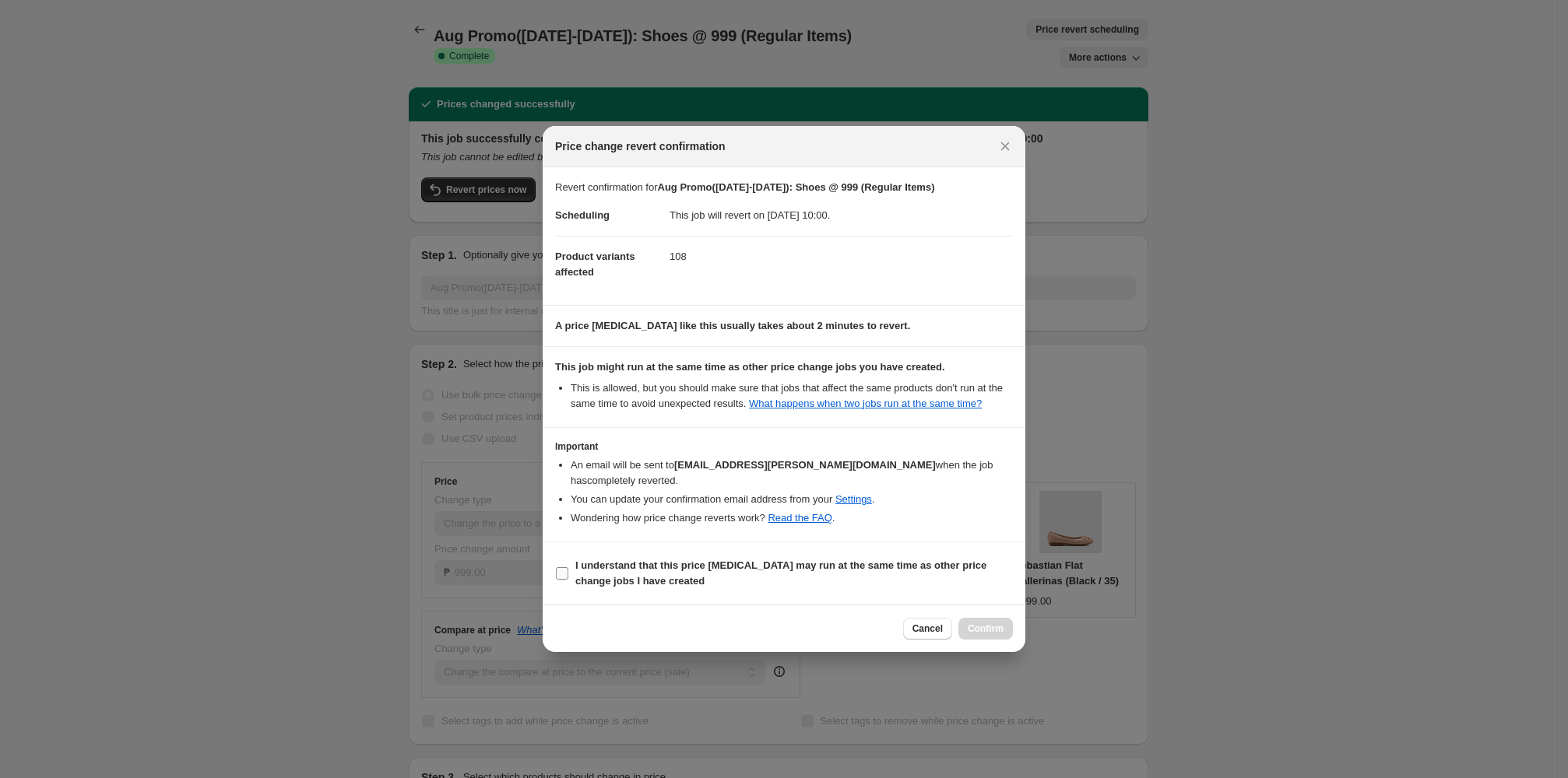
drag, startPoint x: 583, startPoint y: 579, endPoint x: 773, endPoint y: 587, distance: 190.2
click at [585, 579] on b "I understand that this price change job may run at the same time as other price…" at bounding box center [781, 573] width 411 height 27
drag, startPoint x: 555, startPoint y: 583, endPoint x: 575, endPoint y: 583, distance: 20.0
click at [558, 580] on input "I understand that this price change job may run at the same time as other price…" at bounding box center [562, 573] width 12 height 12
checkbox input "true"
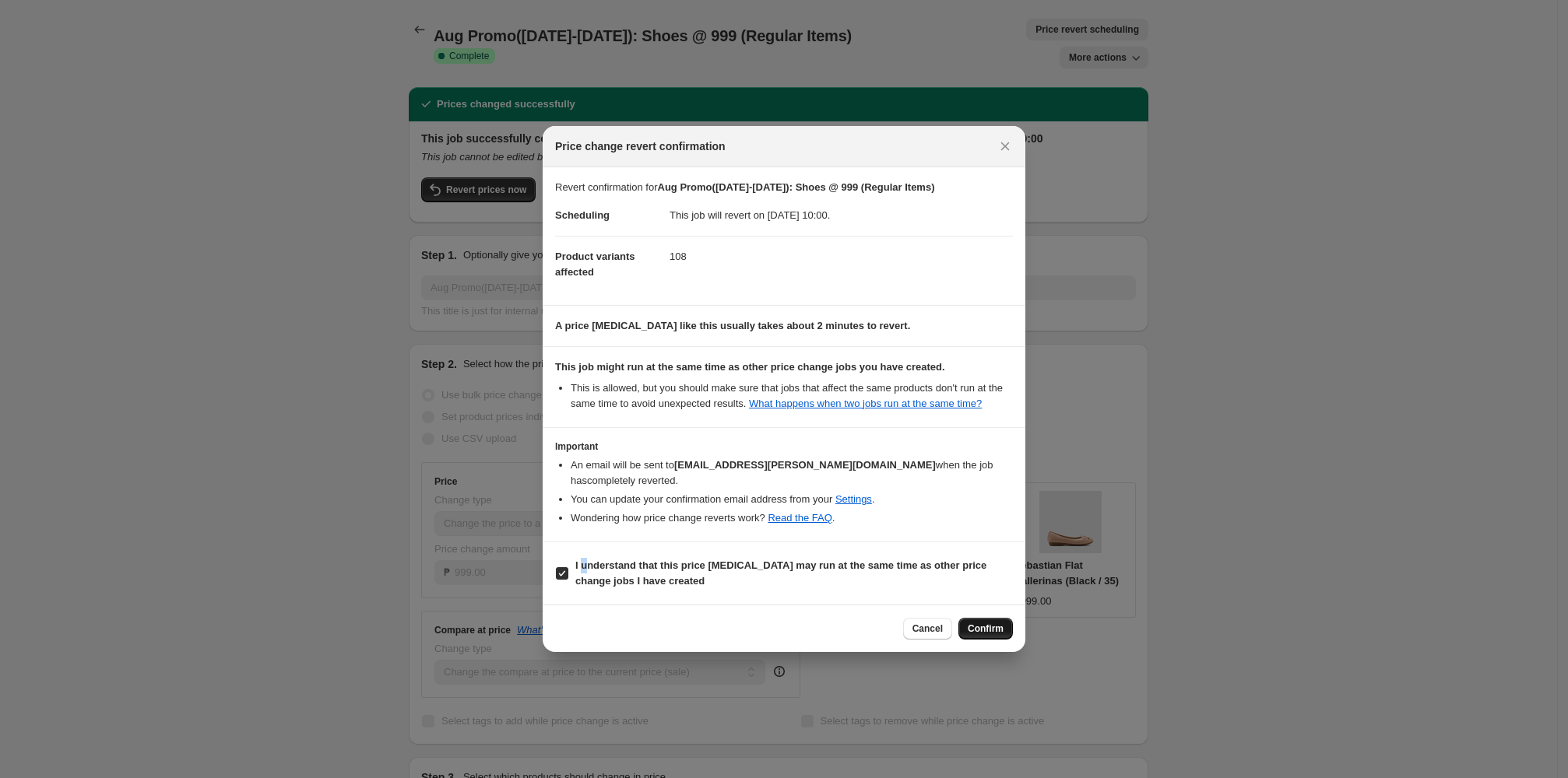
click at [676, 637] on button "Confirm" at bounding box center [985, 629] width 54 height 22
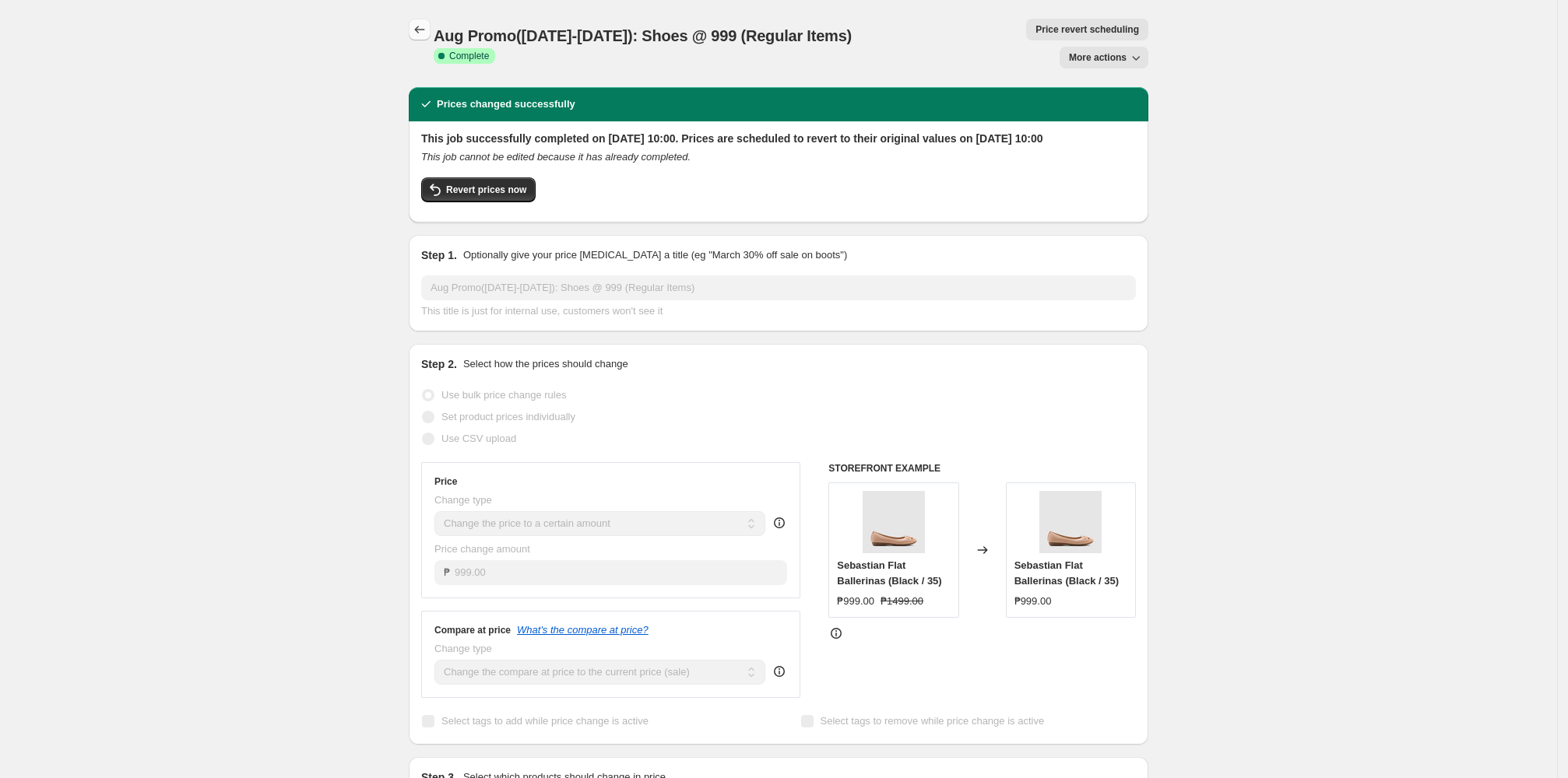
click at [419, 25] on icon "Price change jobs" at bounding box center [419, 29] width 16 height 16
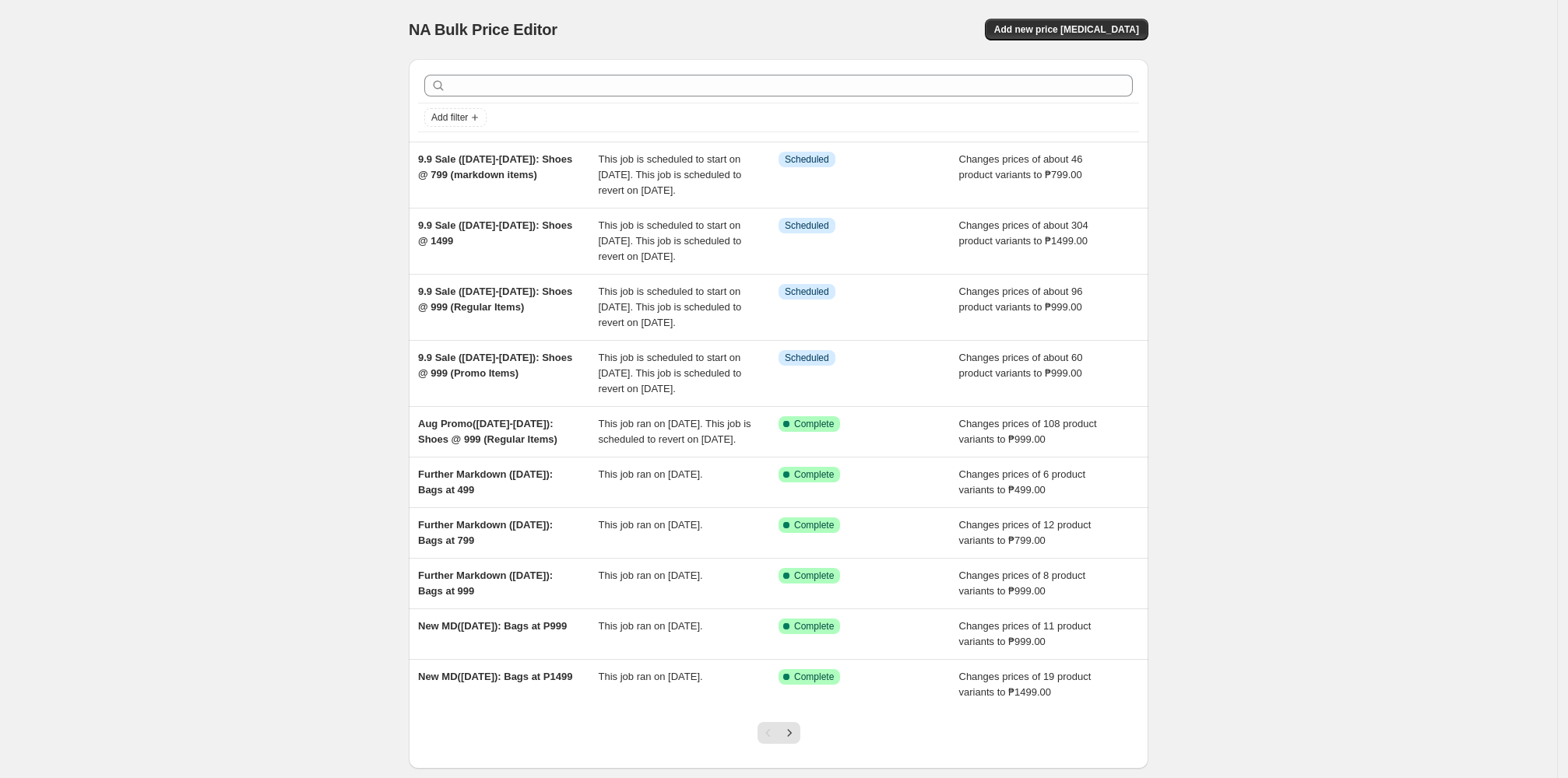
click at [274, 228] on div "NA Bulk Price Editor. This page is ready NA Bulk Price Editor Add new price cha…" at bounding box center [778, 432] width 1557 height 864
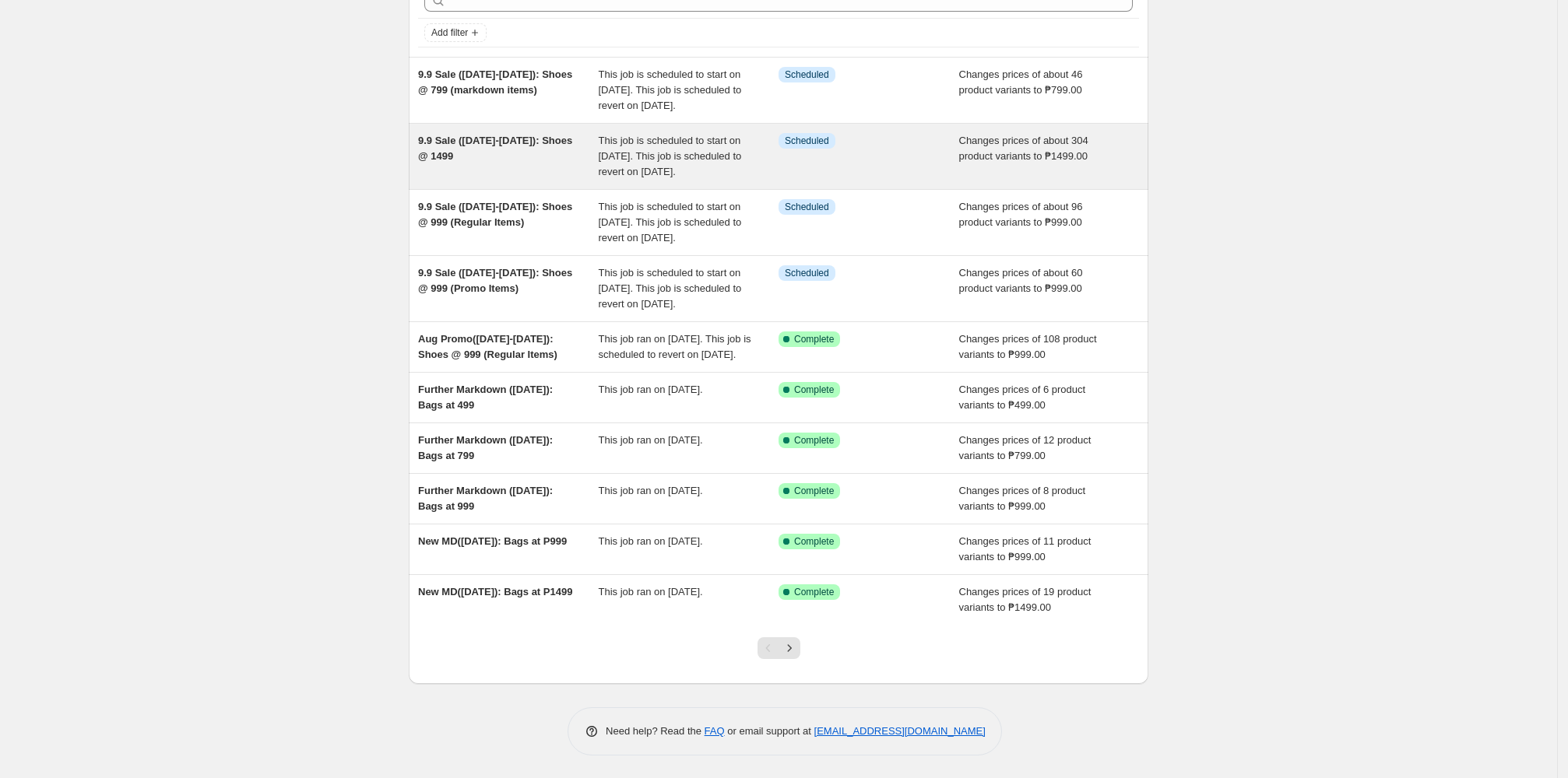
scroll to position [164, 0]
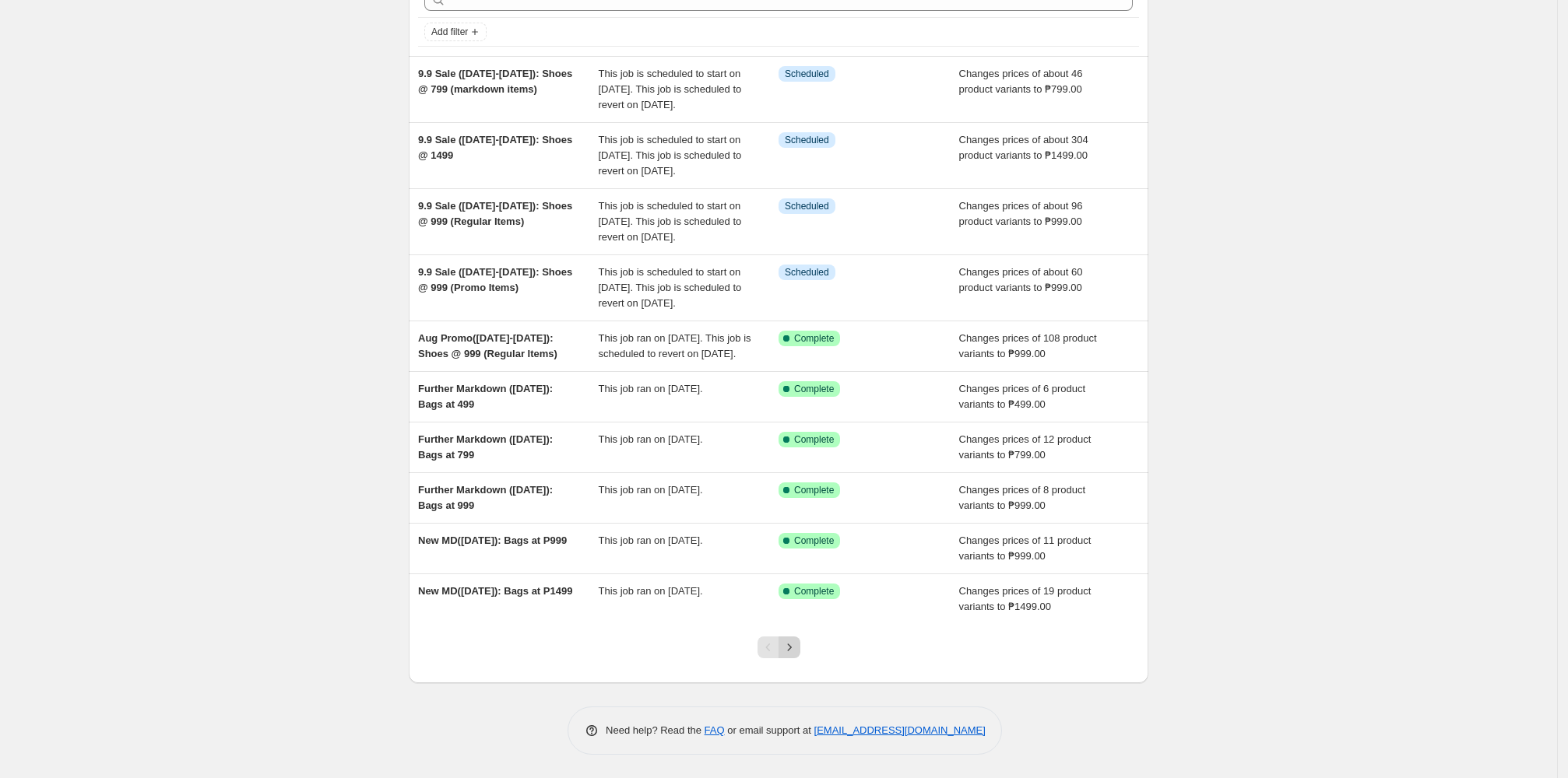
click at [676, 656] on icon "Next" at bounding box center [789, 647] width 16 height 16
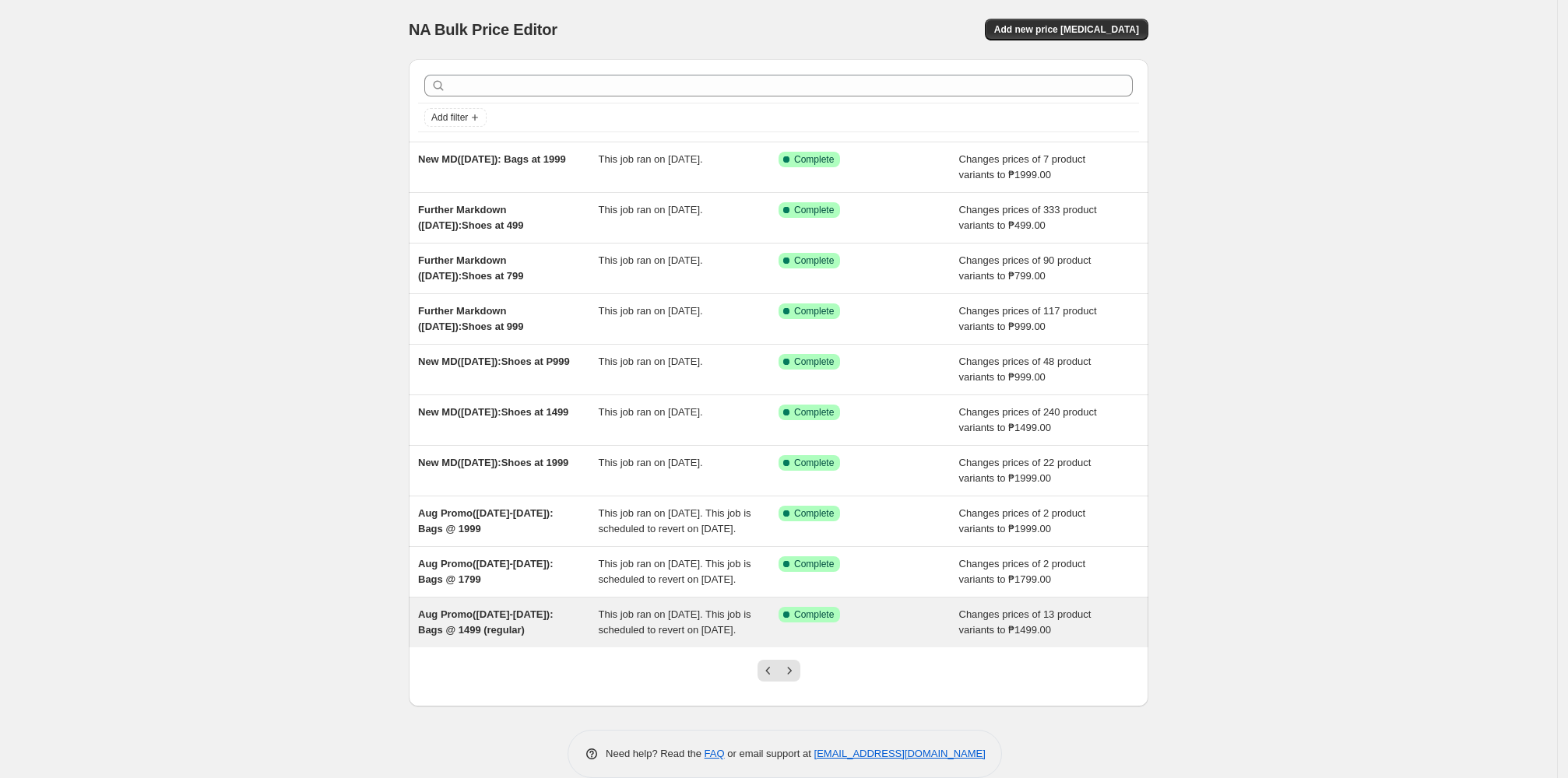
scroll to position [72, 0]
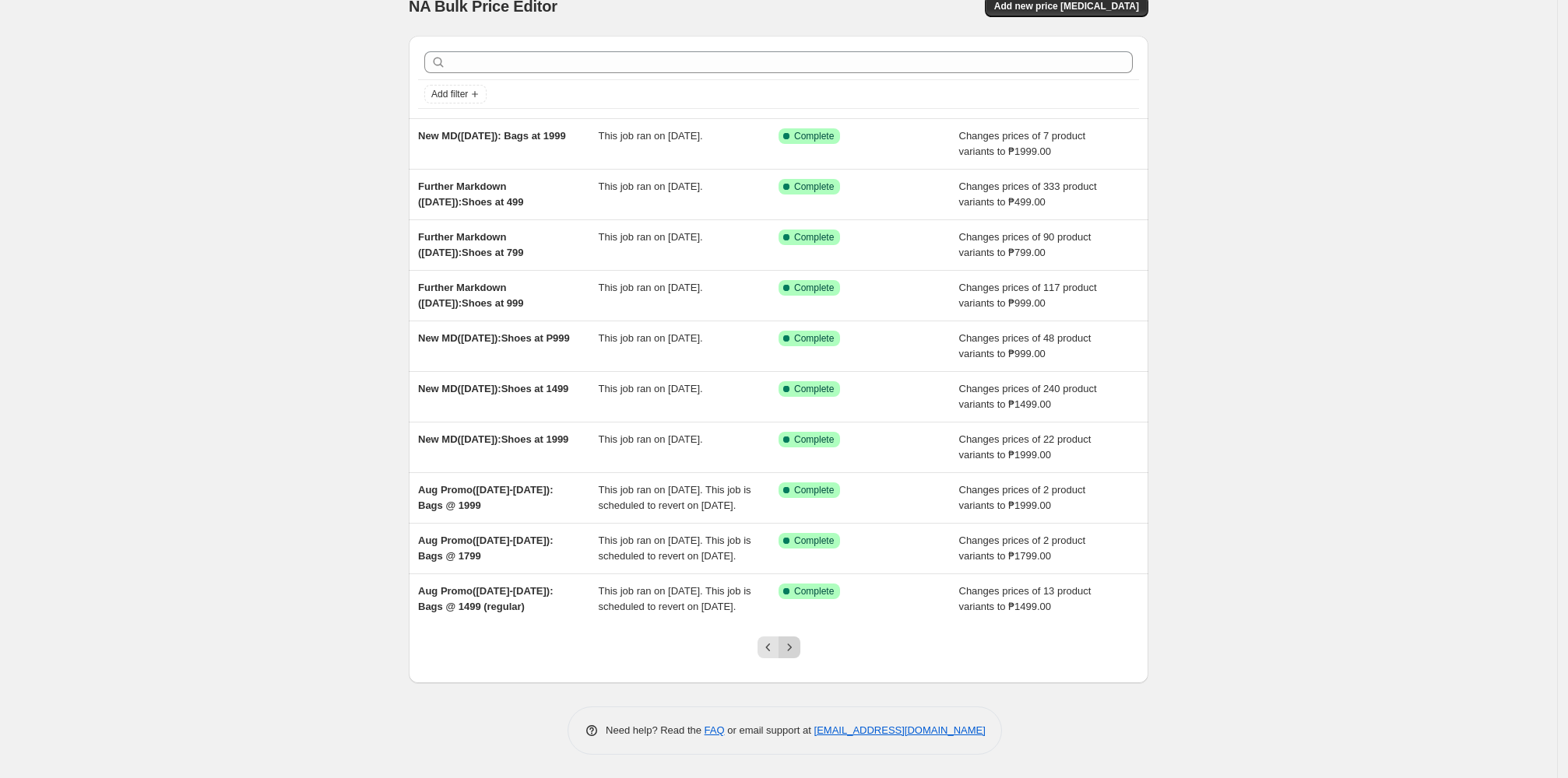
click at [676, 652] on icon "Next" at bounding box center [789, 647] width 16 height 16
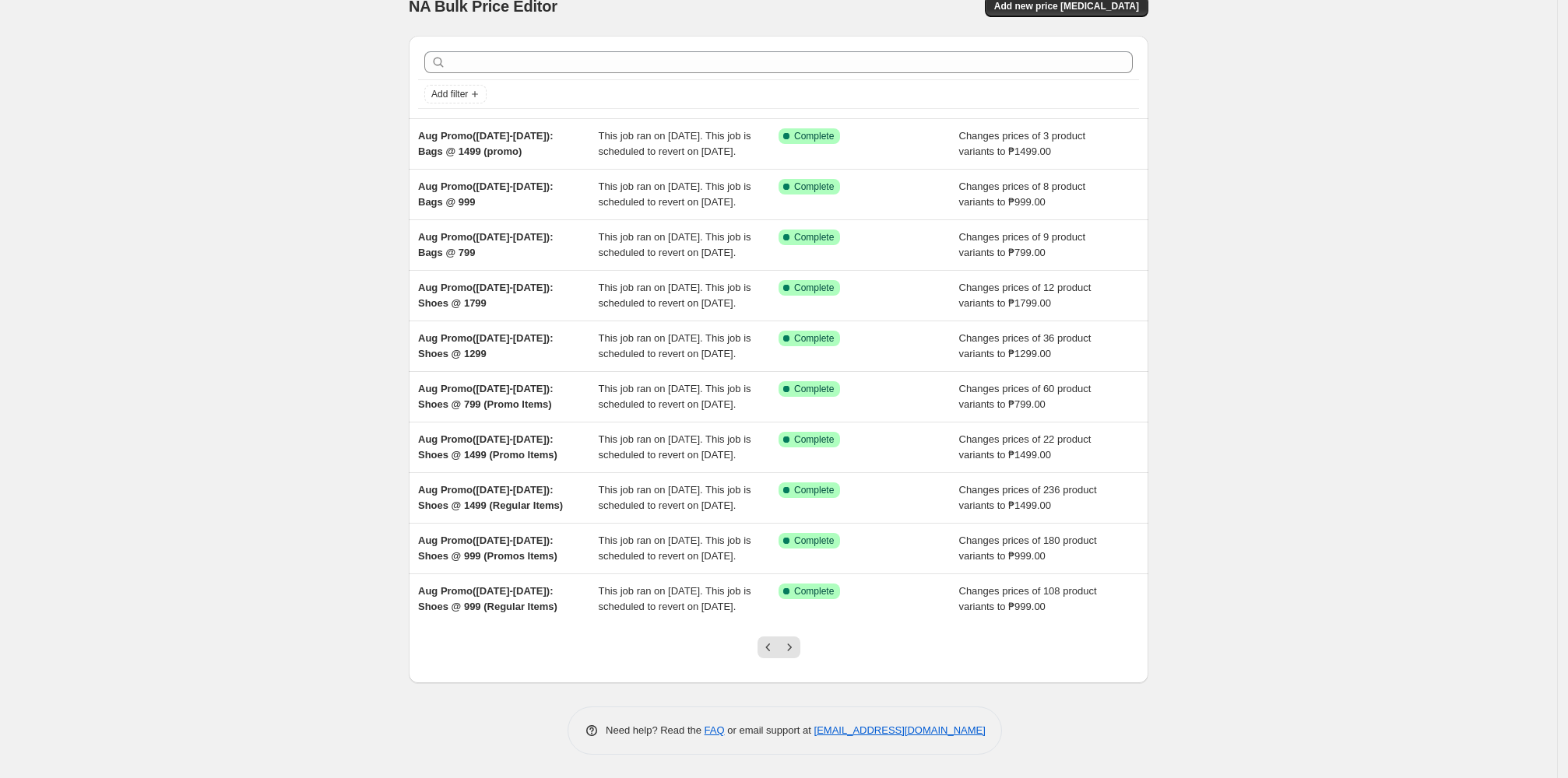
scroll to position [180, 0]
click at [676, 657] on button "Next" at bounding box center [789, 647] width 22 height 22
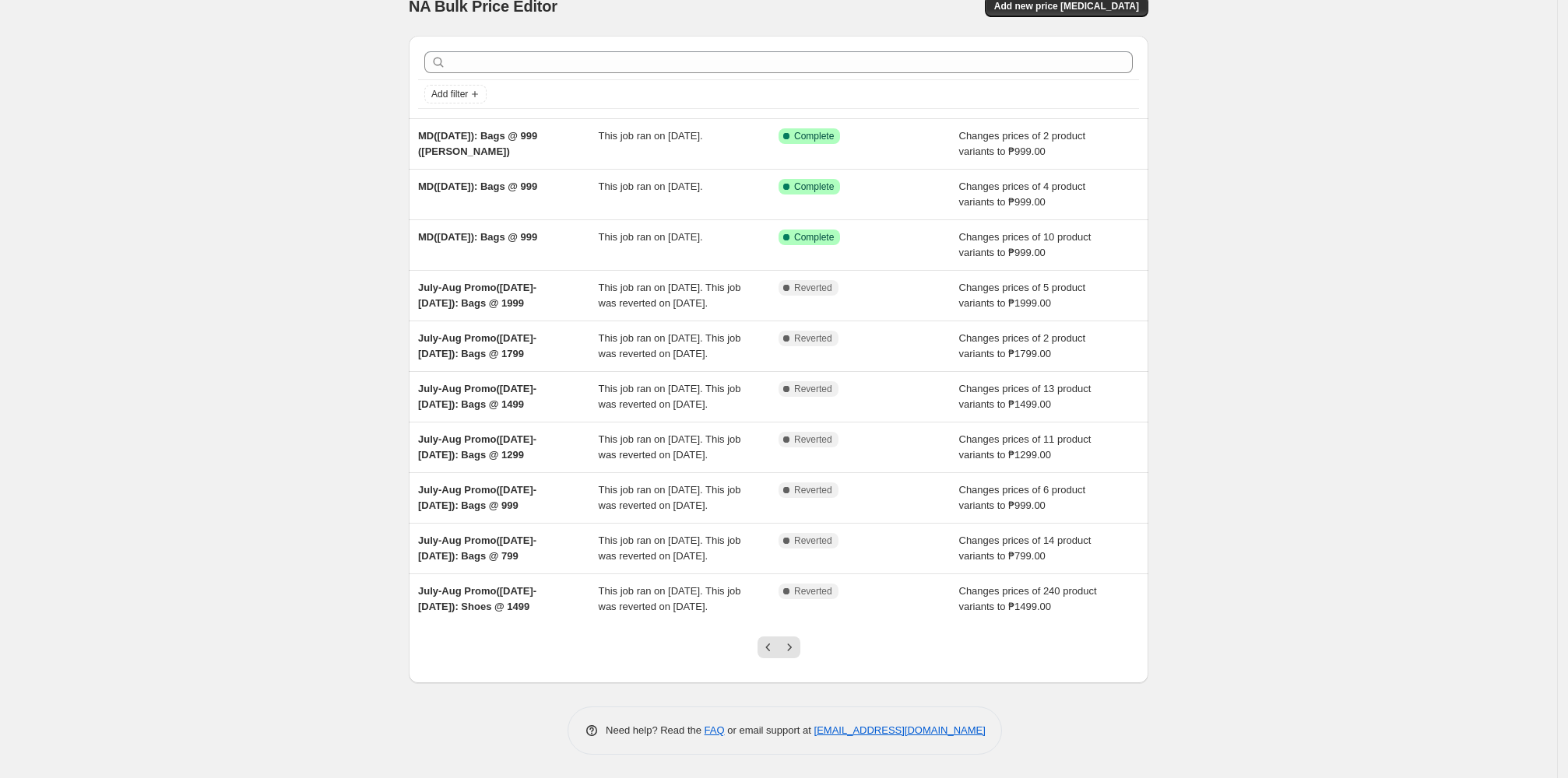
scroll to position [133, 0]
click at [676, 384] on div "NA Bulk Price Editor. This page is ready NA Bulk Price Editor Add new price cha…" at bounding box center [778, 377] width 1557 height 801
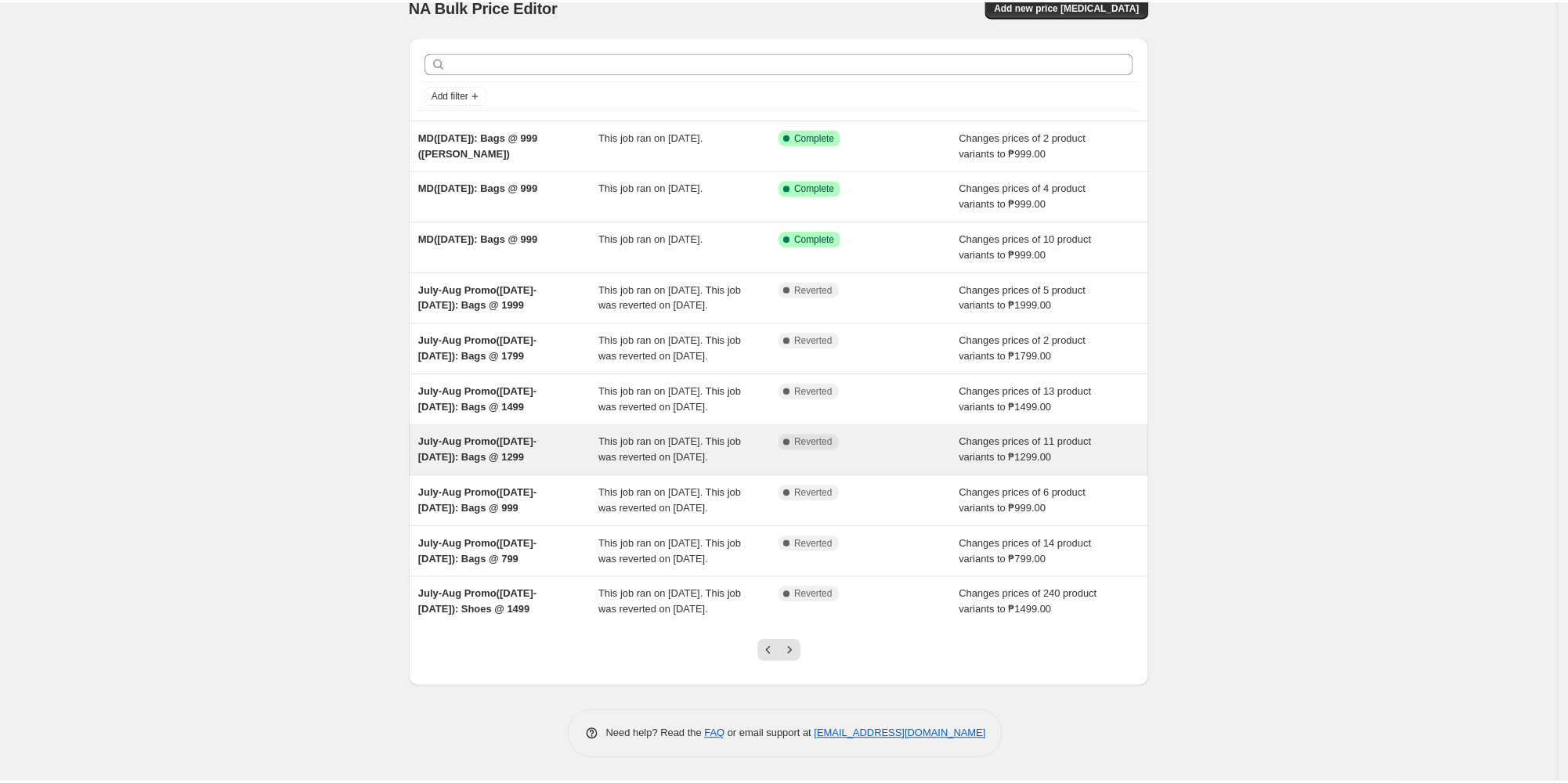
scroll to position [0, 0]
